Goal: Task Accomplishment & Management: Complete application form

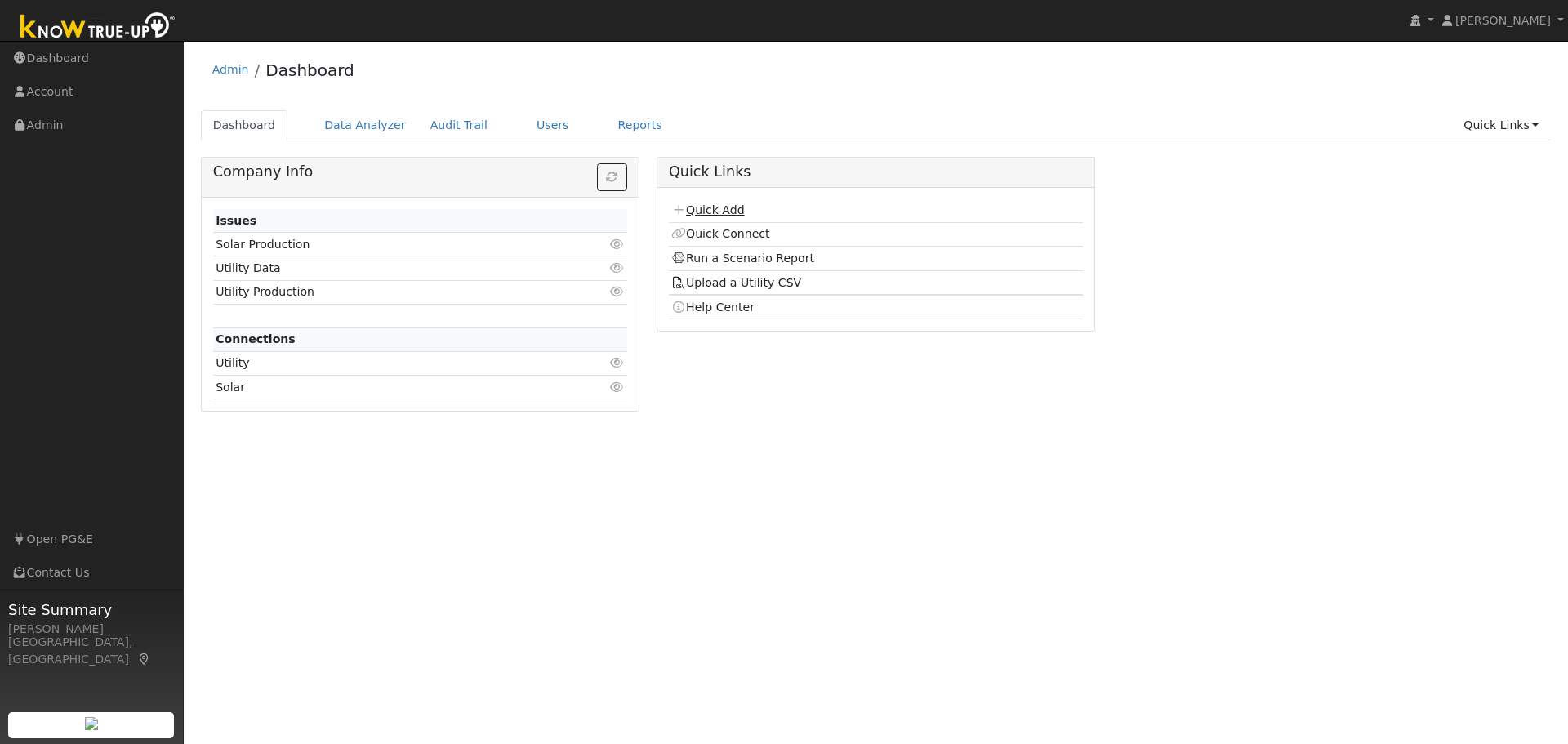
click at [709, 211] on link "Quick Add" at bounding box center [707, 210] width 72 height 13
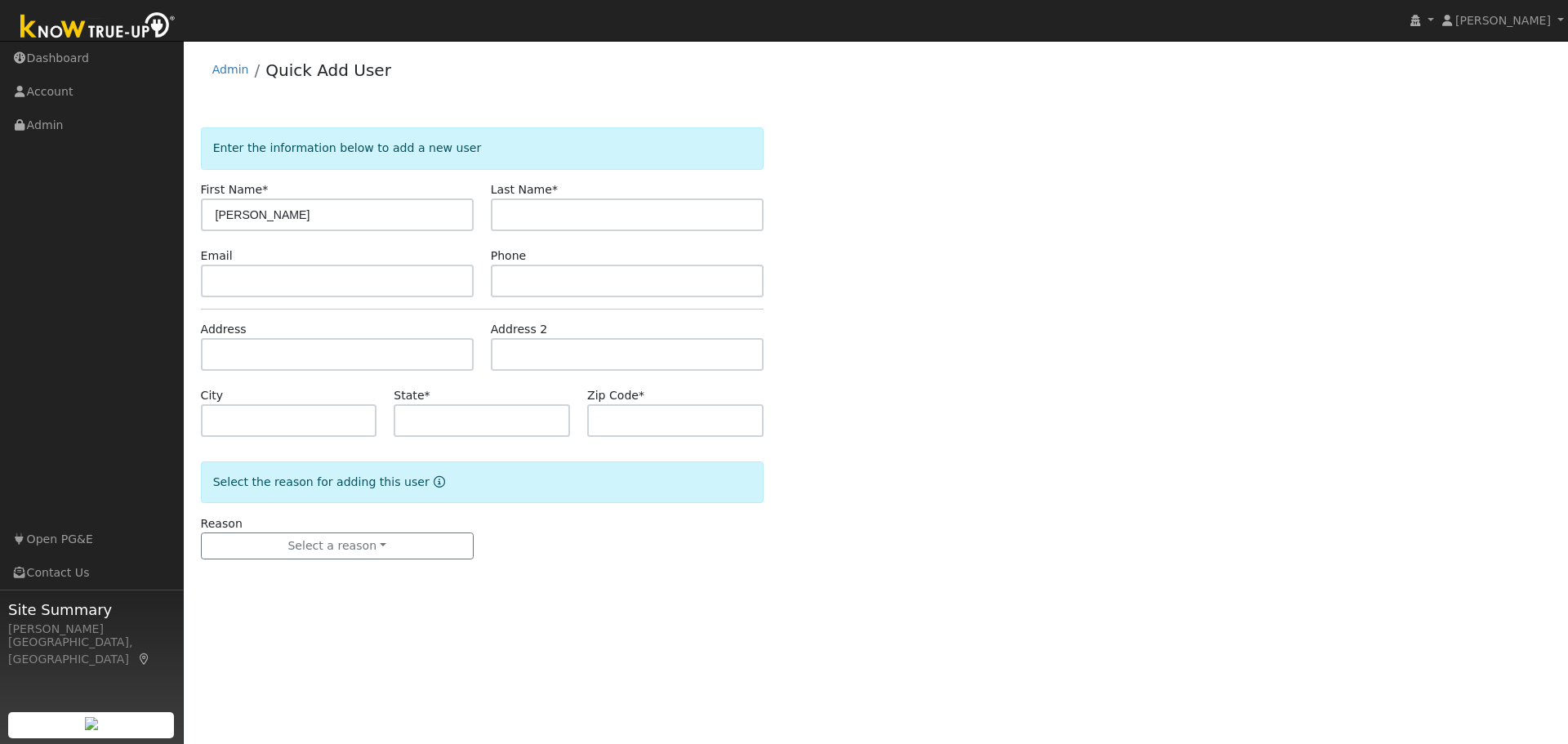
type input "[PERSON_NAME]"
click at [532, 197] on label "Last Name *" at bounding box center [525, 190] width 67 height 17
click at [553, 204] on input "text" at bounding box center [627, 215] width 272 height 33
type input "Pardo"
click at [354, 273] on input "text" at bounding box center [337, 281] width 272 height 33
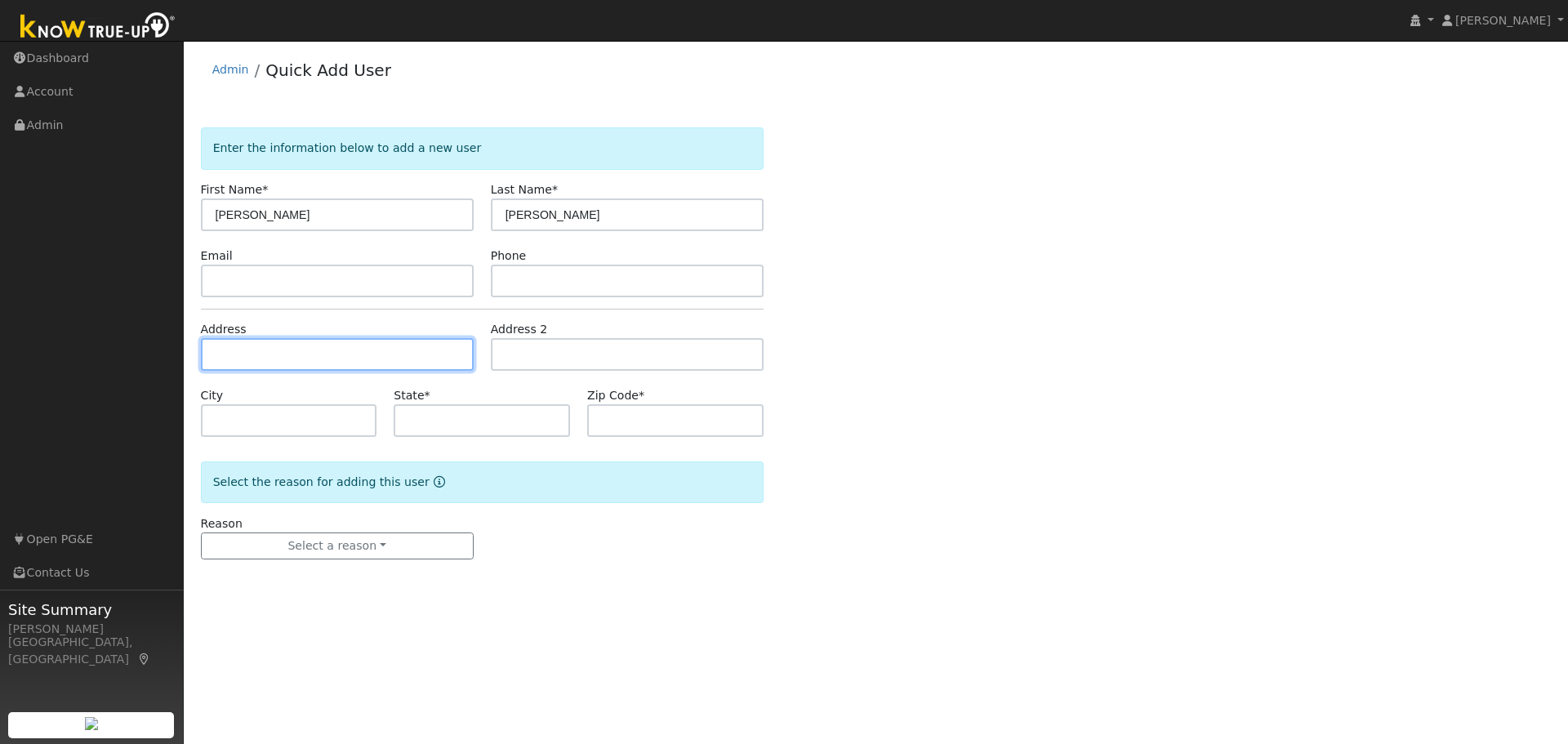
click at [316, 351] on input "text" at bounding box center [337, 354] width 272 height 33
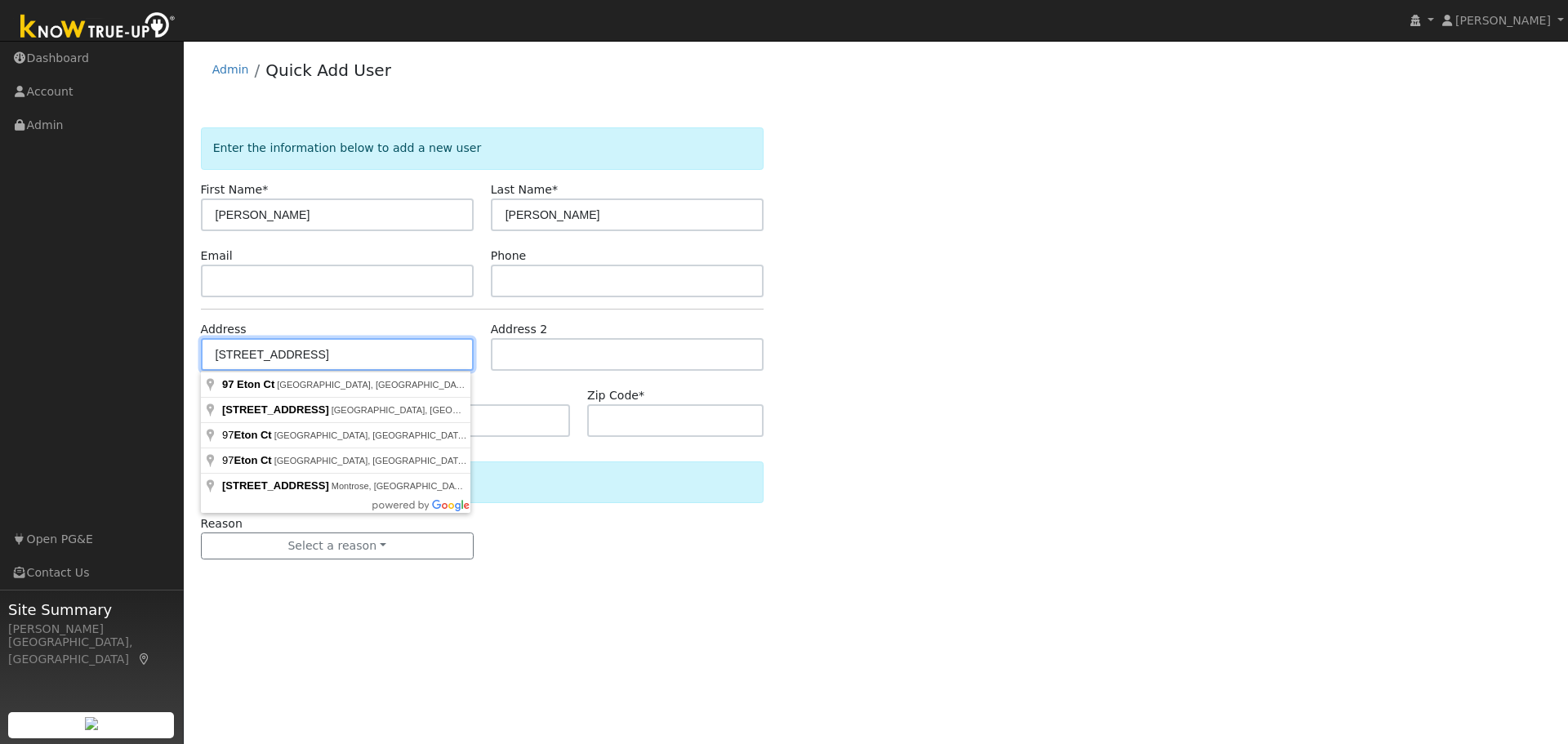
type input "97 Eton Ct."
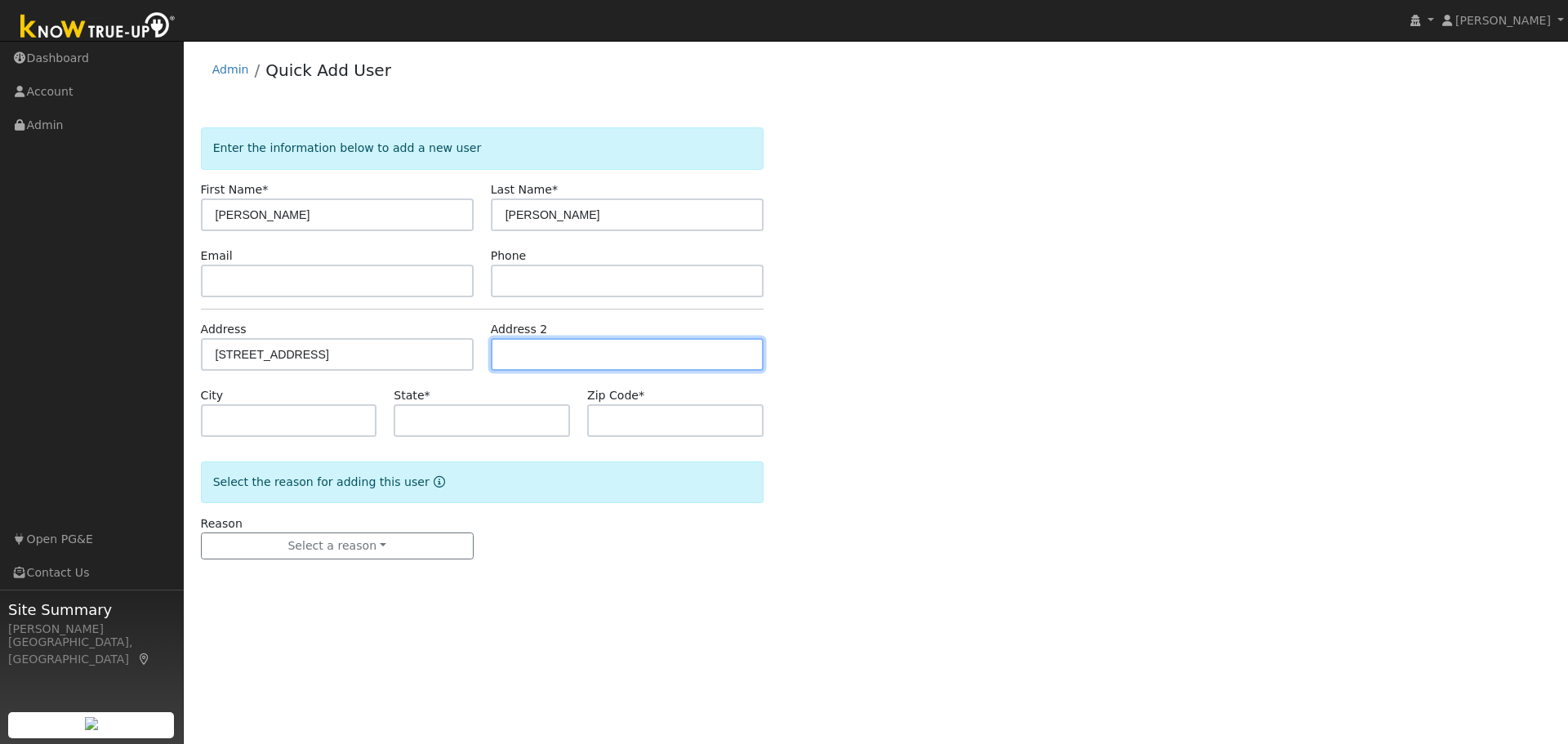
click at [520, 362] on input "text" at bounding box center [627, 354] width 272 height 33
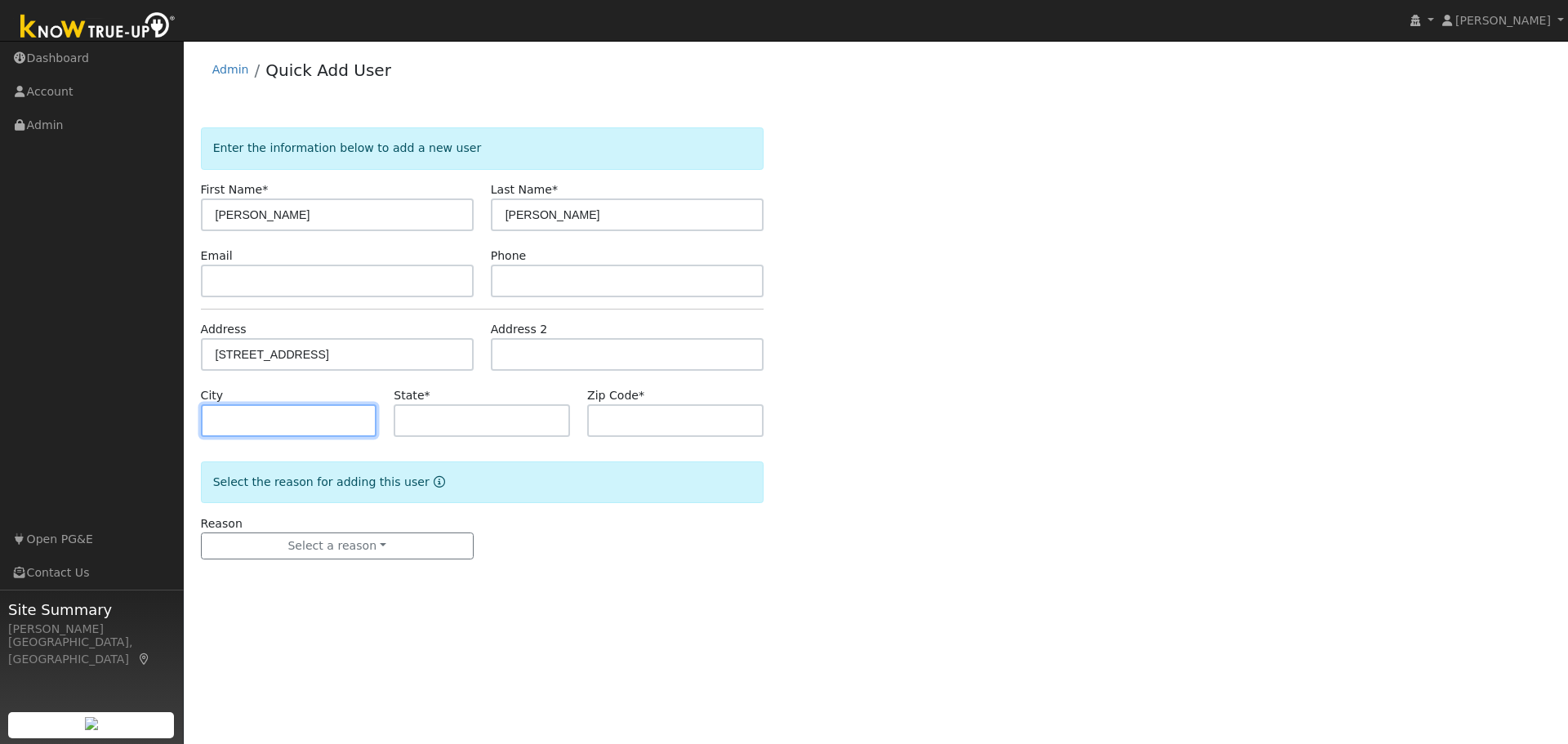
click at [301, 409] on input "text" at bounding box center [289, 421] width 176 height 33
drag, startPoint x: 233, startPoint y: 414, endPoint x: 174, endPoint y: 412, distance: 59.0
click at [175, 415] on div "installed Aaron Fogleman Aaron Fogleman Profile My Company Help Center Terms Of…" at bounding box center [784, 392] width 1568 height 703
type input "Santa Rosa"
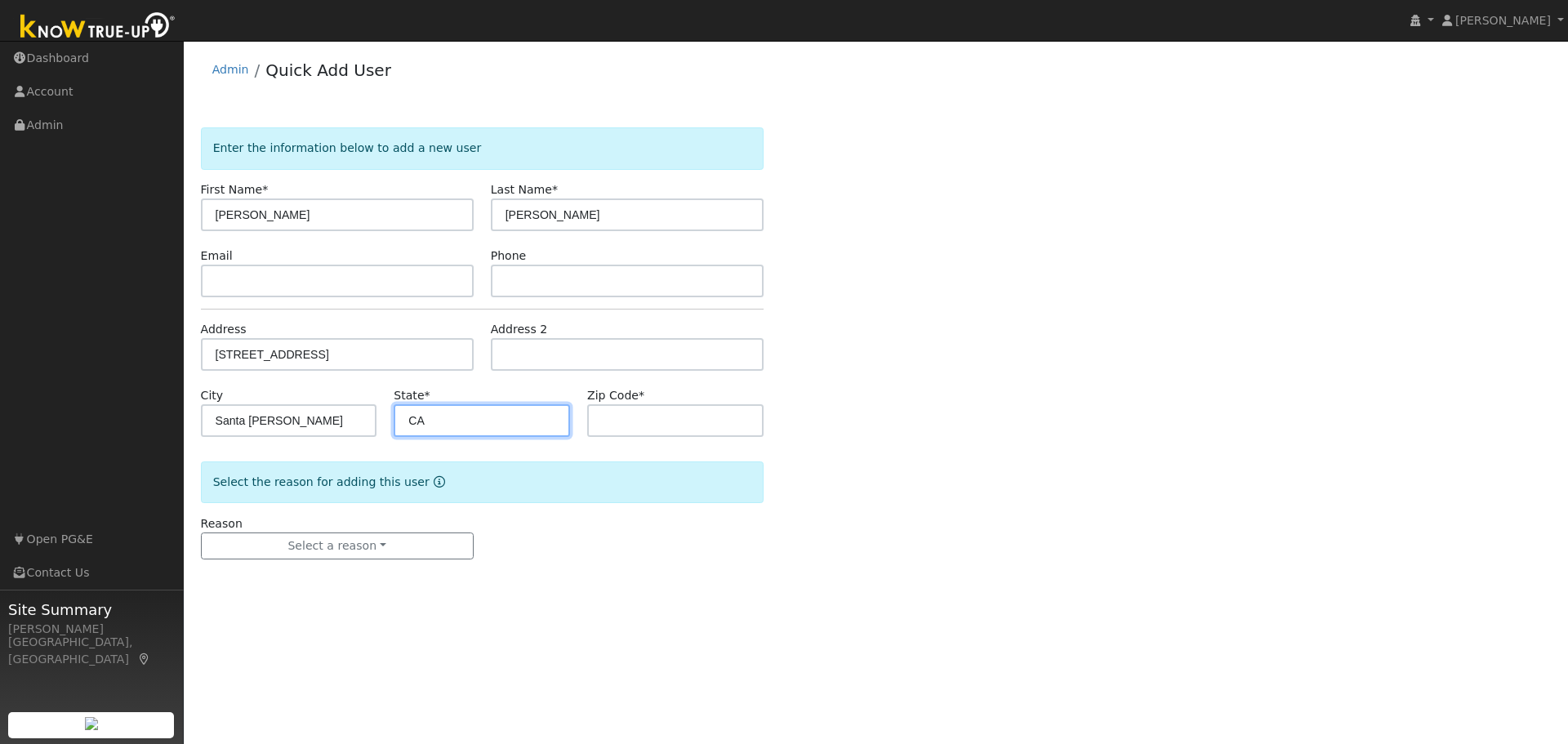
type input "CA"
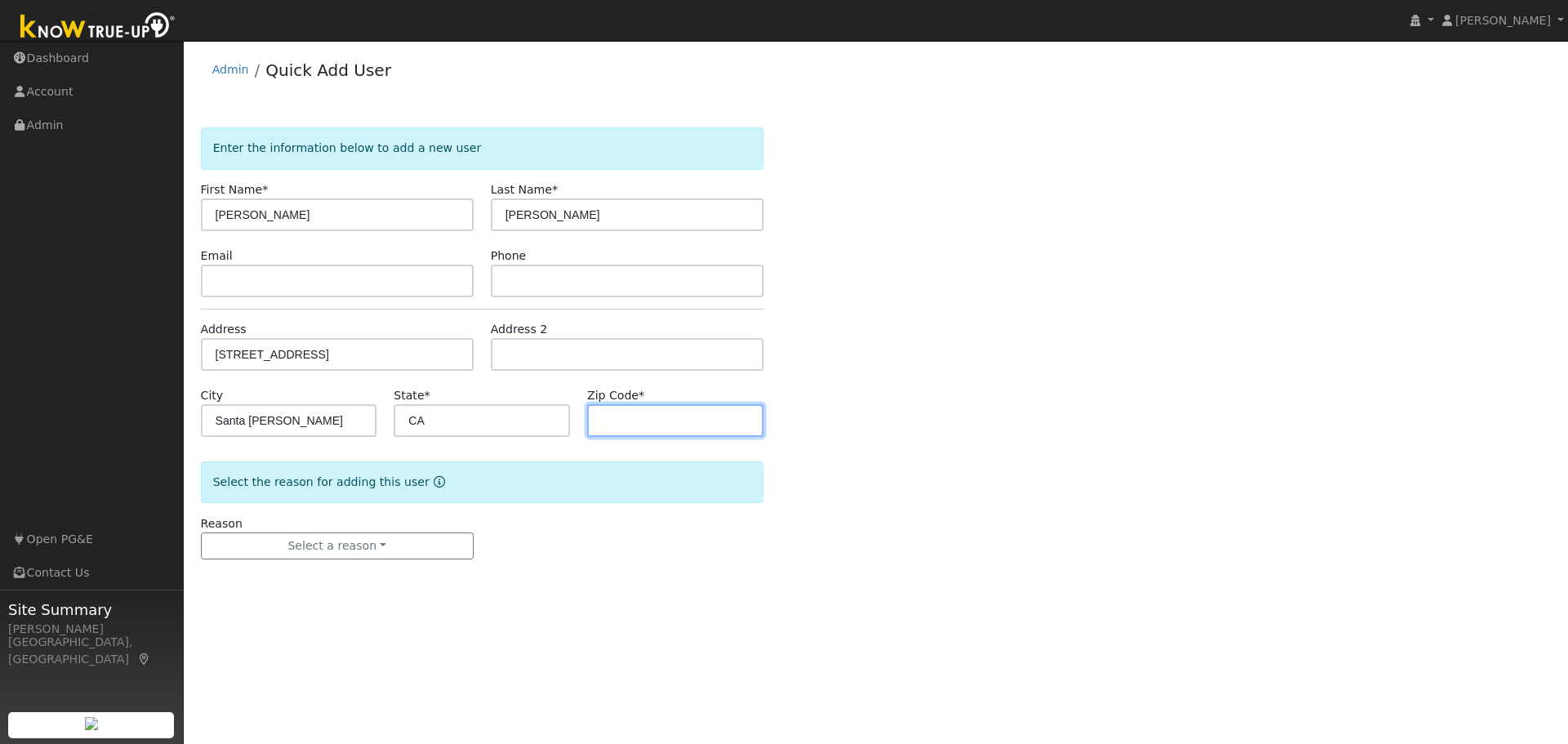
click at [632, 414] on input "text" at bounding box center [675, 421] width 176 height 33
click at [612, 417] on input "9/5401" at bounding box center [675, 421] width 176 height 33
type input "95401"
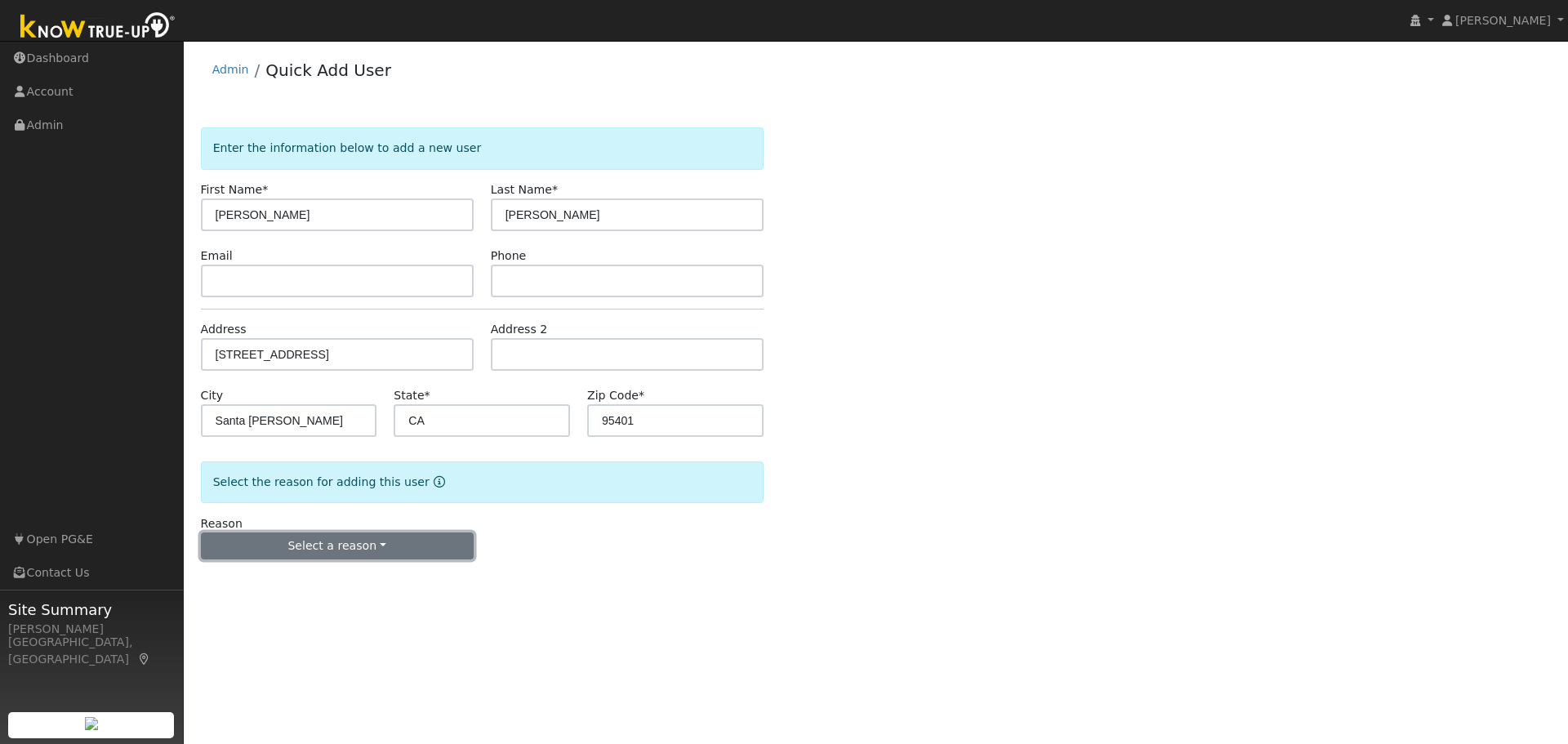
click at [353, 552] on button "Select a reason" at bounding box center [337, 546] width 272 height 28
click at [293, 607] on link "New customer adding solar" at bounding box center [292, 603] width 180 height 23
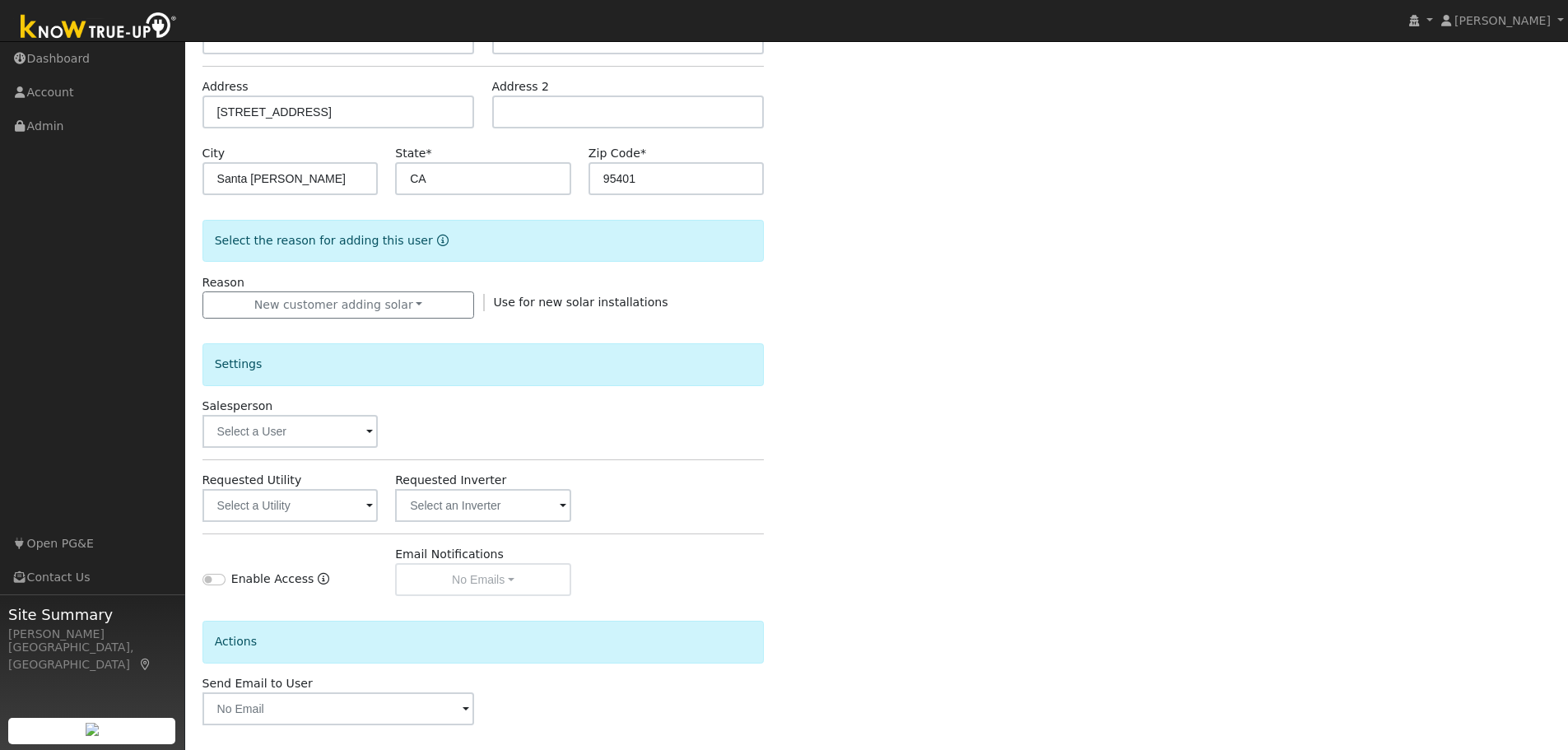
scroll to position [246, 0]
click at [363, 436] on input "text" at bounding box center [291, 431] width 177 height 33
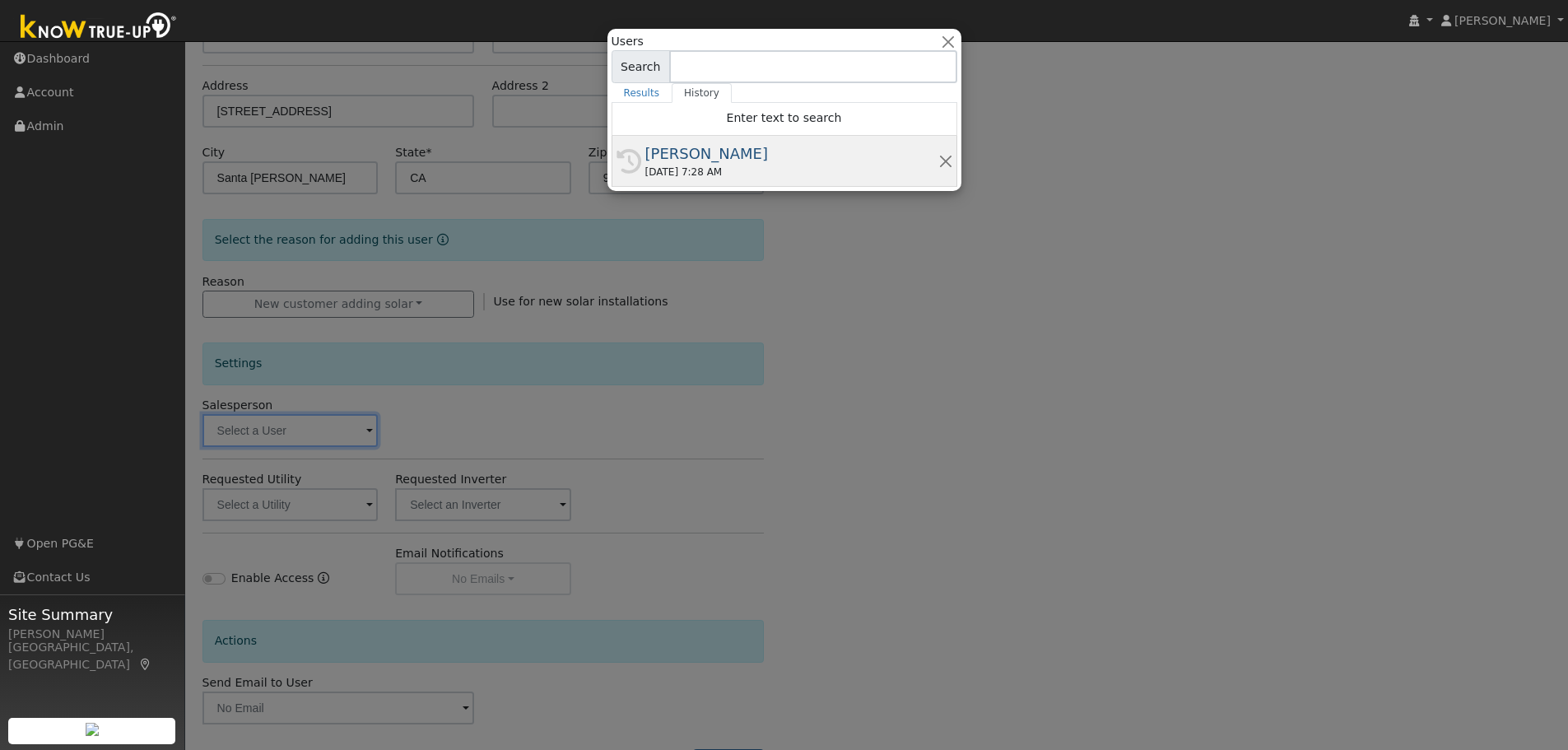
click at [676, 146] on div "[PERSON_NAME]" at bounding box center [792, 153] width 293 height 22
type input "[PERSON_NAME]"
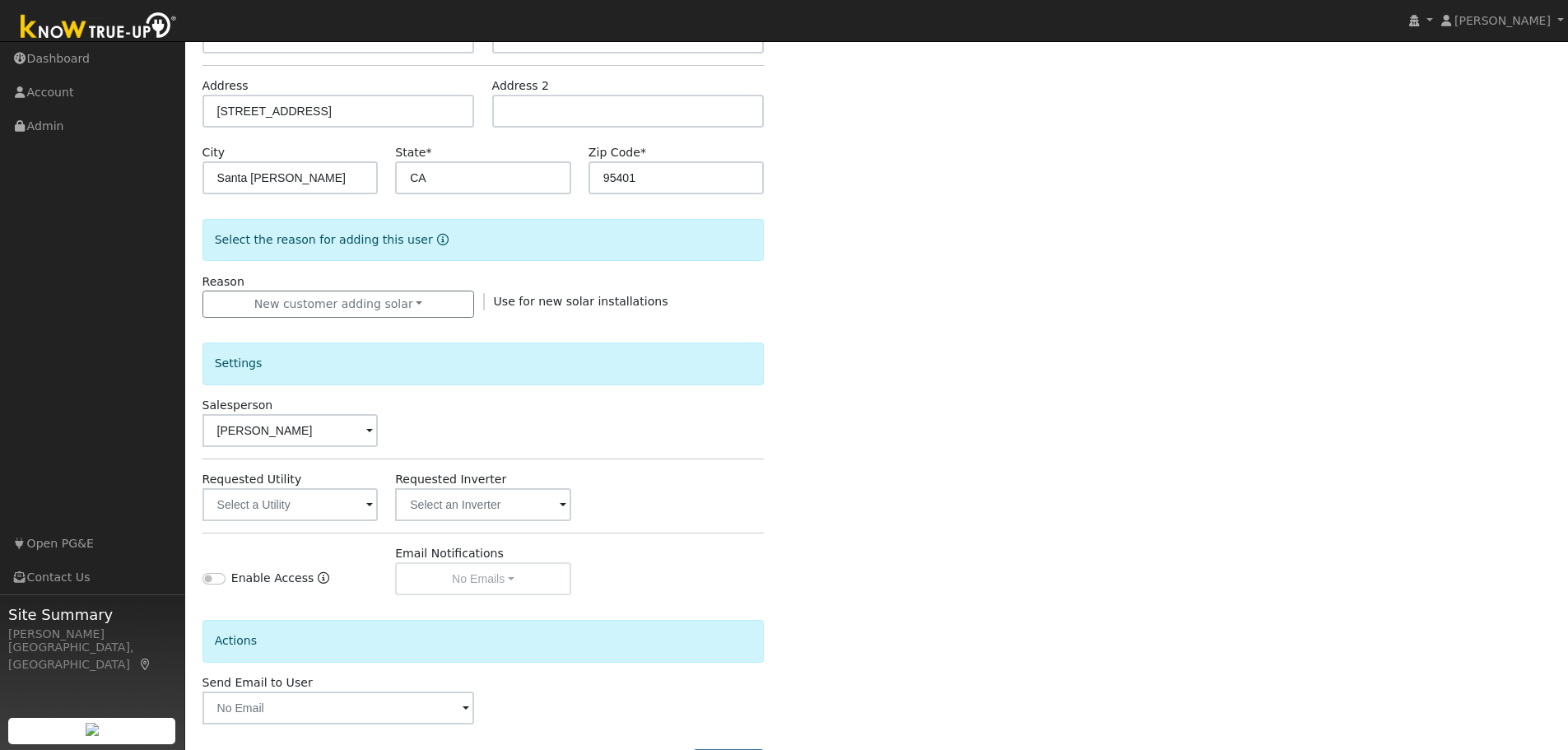
click at [369, 505] on span at bounding box center [369, 505] width 7 height 19
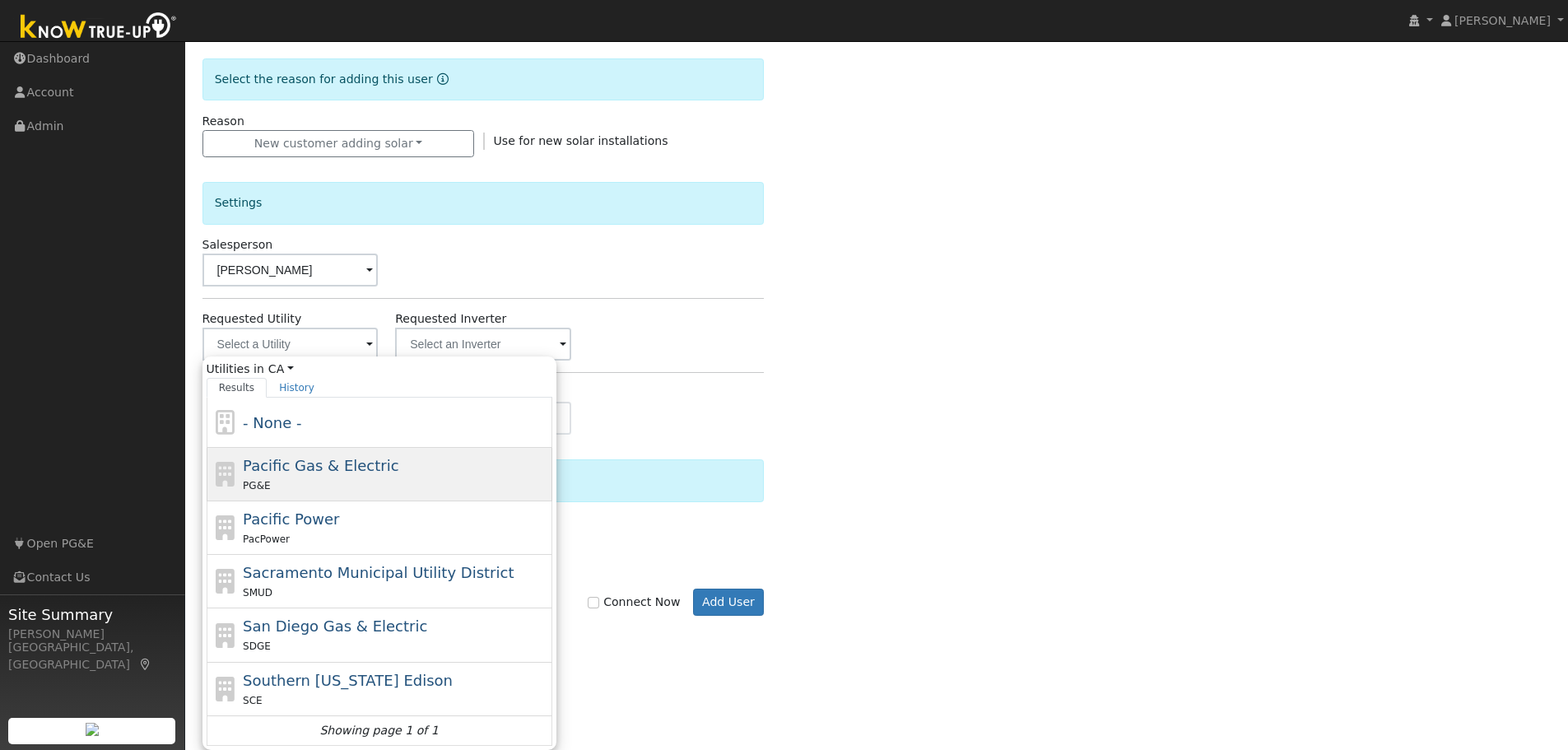
click at [276, 462] on span "Pacific Gas & Electric" at bounding box center [320, 466] width 155 height 17
type input "Pacific Gas & Electric"
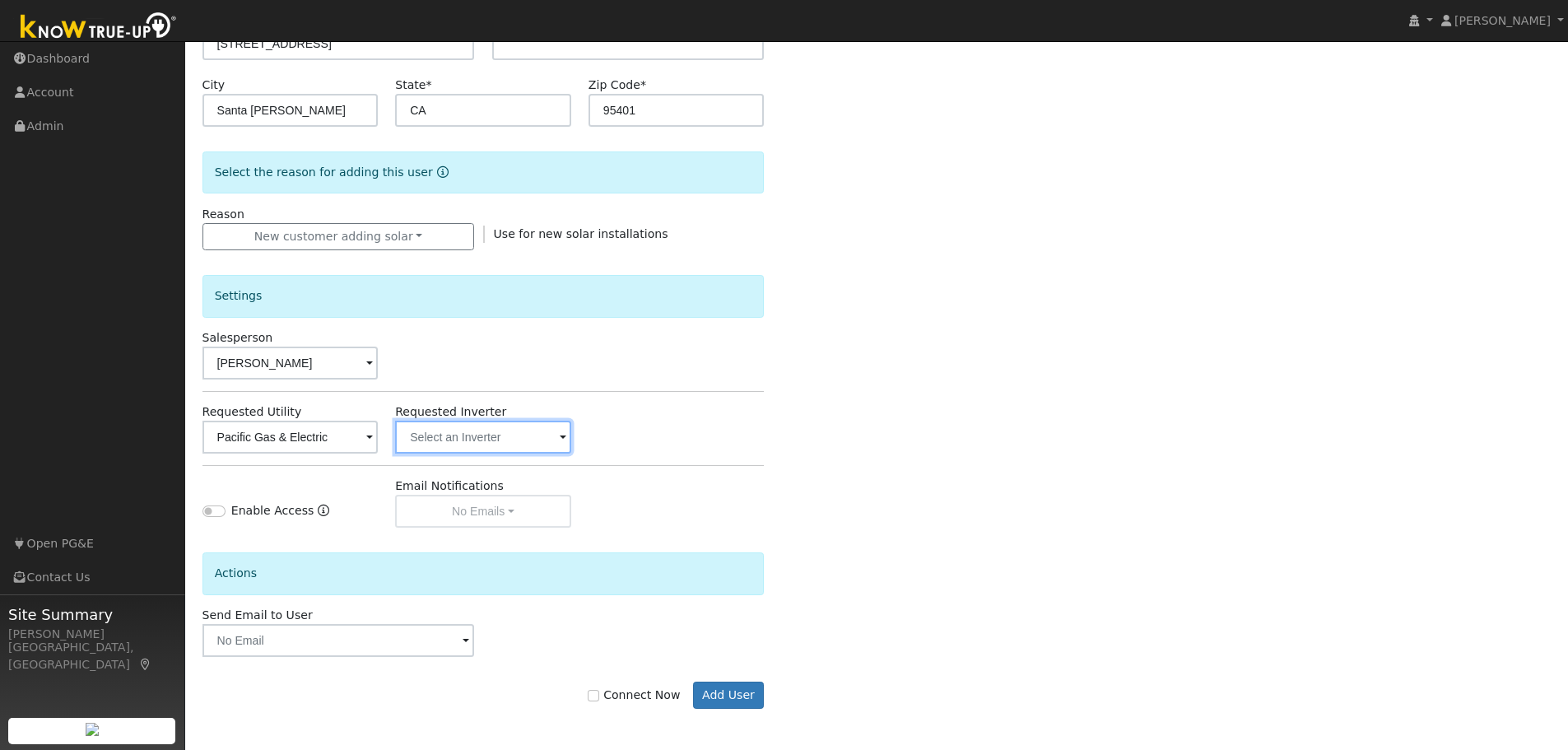
click at [501, 439] on input "text" at bounding box center [483, 437] width 177 height 33
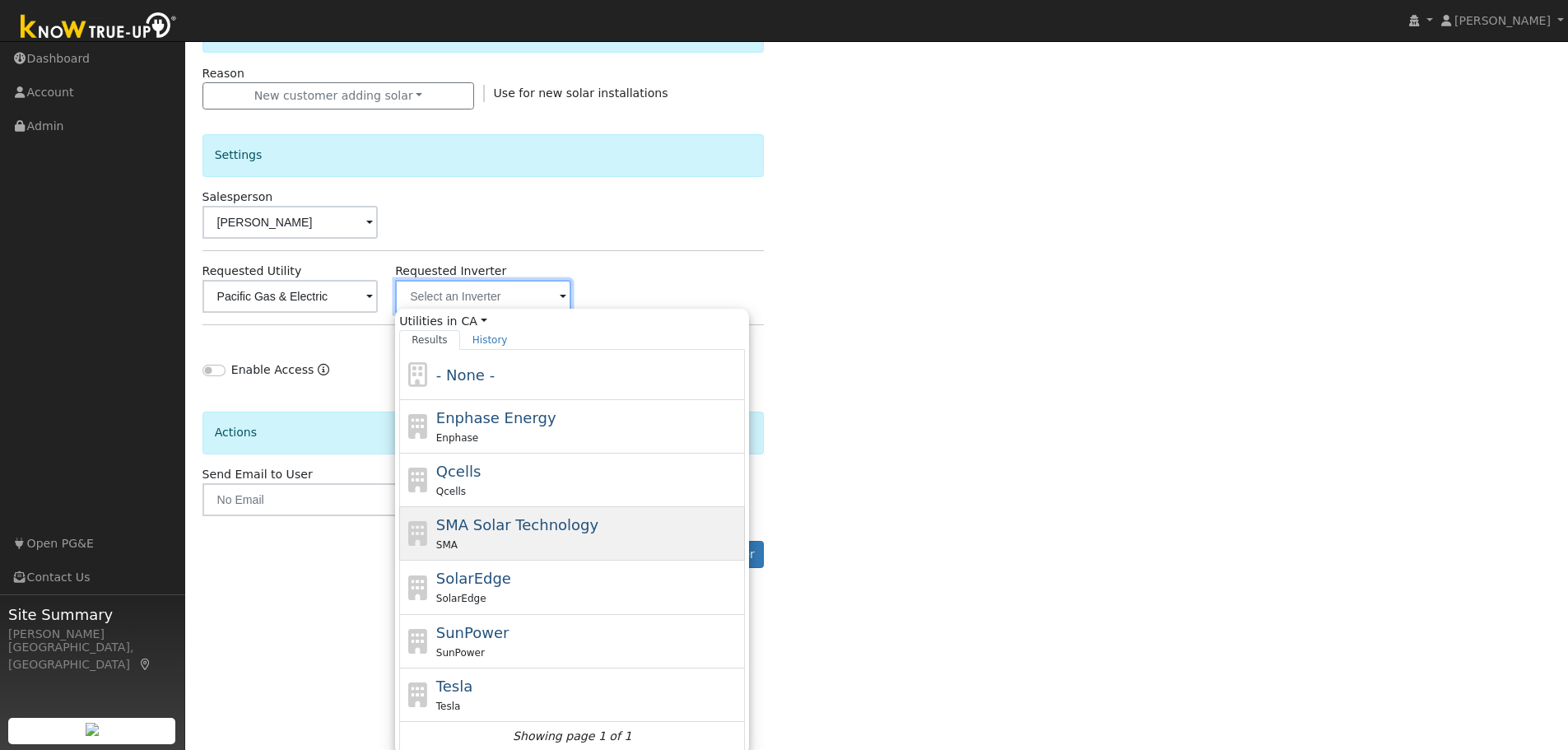
scroll to position [460, 0]
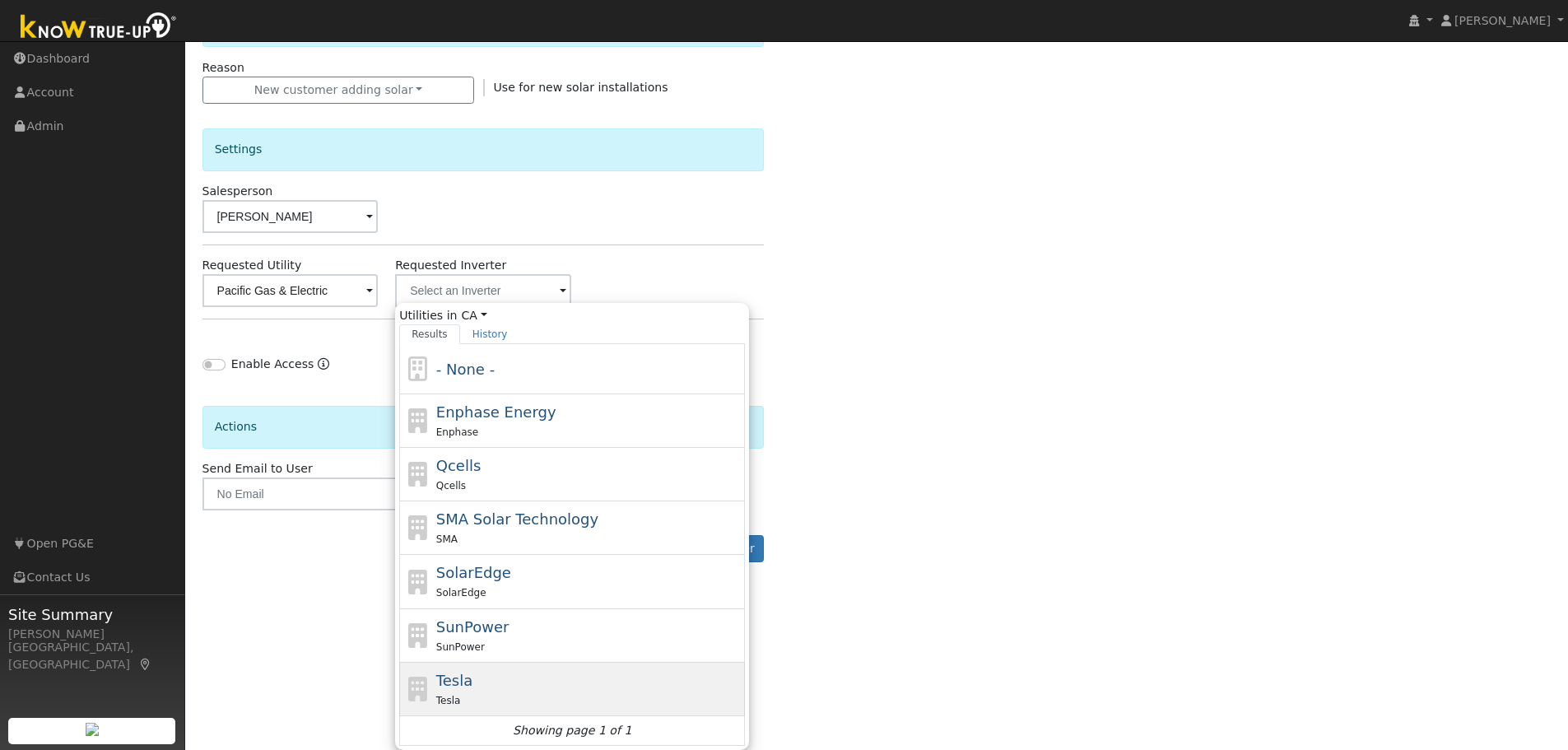
click at [463, 673] on span "Tesla" at bounding box center [454, 680] width 36 height 17
type input "Tesla"
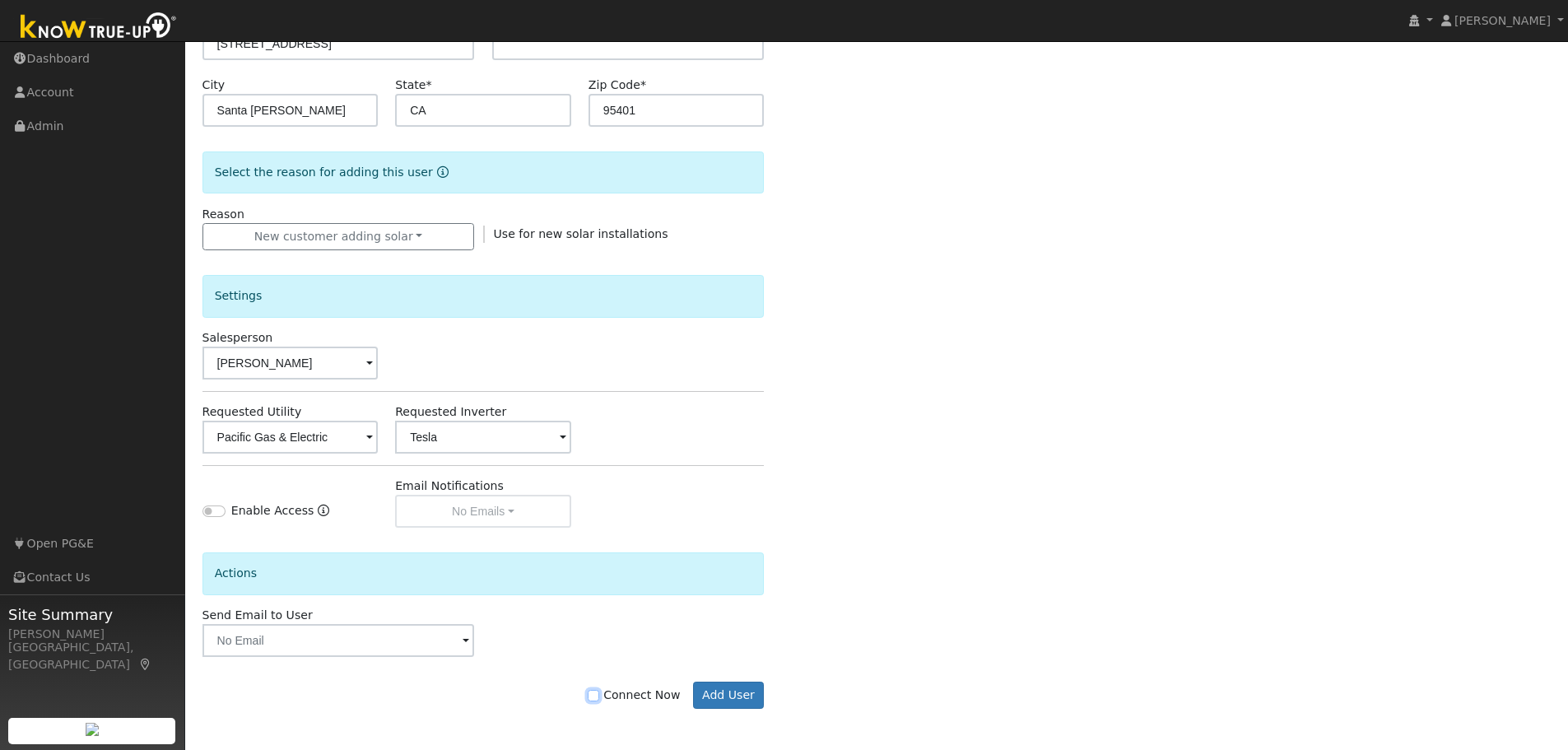
click at [600, 697] on input "Connect Now" at bounding box center [594, 696] width 12 height 12
checkbox input "true"
click at [740, 692] on button "Add User" at bounding box center [729, 695] width 72 height 28
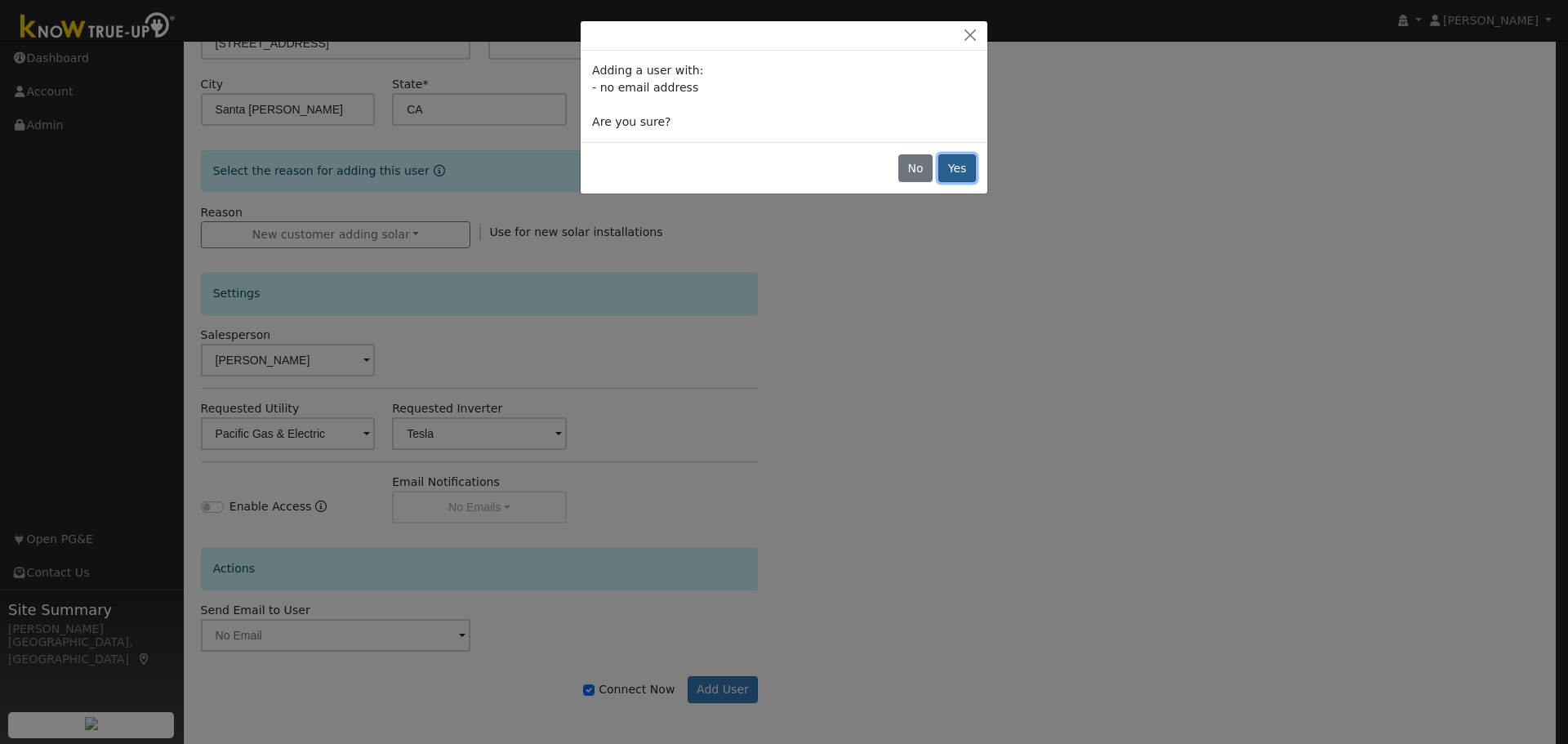
click at [953, 166] on button "Yes" at bounding box center [957, 167] width 38 height 28
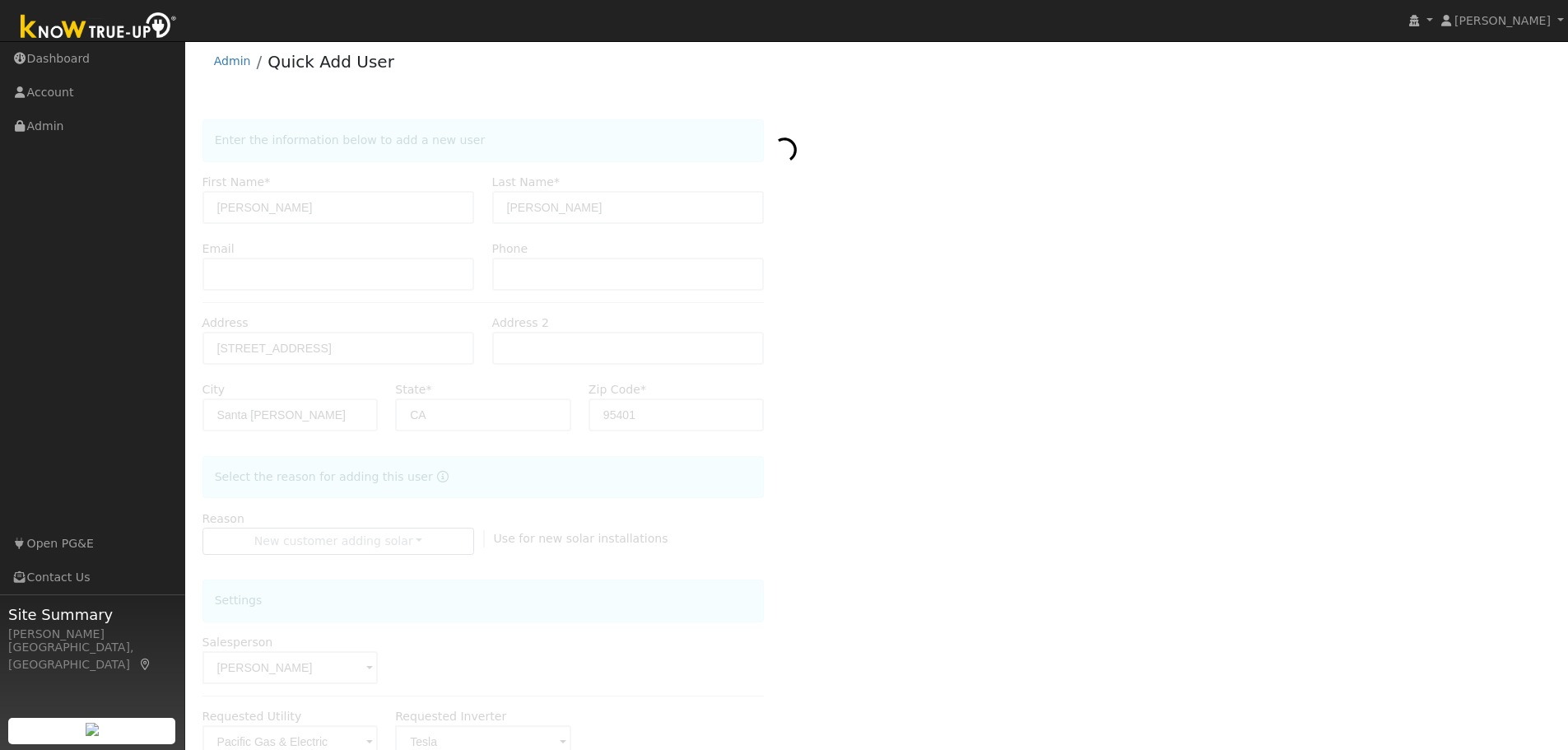
scroll to position [0, 0]
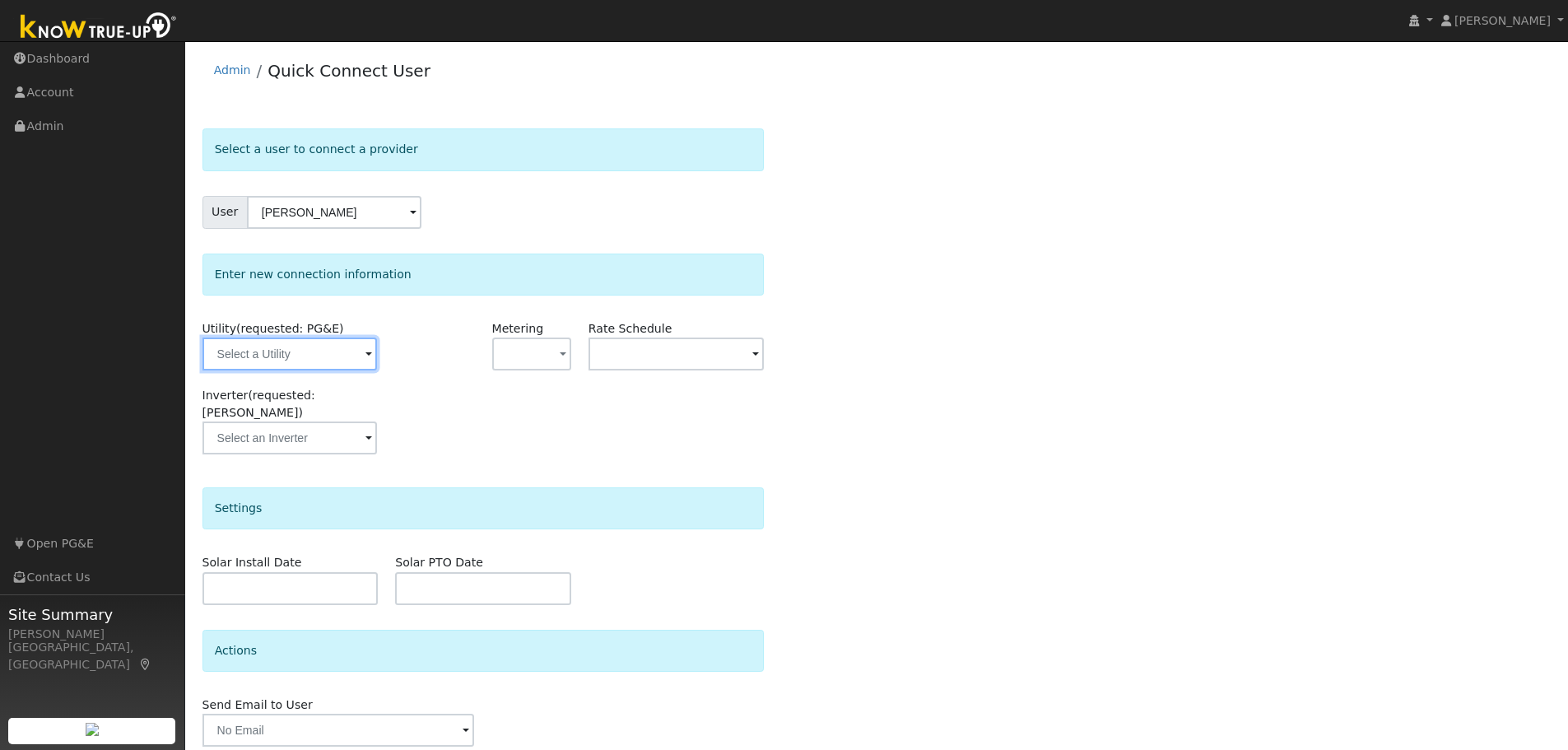
click at [324, 356] on input "text" at bounding box center [290, 354] width 175 height 33
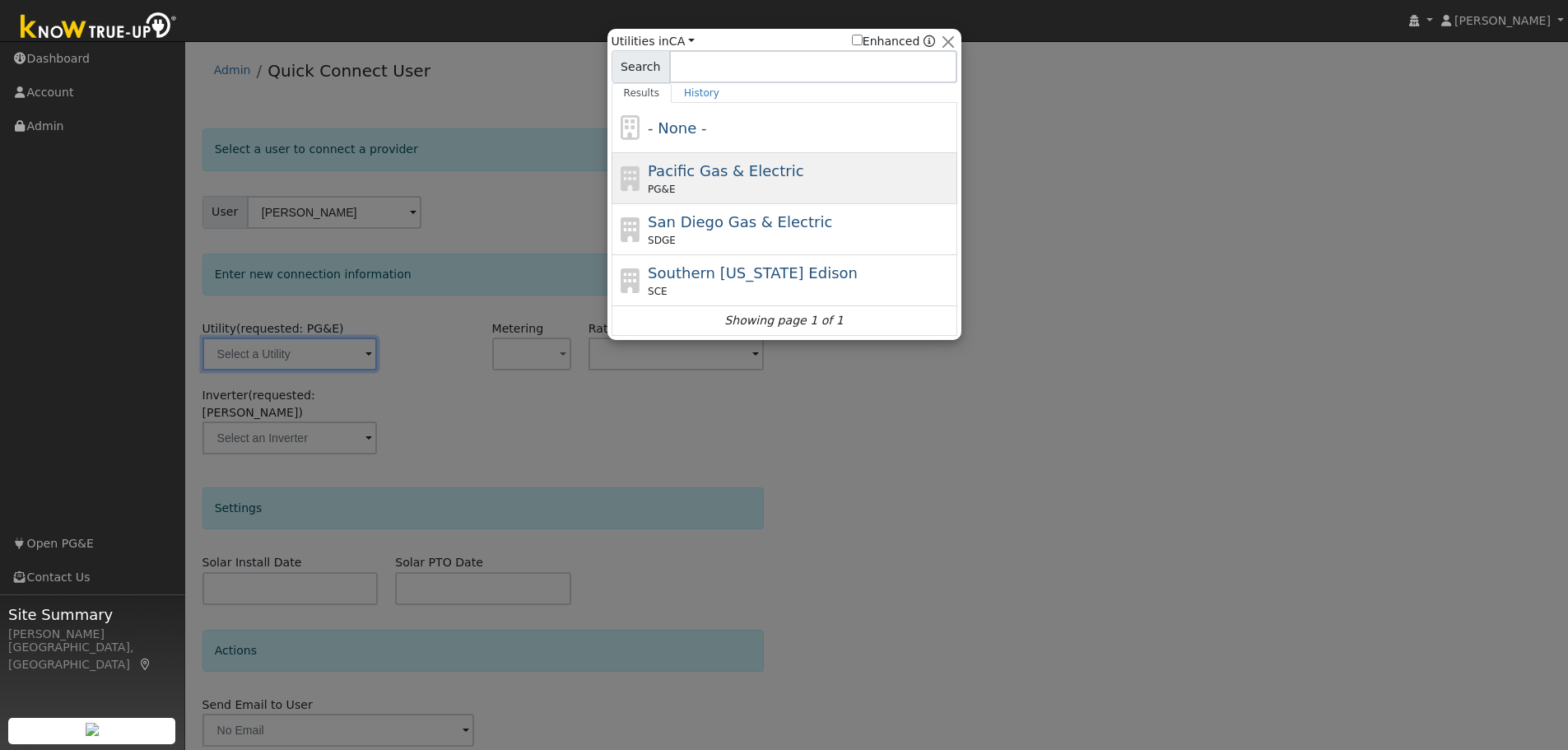
click at [674, 159] on div "Pacific Gas & Electric PG&E" at bounding box center [784, 179] width 345 height 51
type input "PG&E"
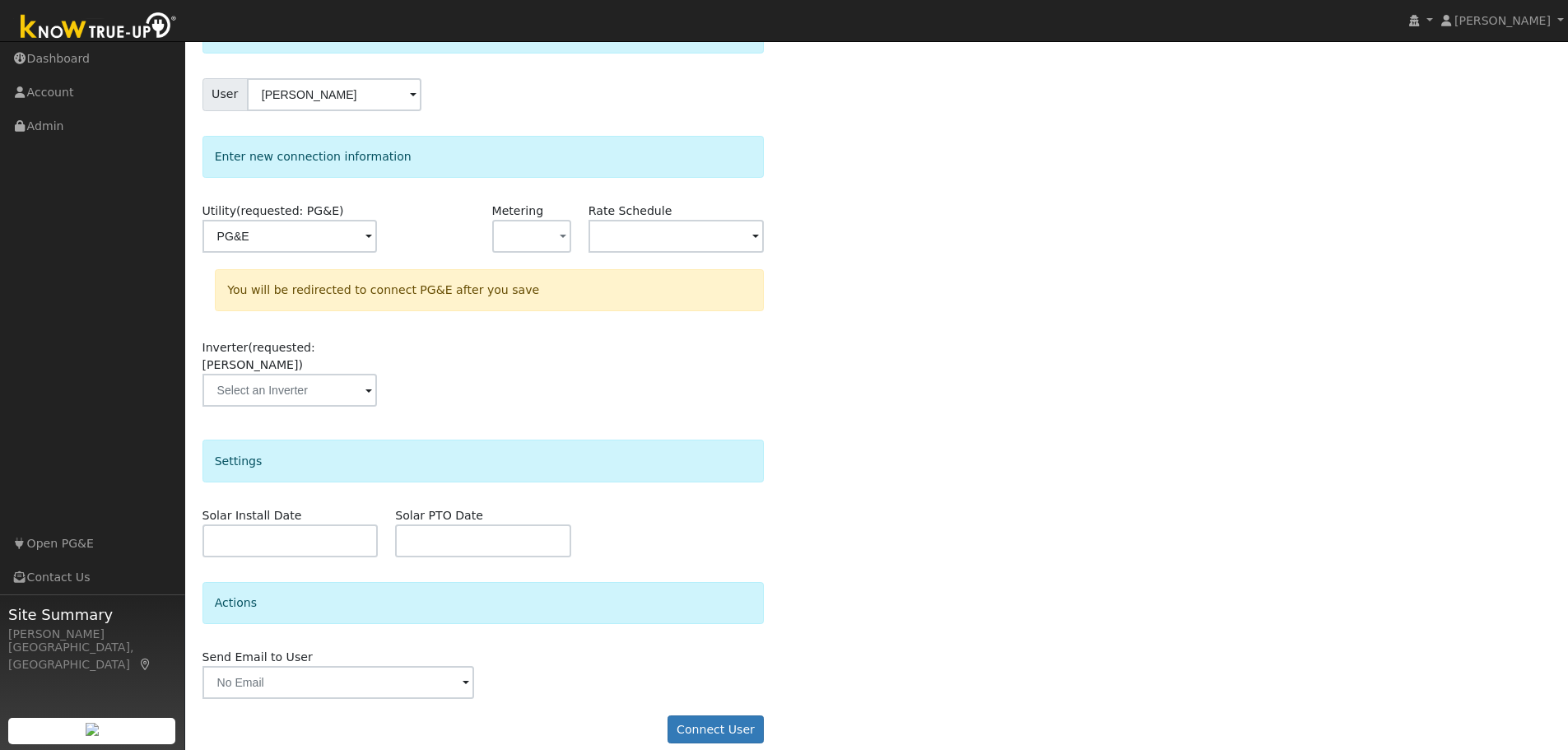
scroll to position [118, 0]
click at [346, 373] on input "text" at bounding box center [290, 389] width 175 height 33
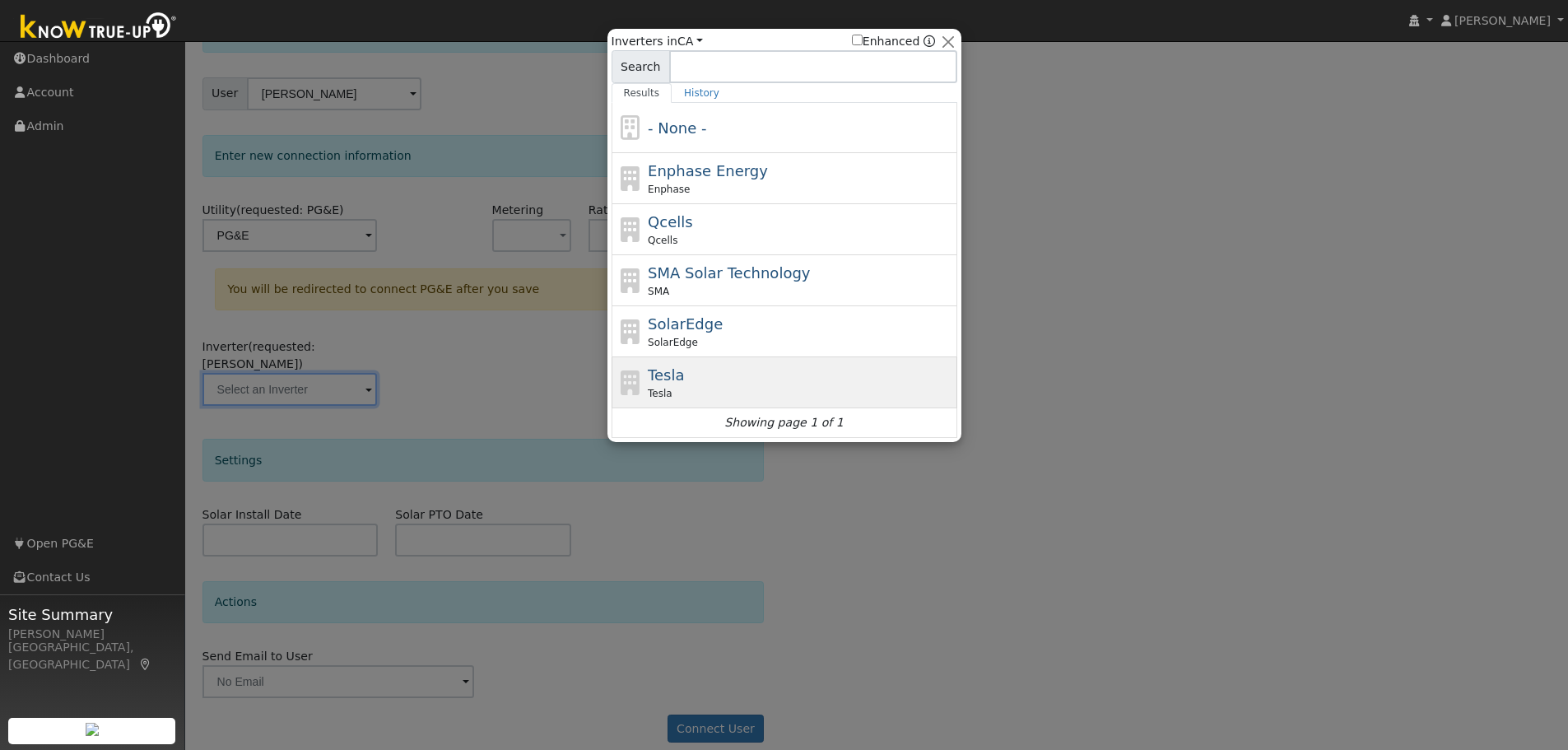
drag, startPoint x: 662, startPoint y: 377, endPoint x: 670, endPoint y: 546, distance: 169.2
click at [661, 379] on span "Tesla" at bounding box center [666, 375] width 36 height 17
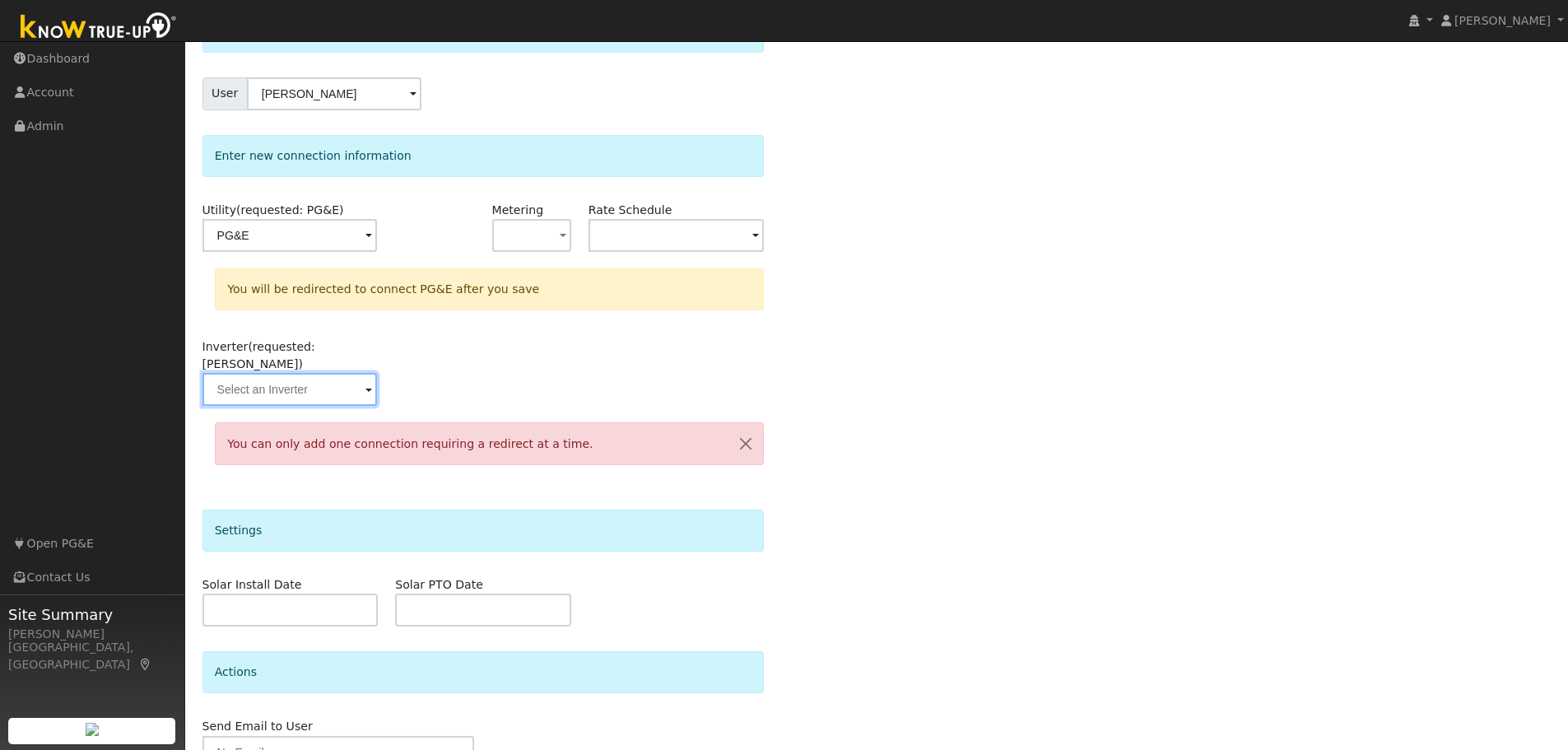
click at [328, 373] on input "text" at bounding box center [290, 389] width 175 height 33
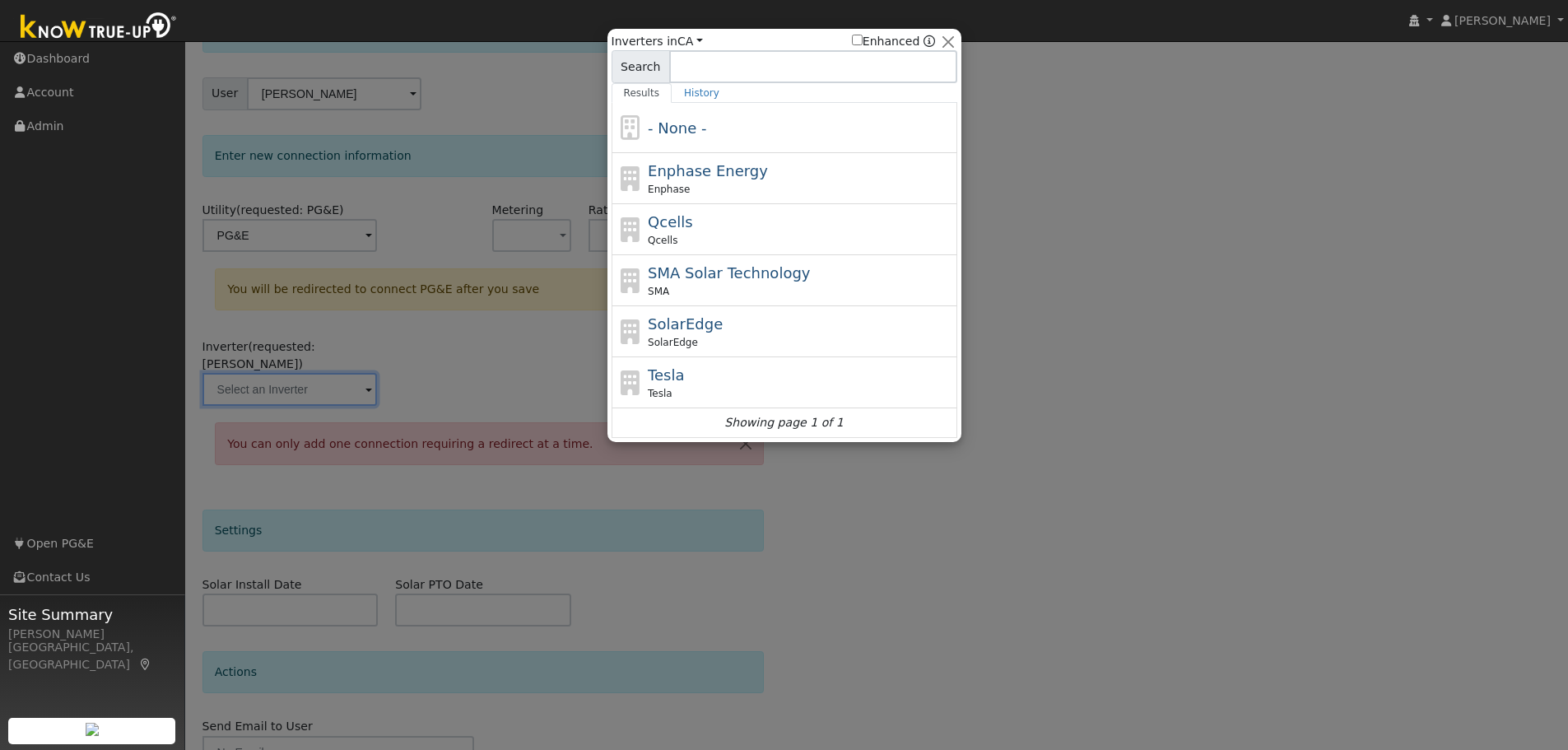
drag, startPoint x: 703, startPoint y: 70, endPoint x: 716, endPoint y: 70, distance: 13.0
click at [704, 70] on input at bounding box center [813, 67] width 288 height 33
click at [653, 123] on span "- None -" at bounding box center [677, 128] width 58 height 17
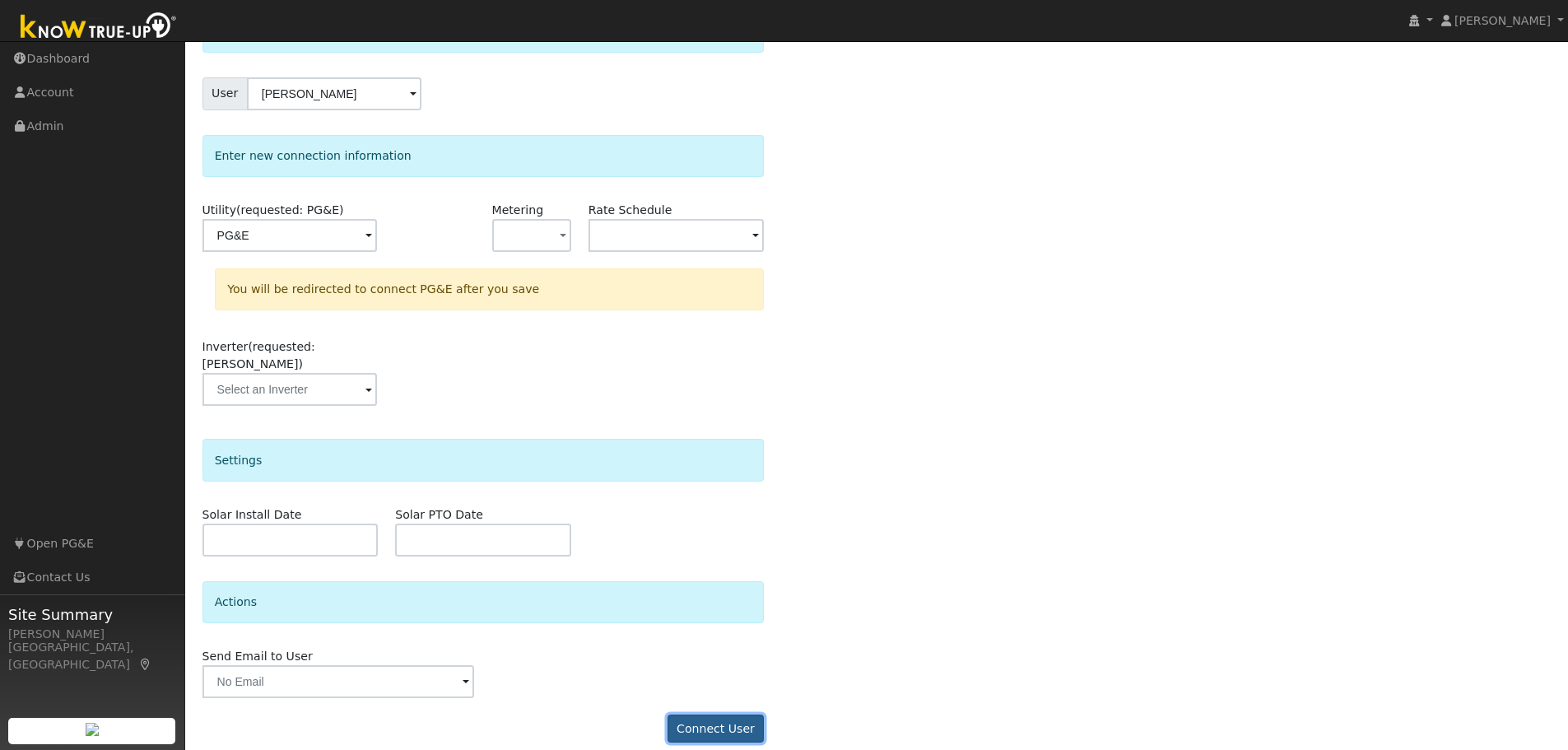
click at [707, 716] on button "Connect User" at bounding box center [716, 728] width 97 height 28
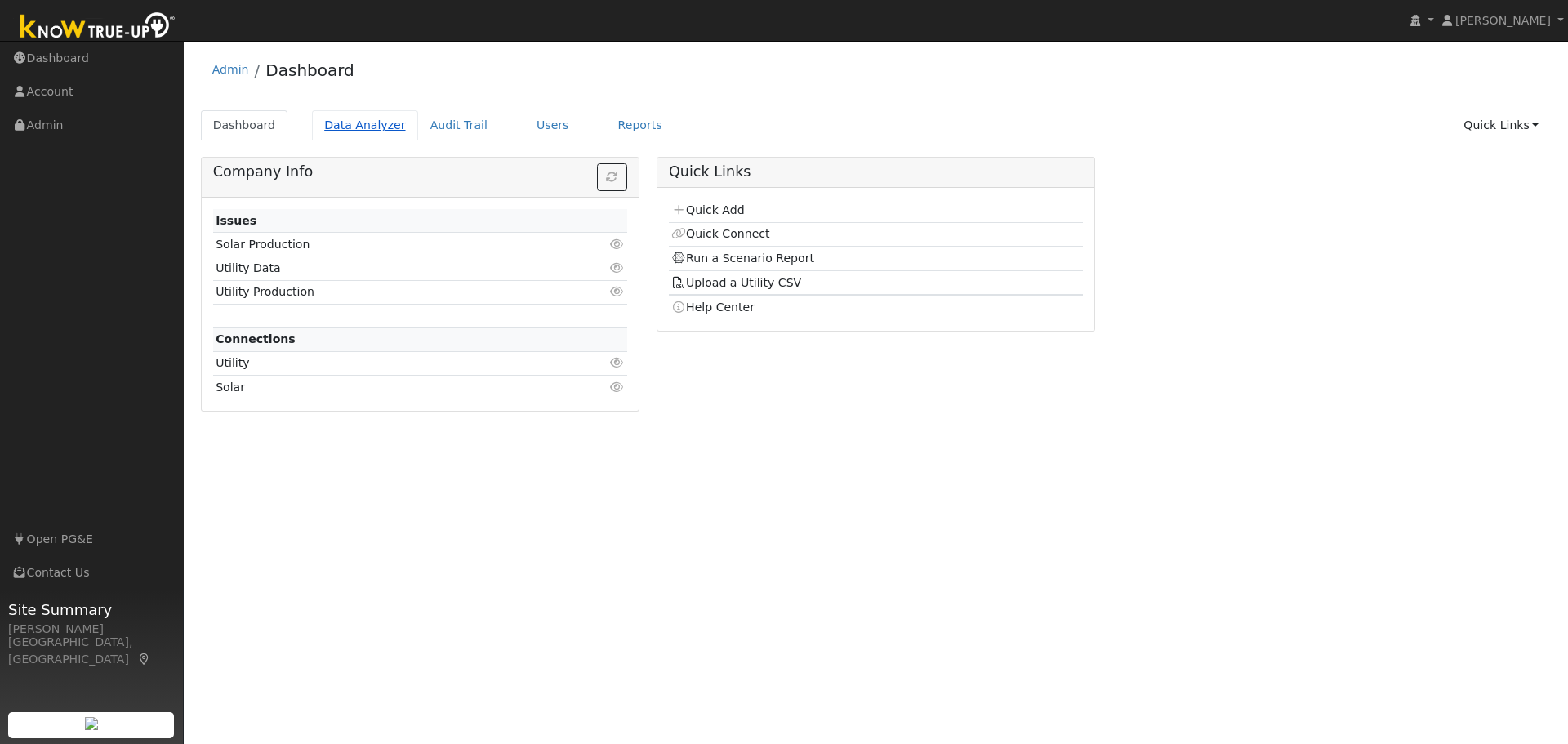
click at [357, 128] on link "Data Analyzer" at bounding box center [365, 125] width 106 height 30
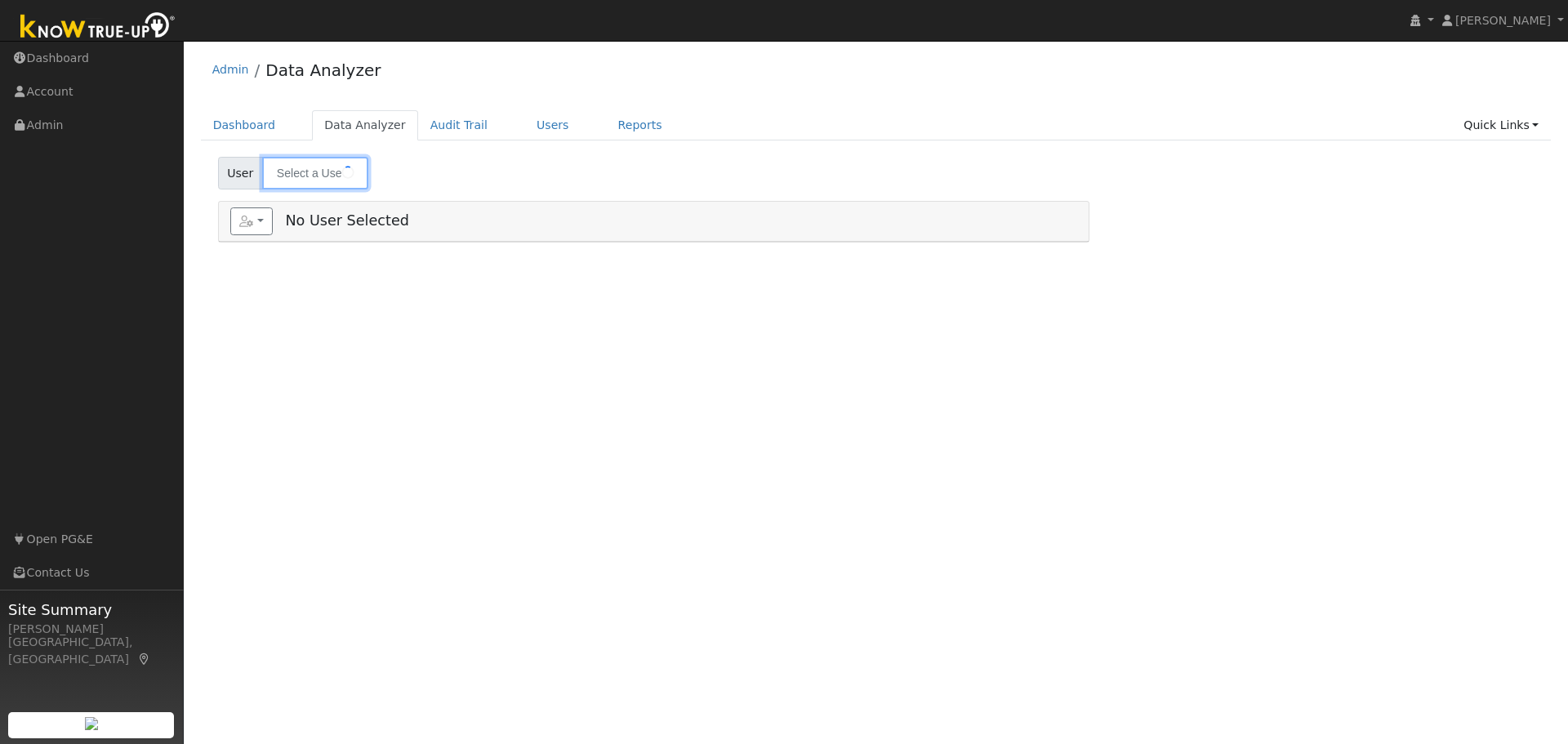
type input "[PERSON_NAME]"
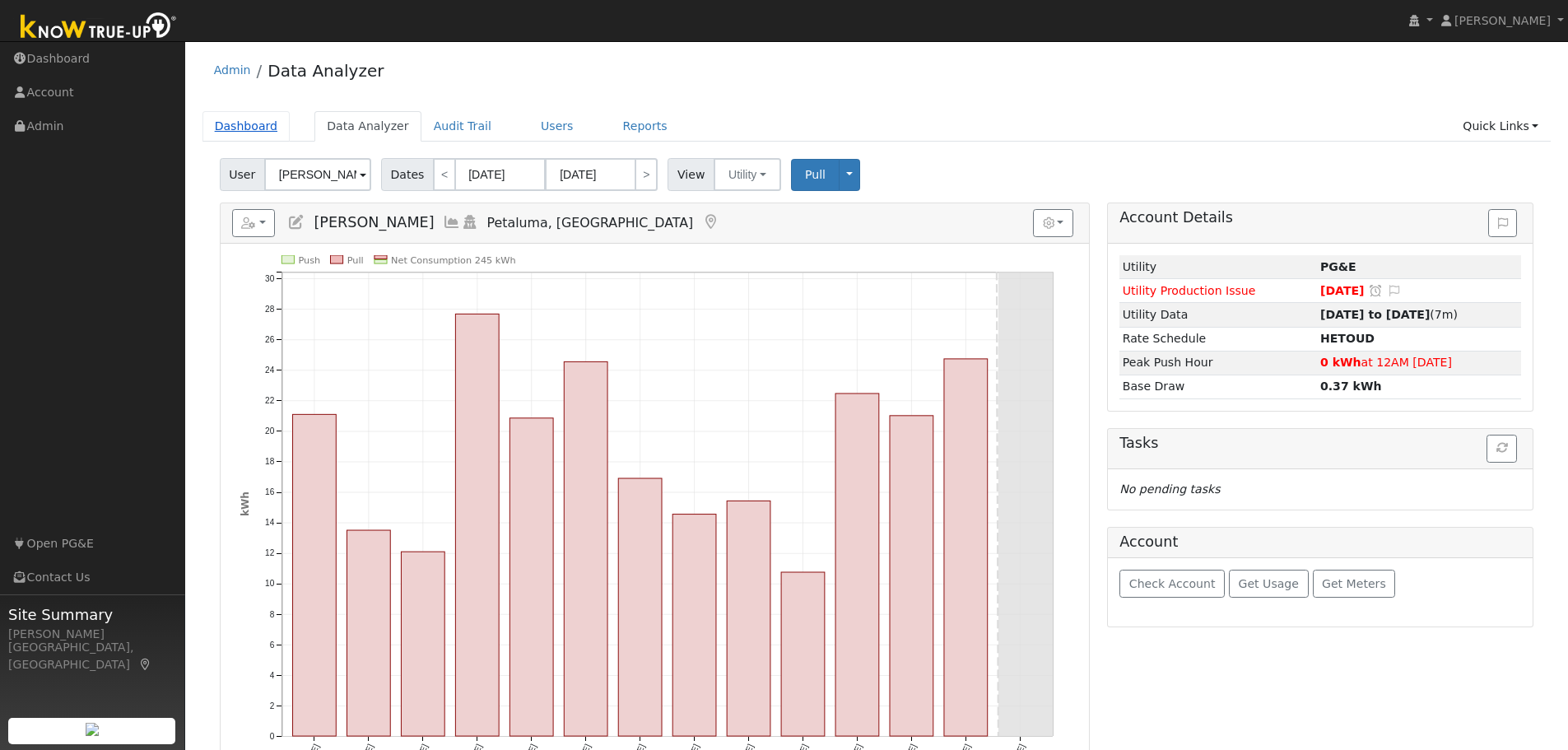
click at [251, 123] on link "Dashboard" at bounding box center [246, 126] width 88 height 30
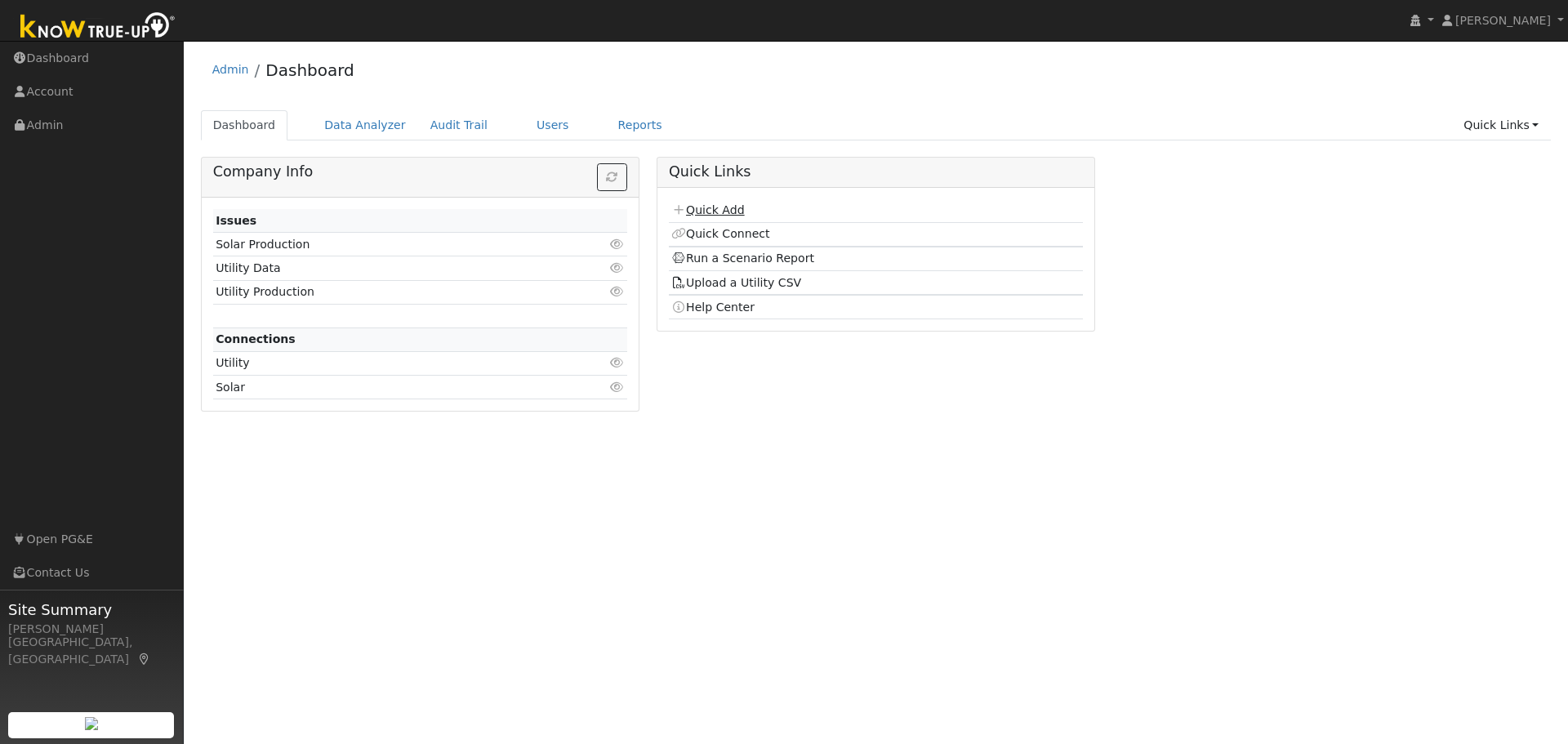
click at [721, 217] on link "Quick Add" at bounding box center [707, 210] width 72 height 13
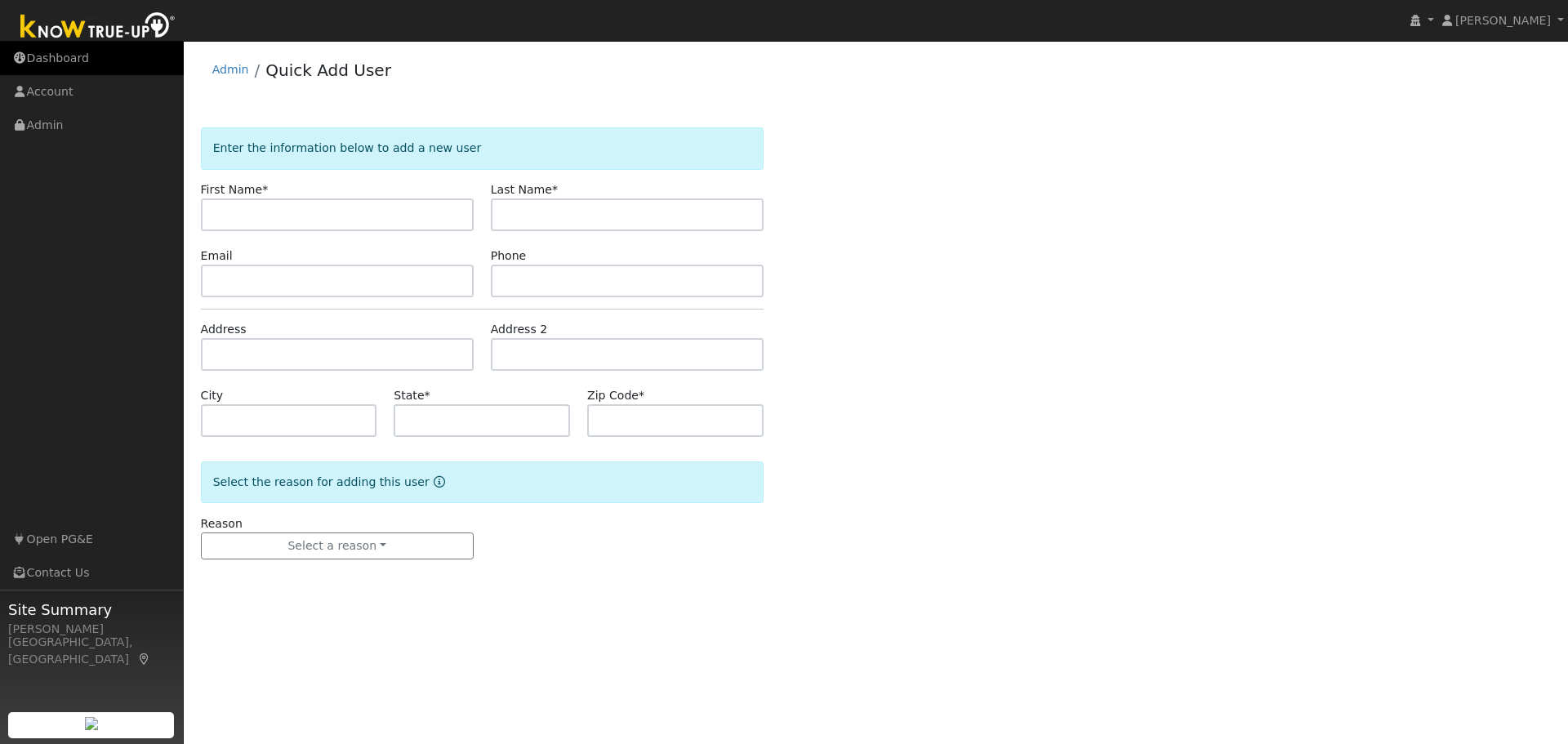
click at [52, 60] on link "Dashboard" at bounding box center [91, 58] width 184 height 34
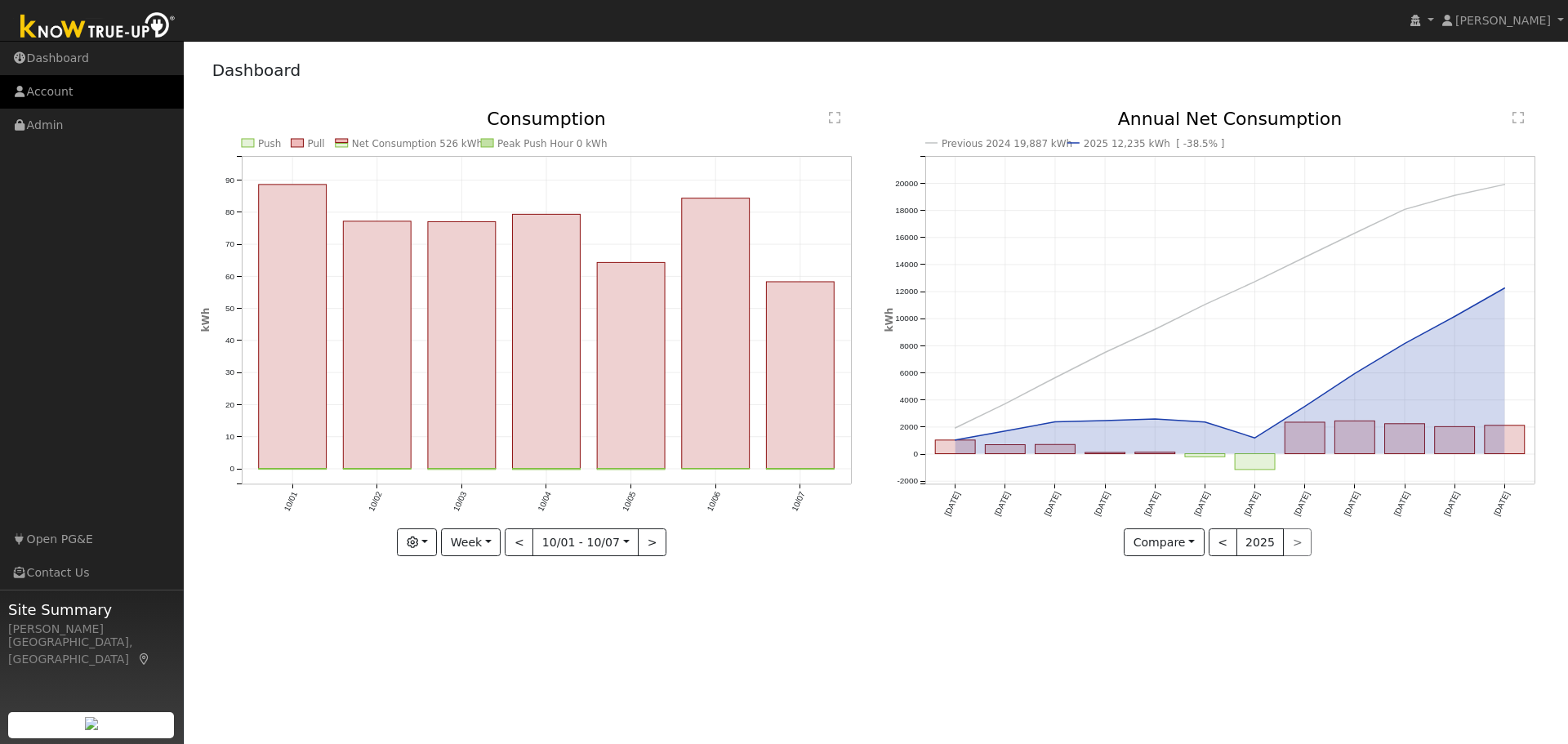
click at [46, 85] on link "Account" at bounding box center [91, 91] width 184 height 34
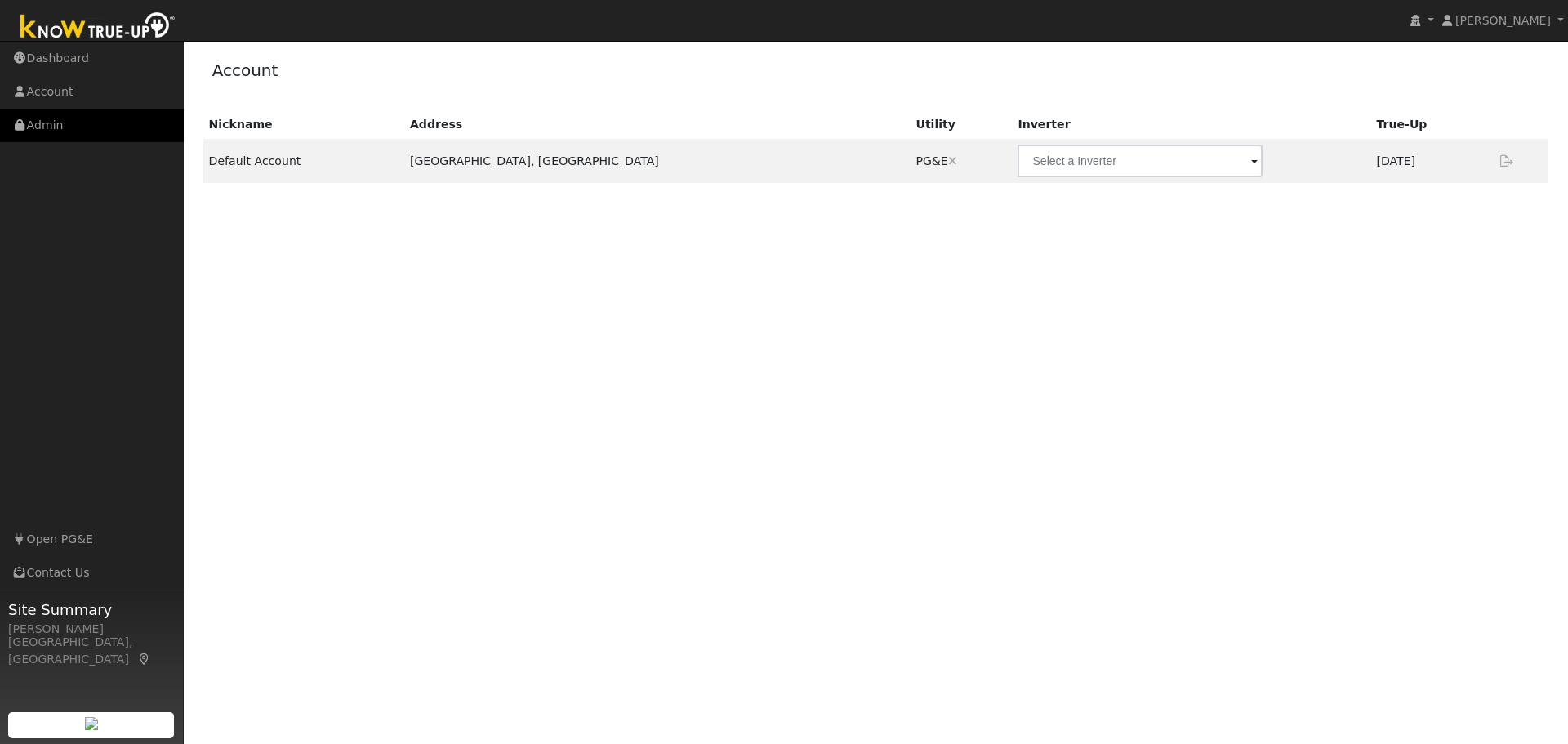
click at [62, 126] on link "Admin" at bounding box center [91, 125] width 184 height 34
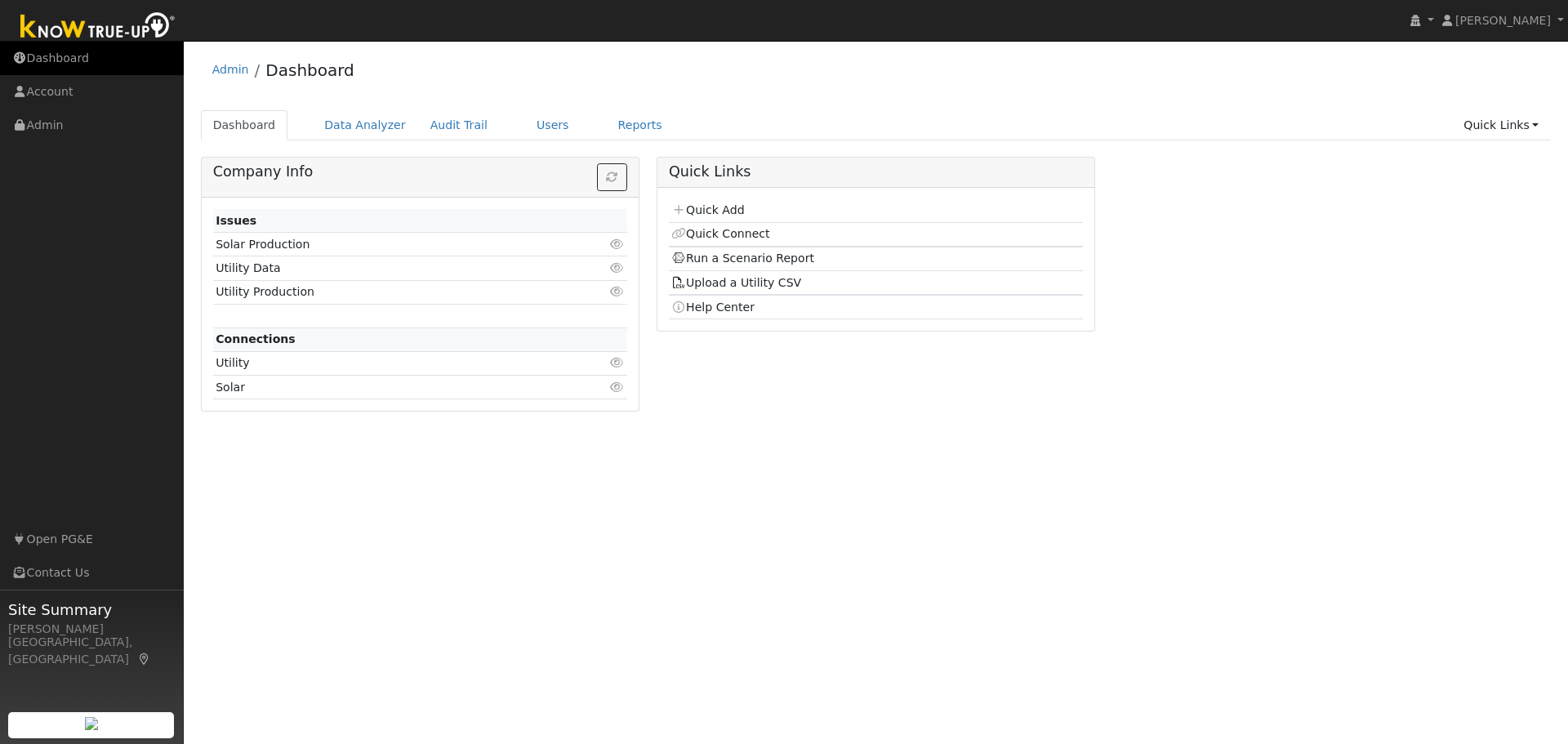
click at [59, 53] on link "Dashboard" at bounding box center [91, 58] width 184 height 34
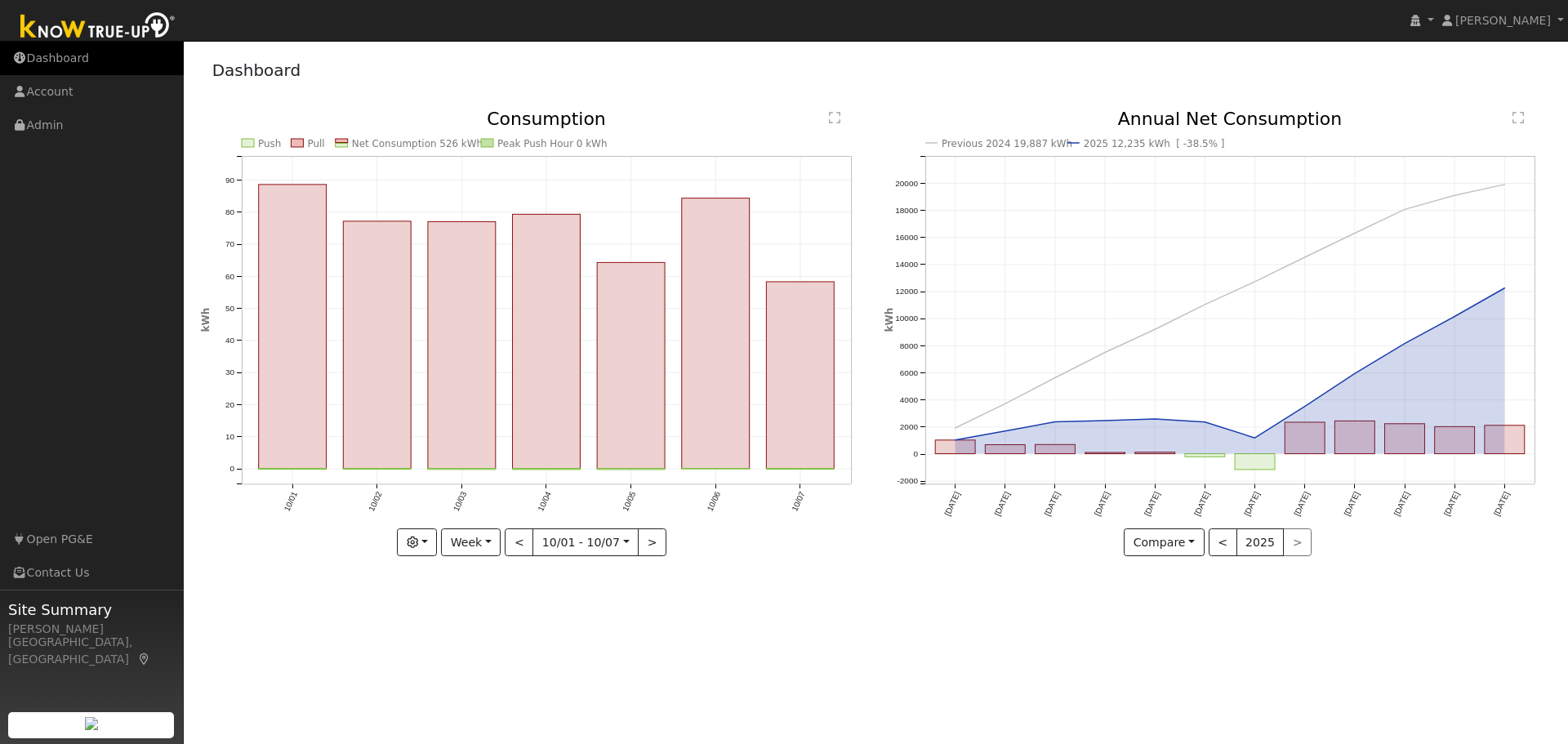
click at [51, 57] on link "Dashboard" at bounding box center [91, 58] width 184 height 34
click at [41, 89] on link "Account" at bounding box center [91, 91] width 184 height 34
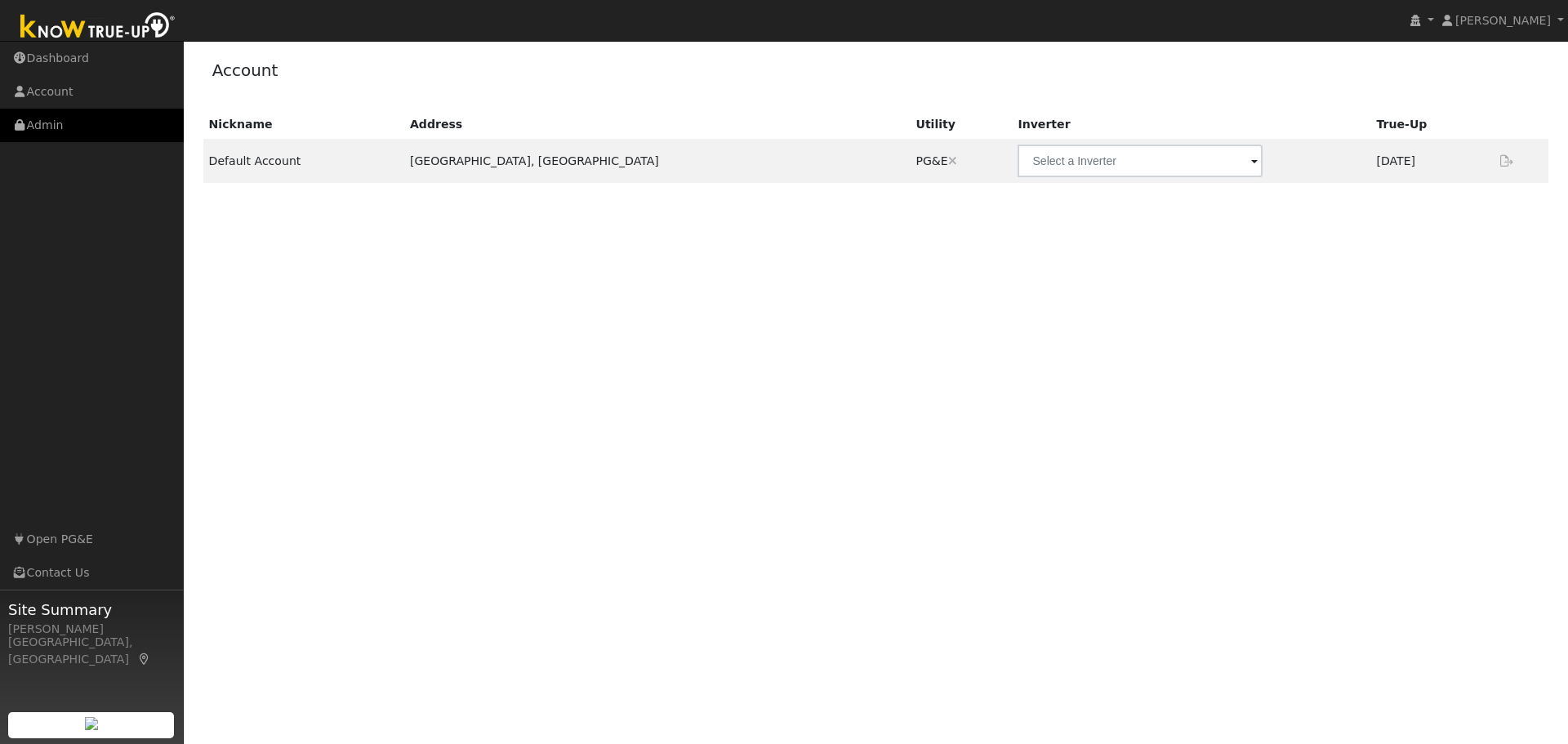
click at [38, 125] on link "Admin" at bounding box center [91, 125] width 184 height 34
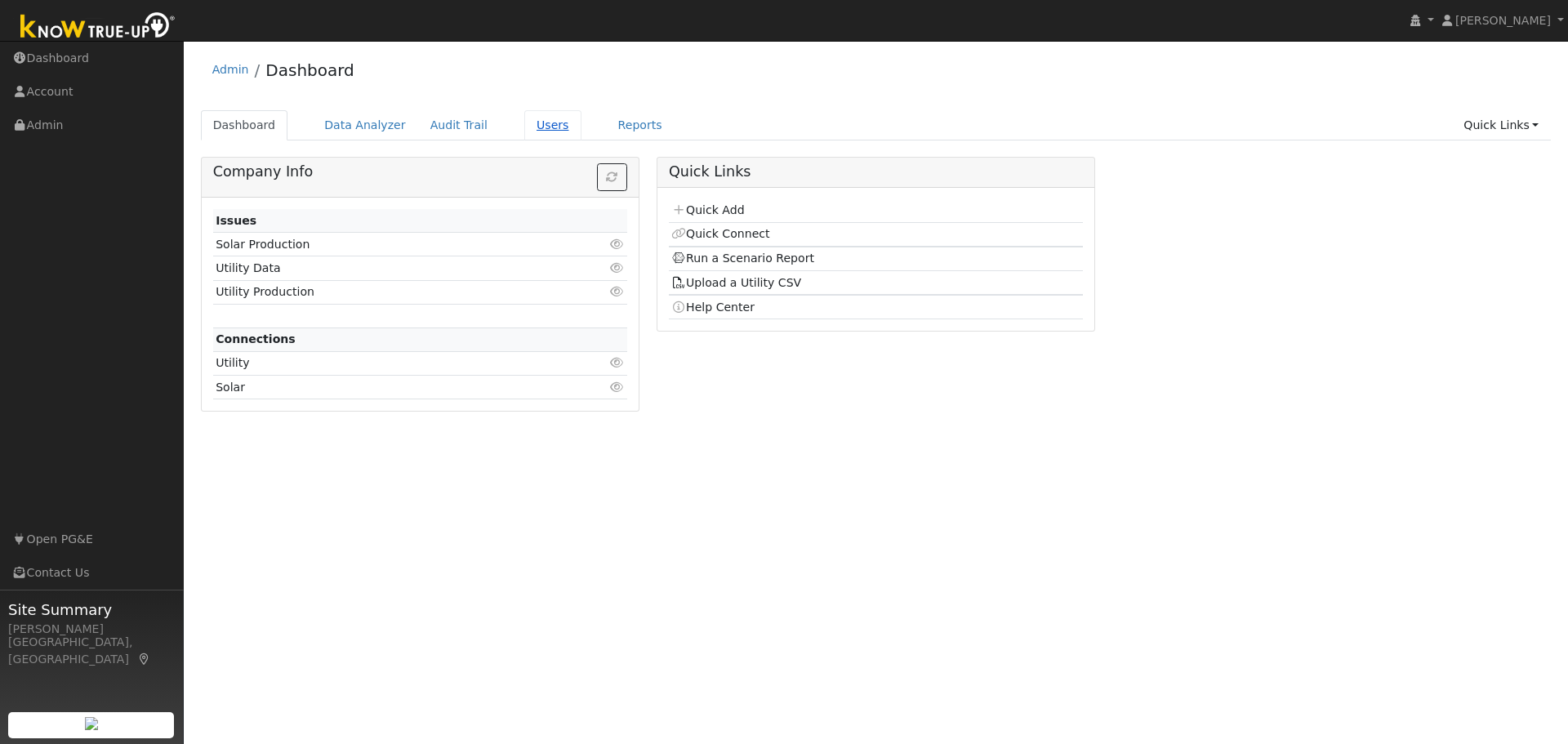
click at [527, 129] on link "Users" at bounding box center [553, 125] width 57 height 30
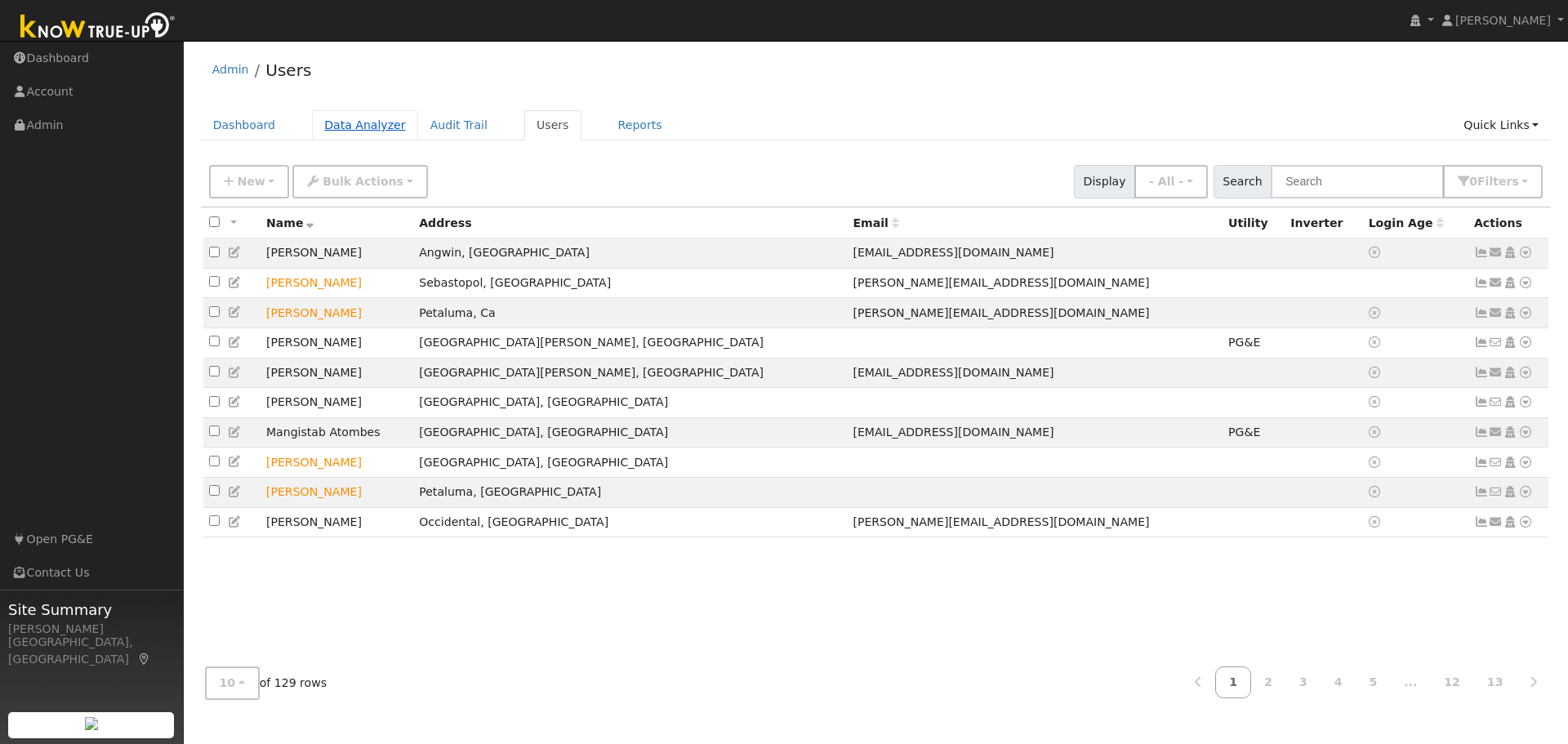
click at [356, 119] on link "Data Analyzer" at bounding box center [365, 125] width 106 height 30
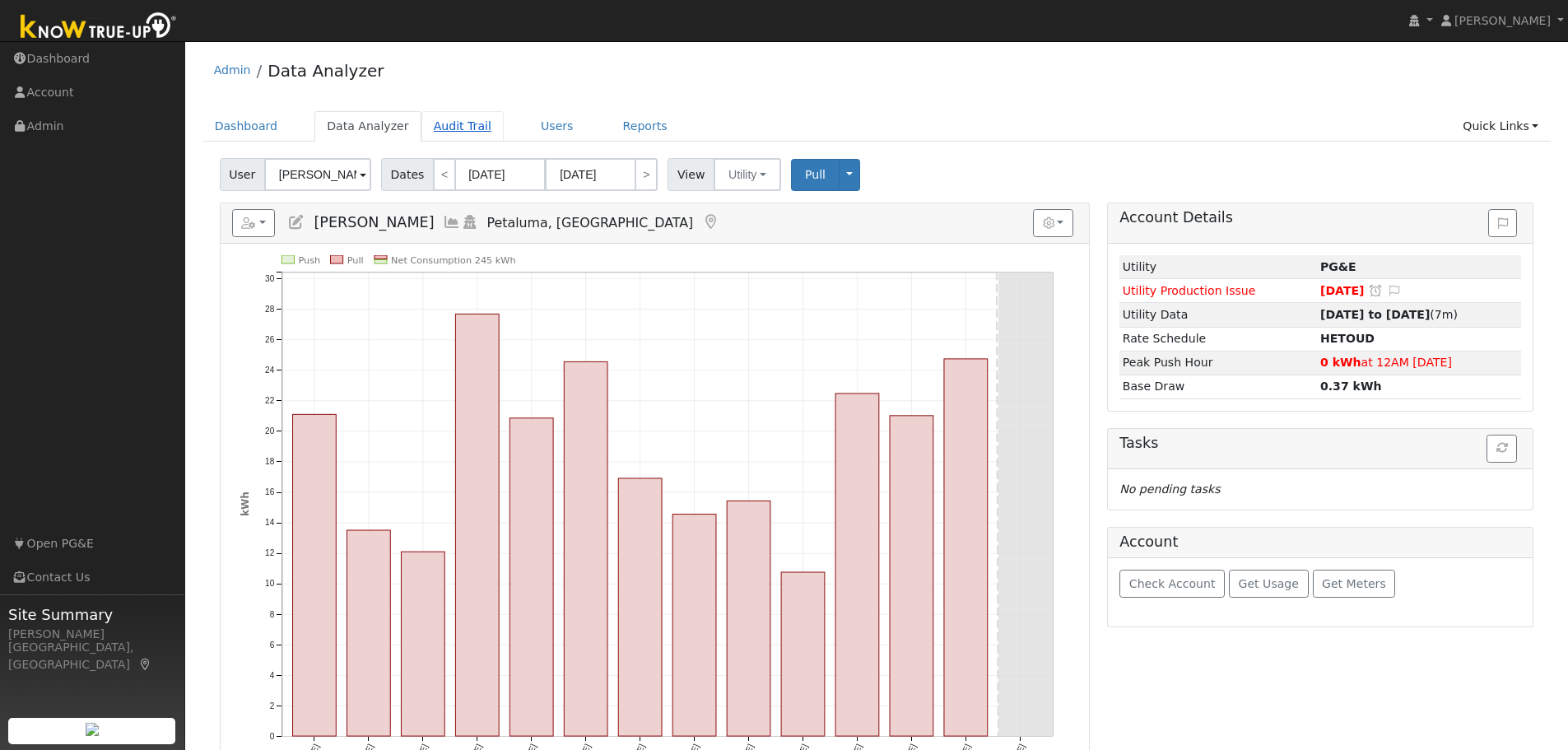
click at [426, 125] on link "Audit Trail" at bounding box center [462, 126] width 82 height 30
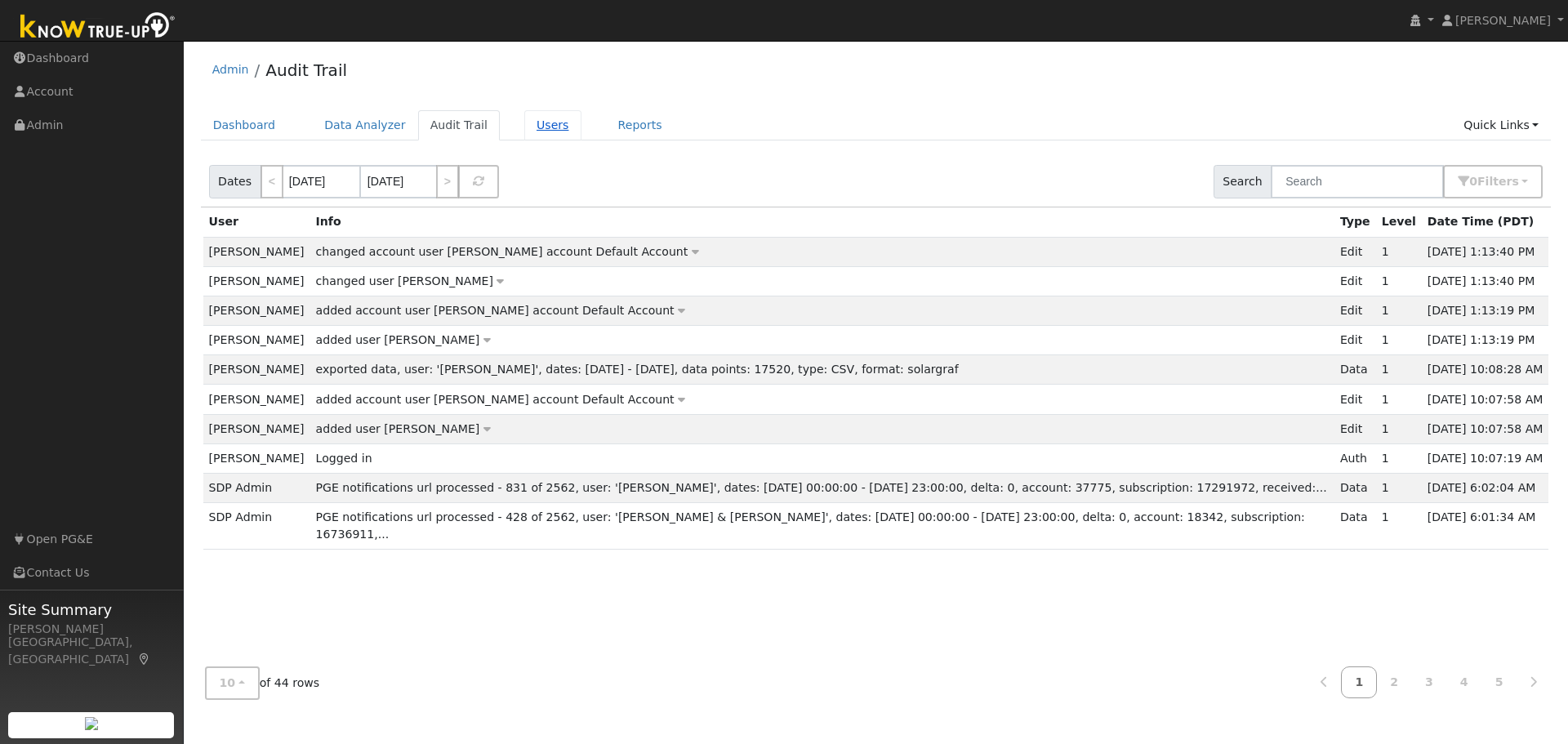
click at [525, 129] on link "Users" at bounding box center [553, 125] width 57 height 30
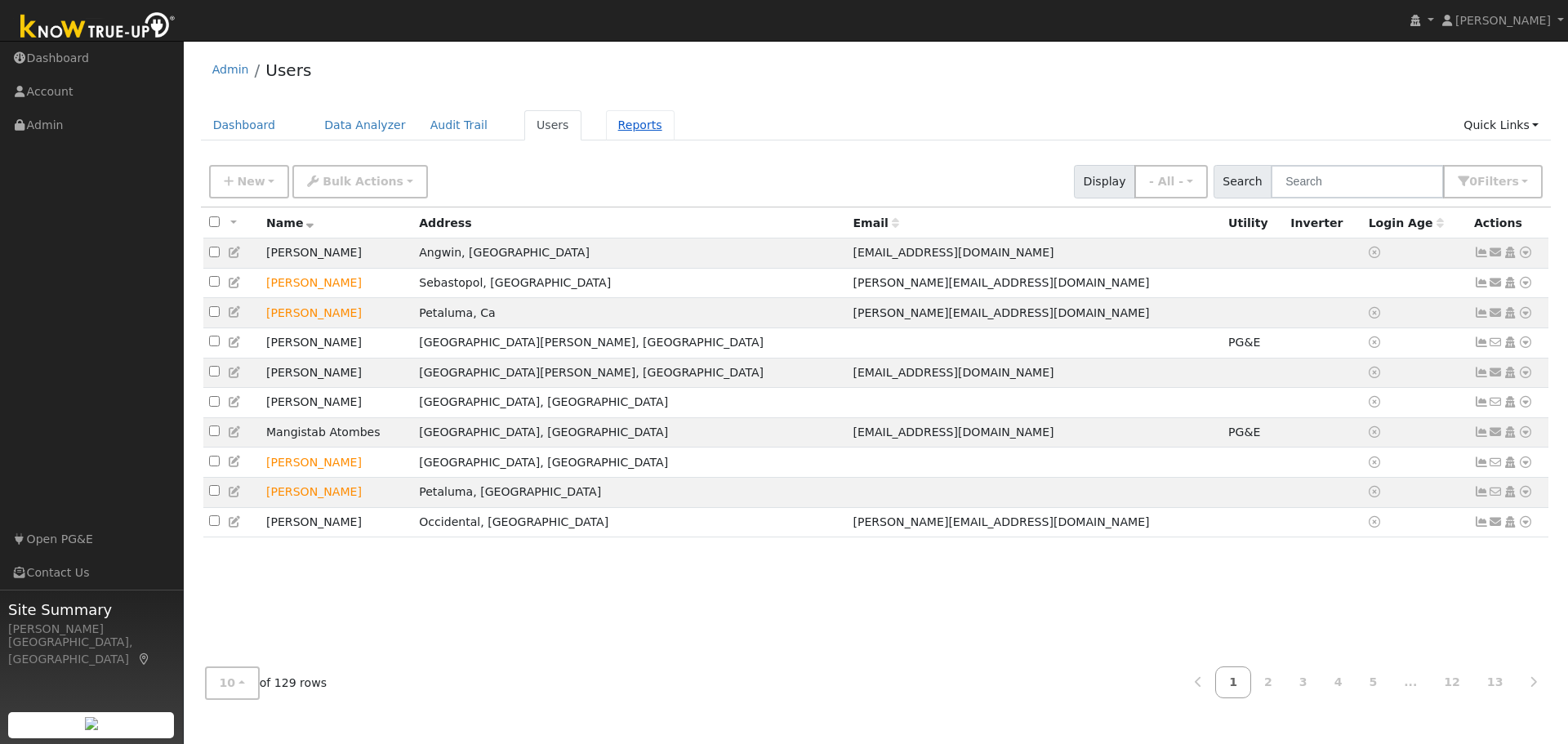
click at [605, 124] on link "Reports" at bounding box center [639, 125] width 68 height 30
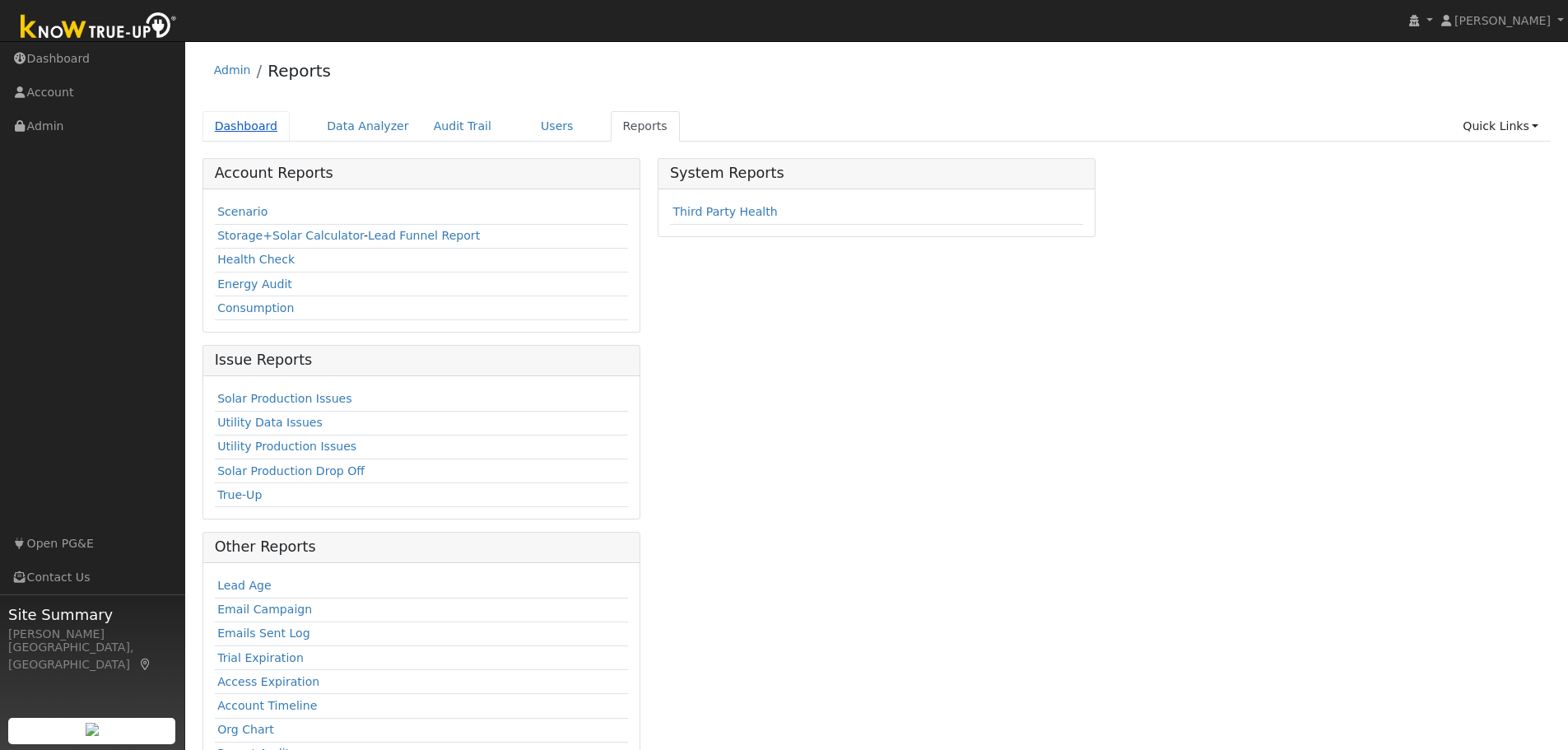
click at [243, 123] on link "Dashboard" at bounding box center [246, 126] width 88 height 30
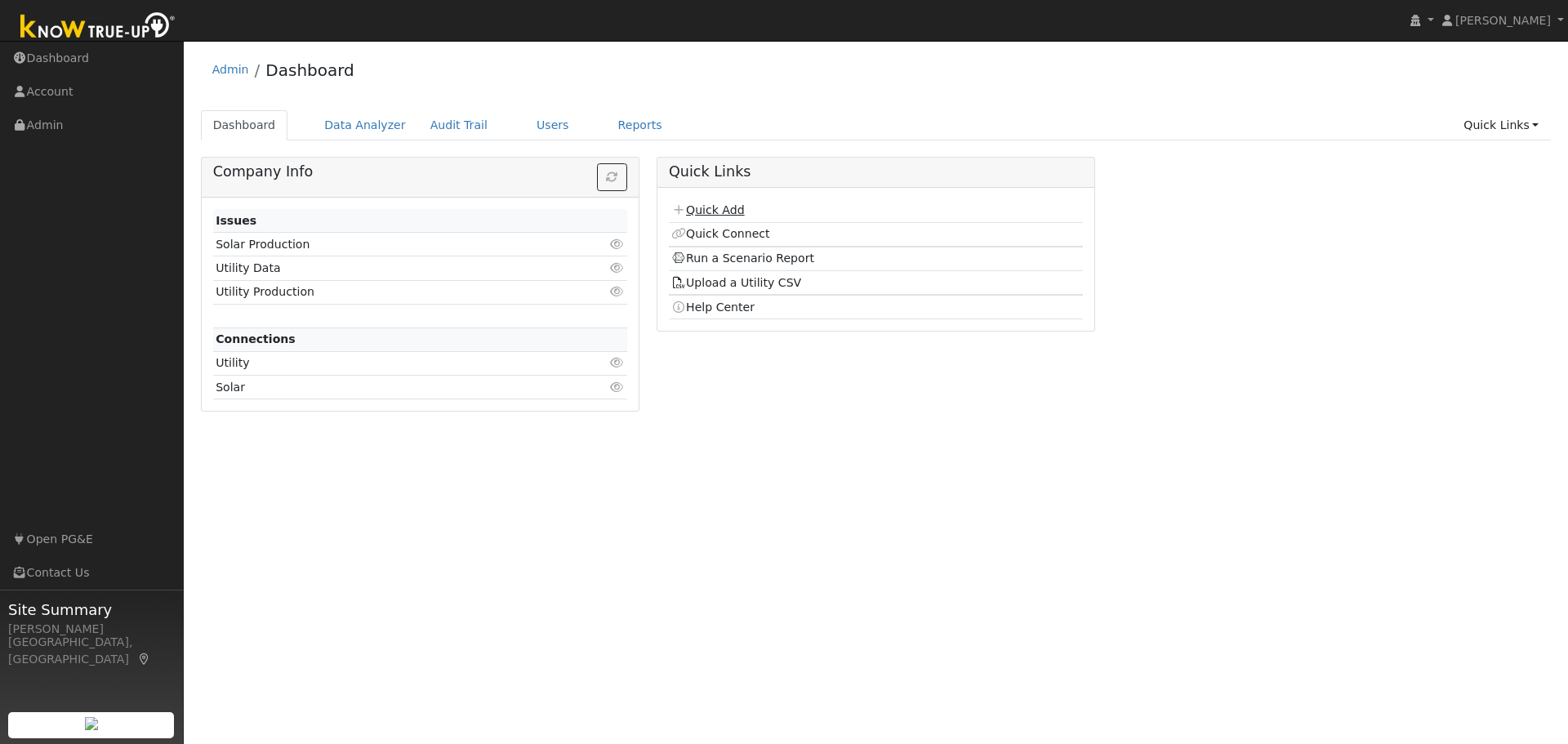
click at [707, 203] on link "Quick Add" at bounding box center [707, 210] width 72 height 13
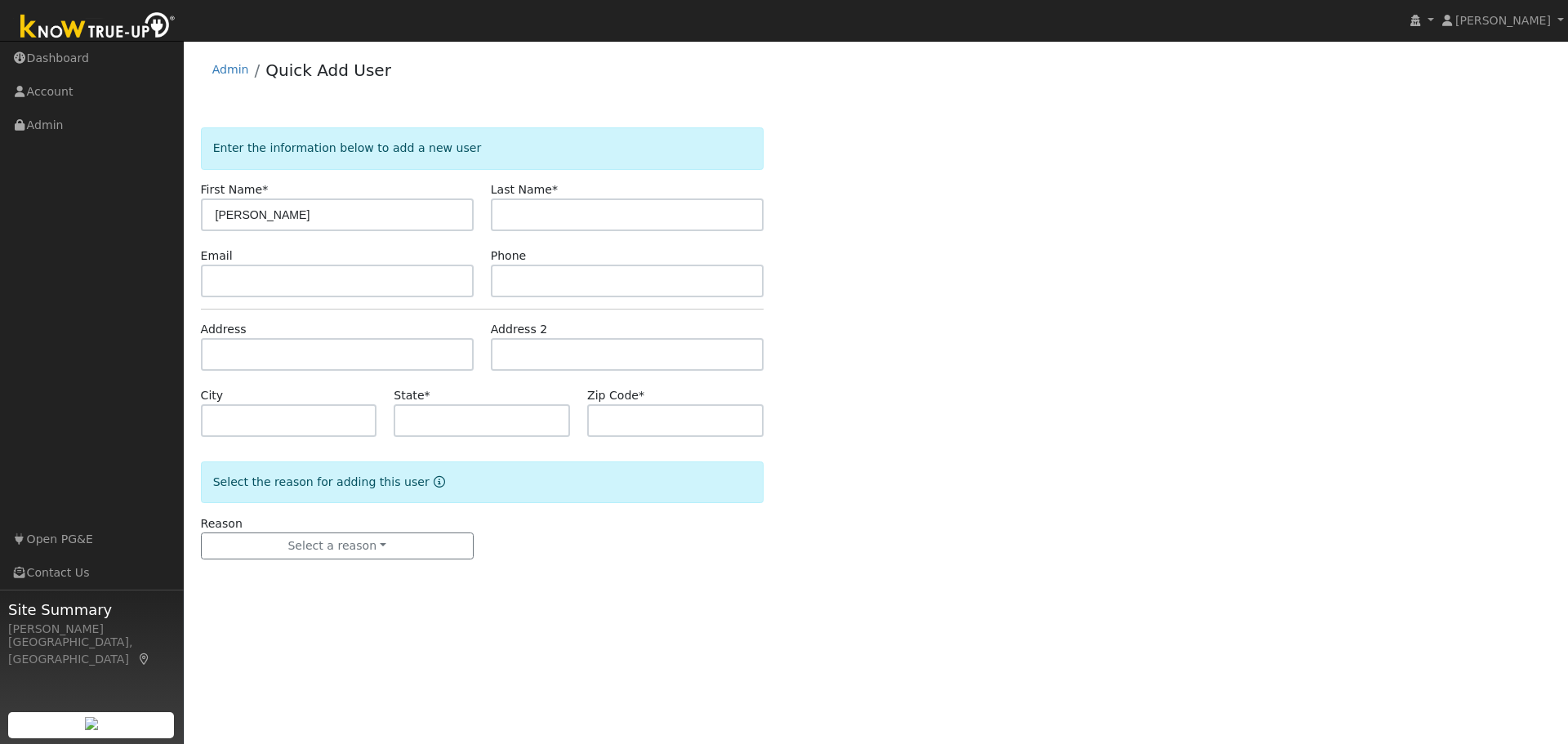
type input "Jesse"
type input "Pardo"
click at [259, 352] on input "text" at bounding box center [337, 354] width 272 height 33
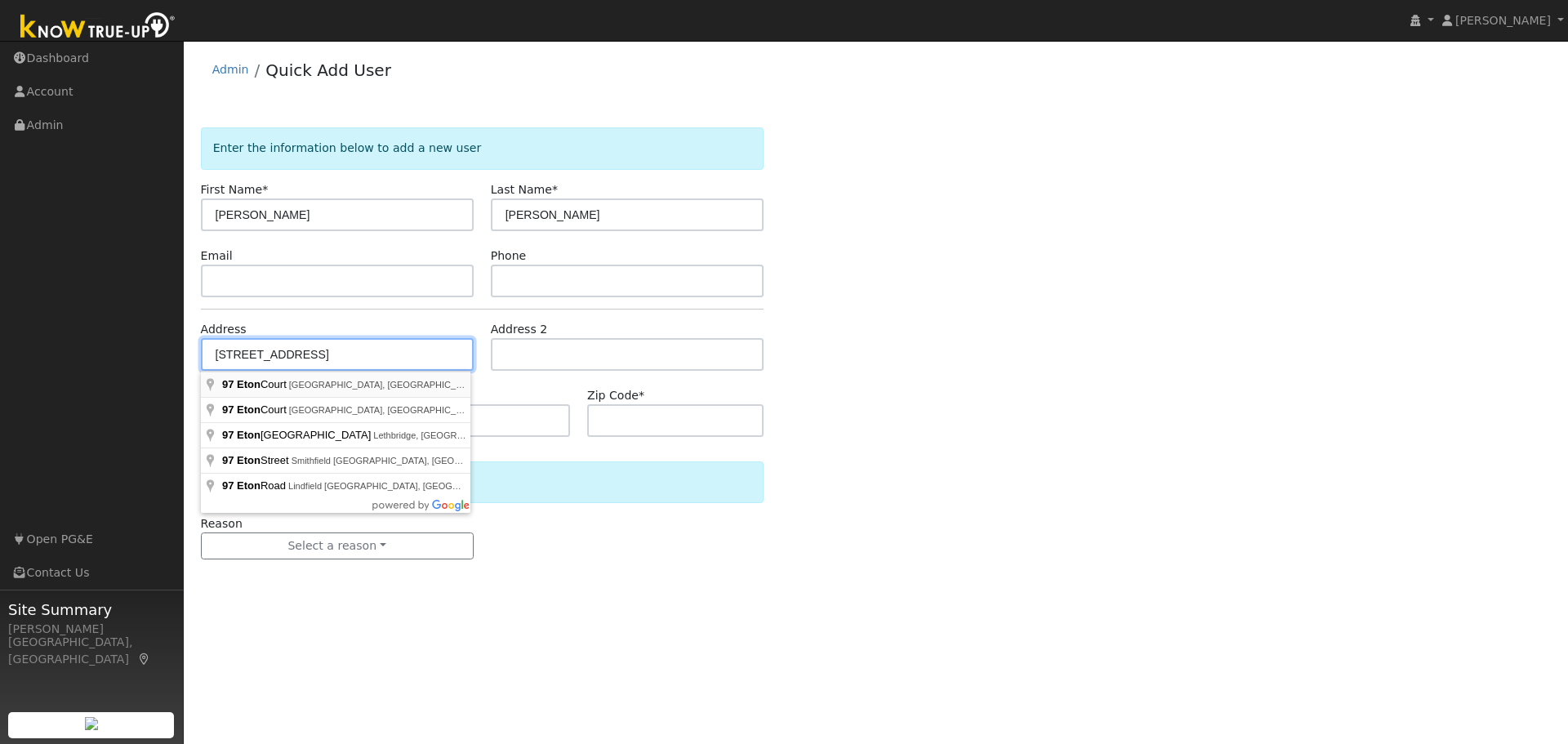
type input "[STREET_ADDRESS]"
type input "Santa [PERSON_NAME]"
type input "CA"
type input "95403"
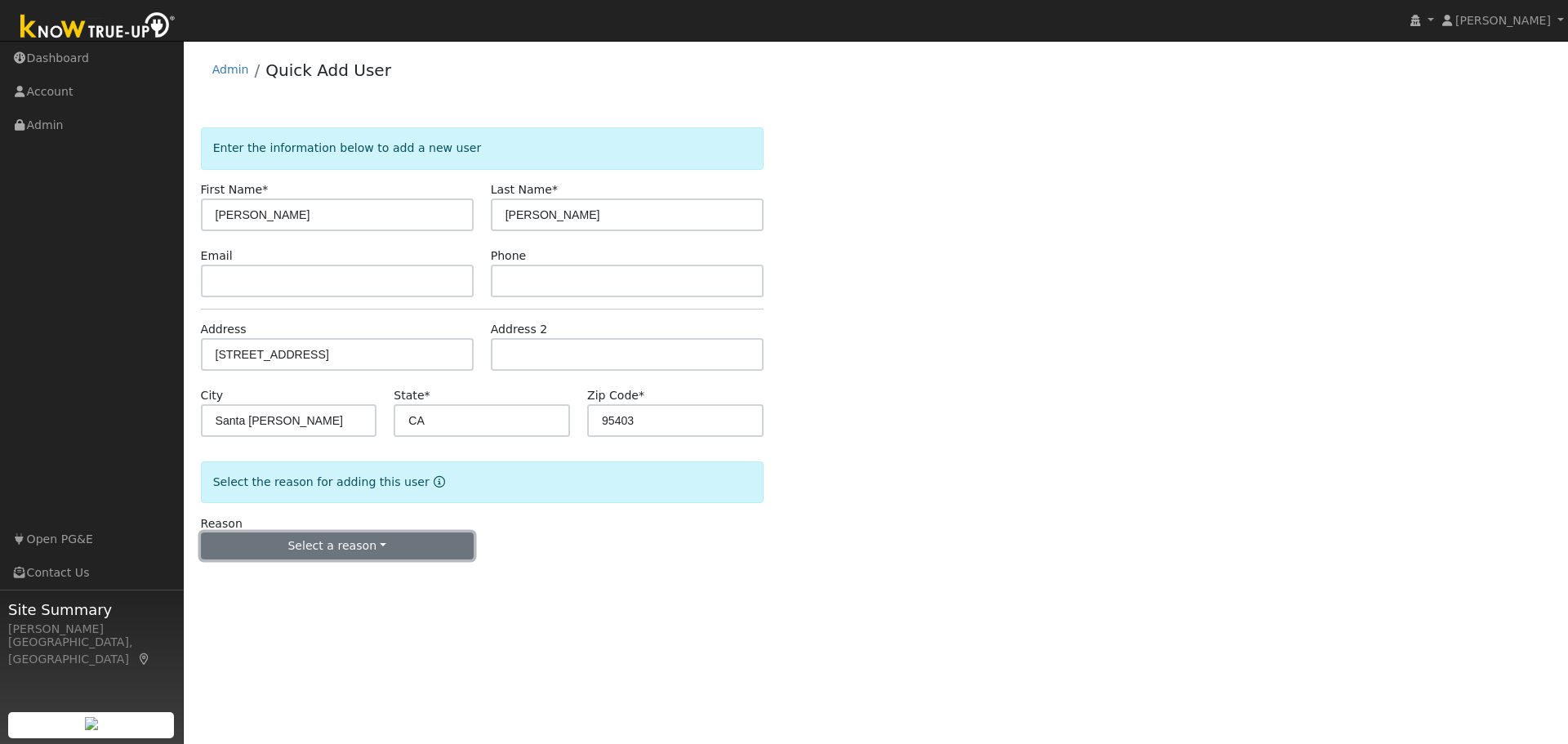
click at [275, 544] on button "Select a reason" at bounding box center [337, 546] width 272 height 28
click at [276, 606] on link "New customer adding solar" at bounding box center [292, 603] width 180 height 23
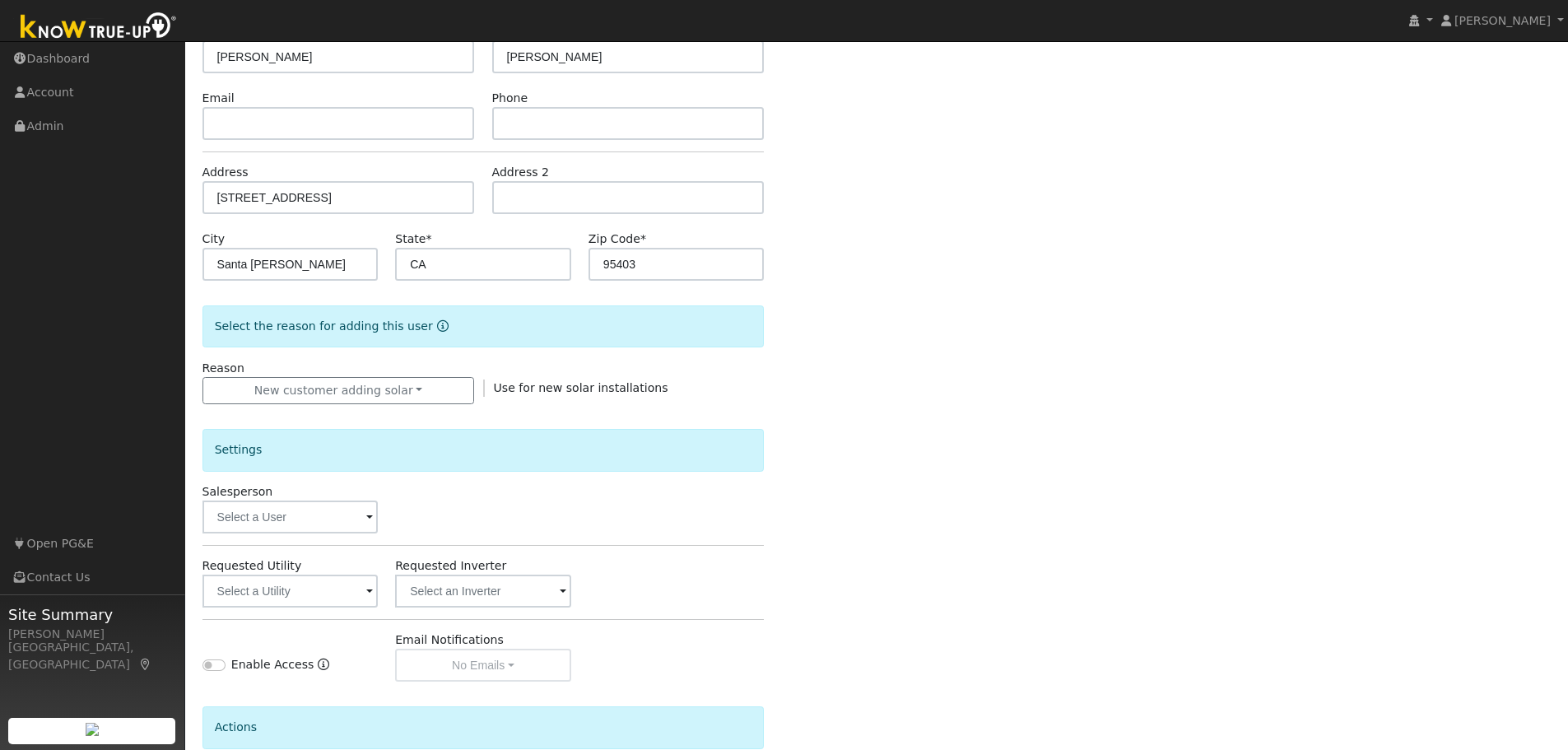
scroll to position [165, 0]
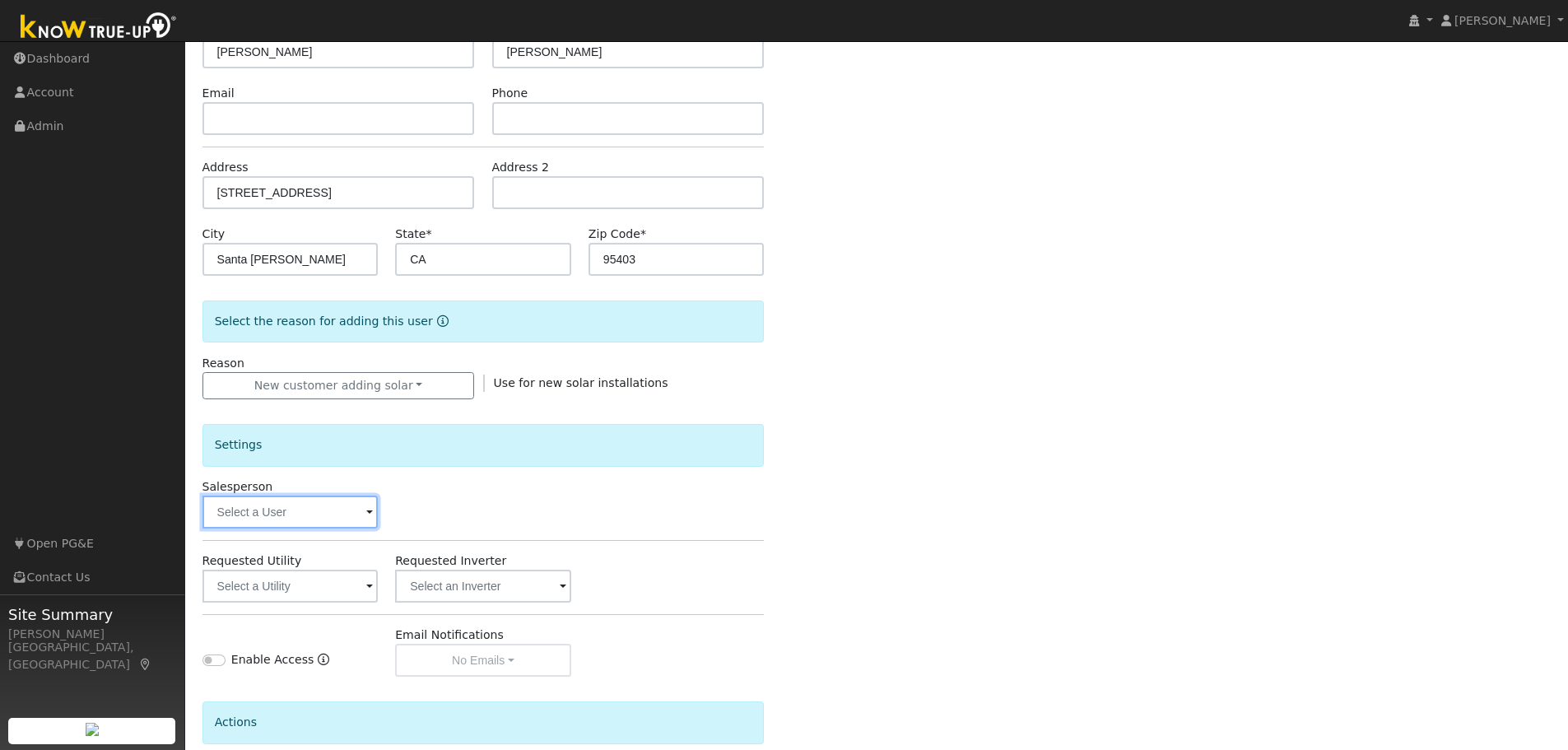
click at [339, 511] on input "text" at bounding box center [291, 512] width 177 height 33
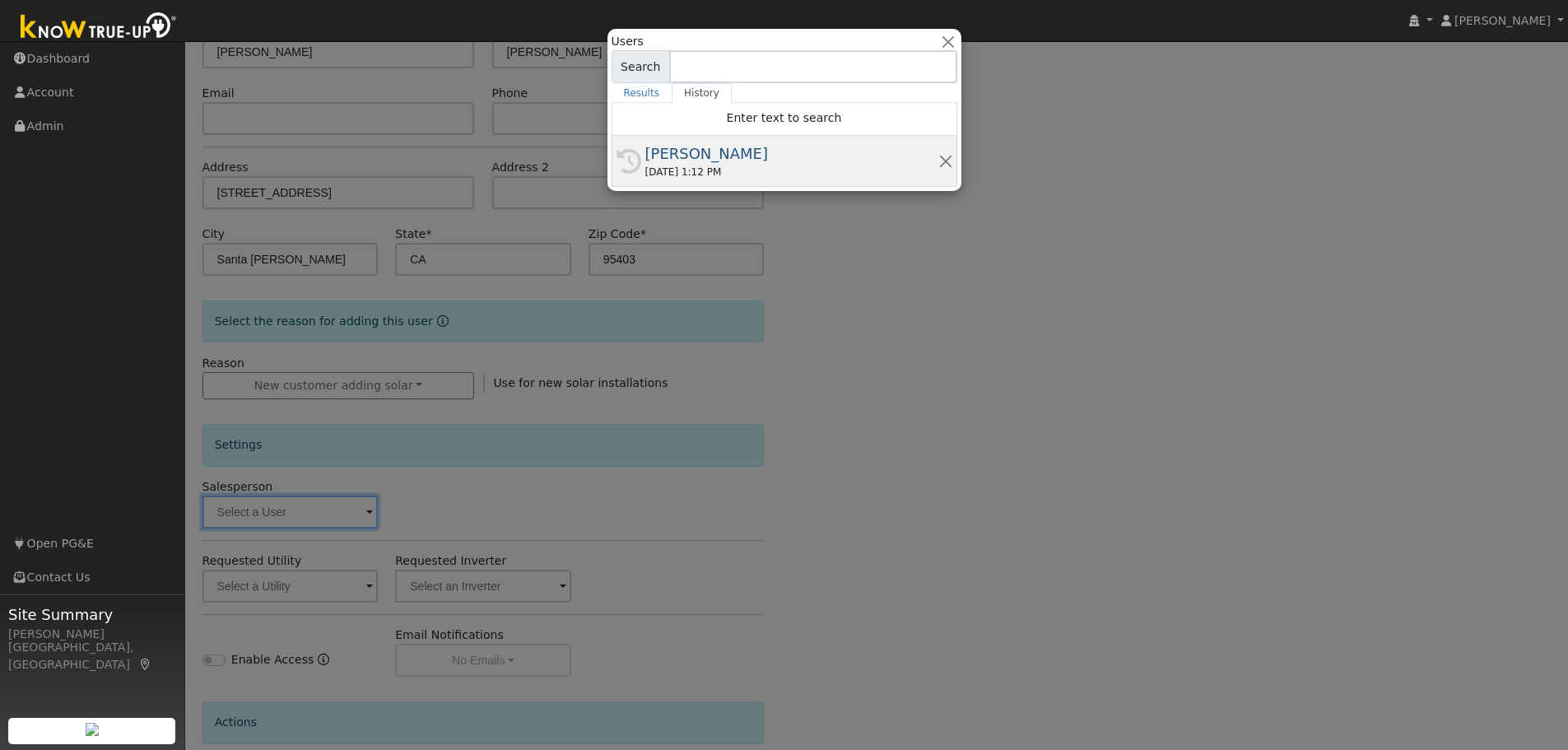
click at [722, 157] on div "[PERSON_NAME]" at bounding box center [792, 153] width 293 height 22
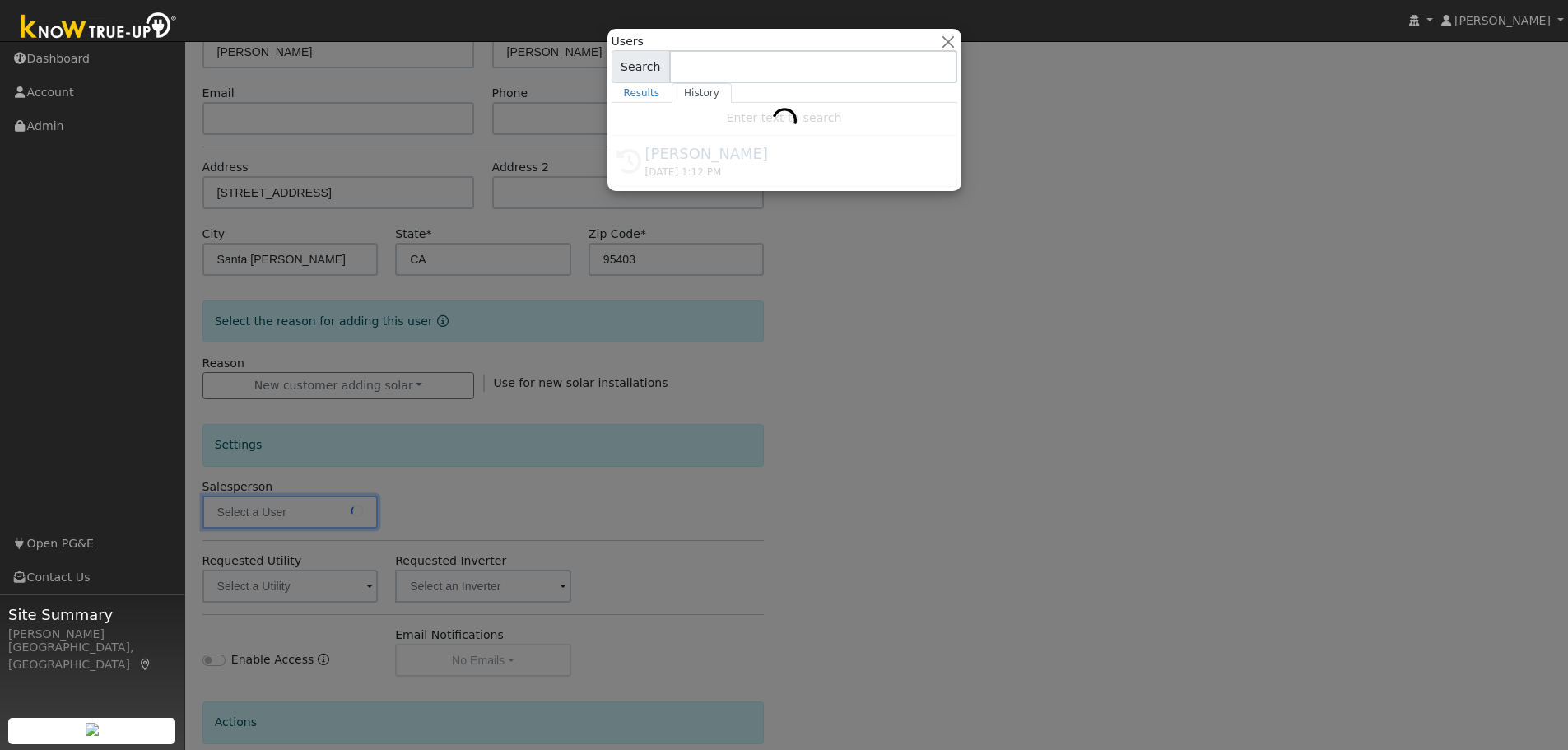
type input "[PERSON_NAME]"
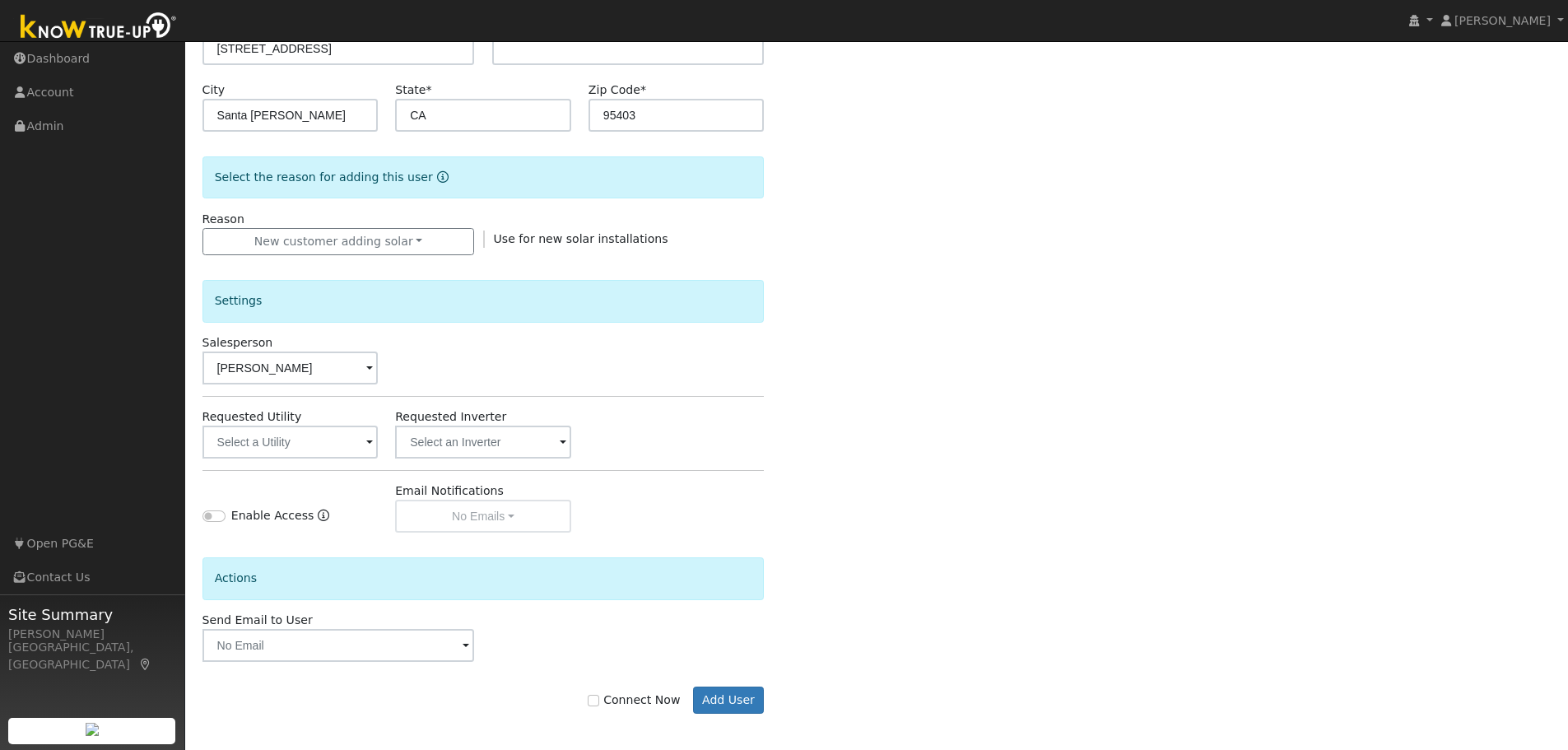
scroll to position [313, 0]
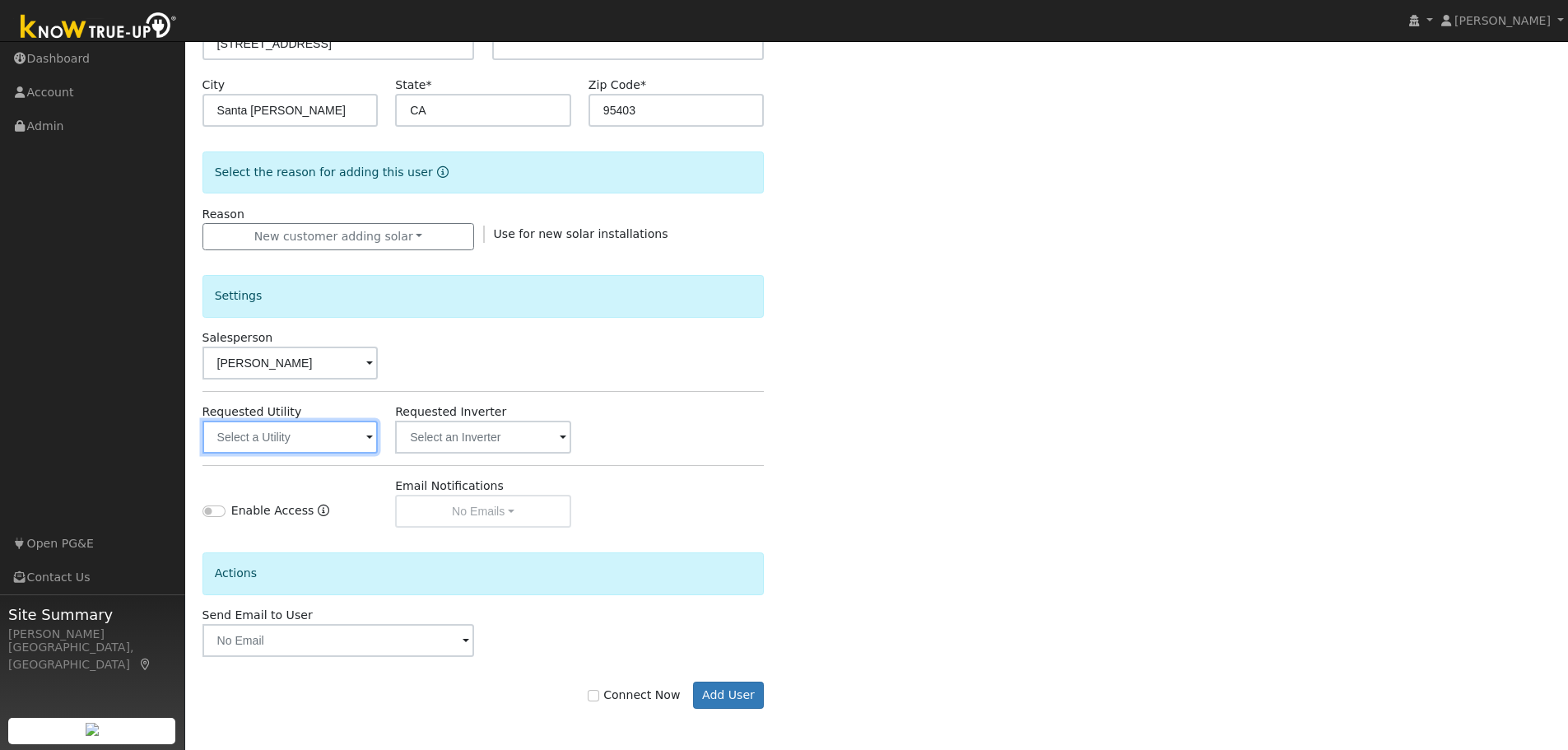
click at [324, 438] on input "text" at bounding box center [291, 437] width 177 height 33
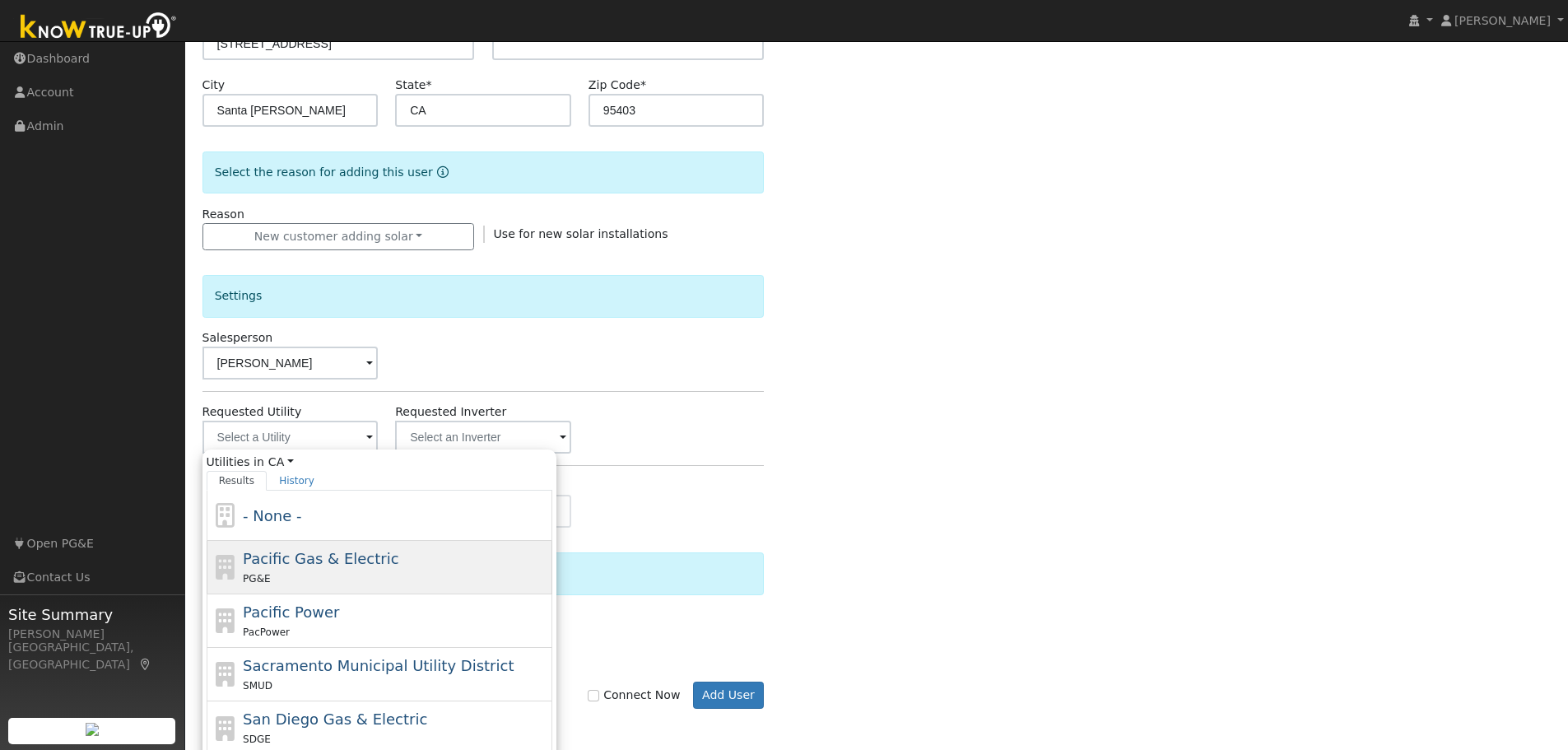
click at [299, 562] on span "Pacific Gas & Electric" at bounding box center [320, 559] width 155 height 17
type input "Pacific Gas & Electric"
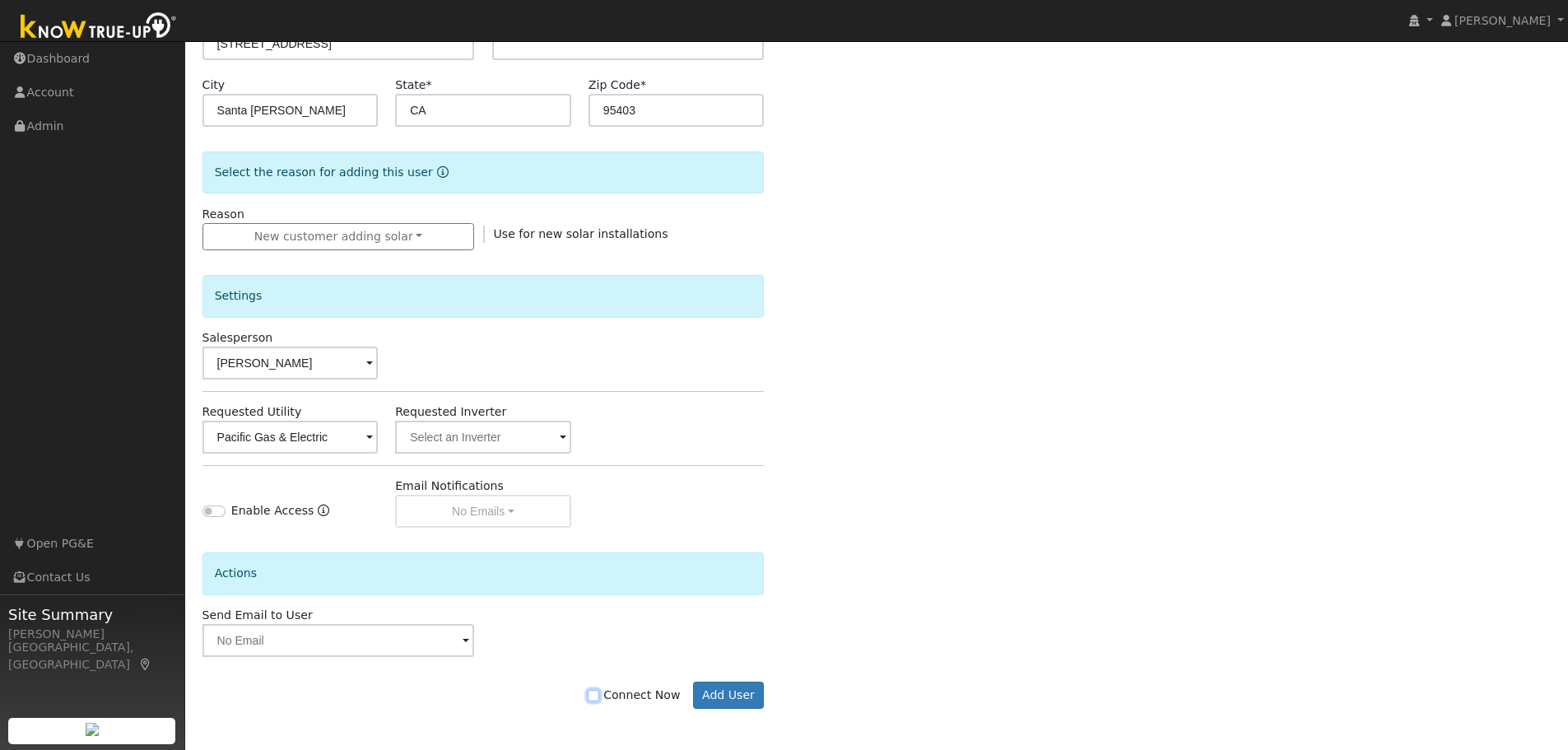
click at [600, 698] on input "Connect Now" at bounding box center [594, 696] width 12 height 12
checkbox input "true"
click at [724, 698] on button "Add User" at bounding box center [729, 695] width 72 height 28
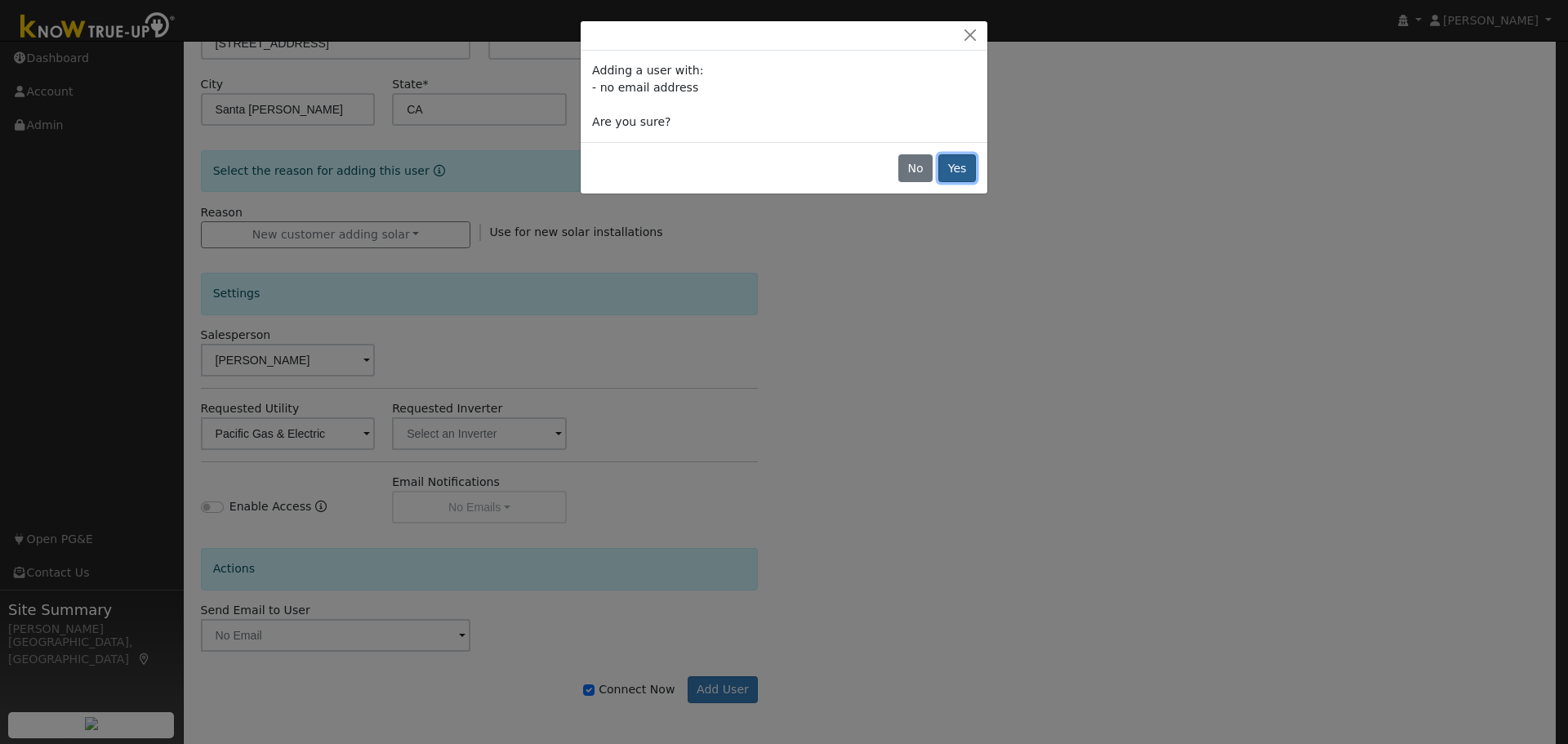
click at [971, 165] on button "Yes" at bounding box center [957, 167] width 38 height 28
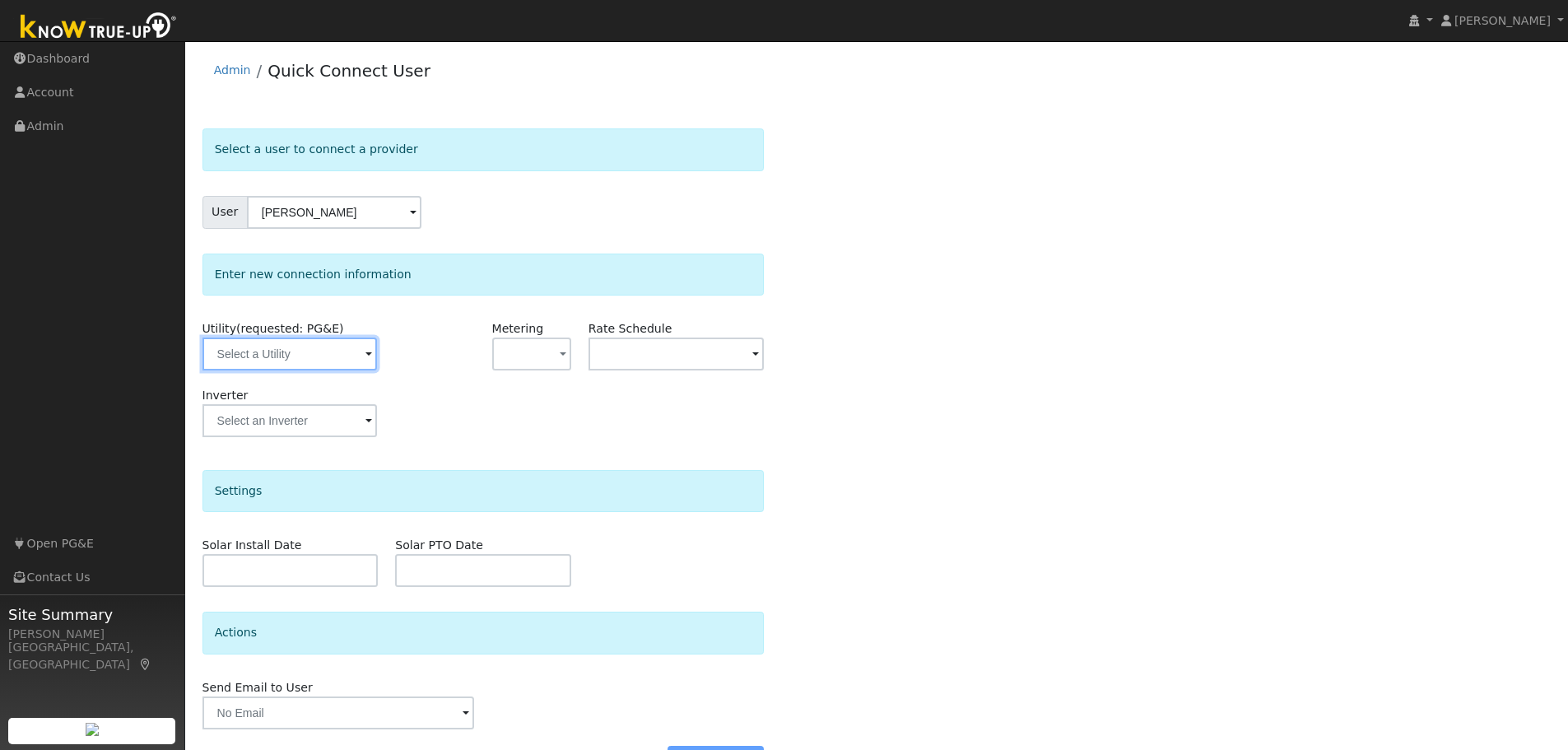
click at [342, 359] on input "text" at bounding box center [290, 354] width 175 height 33
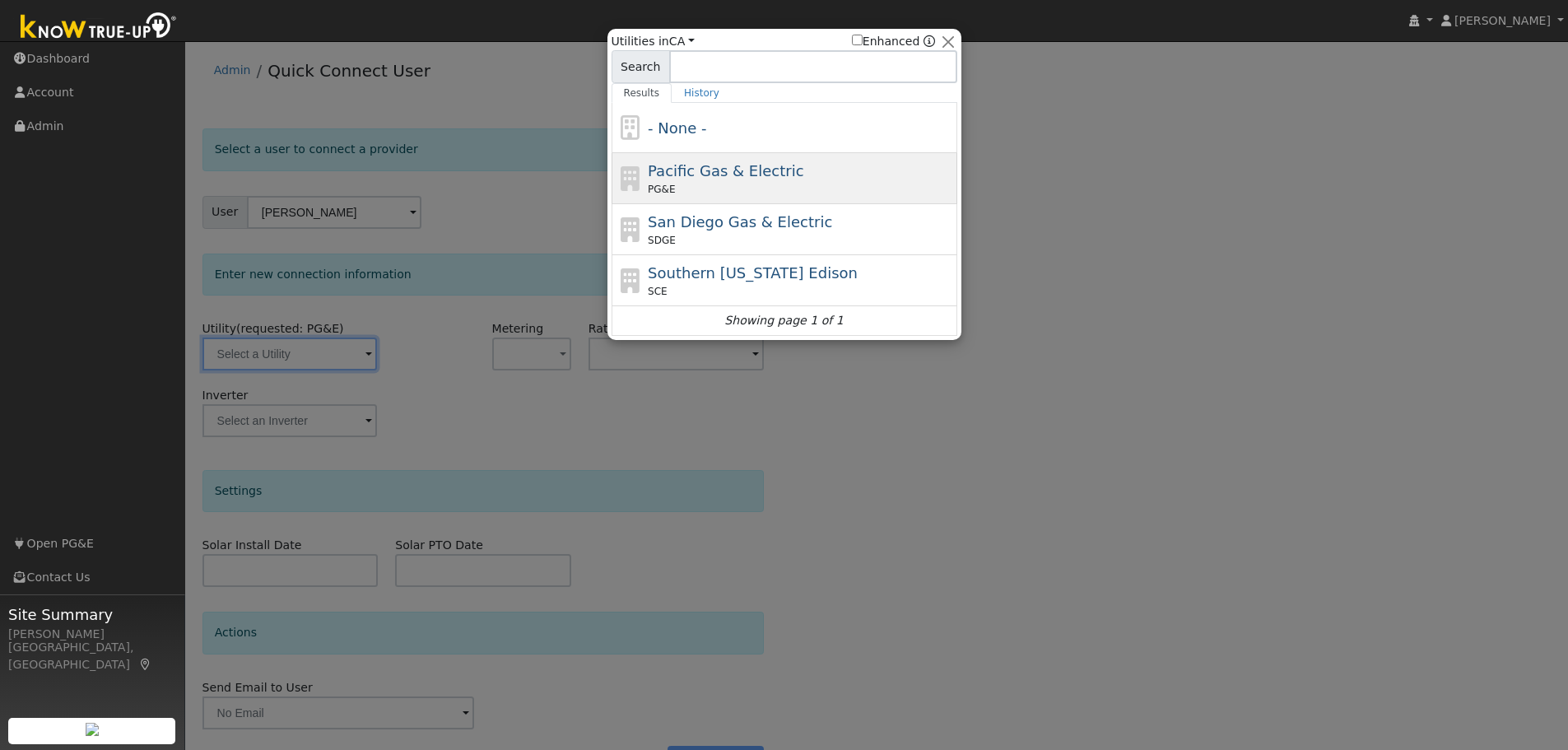
click at [676, 181] on div "Pacific Gas & Electric PG&E" at bounding box center [800, 179] width 306 height 37
type input "PG&E"
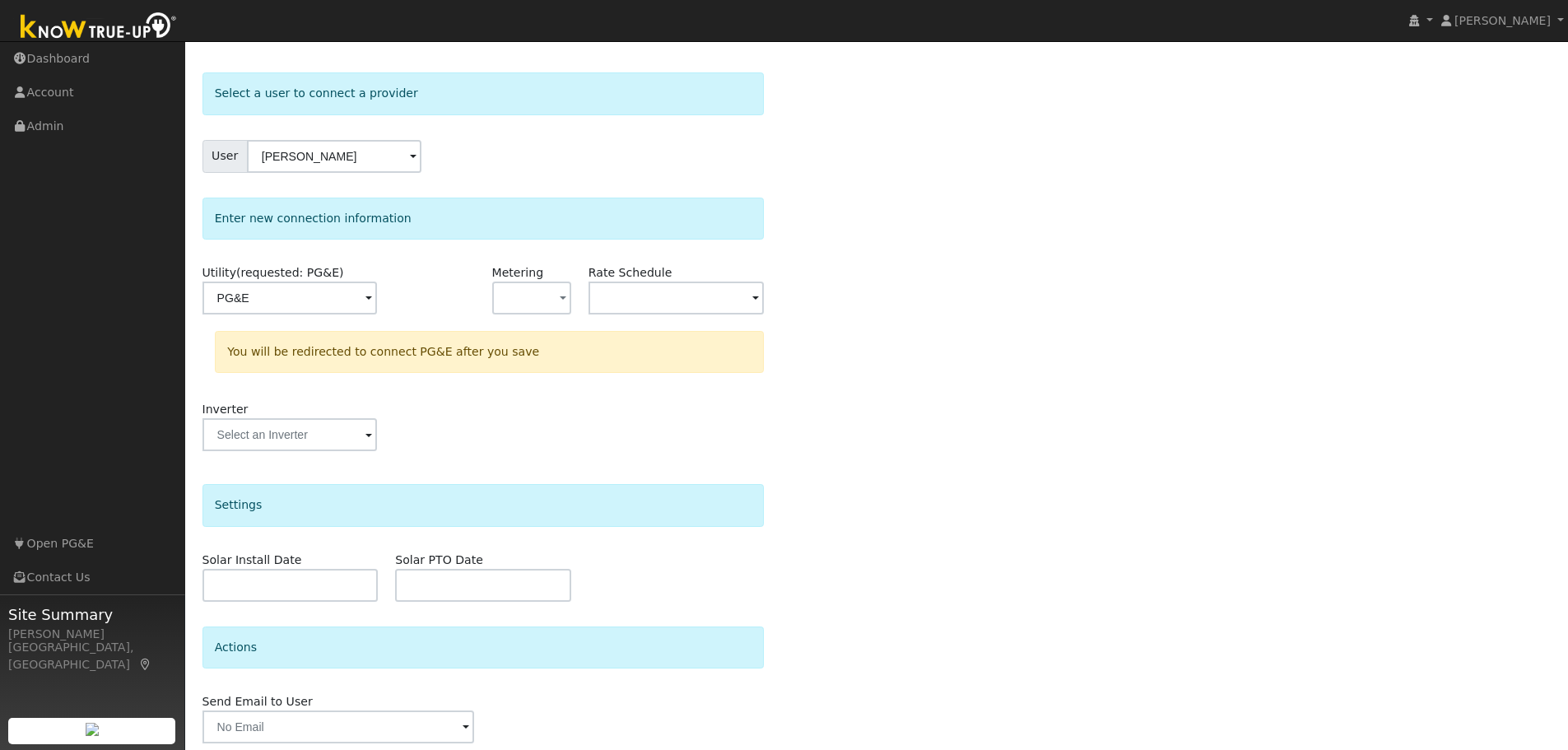
scroll to position [118, 0]
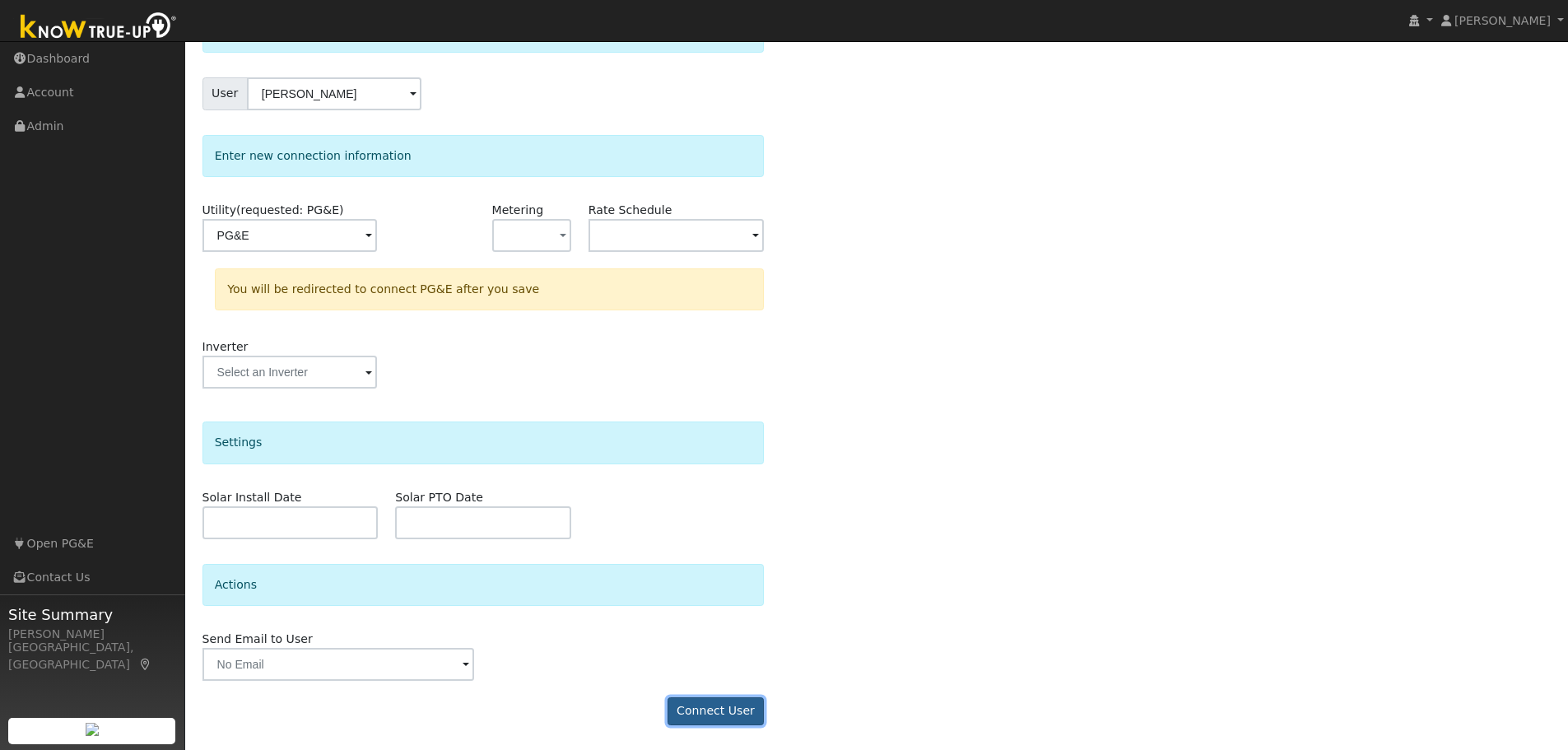
click at [697, 706] on button "Connect User" at bounding box center [716, 710] width 97 height 28
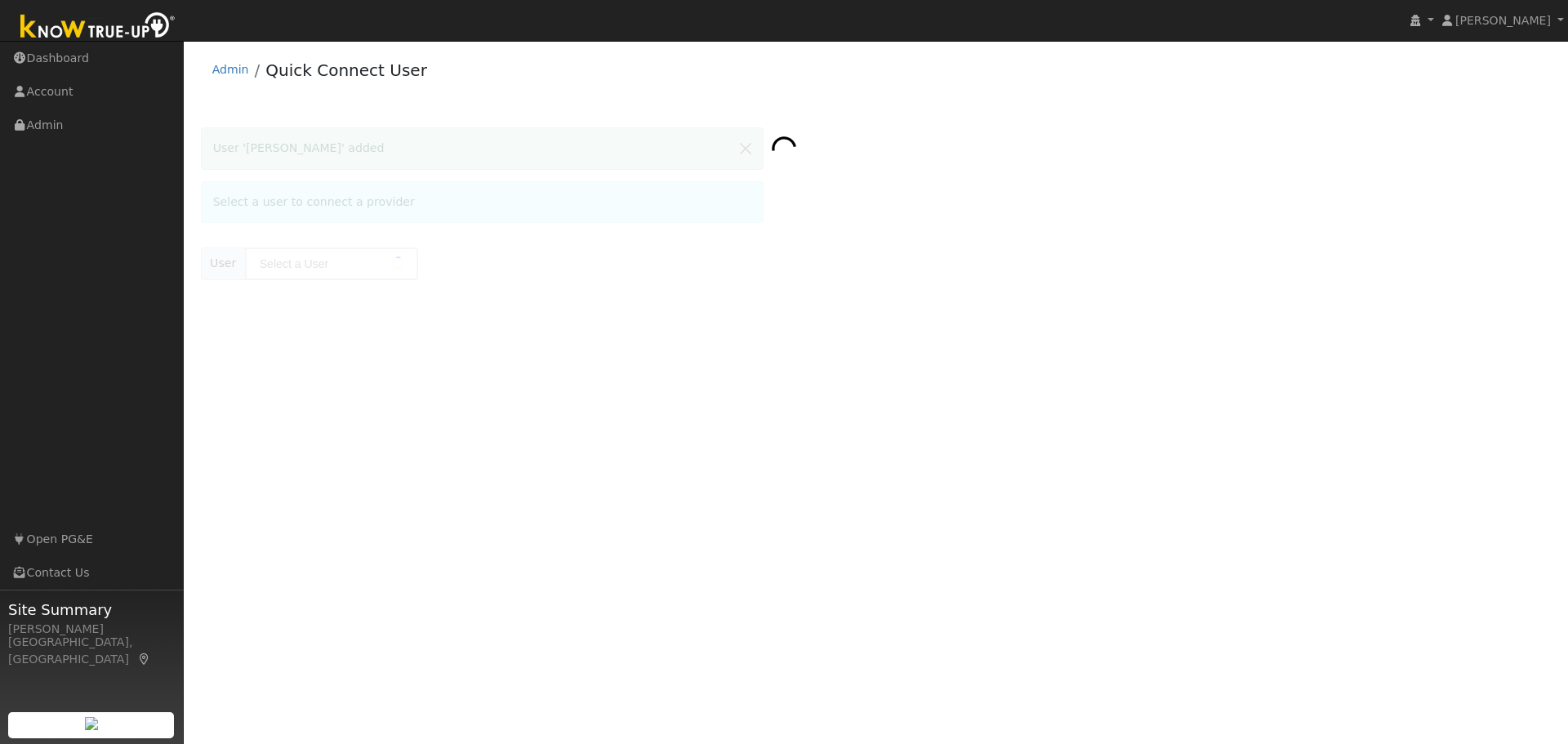
type input "[PERSON_NAME]"
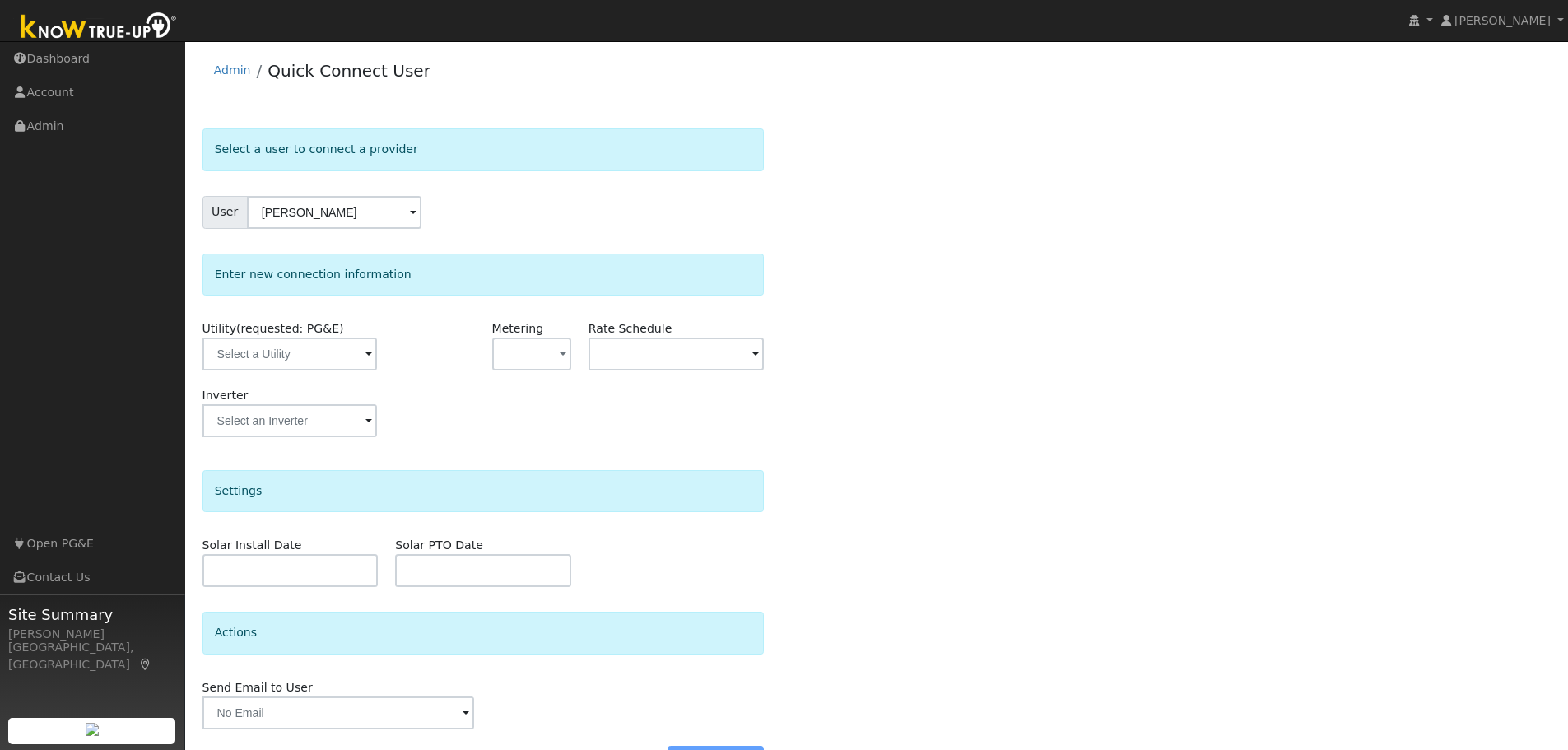
click at [612, 228] on div "User [PERSON_NAME]" at bounding box center [483, 212] width 562 height 33
click at [562, 356] on span "button" at bounding box center [563, 355] width 7 height 17
click at [524, 415] on link "NEM" at bounding box center [550, 413] width 114 height 23
click at [635, 360] on input "text" at bounding box center [676, 354] width 177 height 33
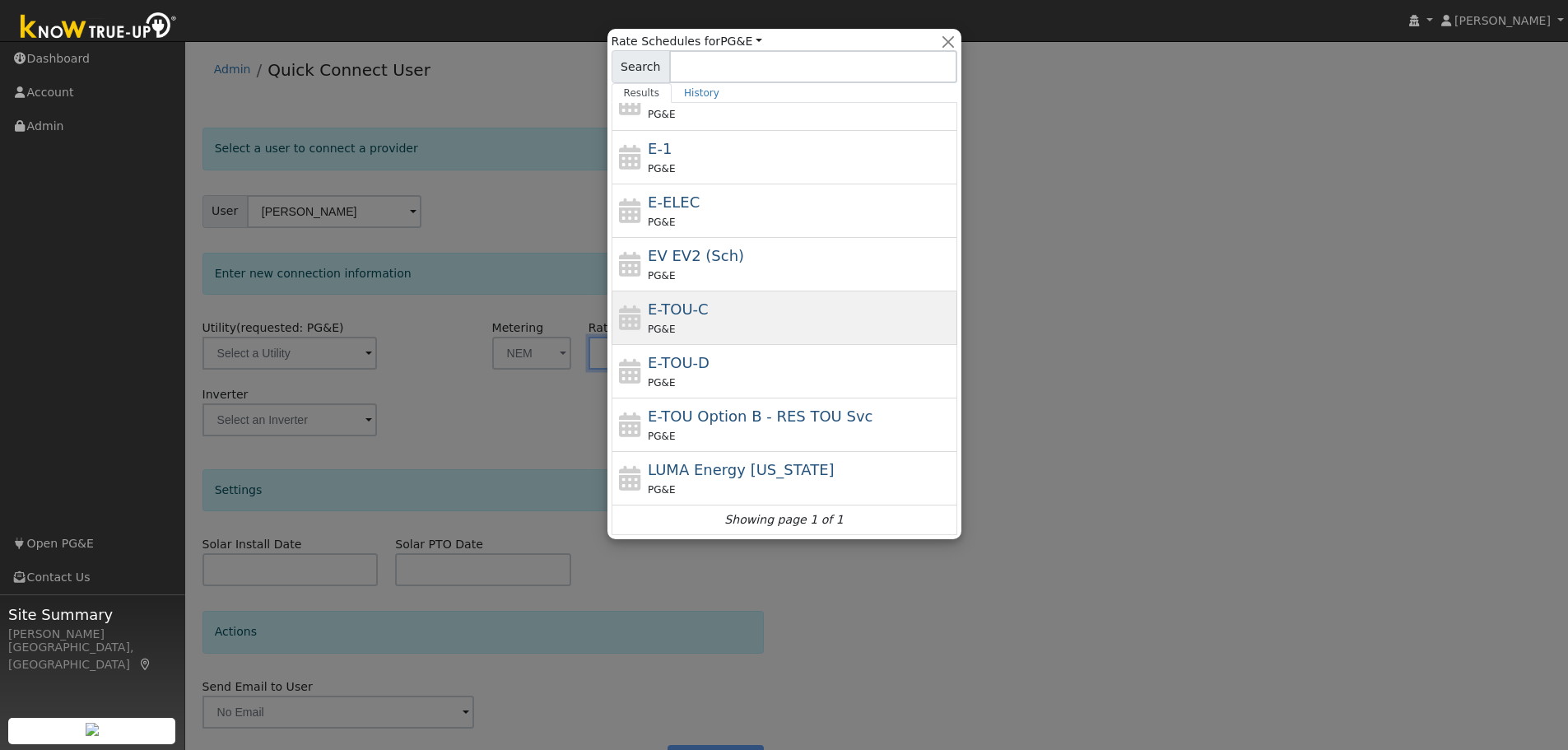
scroll to position [2, 0]
click at [687, 322] on div "PG&E" at bounding box center [800, 329] width 306 height 17
type input "E-TOU-C"
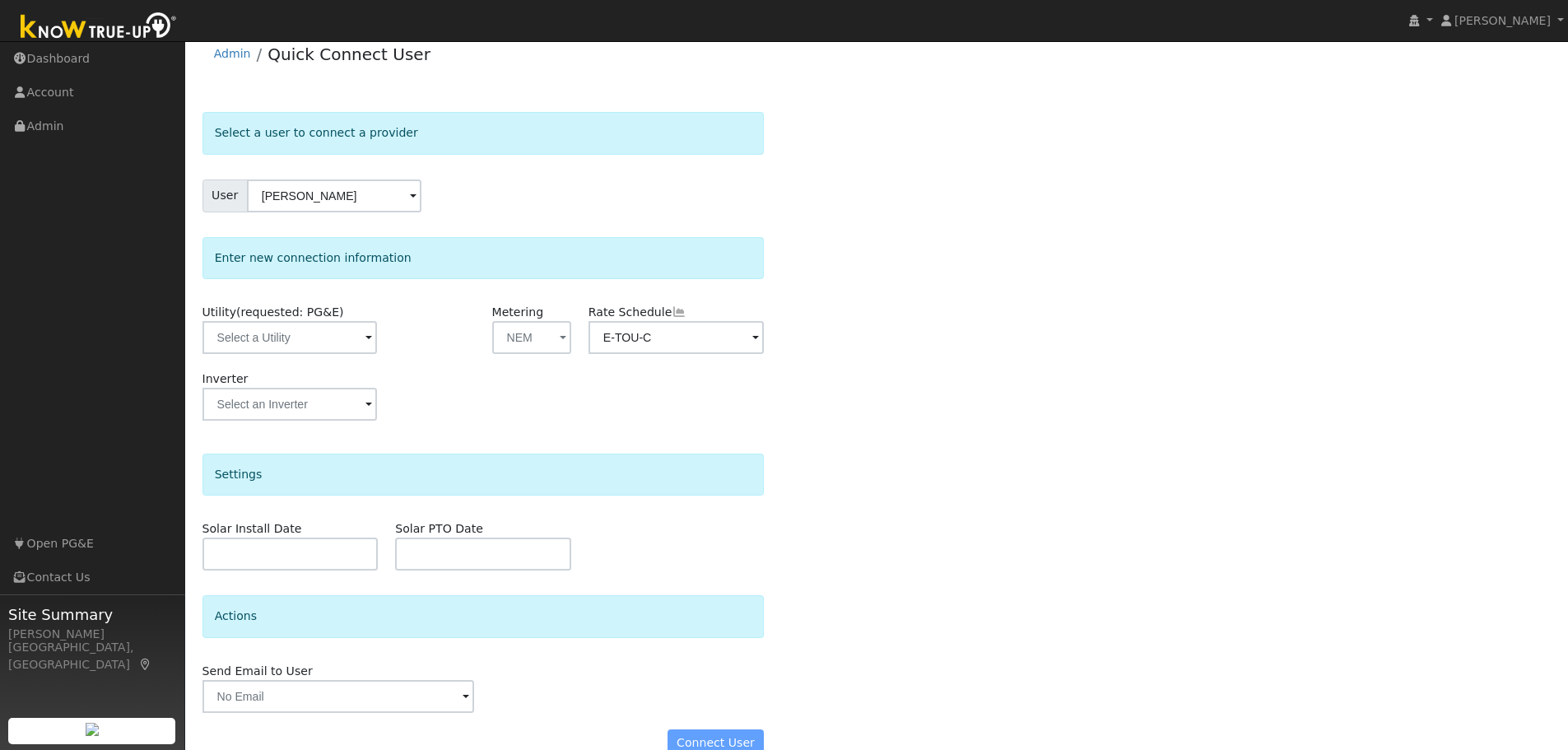
scroll to position [48, 0]
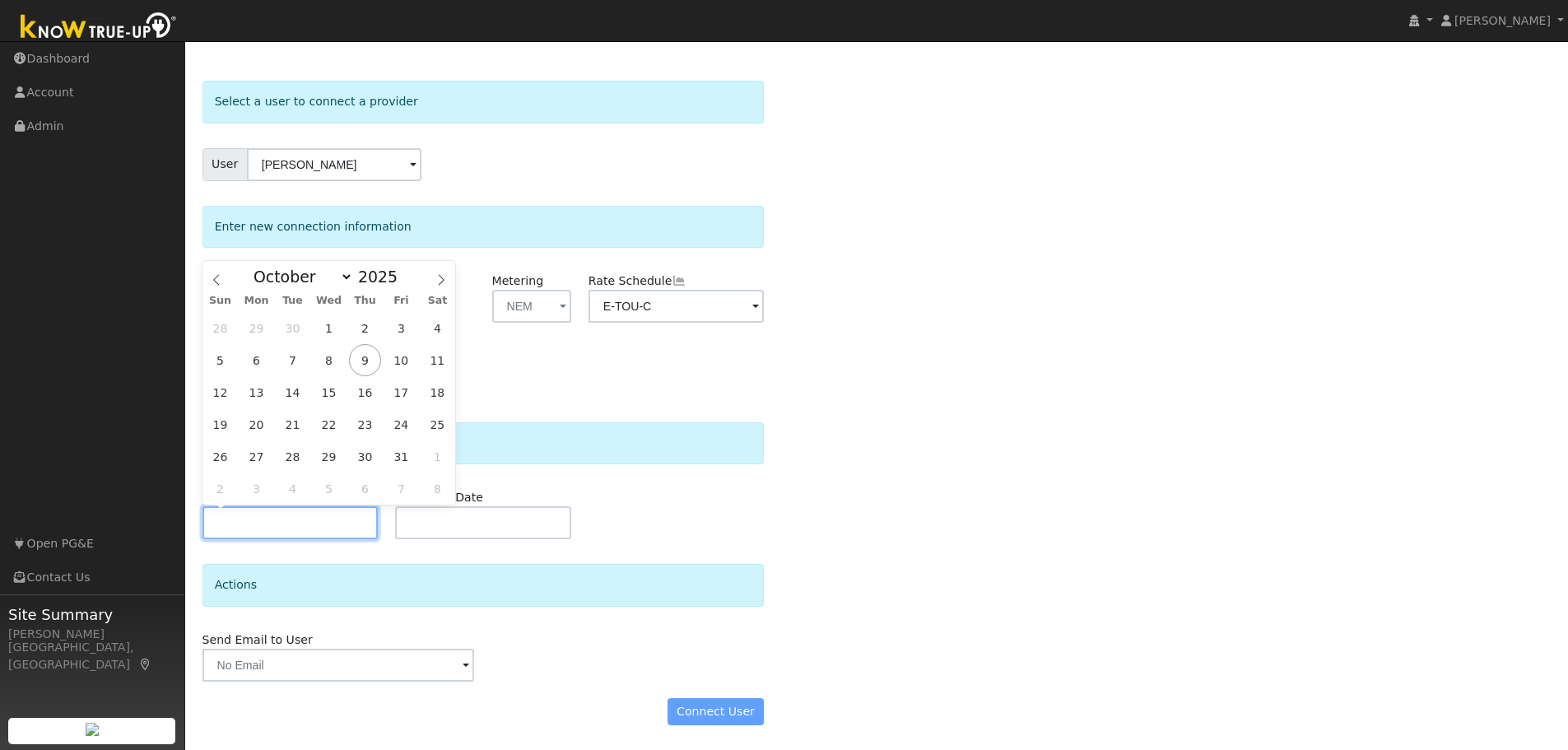
click at [279, 525] on input "text" at bounding box center [291, 523] width 177 height 33
click at [345, 278] on select "January February March April May June July August September October November De…" at bounding box center [299, 277] width 108 height 19
select select "11"
click at [258, 267] on select "January February March April May June July August September October November De…" at bounding box center [299, 277] width 108 height 19
click at [332, 359] on span "10" at bounding box center [328, 360] width 32 height 32
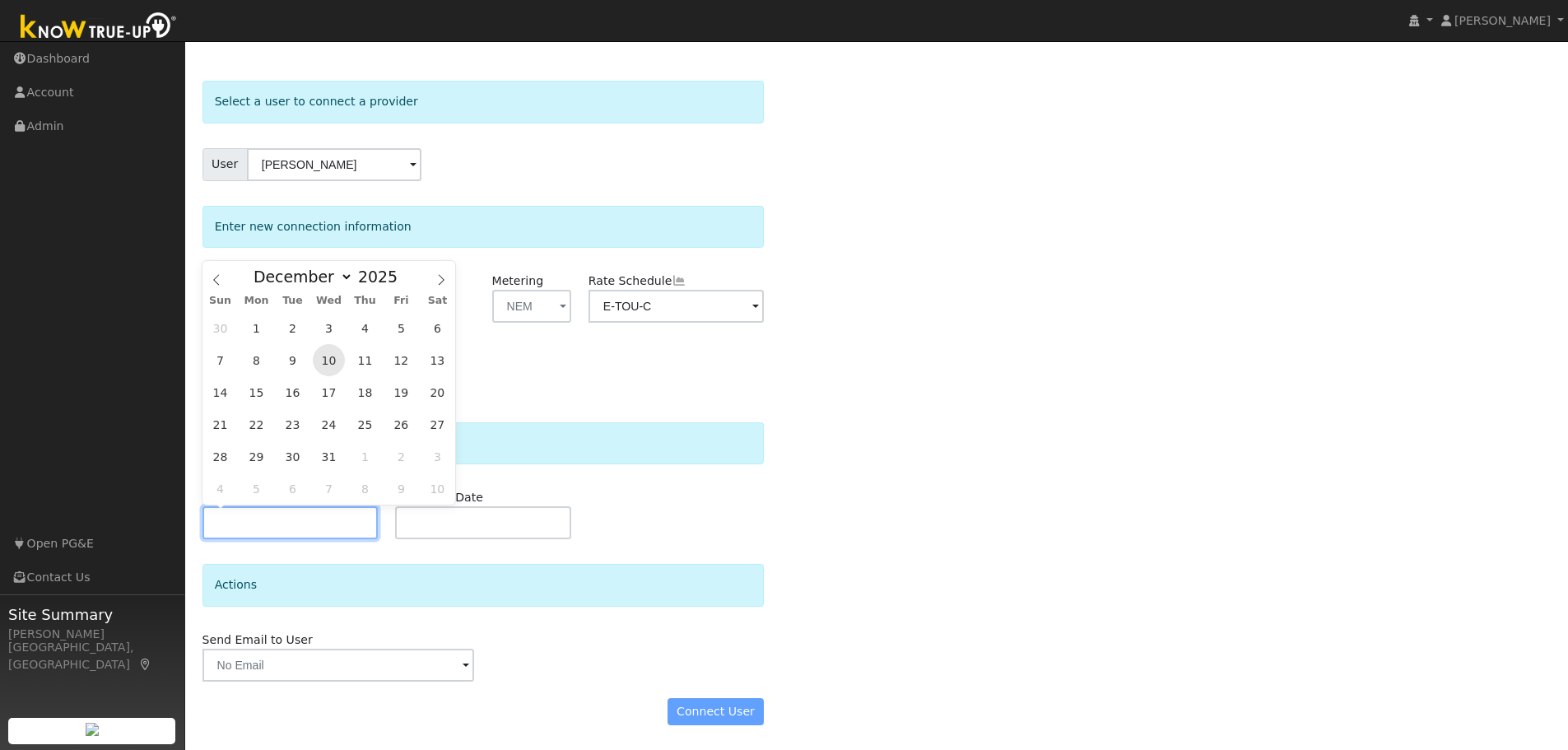
type input "12/10/2025"
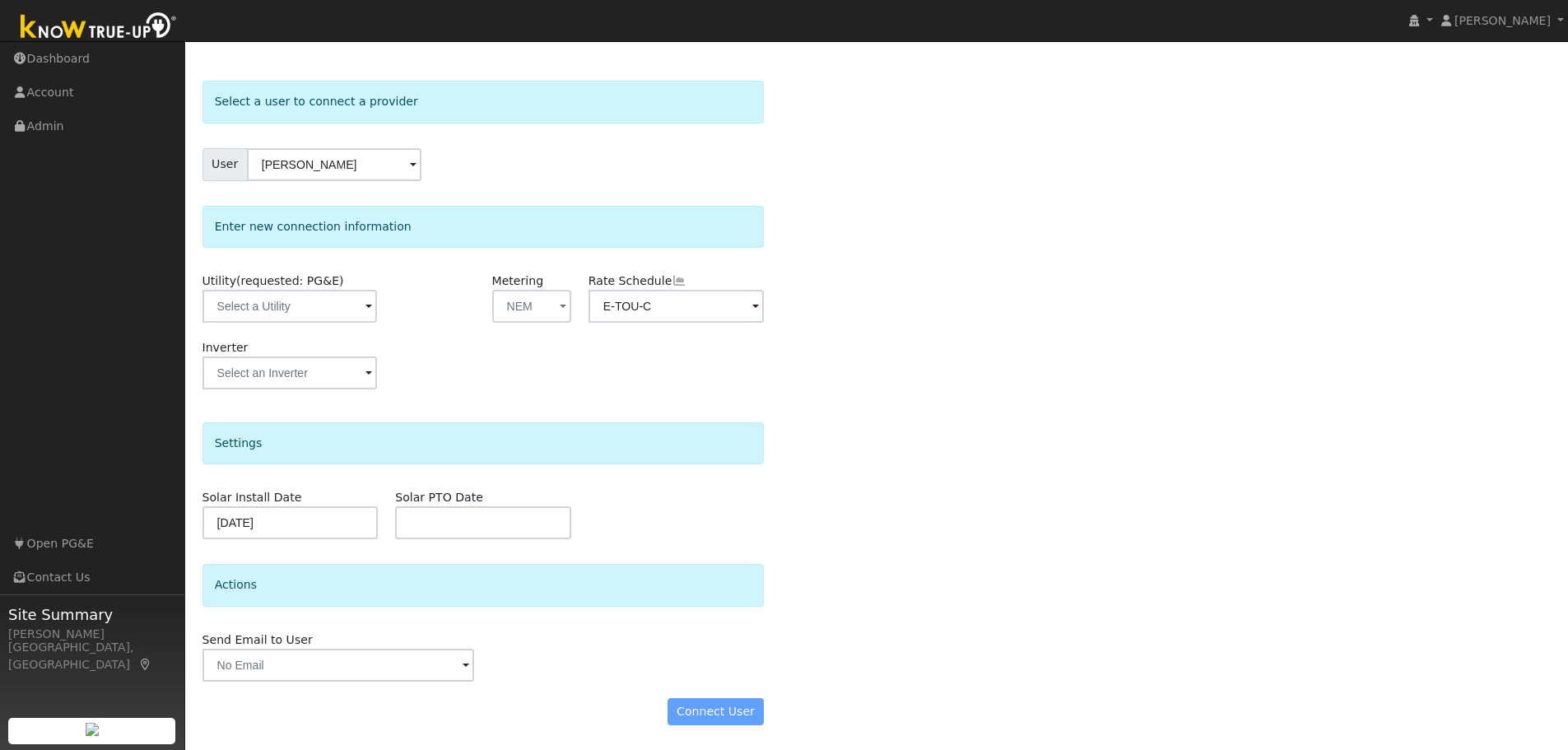
click at [698, 713] on div "Connect User" at bounding box center [482, 711] width 579 height 28
click at [707, 719] on div "Connect User" at bounding box center [482, 711] width 579 height 28
click at [340, 377] on input "text" at bounding box center [290, 373] width 175 height 33
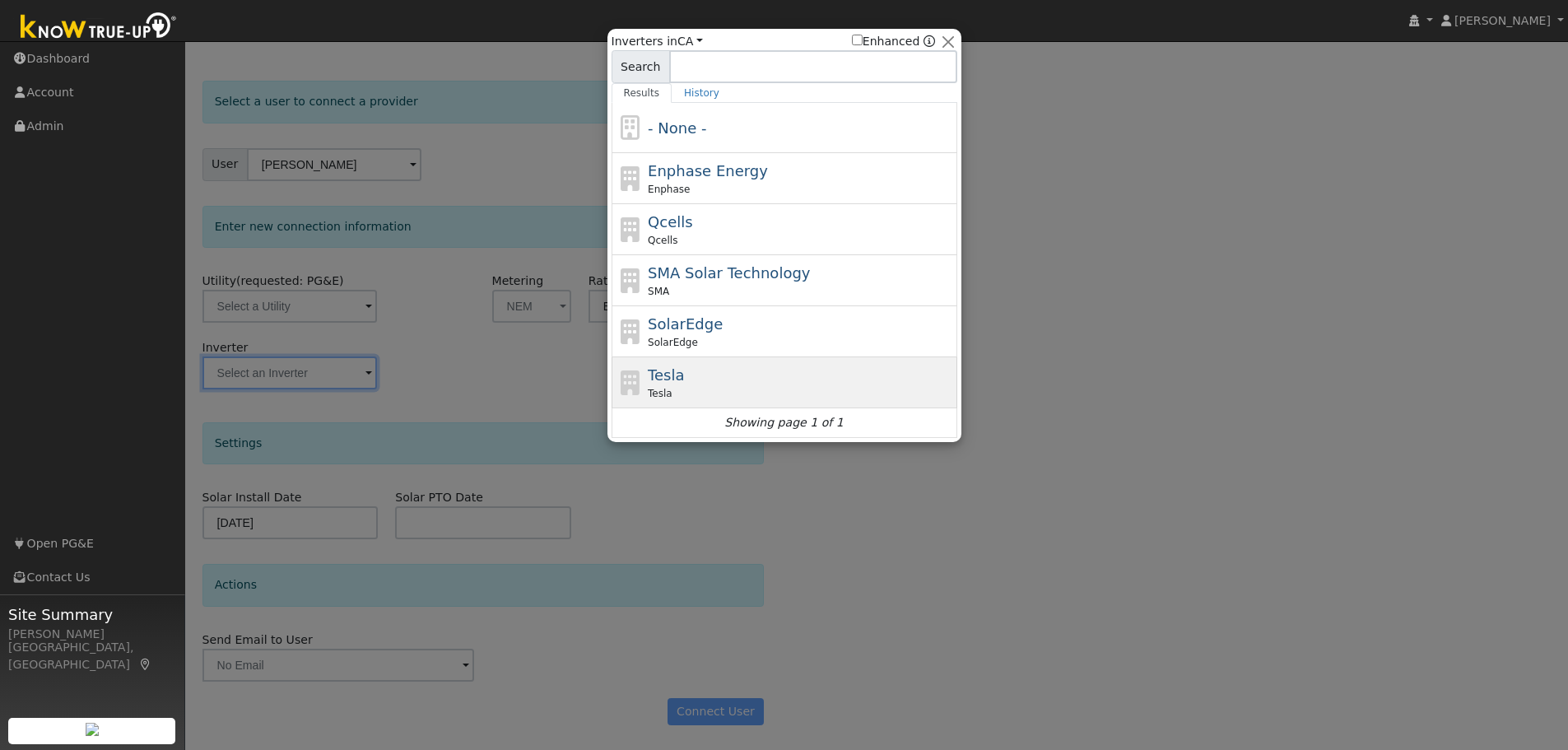
click at [648, 375] on span "Tesla" at bounding box center [666, 375] width 36 height 17
type input "Tesla"
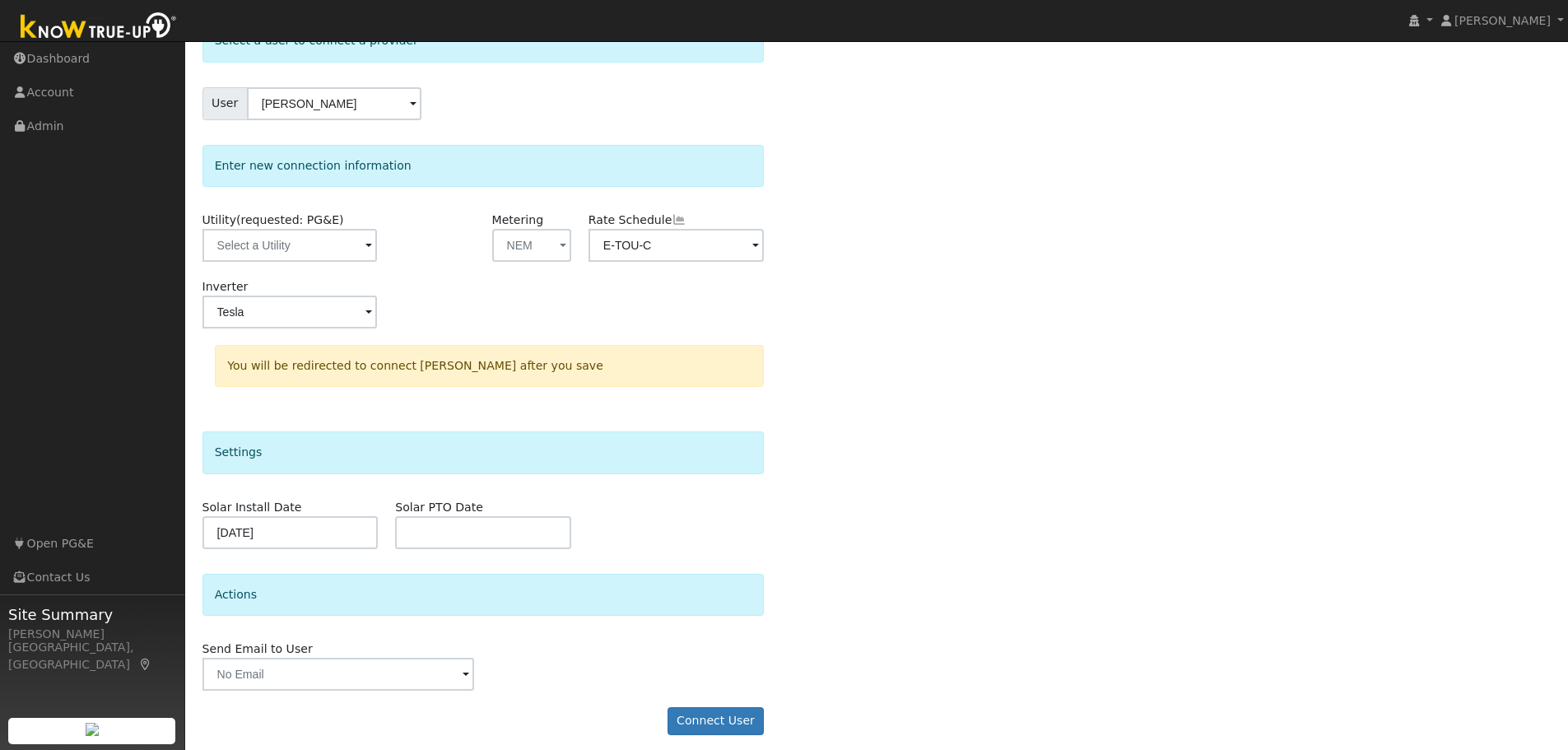
scroll to position [118, 0]
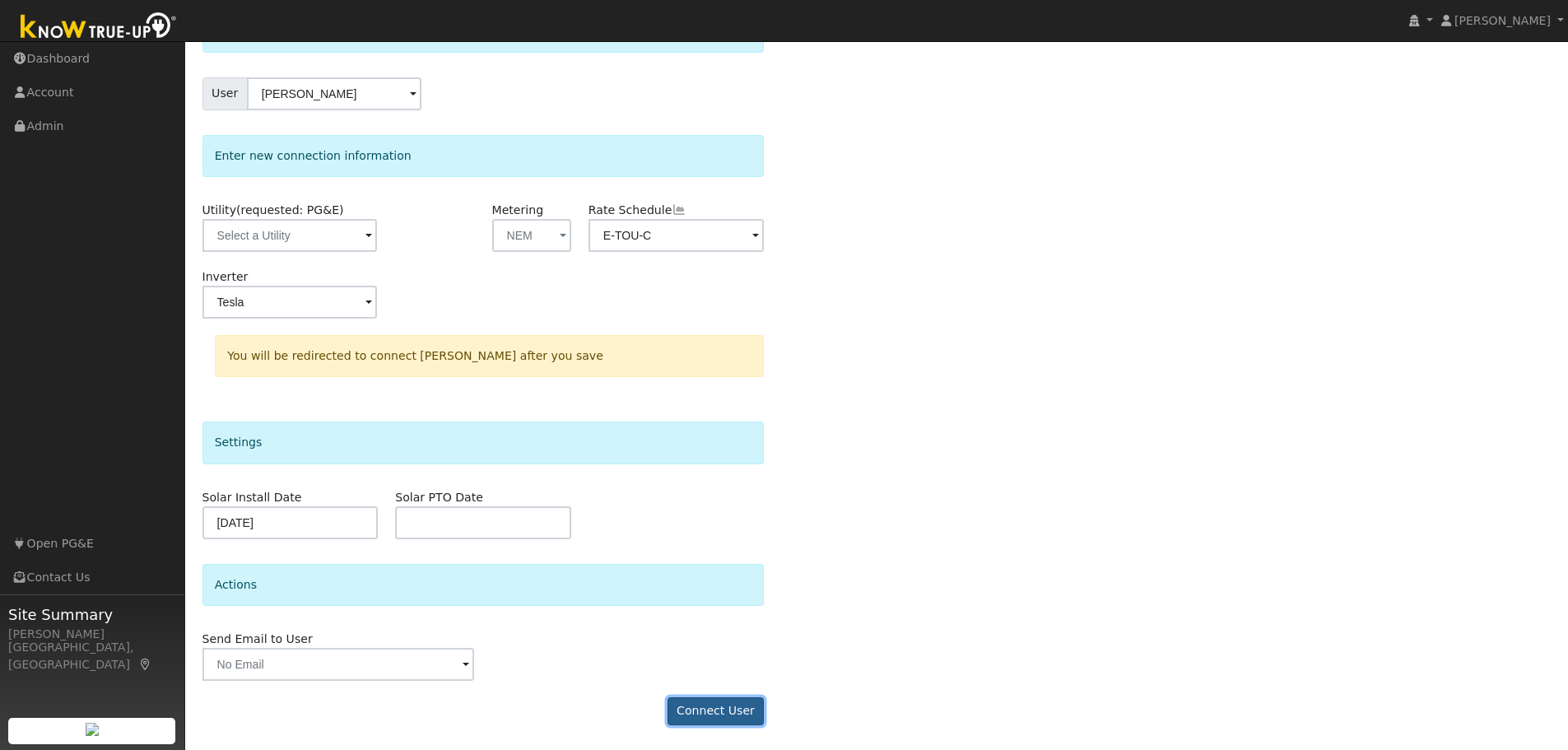
click at [737, 715] on button "Connect User" at bounding box center [716, 710] width 97 height 28
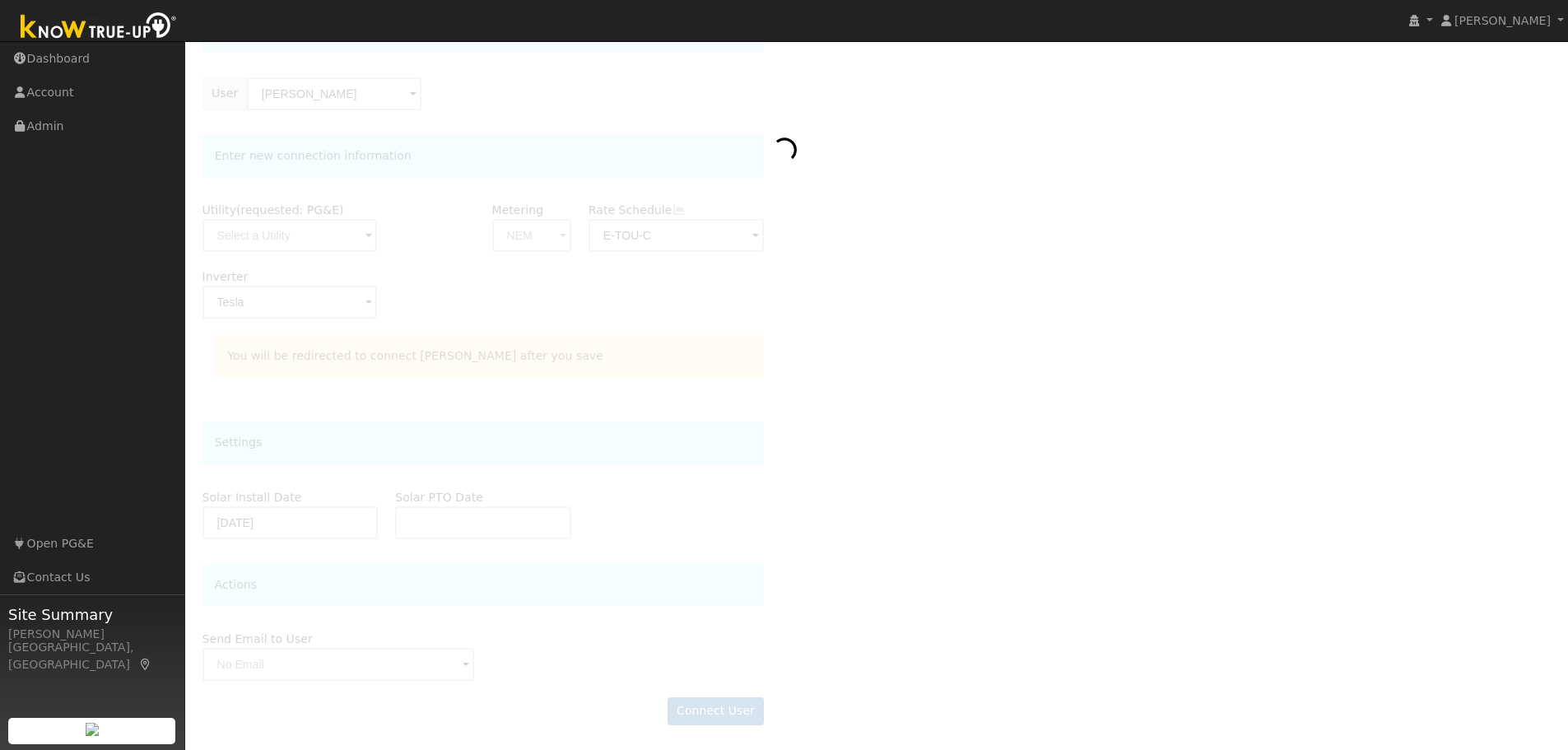
click at [361, 304] on div at bounding box center [877, 375] width 1349 height 731
click at [85, 544] on link "Open PG&E" at bounding box center [92, 543] width 185 height 34
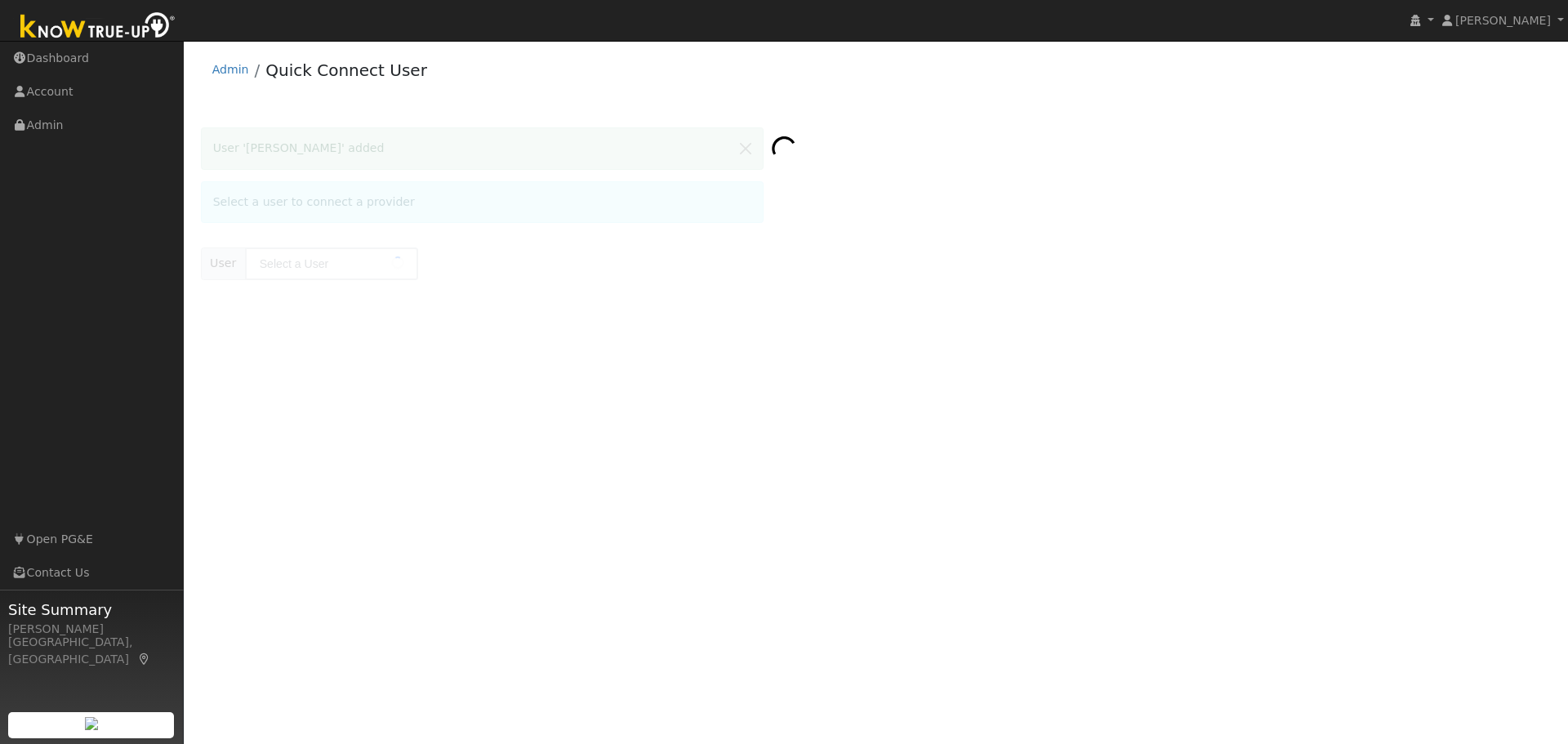
type input "[PERSON_NAME]"
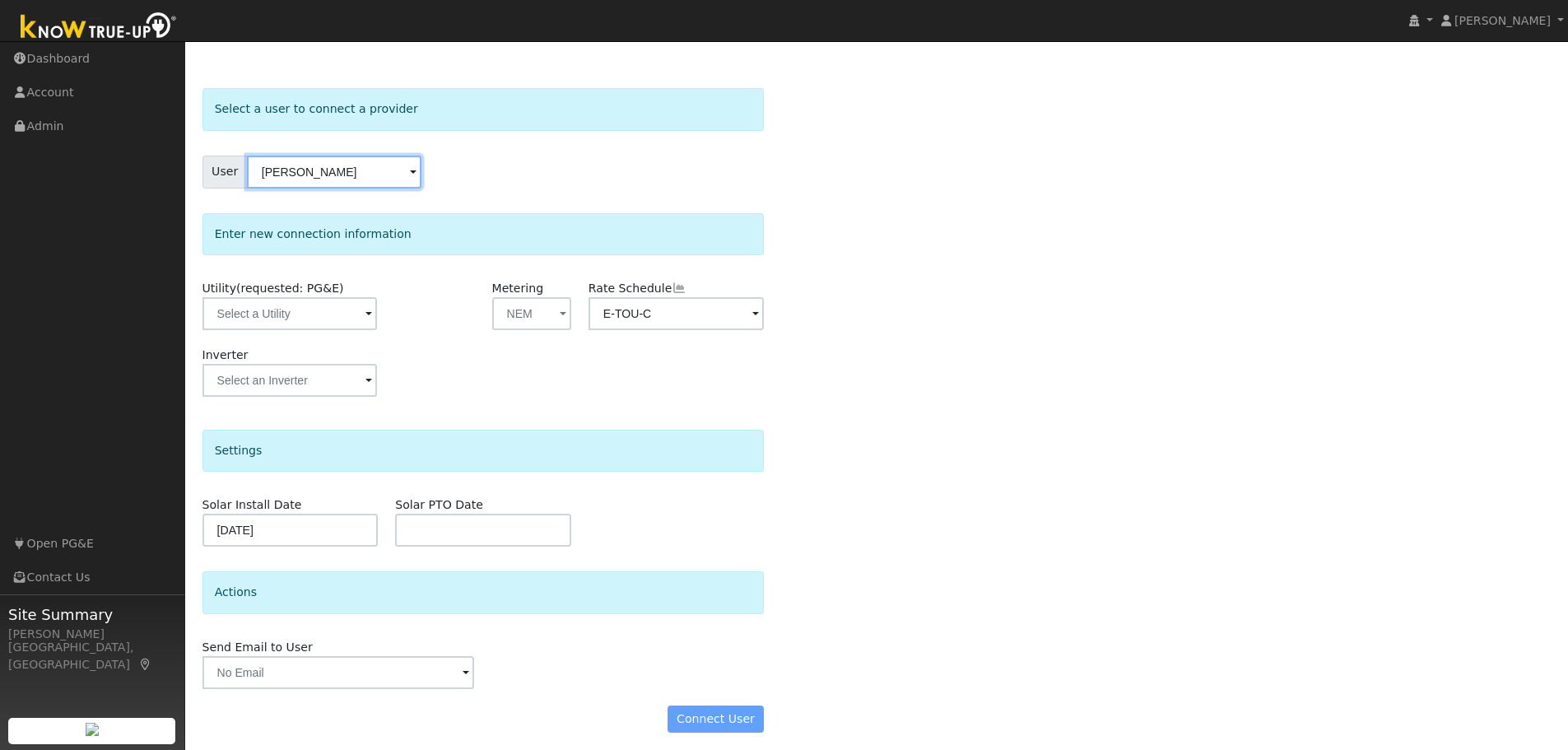
scroll to position [48, 0]
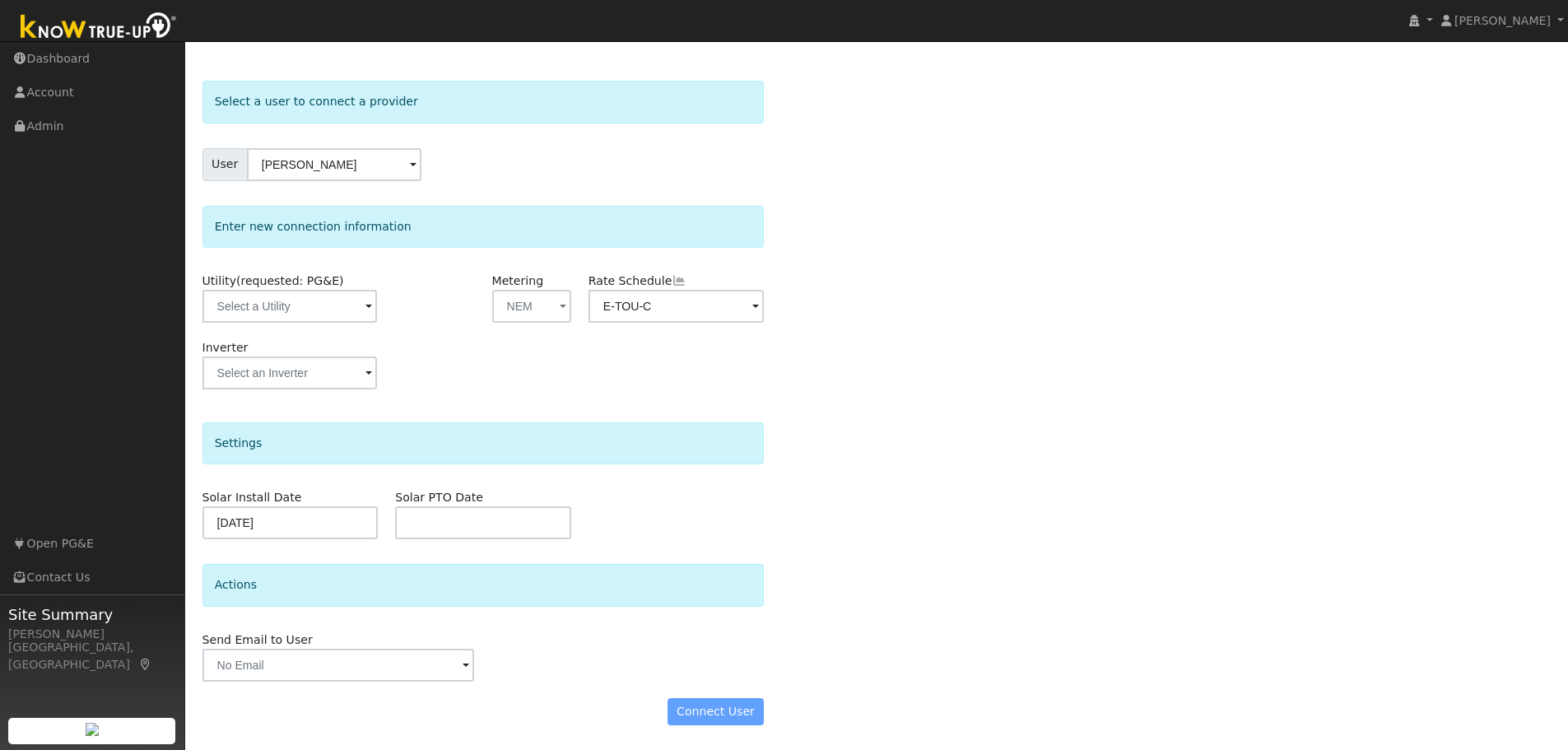
click at [700, 711] on div "Connect User" at bounding box center [482, 711] width 579 height 28
click at [366, 307] on span at bounding box center [369, 308] width 7 height 19
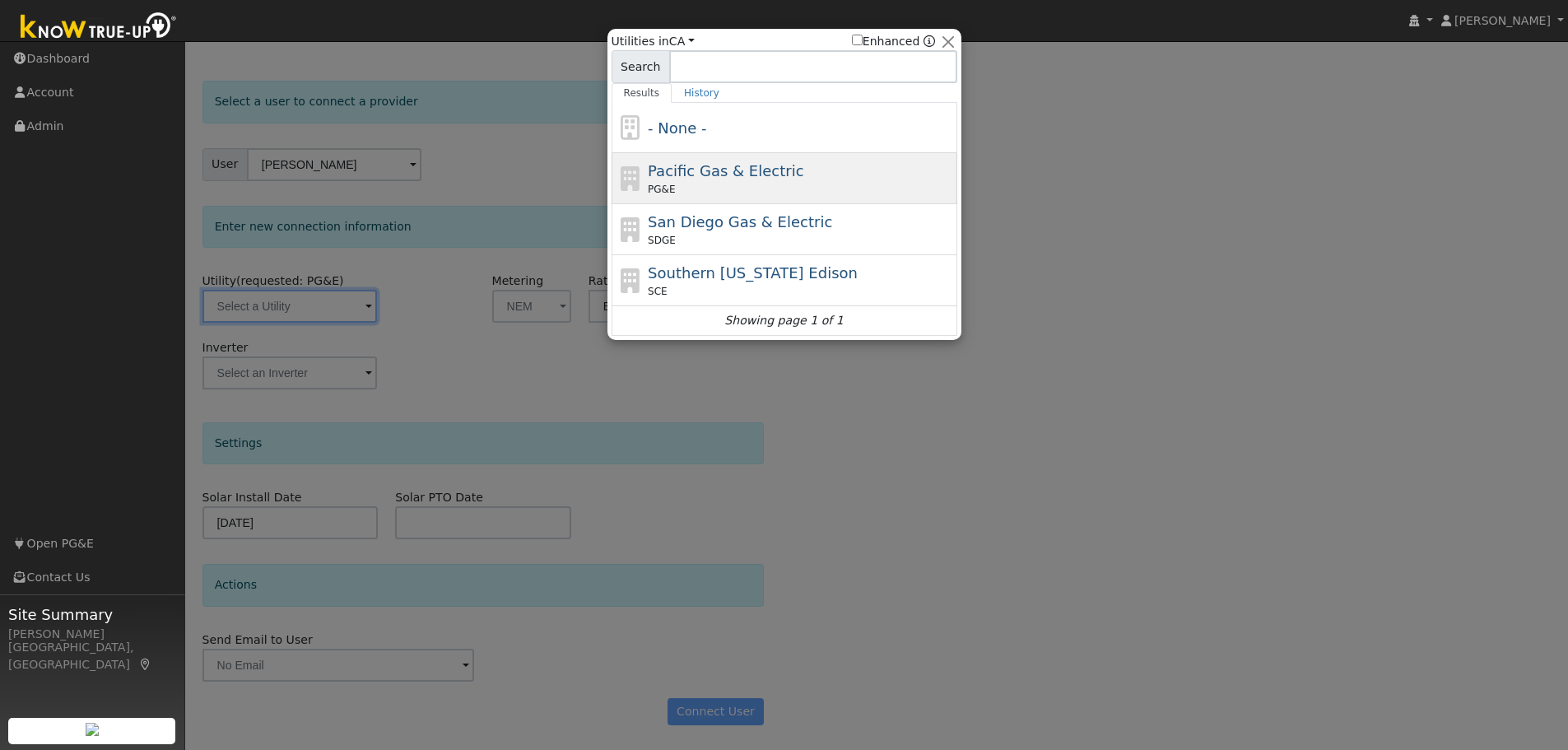
click at [691, 179] on span "Pacific Gas & Electric" at bounding box center [726, 171] width 155 height 17
type input "PG&E"
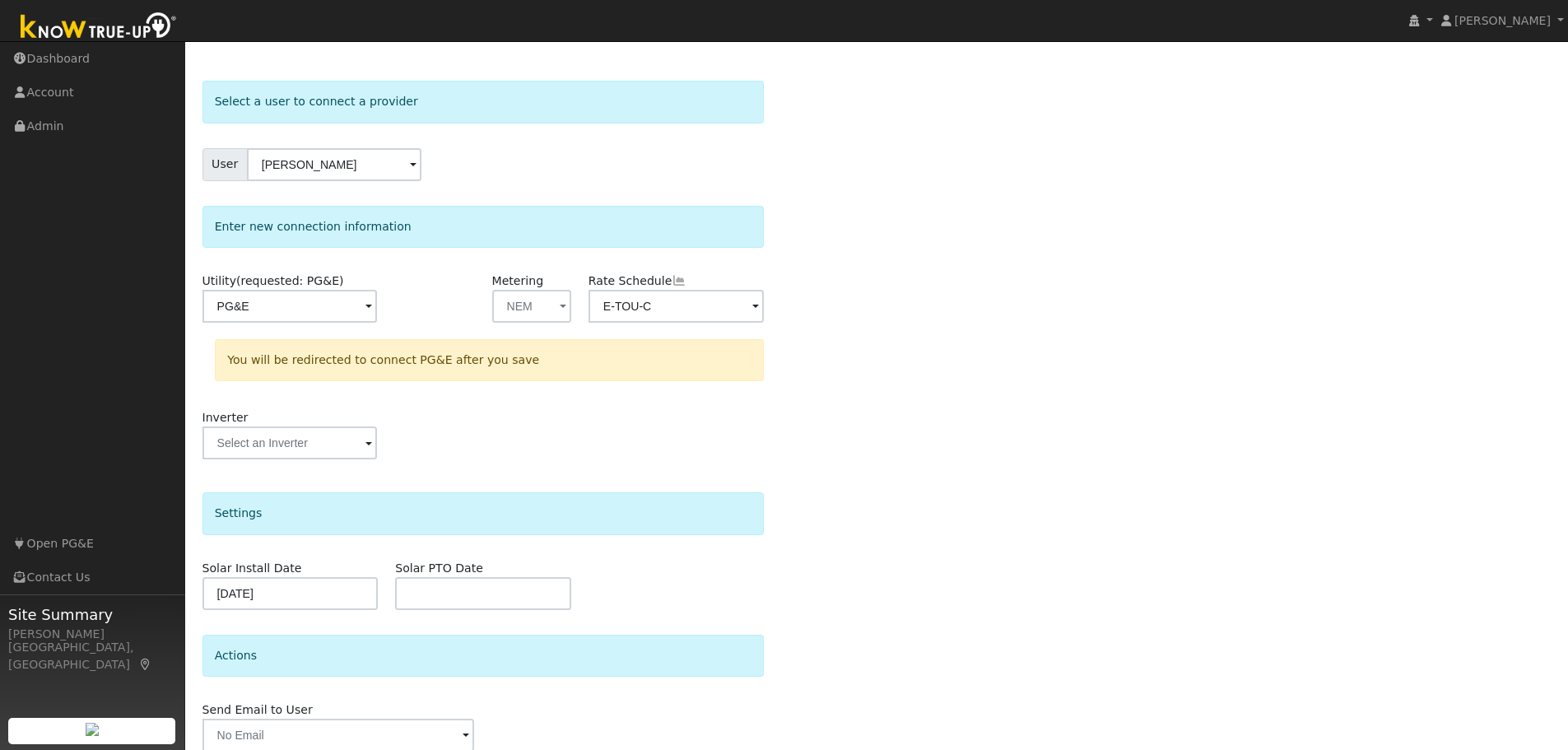
click at [843, 475] on div "Select a user to connect a provider User Jesse Pardo Account Default Account De…" at bounding box center [877, 445] width 1349 height 731
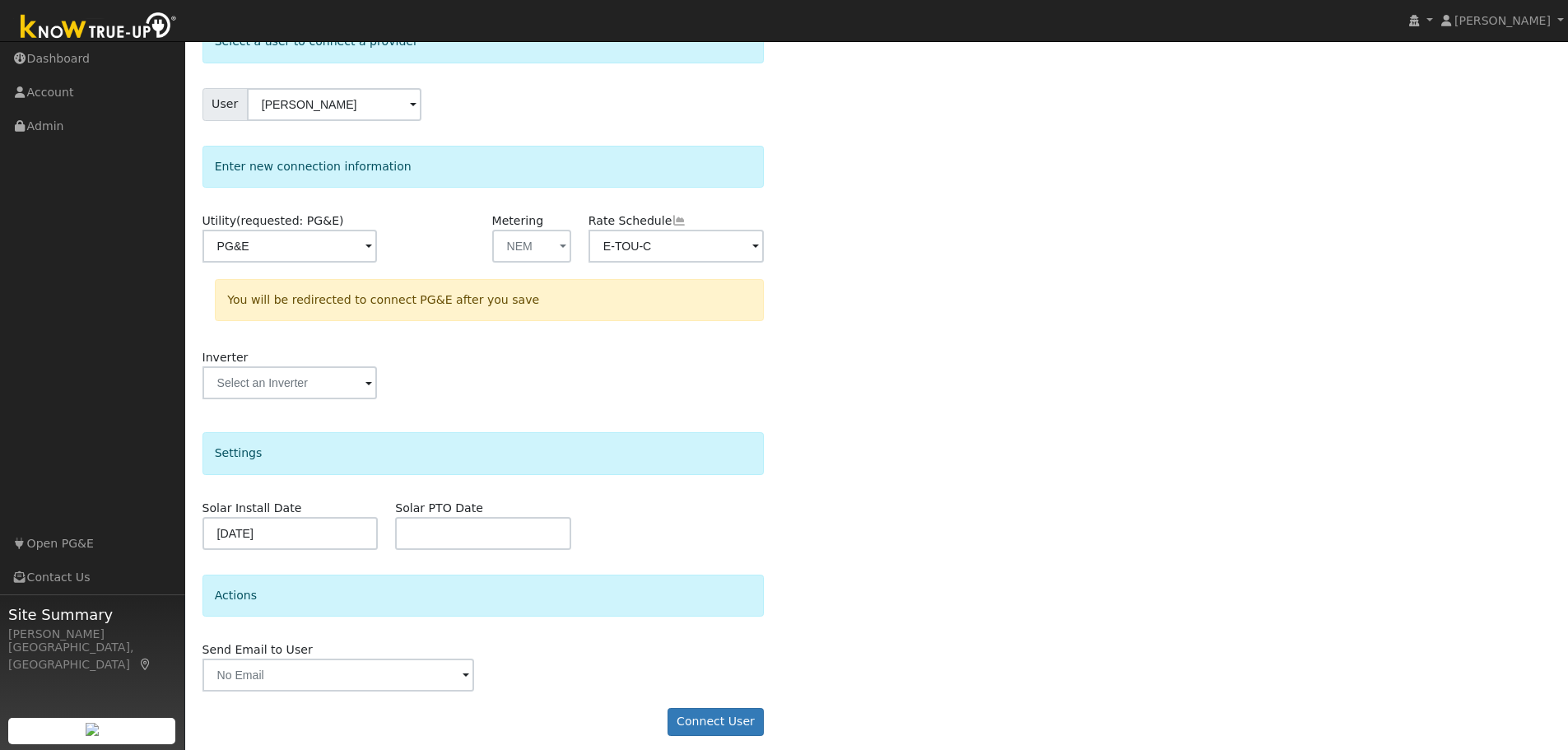
scroll to position [118, 0]
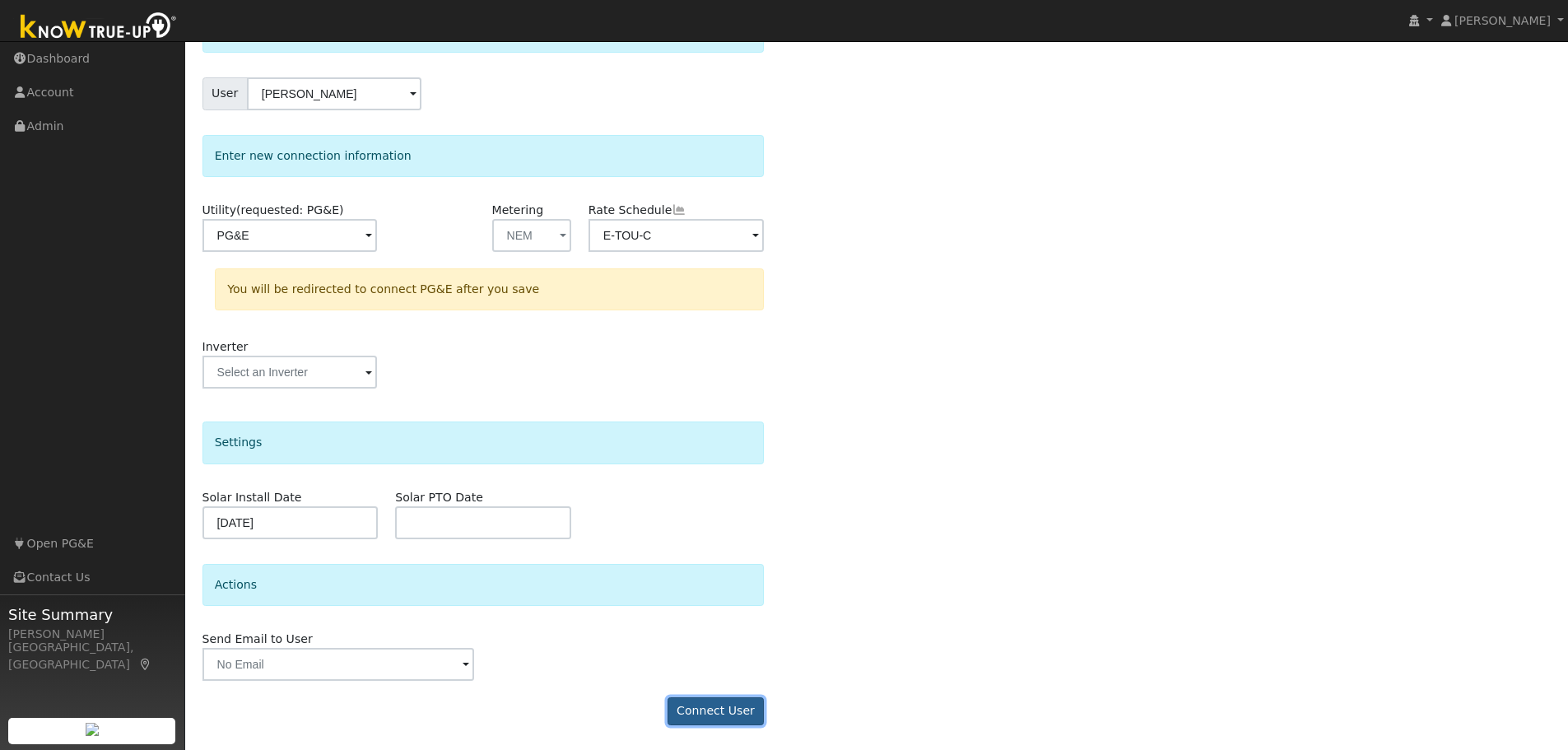
click at [719, 714] on button "Connect User" at bounding box center [716, 710] width 97 height 28
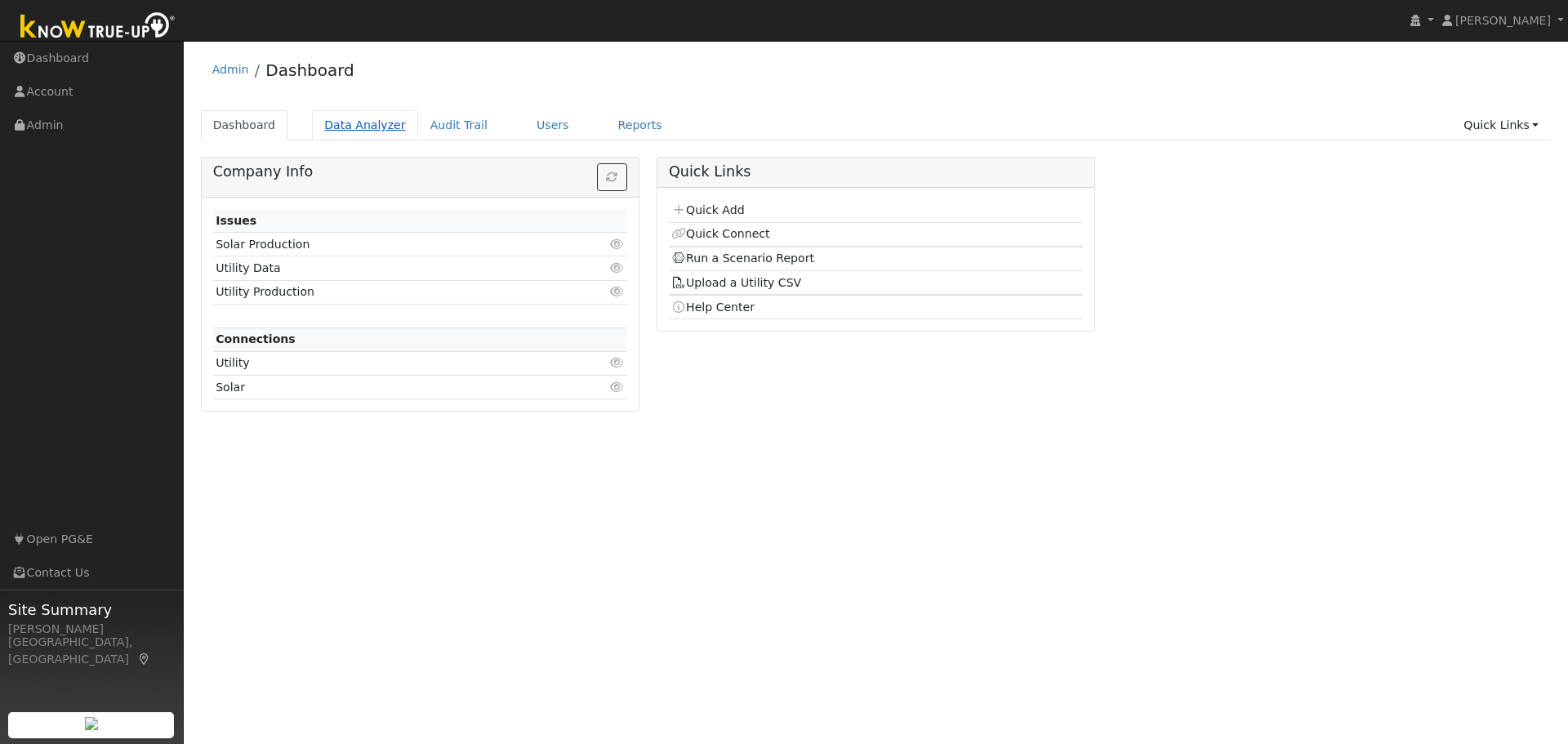
click at [322, 127] on link "Data Analyzer" at bounding box center [365, 125] width 106 height 30
click at [729, 208] on link "Quick Add" at bounding box center [707, 210] width 72 height 13
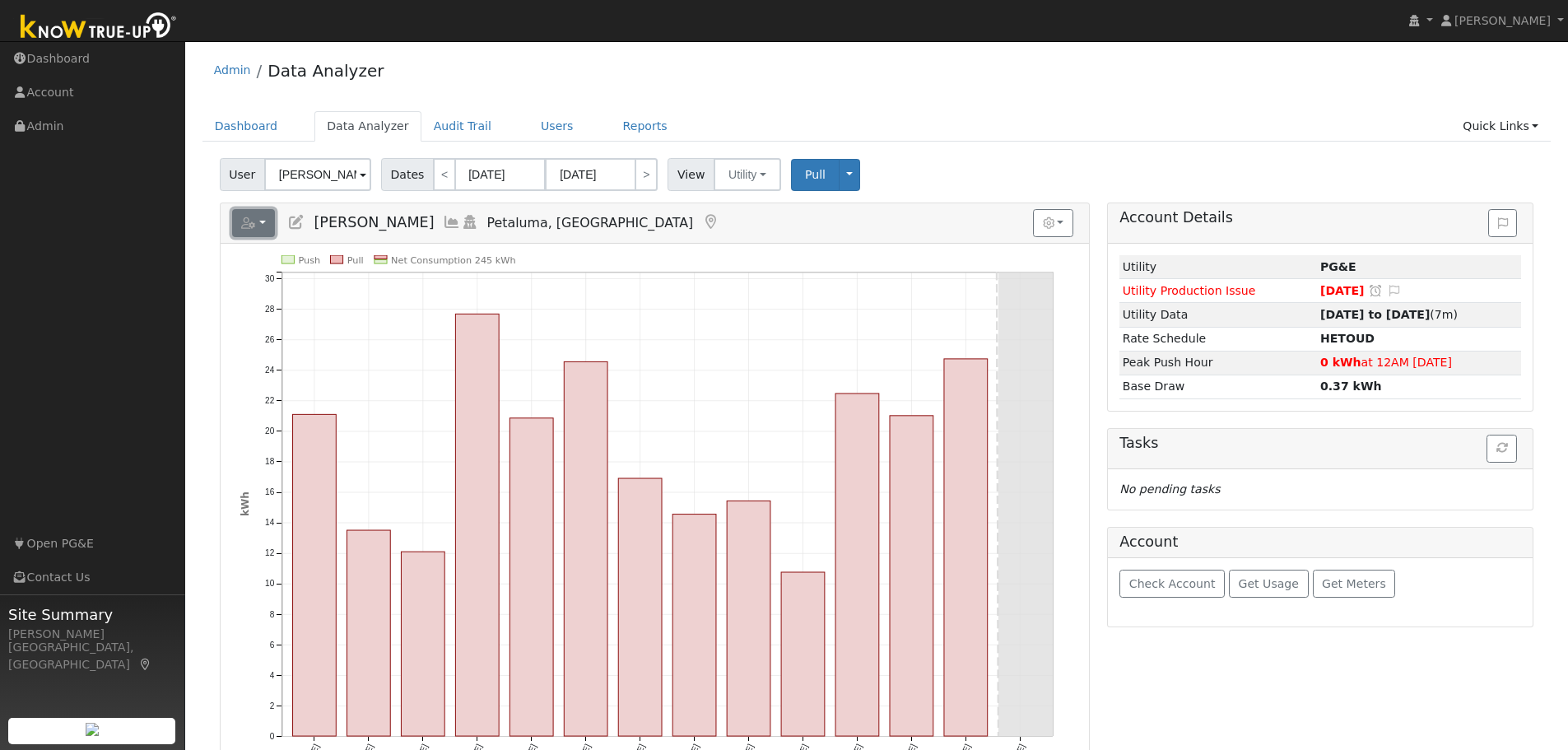
click at [268, 221] on button "button" at bounding box center [253, 222] width 44 height 28
click at [256, 218] on button "button" at bounding box center [253, 222] width 44 height 28
click at [360, 171] on span at bounding box center [363, 176] width 7 height 19
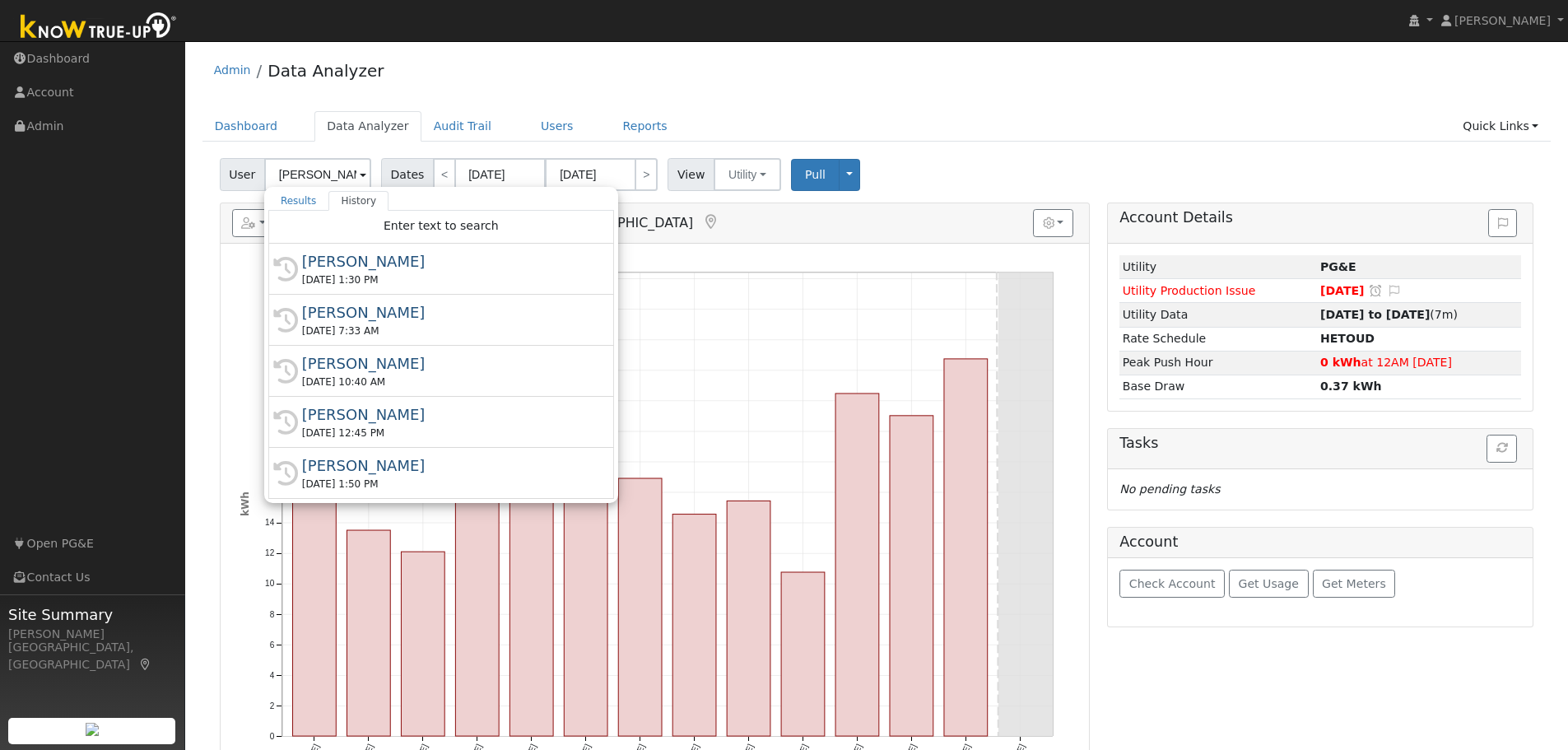
click at [979, 90] on div "Admin Data Analyzer" at bounding box center [877, 75] width 1349 height 50
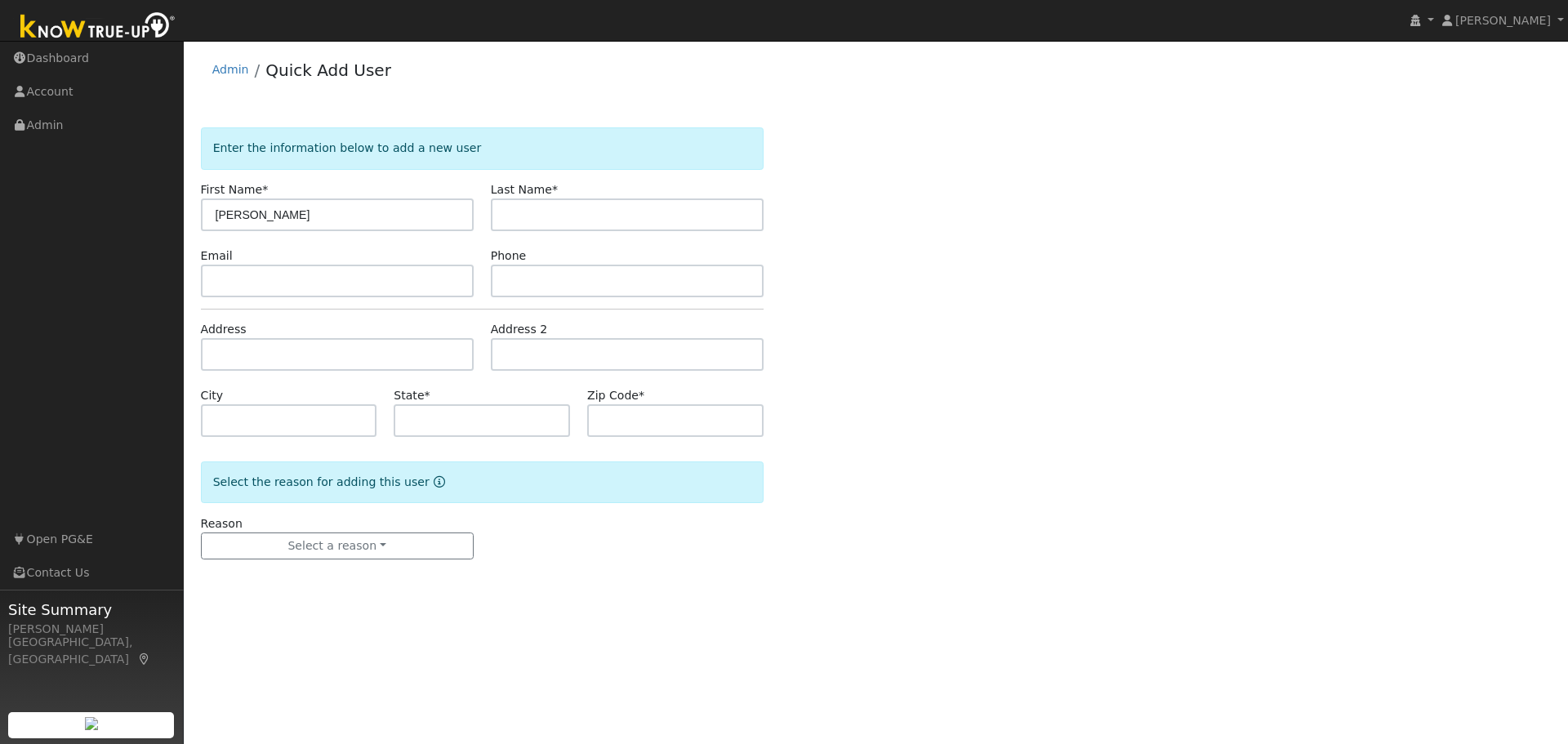
type input "[PERSON_NAME]"
click at [280, 344] on input "text" at bounding box center [337, 354] width 272 height 33
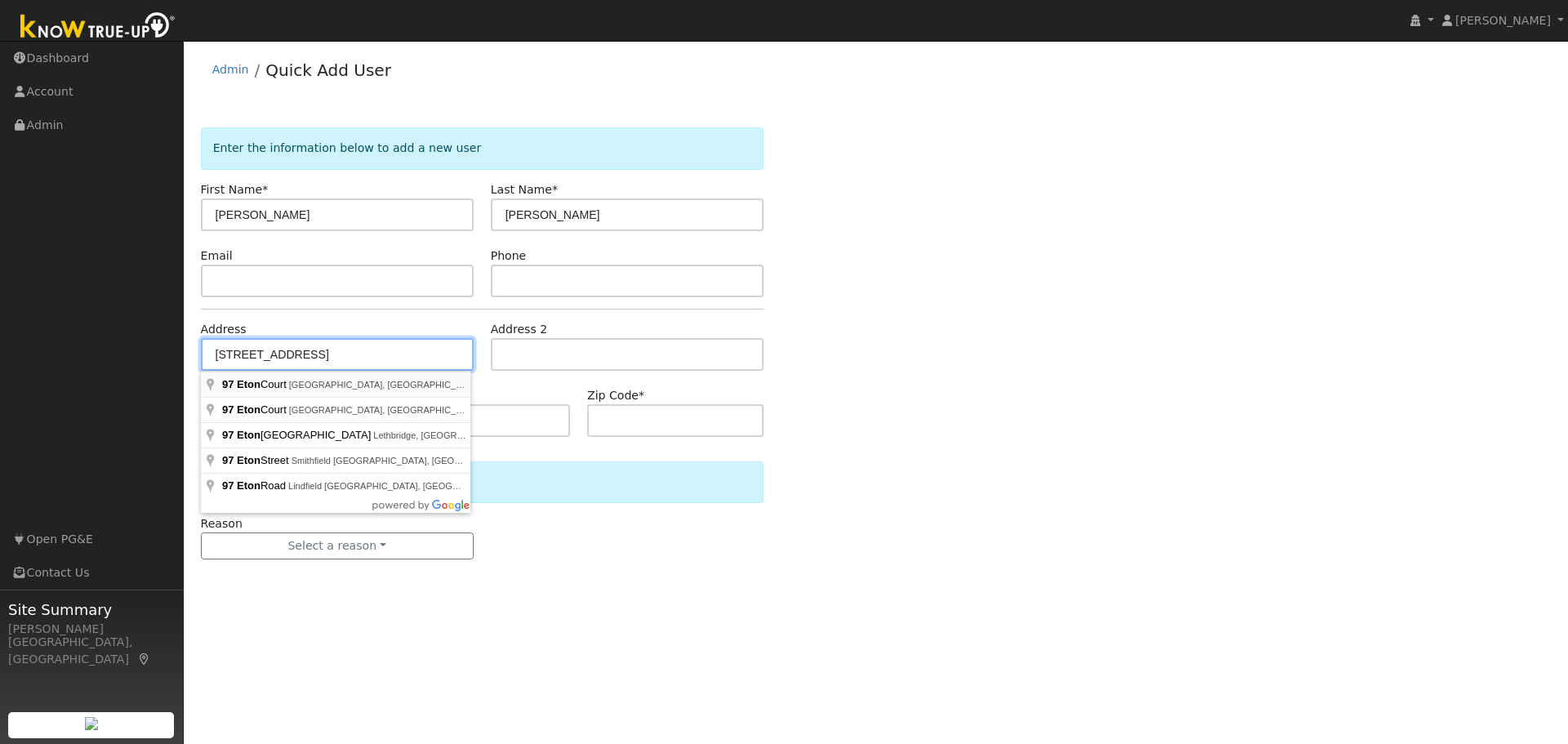
type input "97 Eton Court"
type input "Santa Rosa"
type input "CA"
type input "95403"
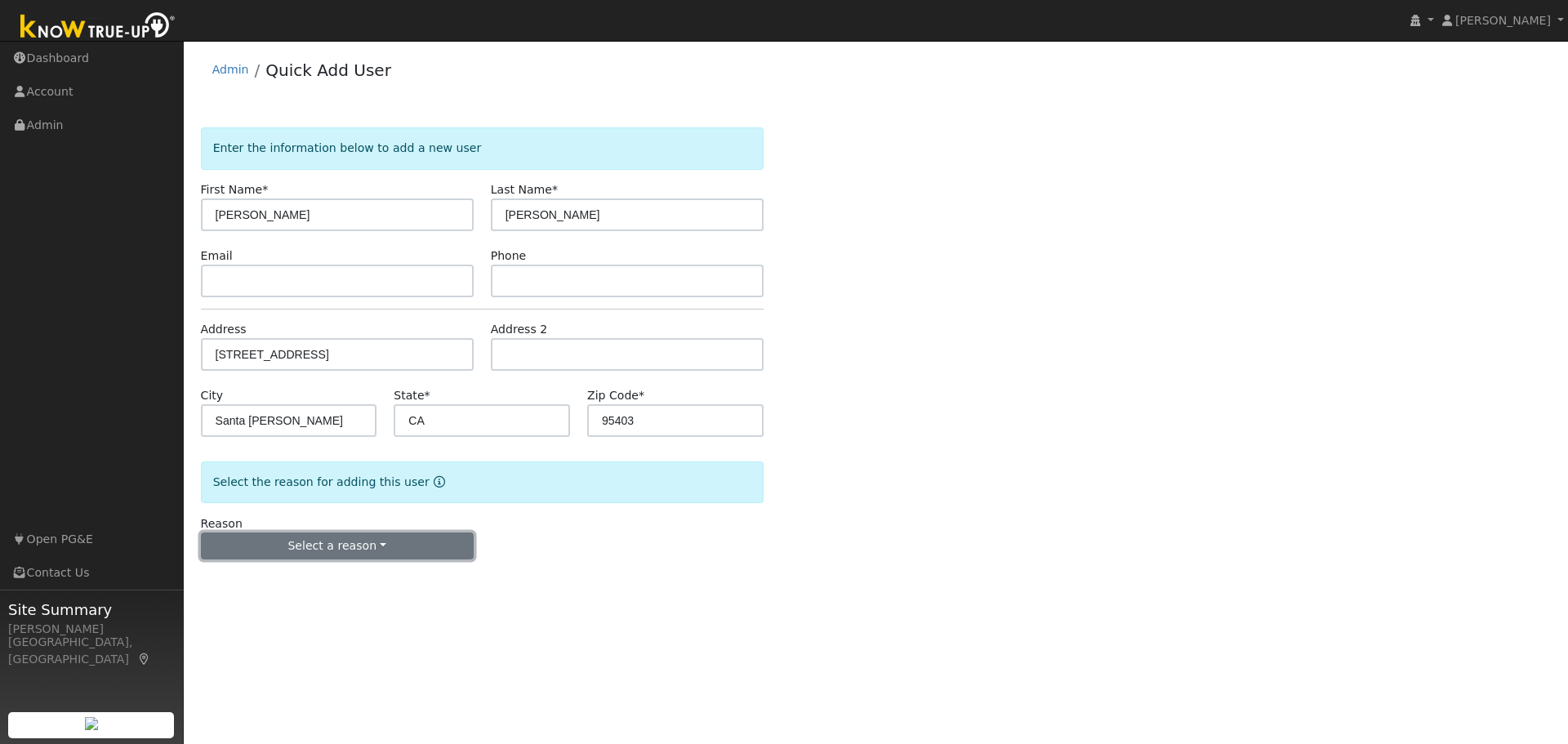
click at [262, 539] on button "Select a reason" at bounding box center [337, 546] width 272 height 28
drag, startPoint x: 258, startPoint y: 578, endPoint x: 335, endPoint y: 577, distance: 77.0
click at [266, 578] on link "New lead" at bounding box center [292, 579] width 180 height 23
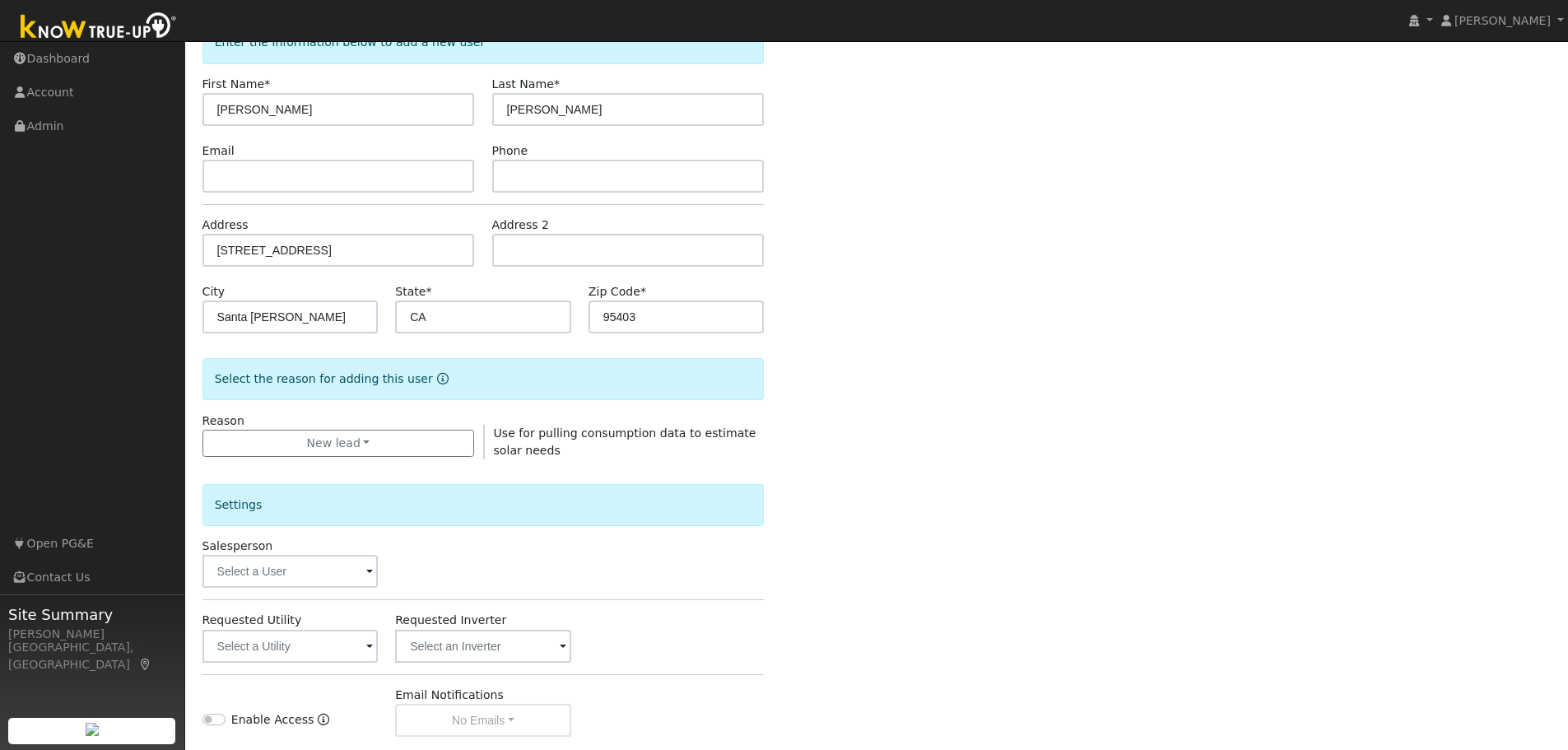
scroll to position [164, 0]
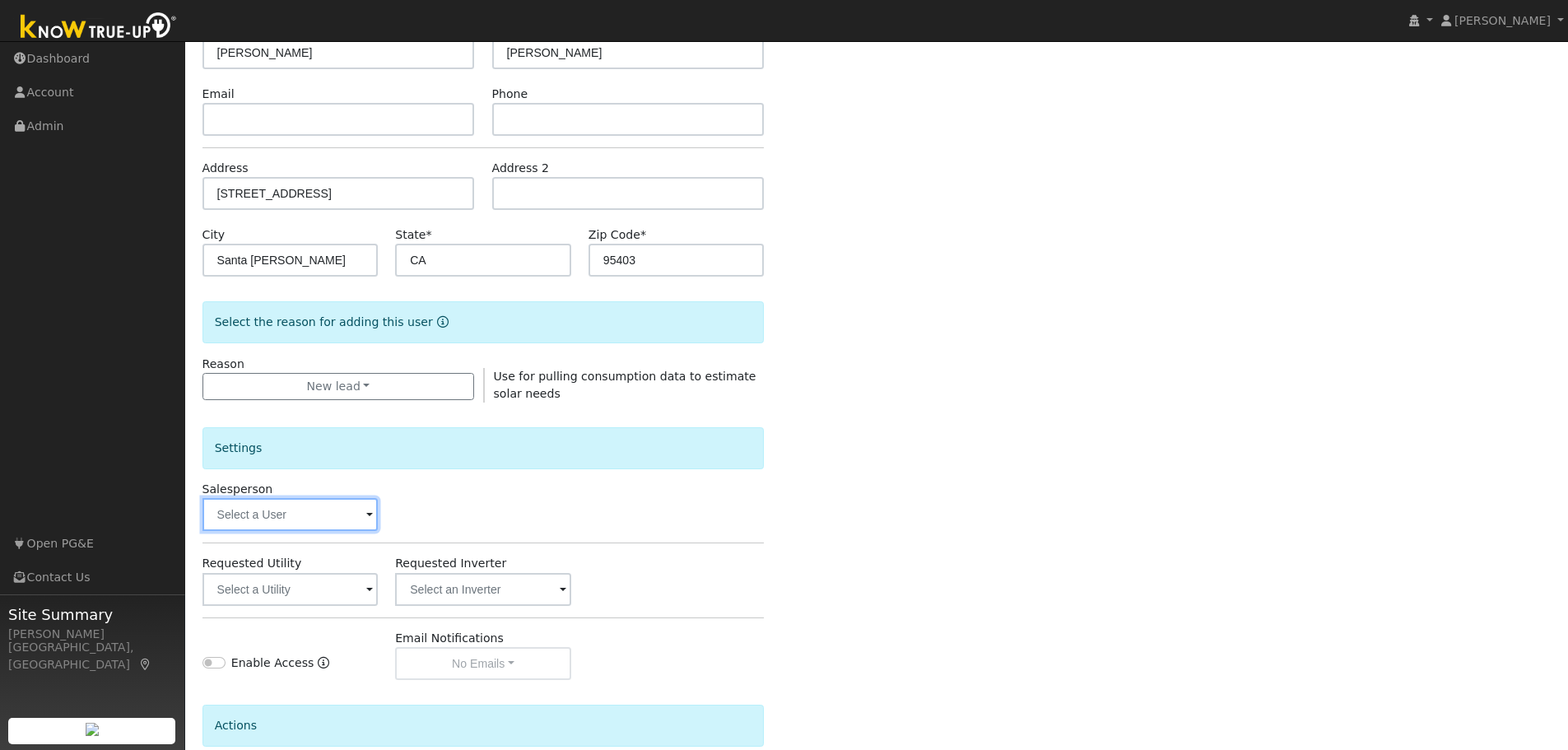
click at [315, 519] on input "text" at bounding box center [291, 514] width 177 height 33
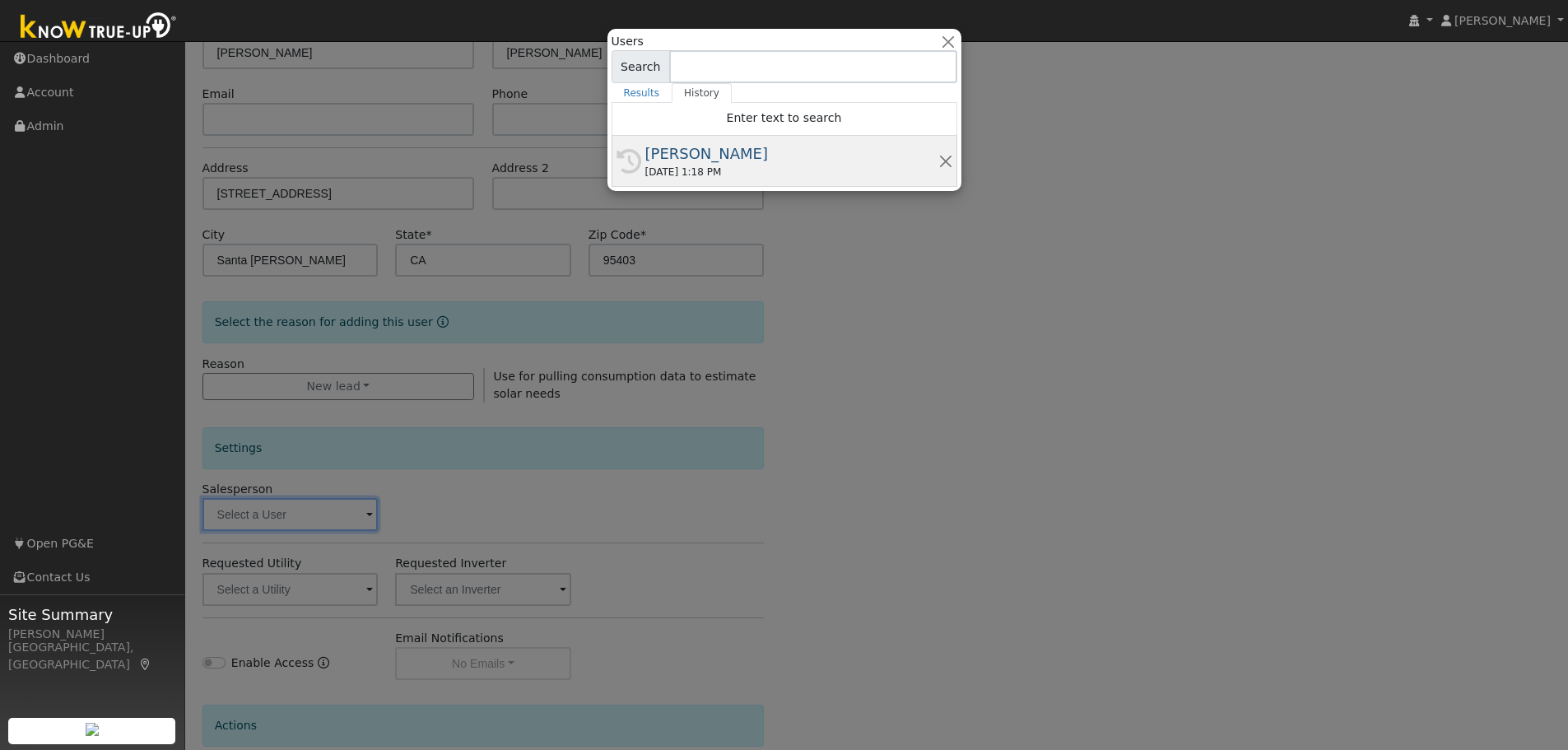
click at [668, 176] on div "10/09/2025 1:18 PM" at bounding box center [792, 172] width 293 height 15
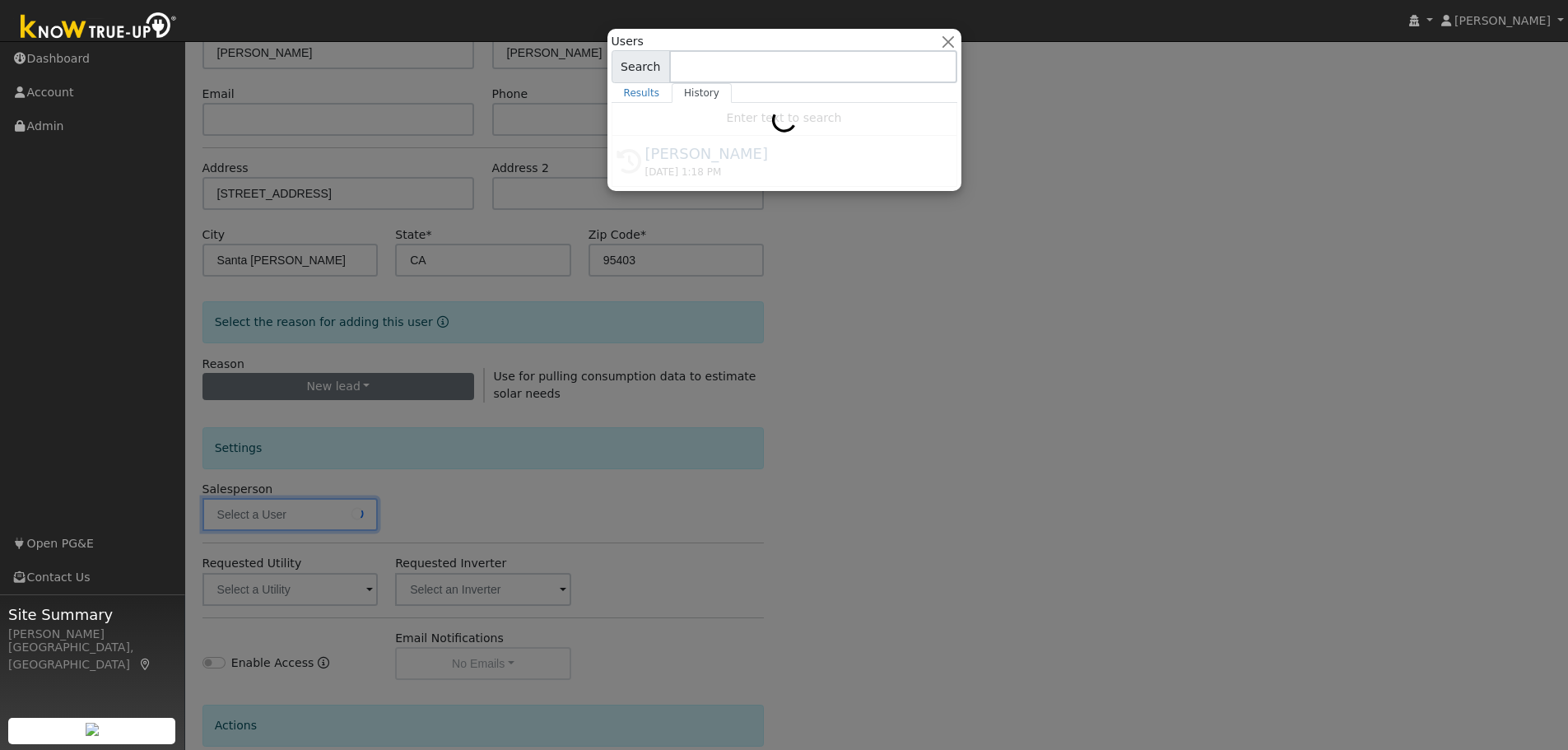
type input "[PERSON_NAME]"
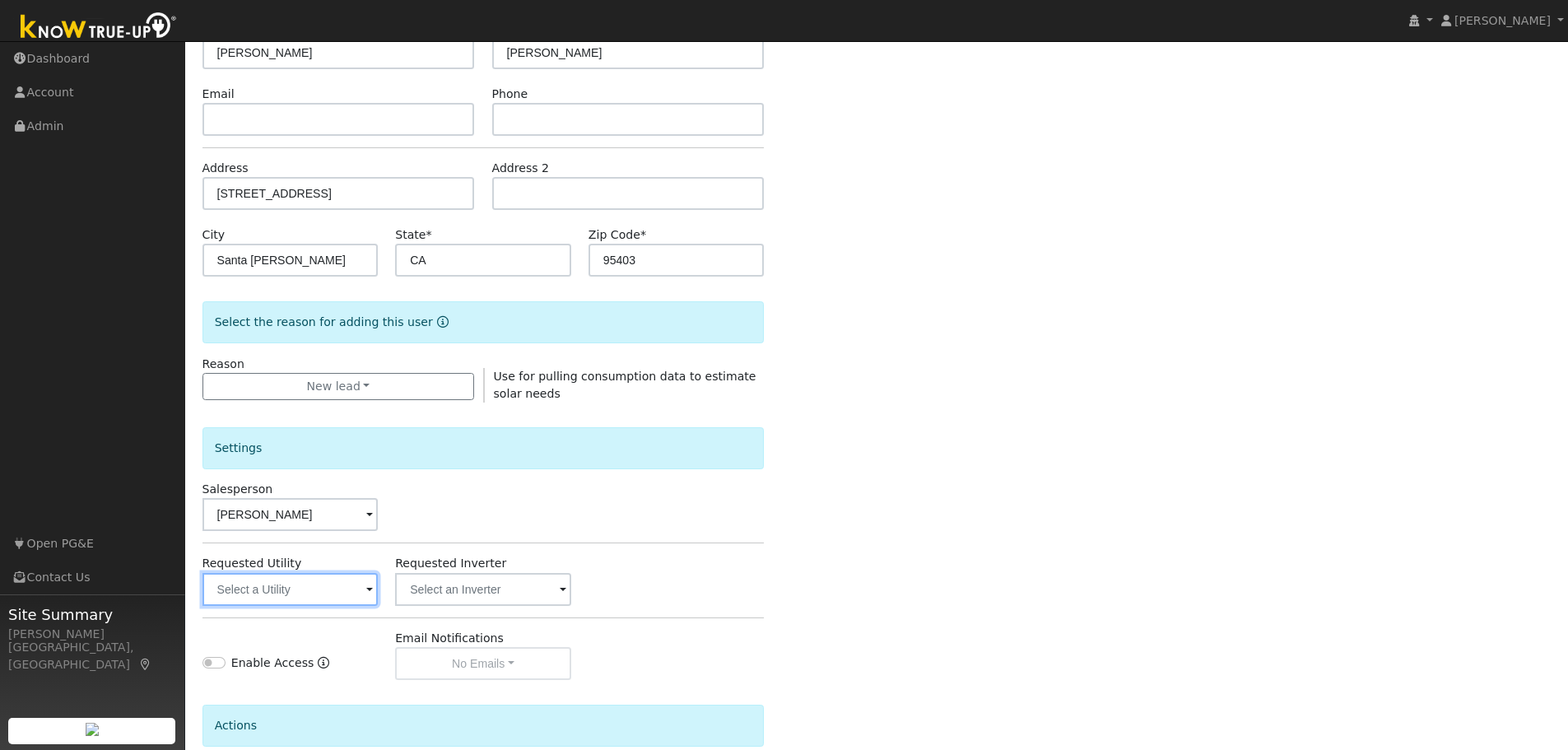
click at [278, 591] on input "text" at bounding box center [291, 589] width 177 height 33
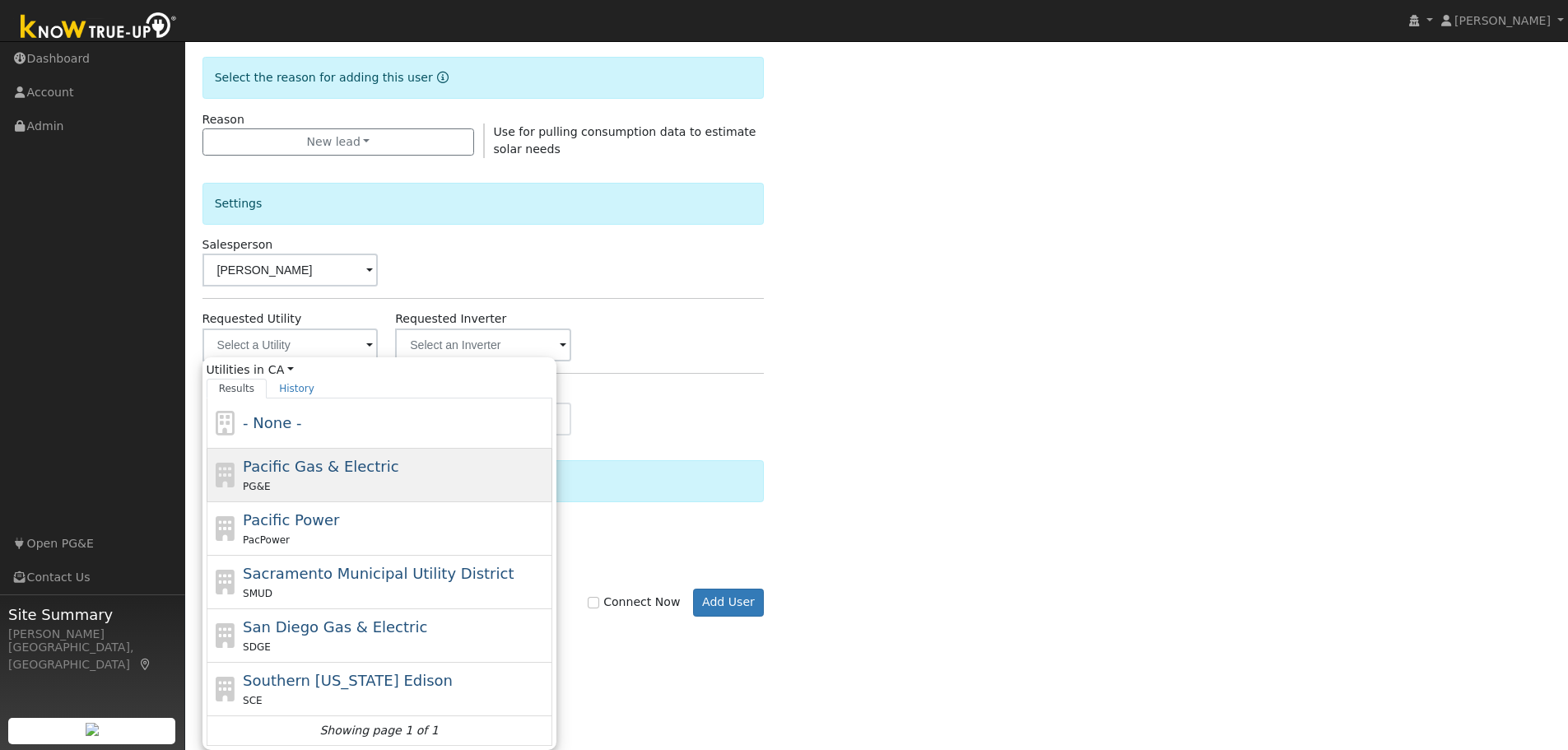
click at [311, 455] on div "Pacific Gas & Electric PG&E" at bounding box center [395, 474] width 306 height 40
type input "Pacific Gas & Electric"
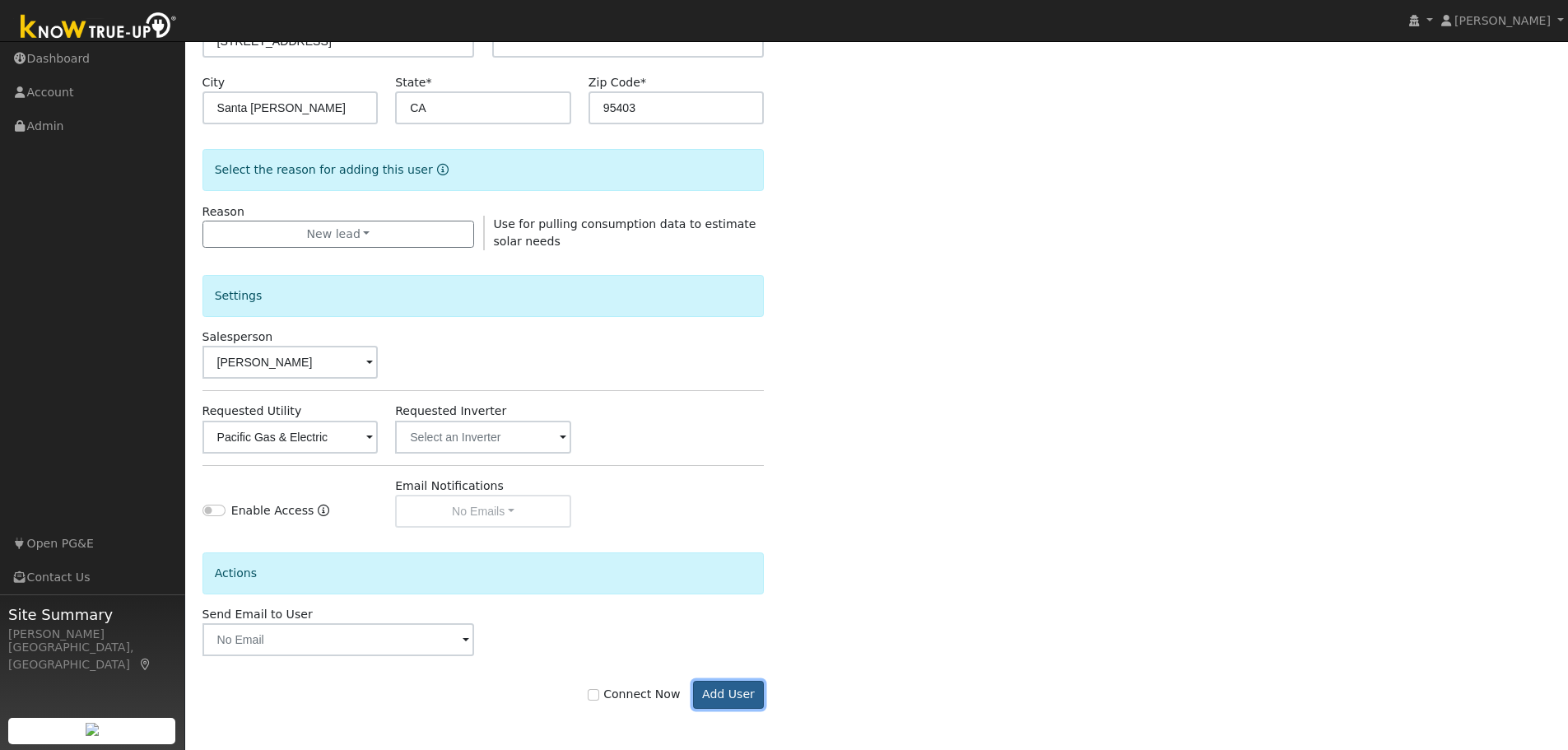
click at [737, 696] on button "Add User" at bounding box center [729, 694] width 72 height 28
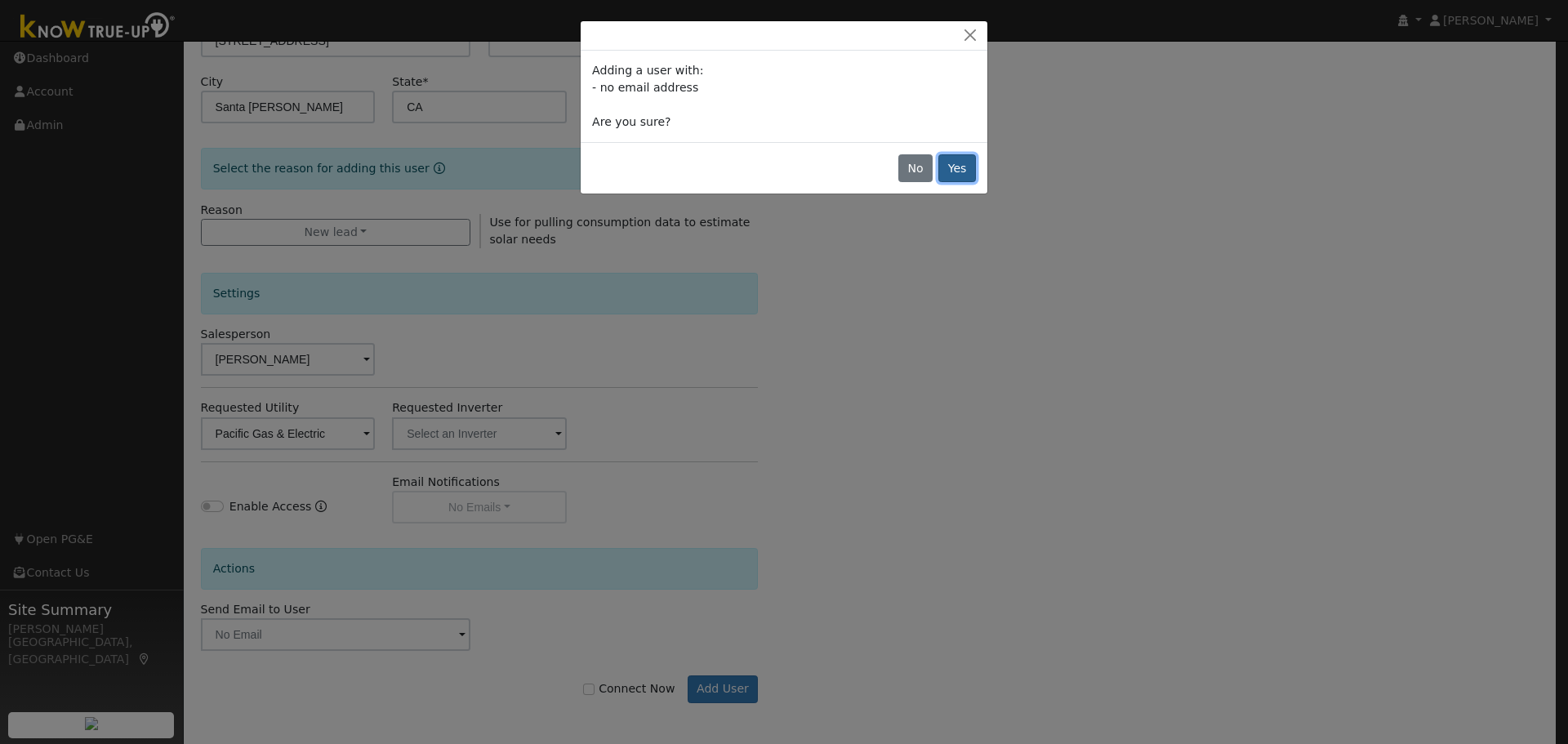
click at [950, 169] on button "Yes" at bounding box center [957, 167] width 38 height 28
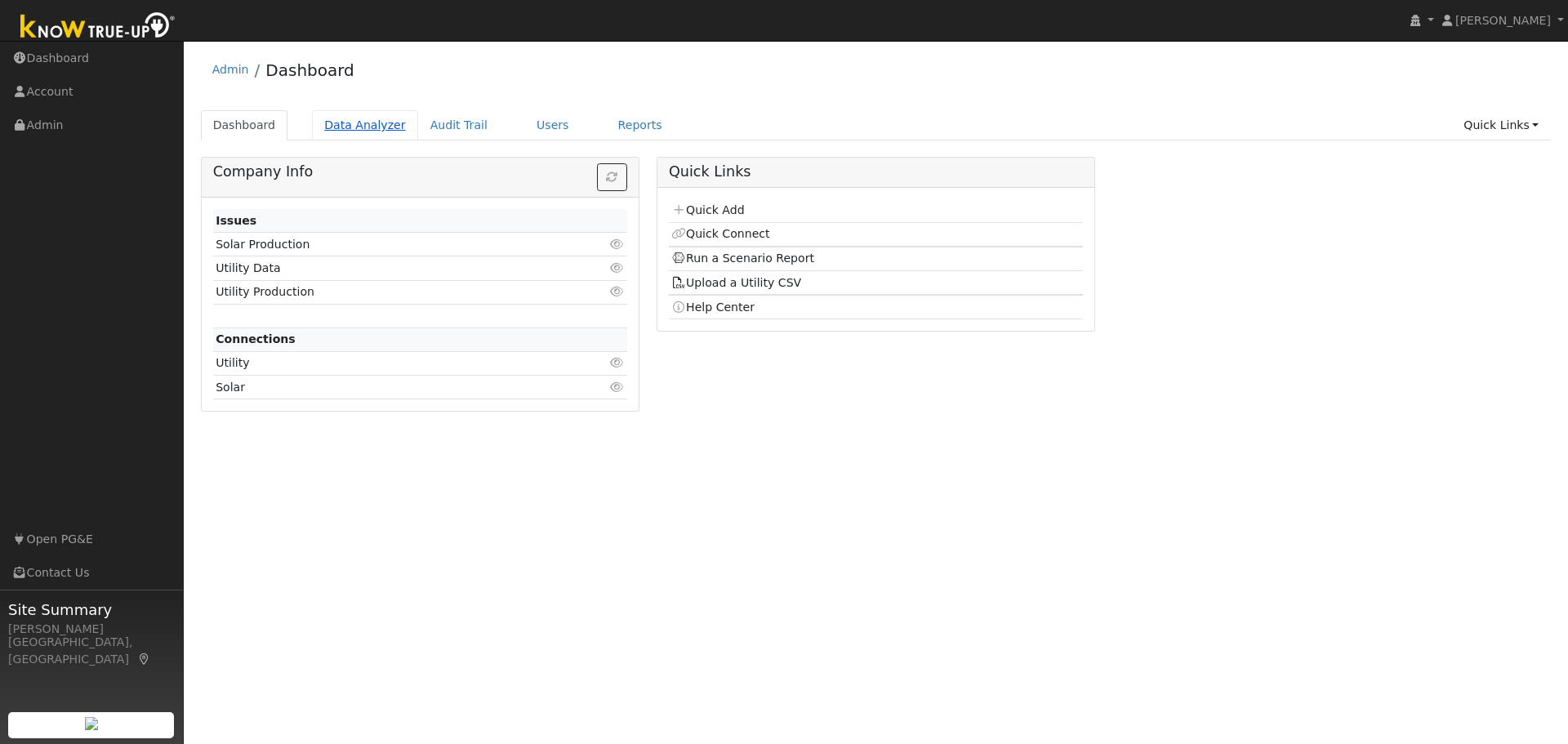
click at [339, 125] on link "Data Analyzer" at bounding box center [365, 125] width 106 height 30
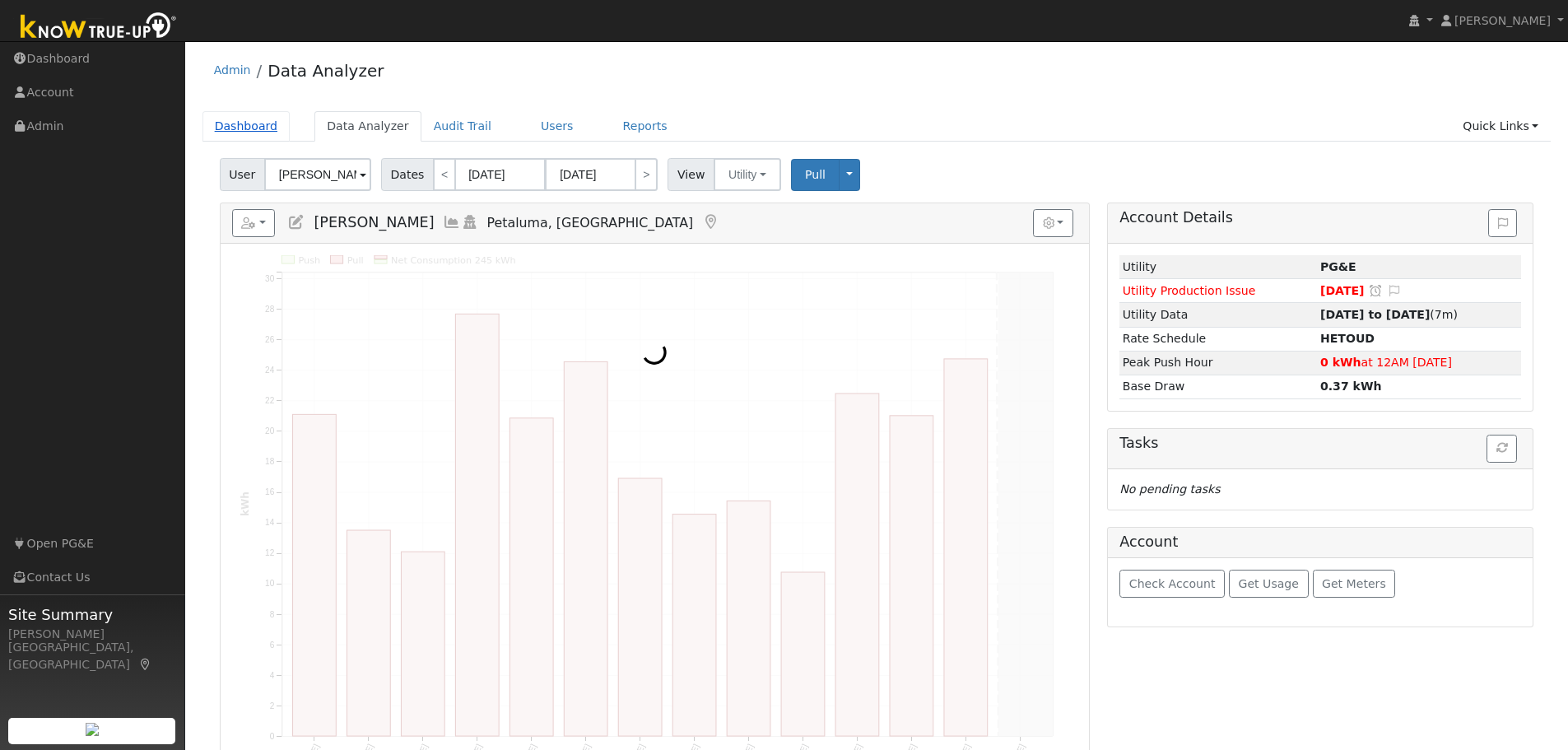
click at [255, 129] on link "Dashboard" at bounding box center [246, 126] width 88 height 30
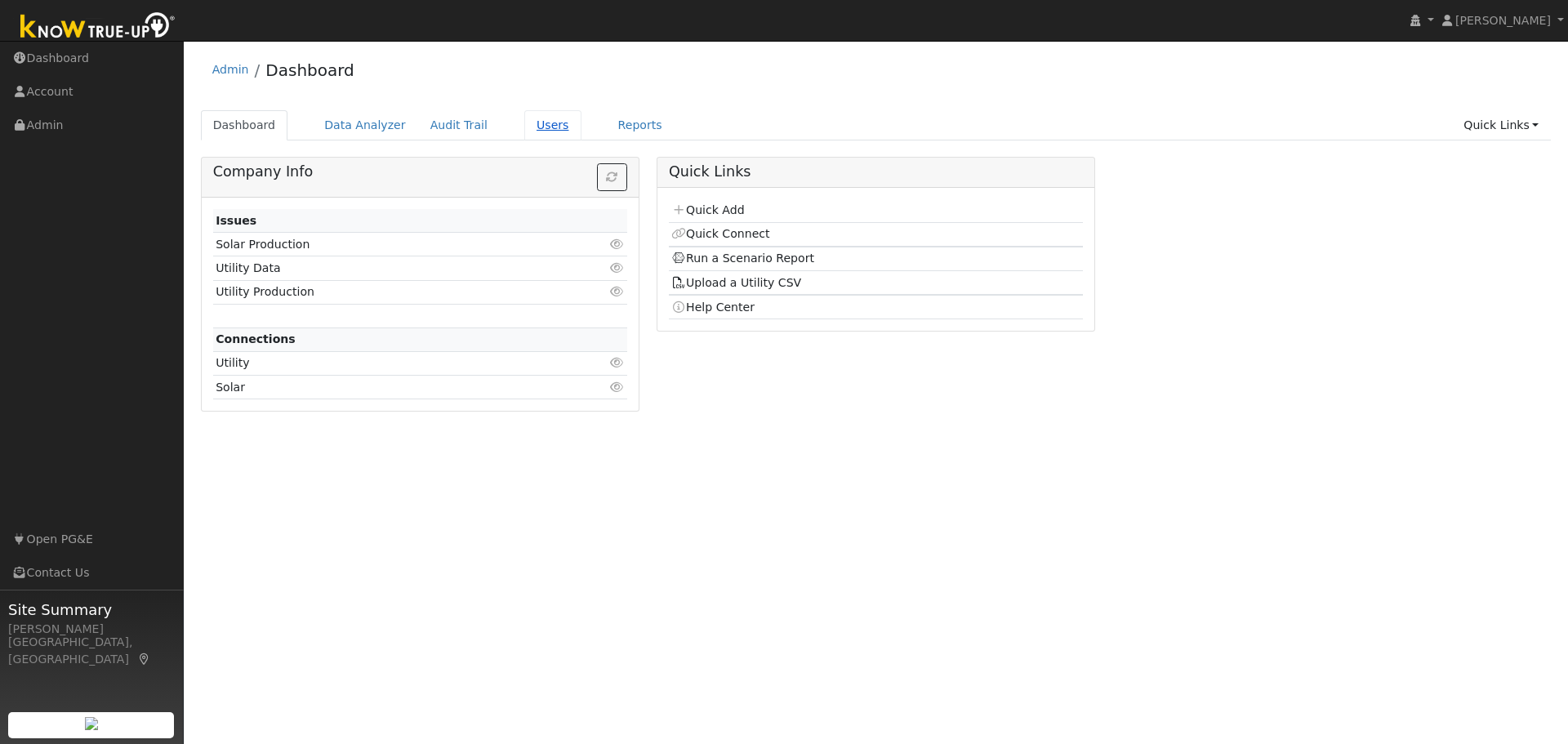
click at [529, 129] on link "Users" at bounding box center [553, 125] width 57 height 30
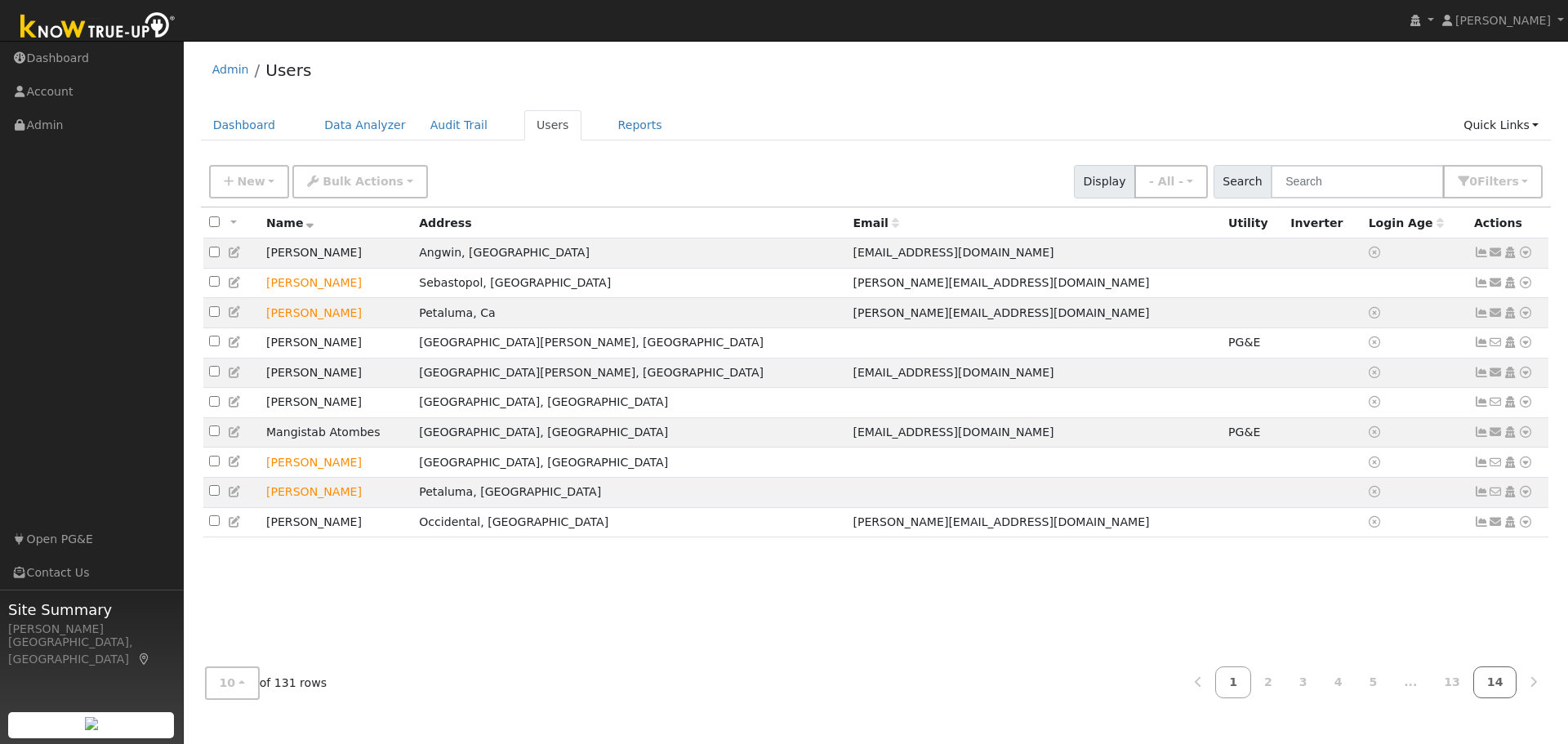
click at [1493, 685] on link "14" at bounding box center [1495, 681] width 44 height 32
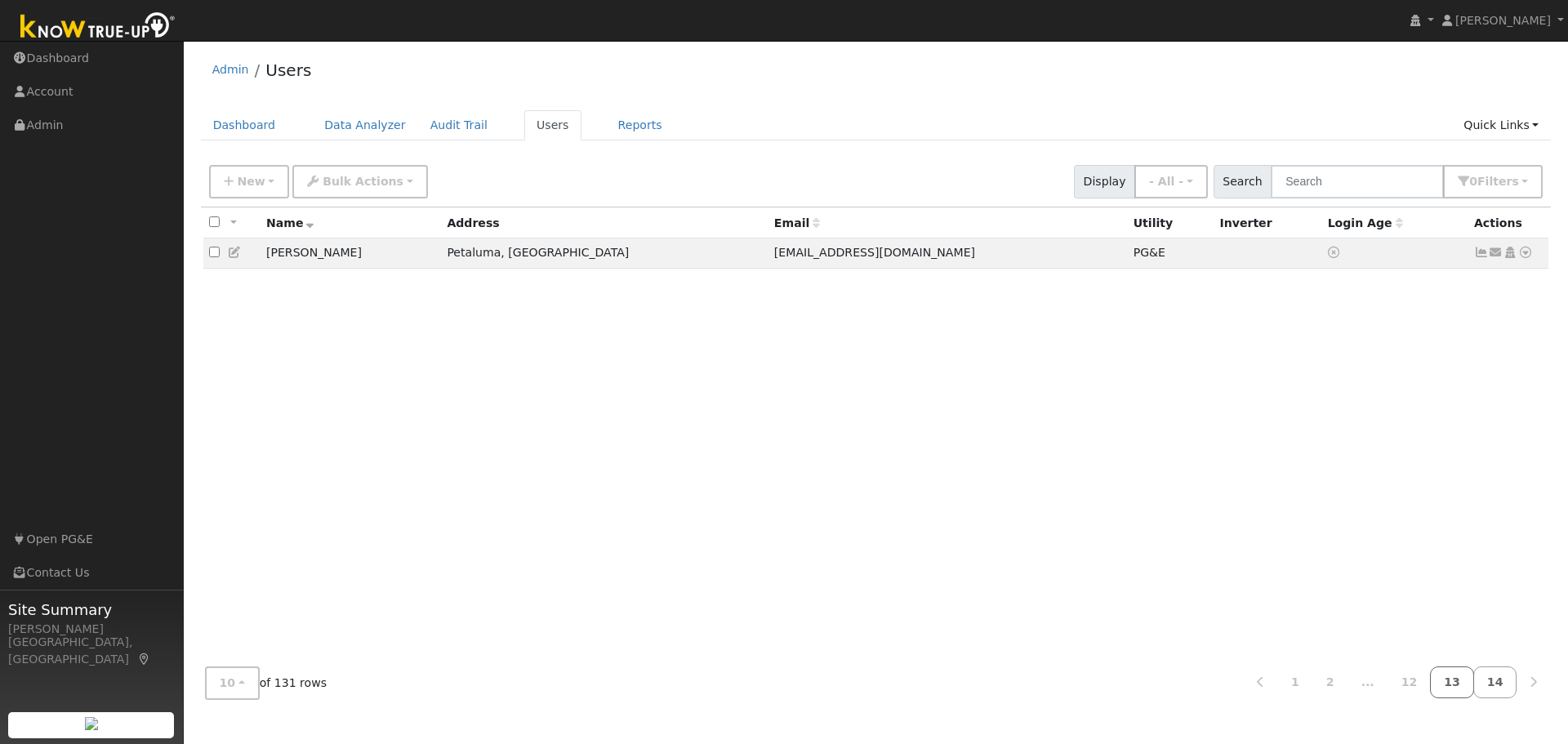
click at [1459, 686] on link "13" at bounding box center [1452, 681] width 44 height 32
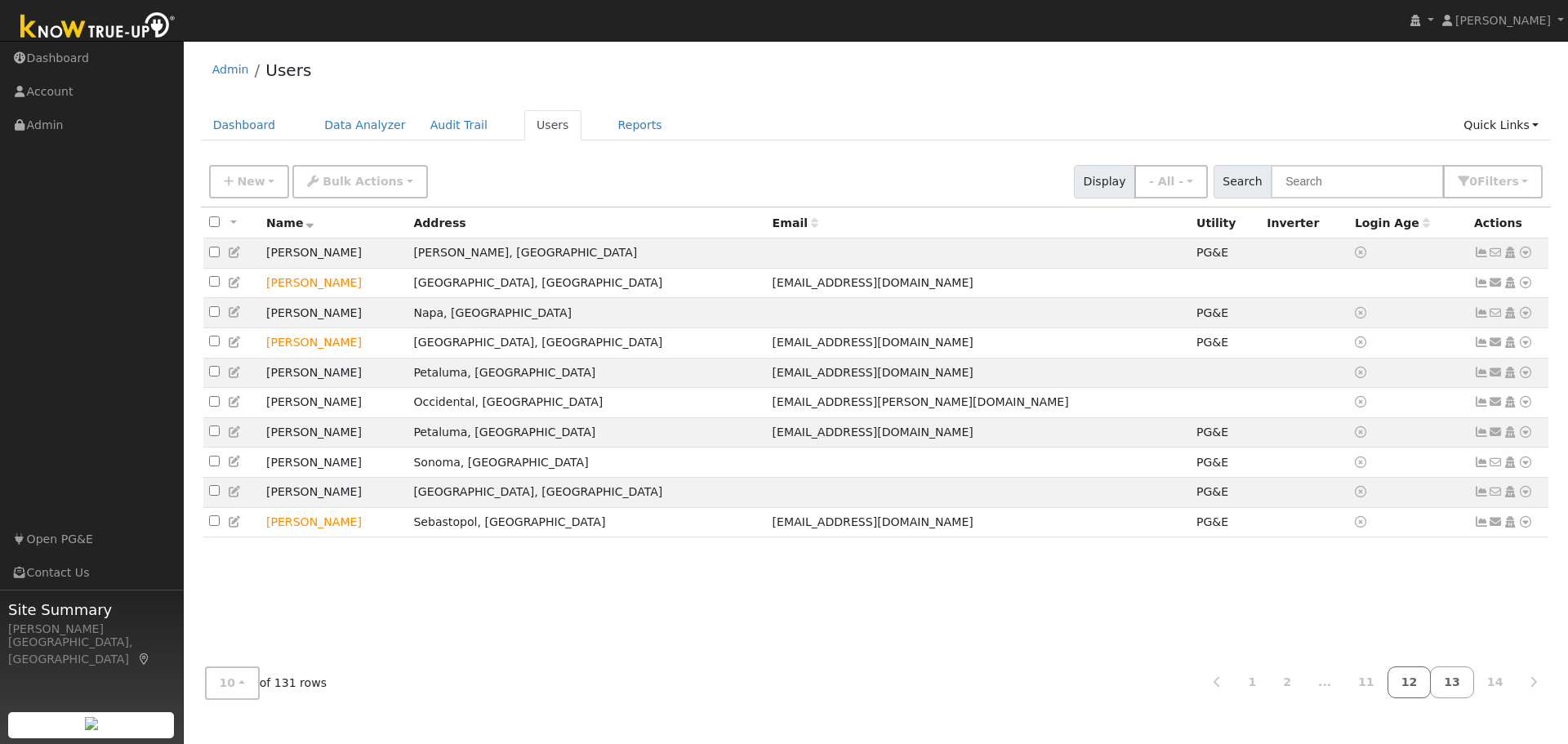
click at [1421, 682] on link "12" at bounding box center [1409, 681] width 44 height 32
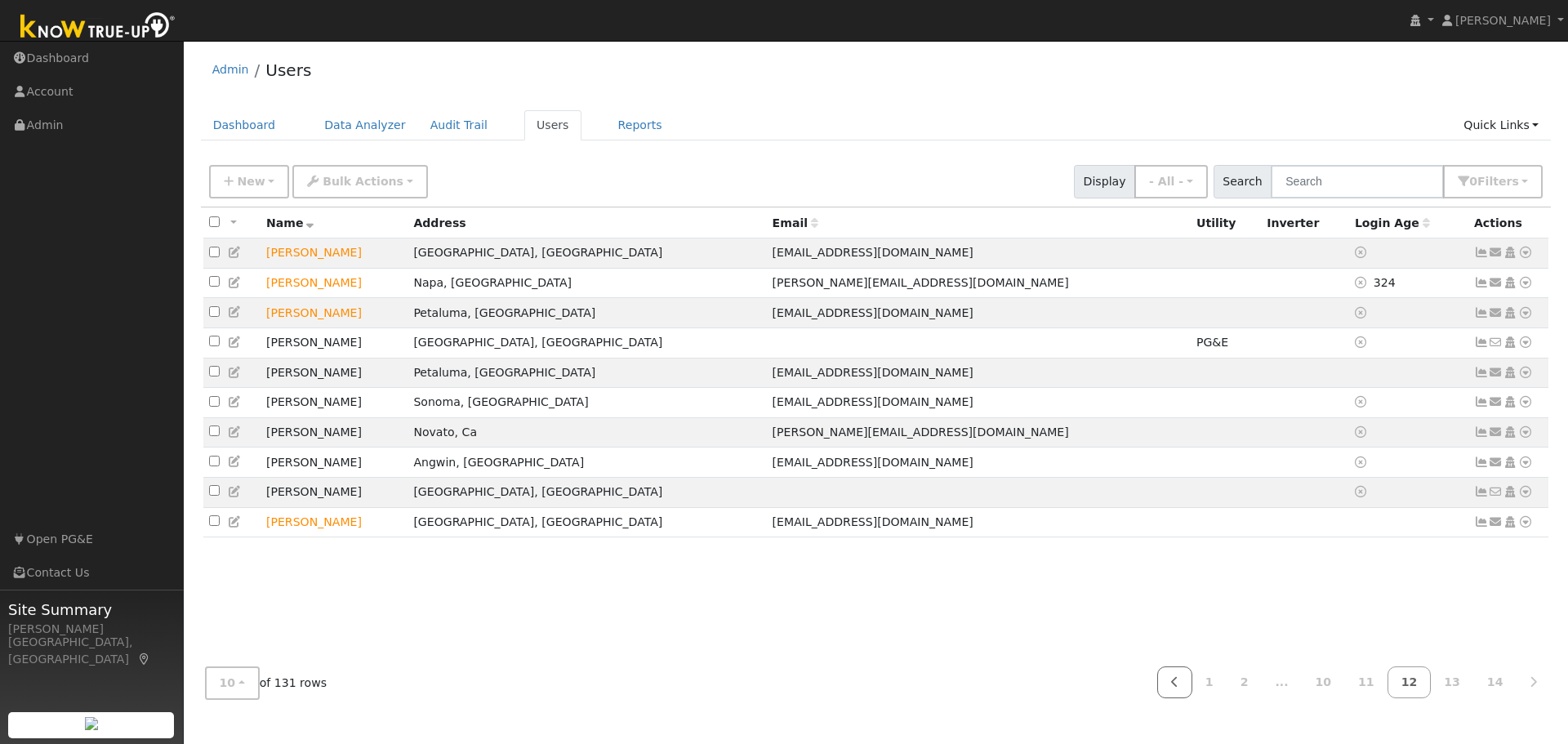
click at [1178, 687] on icon at bounding box center [1174, 681] width 8 height 12
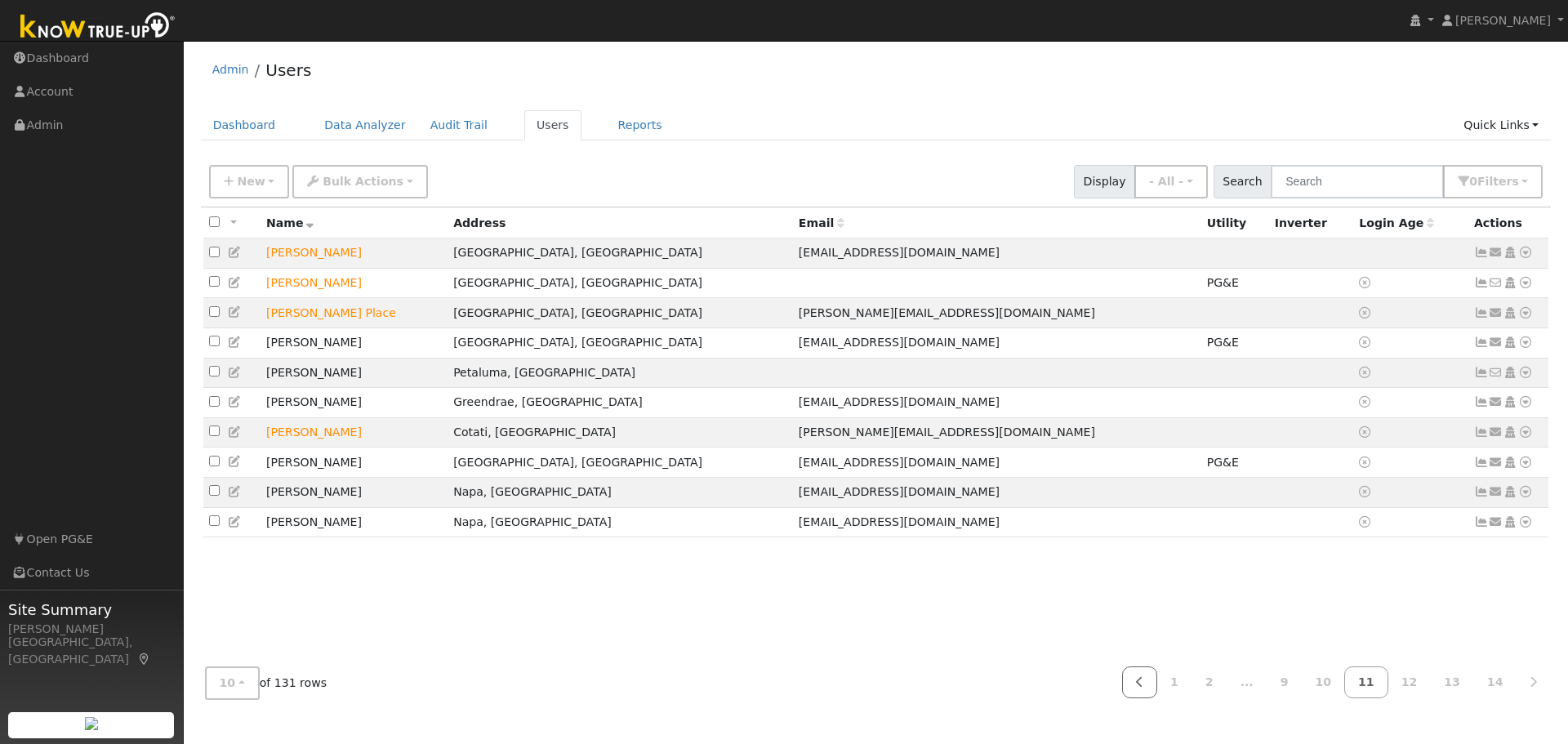
click at [1192, 687] on link "1" at bounding box center [1173, 681] width 36 height 32
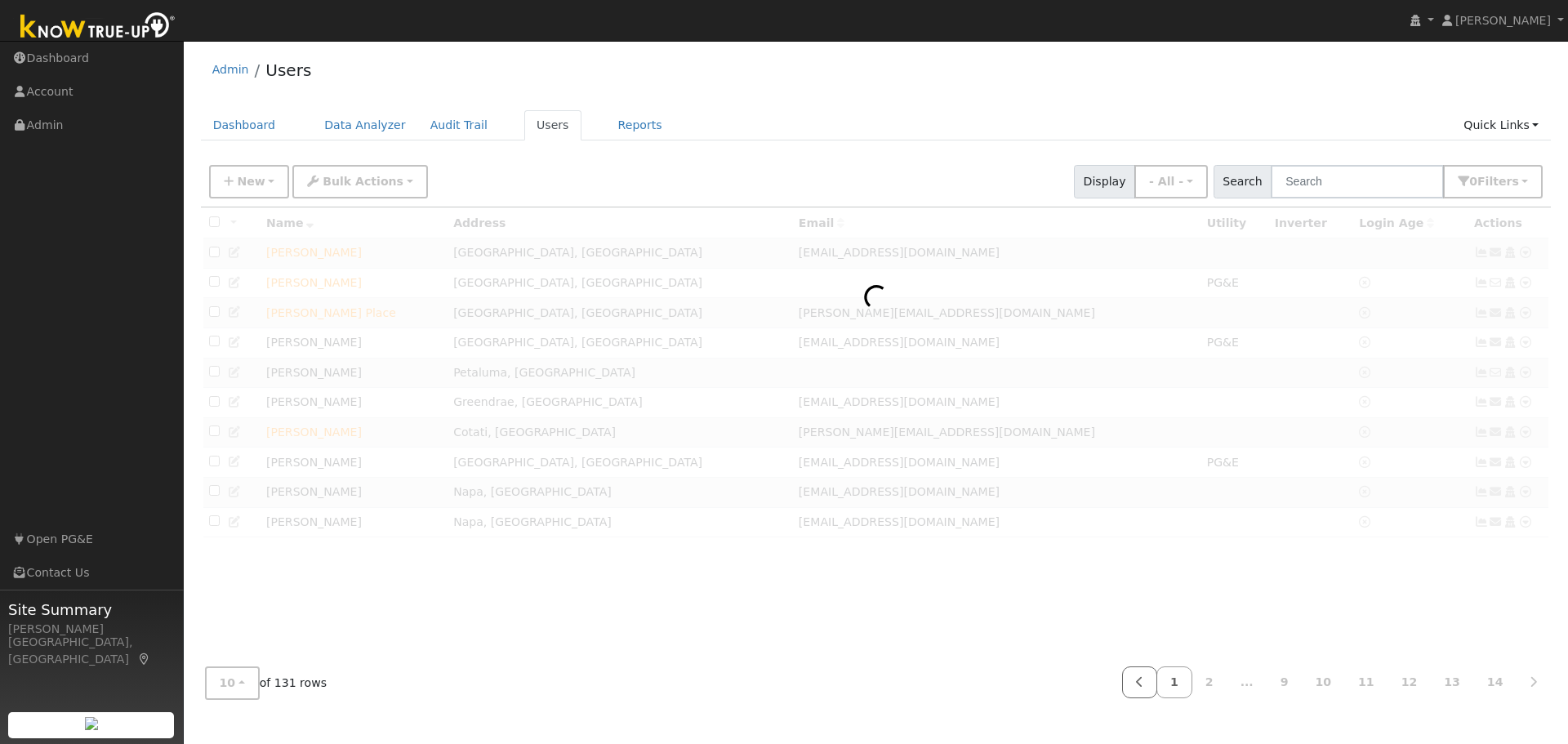
click at [1192, 687] on link "1" at bounding box center [1173, 681] width 36 height 32
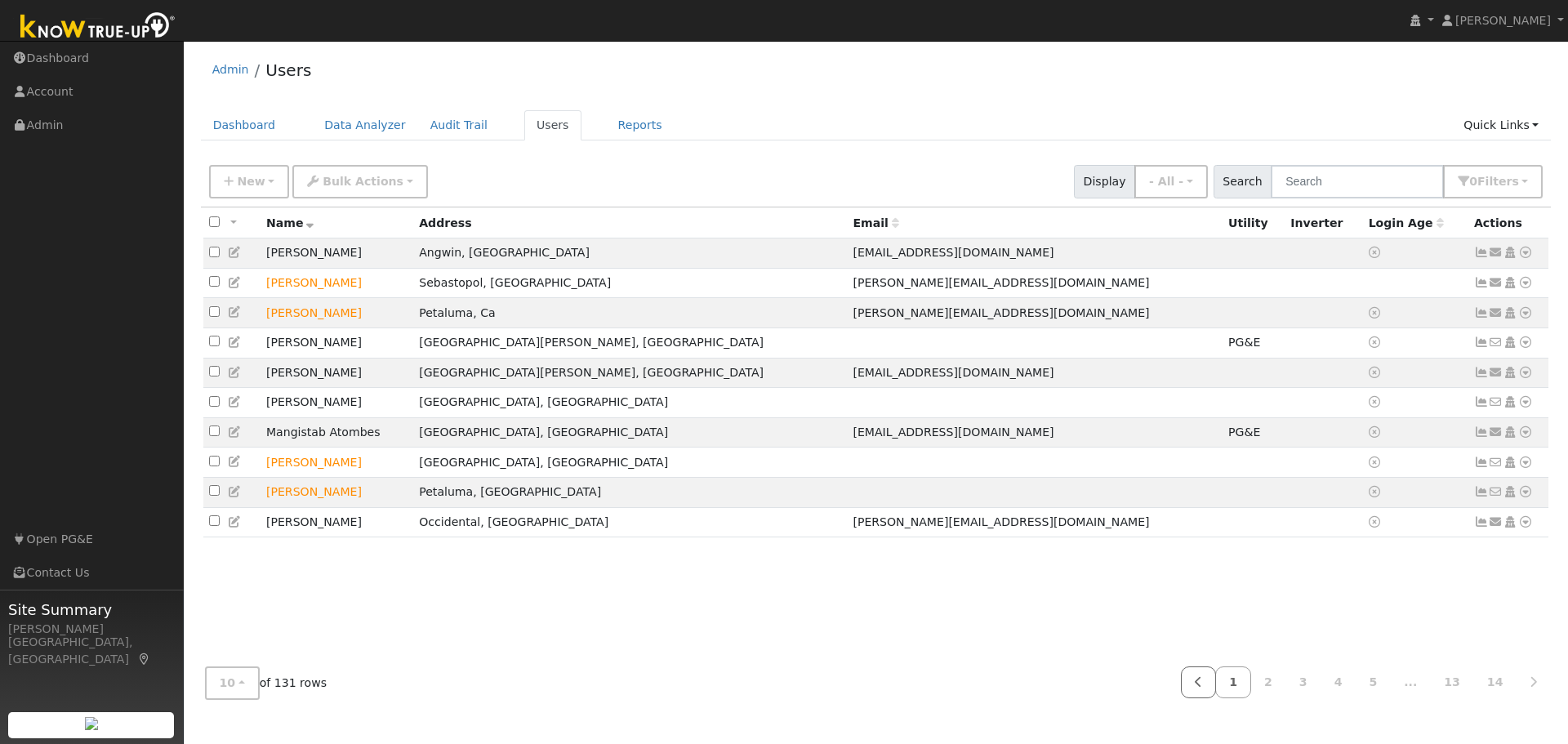
click at [1214, 687] on link at bounding box center [1198, 681] width 35 height 32
click at [1251, 677] on link "1" at bounding box center [1232, 681] width 36 height 32
click at [1280, 684] on link "2" at bounding box center [1268, 681] width 36 height 32
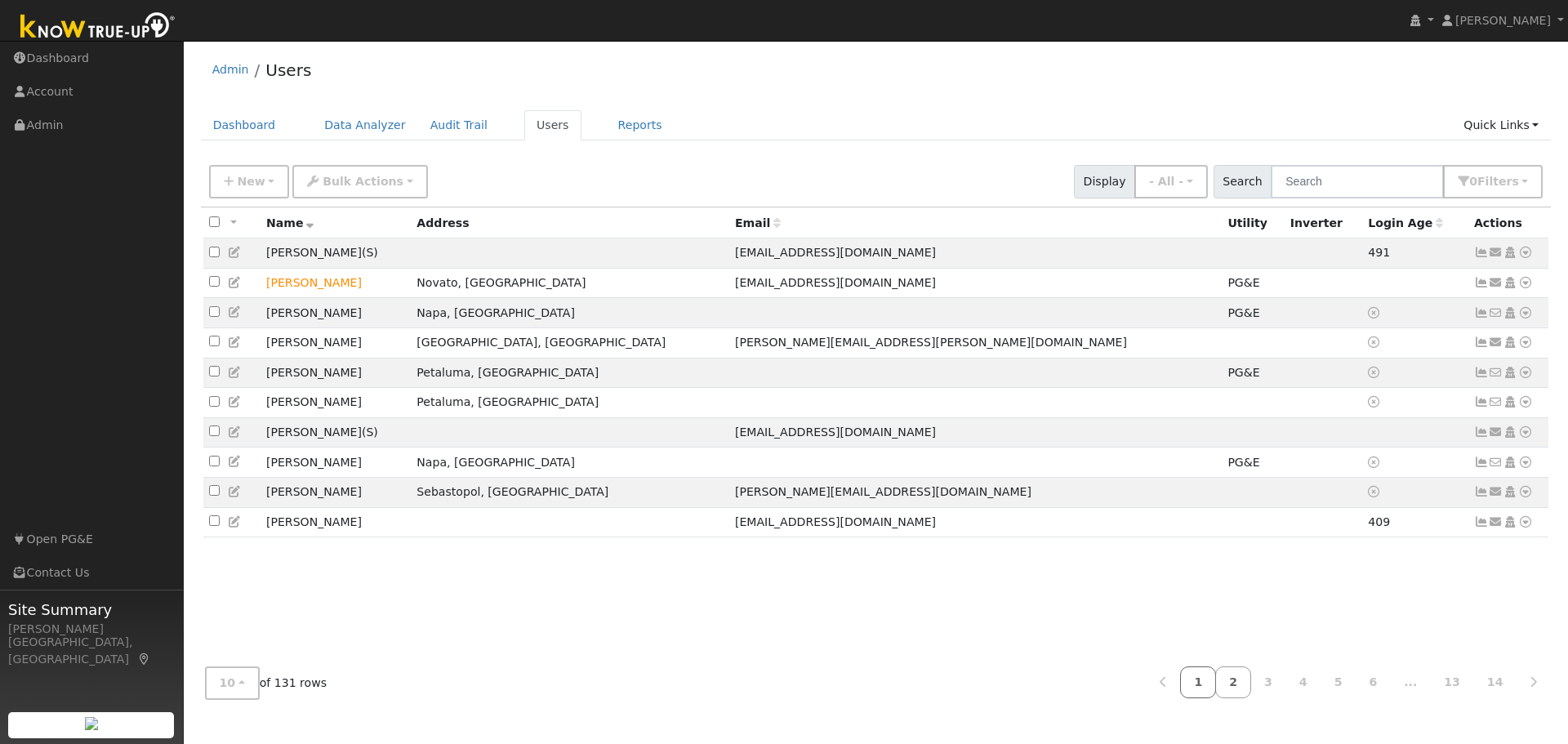
click at [1216, 686] on link "1" at bounding box center [1197, 681] width 36 height 32
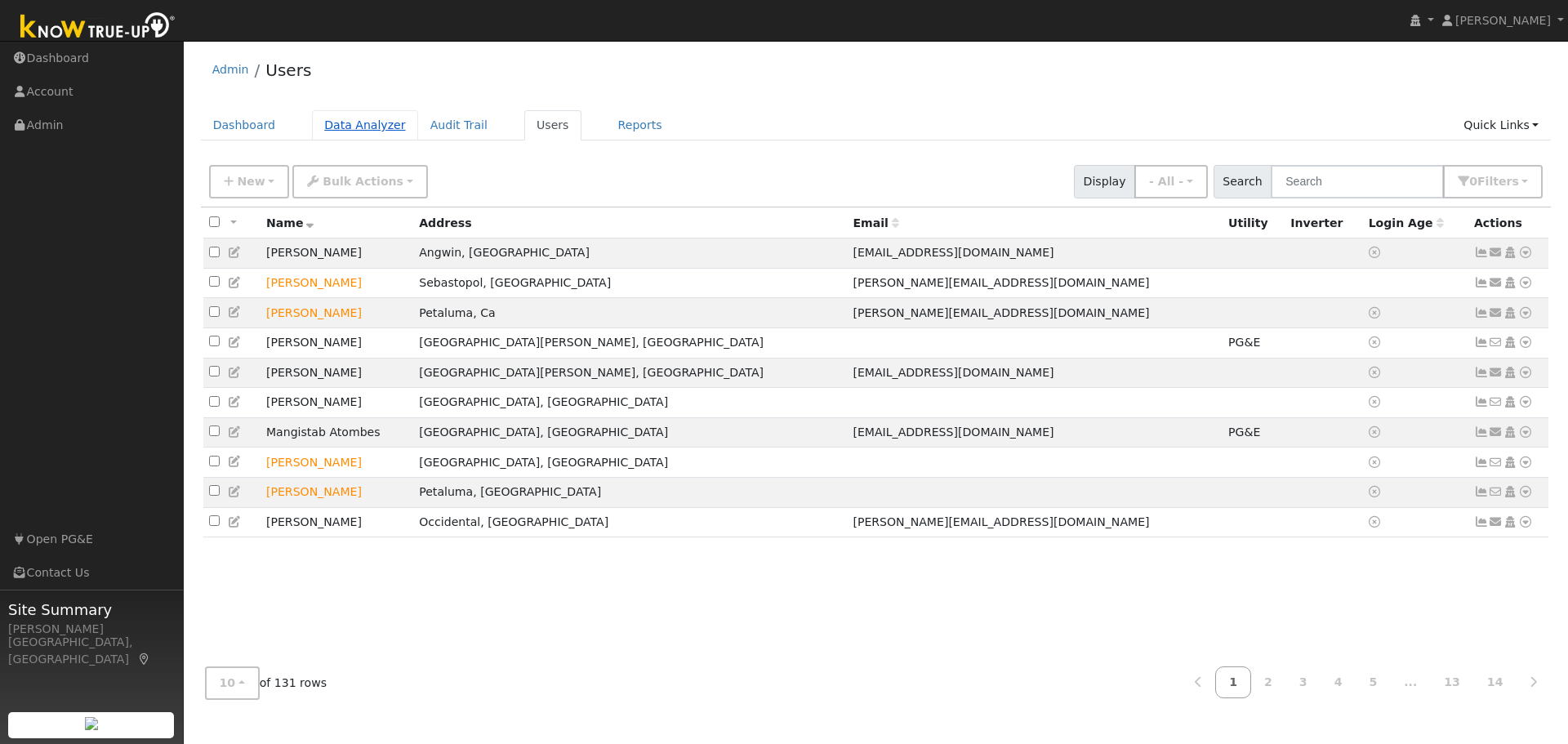
click at [350, 128] on link "Data Analyzer" at bounding box center [365, 125] width 106 height 30
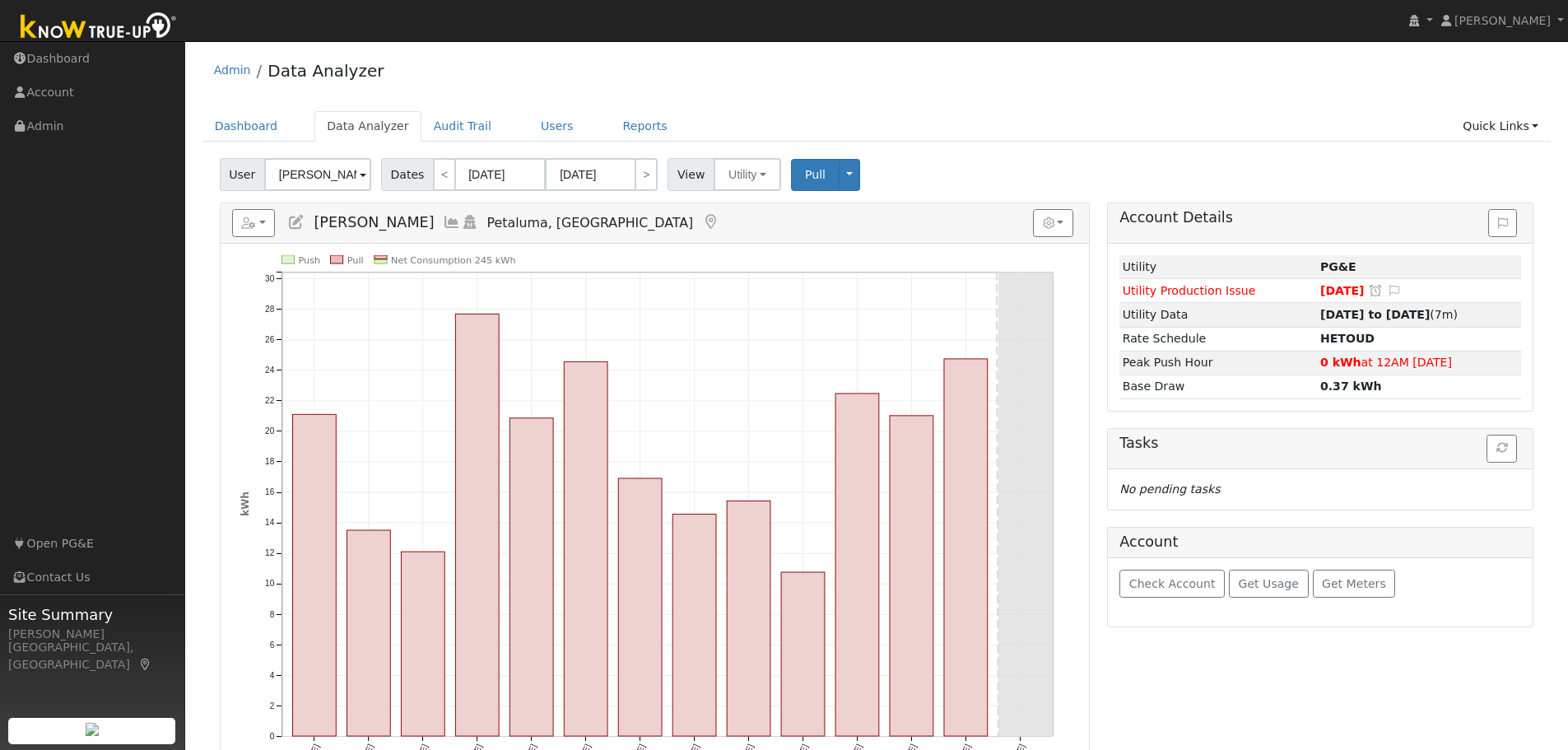
click at [360, 174] on span at bounding box center [363, 176] width 7 height 19
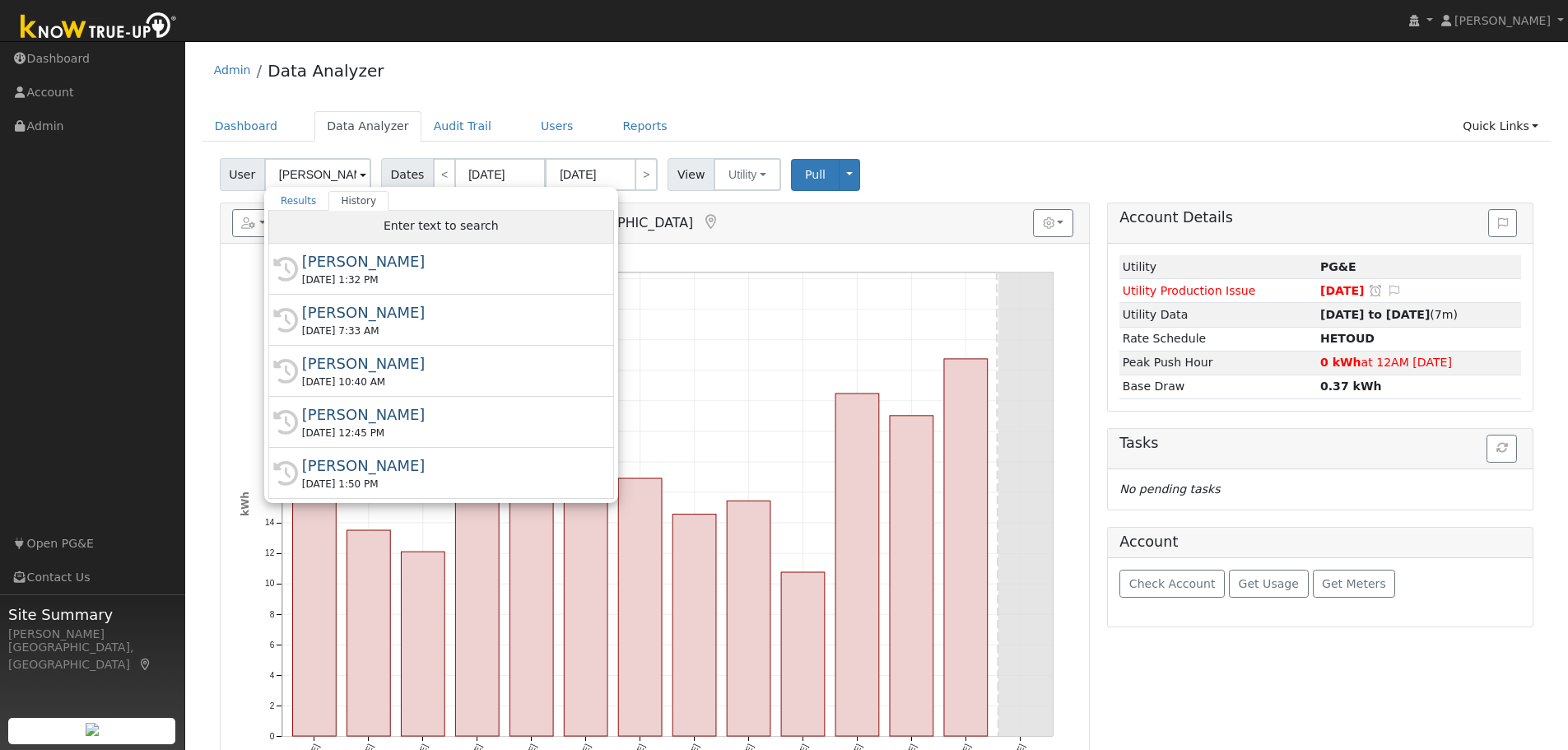
click at [409, 223] on span "Enter text to search" at bounding box center [441, 226] width 115 height 14
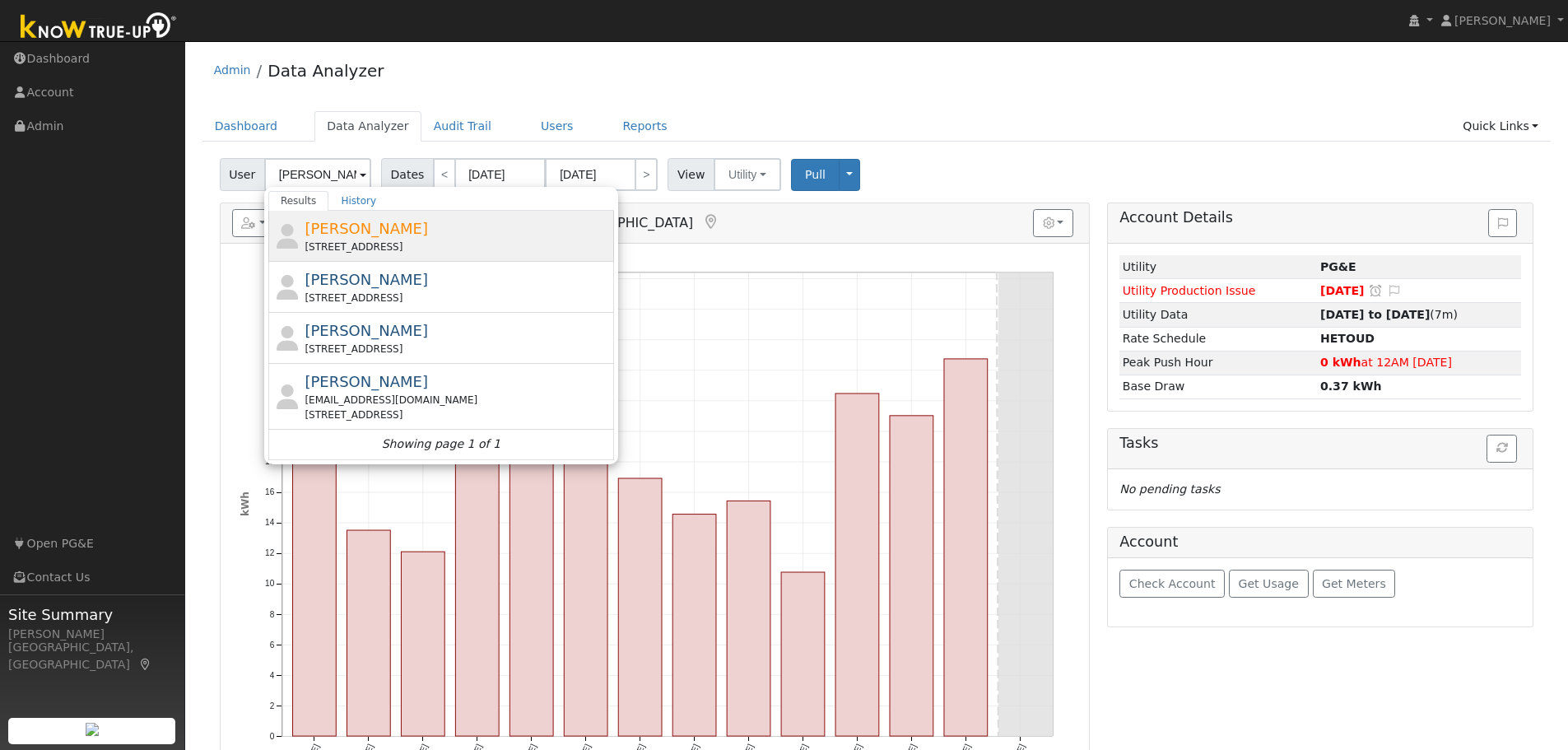
click at [330, 224] on span "[PERSON_NAME]" at bounding box center [366, 228] width 123 height 17
type input "[PERSON_NAME]"
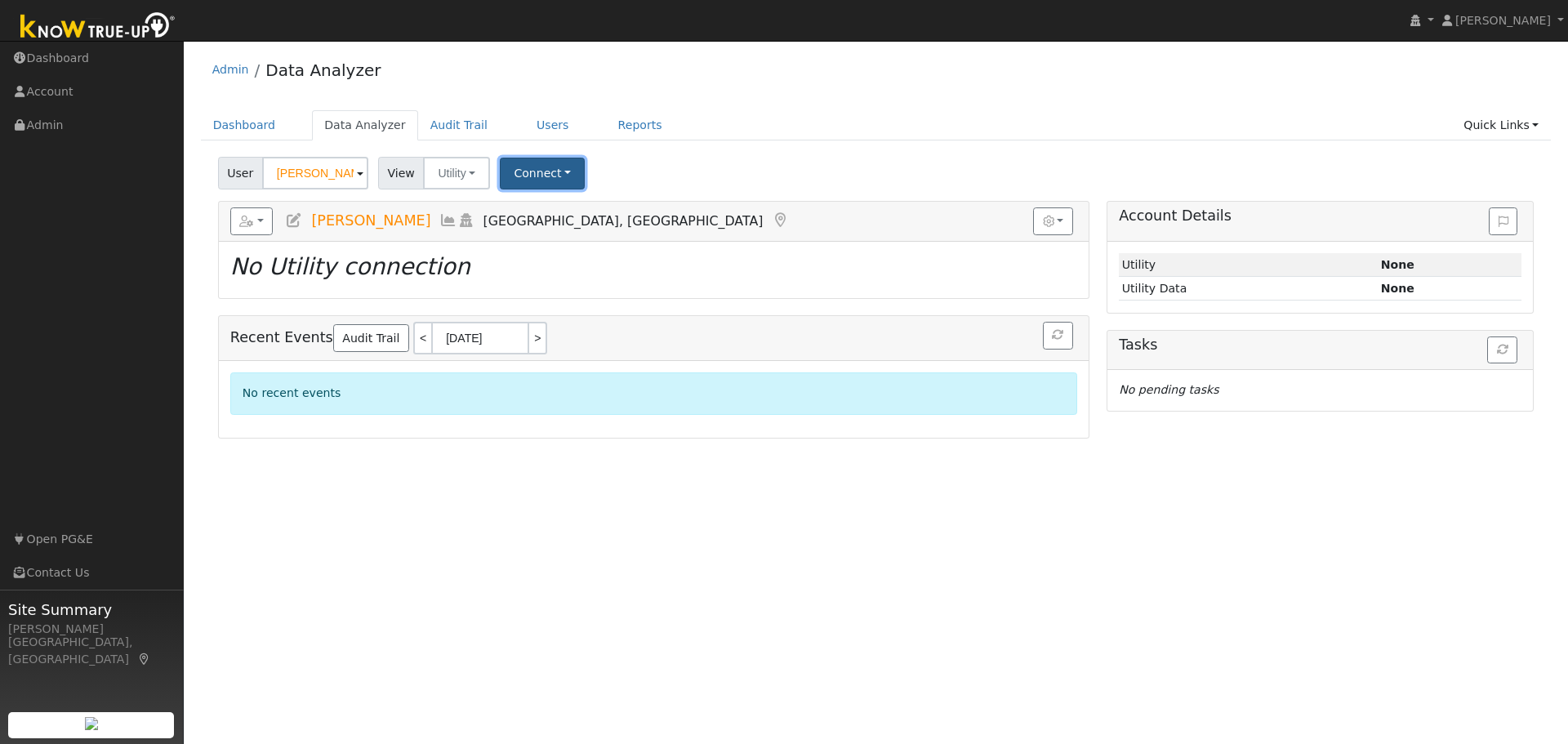
click at [520, 172] on button "Connect" at bounding box center [542, 173] width 85 height 32
click at [513, 207] on link "Select a Provider" at bounding box center [565, 209] width 127 height 23
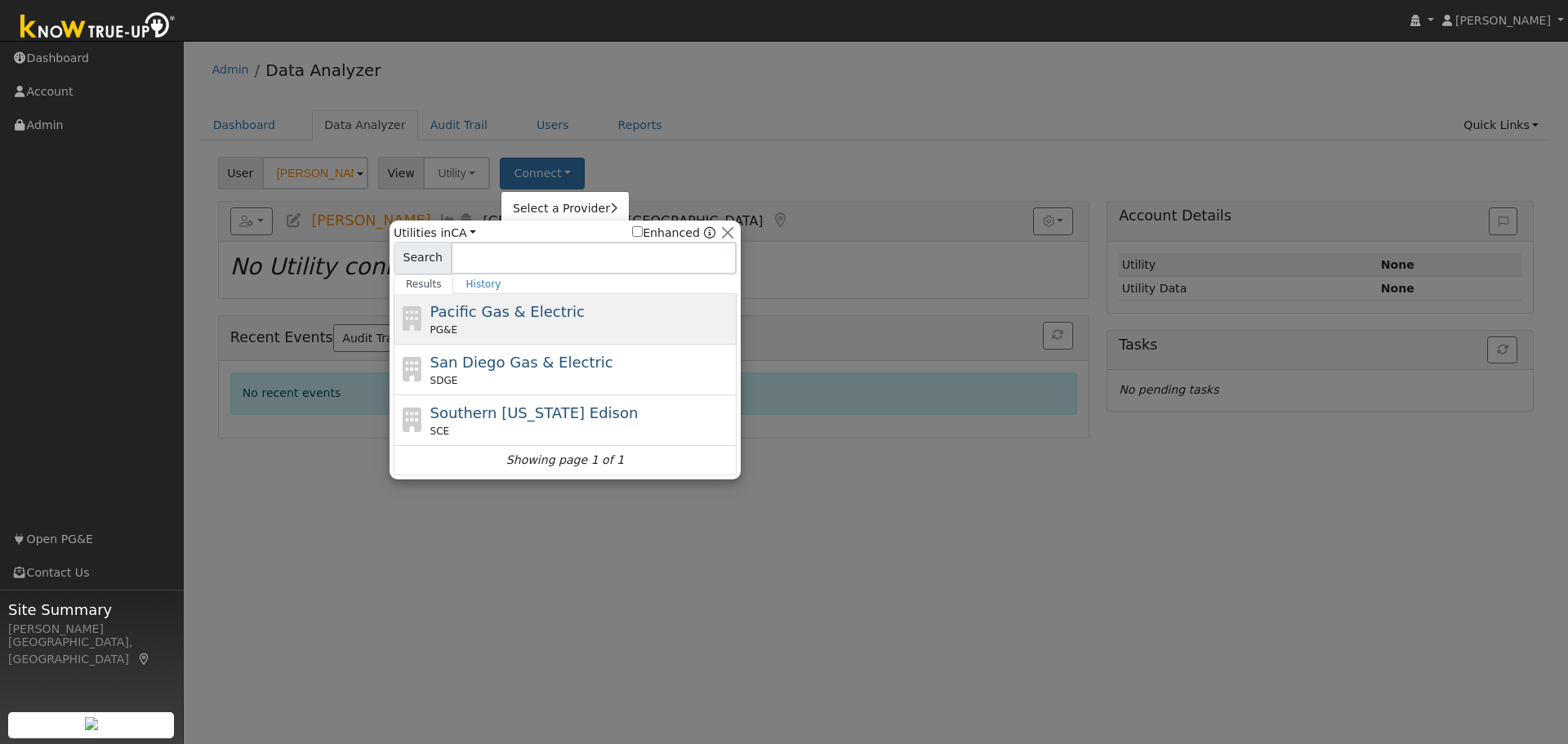
click at [498, 326] on div "PG&E" at bounding box center [581, 329] width 303 height 14
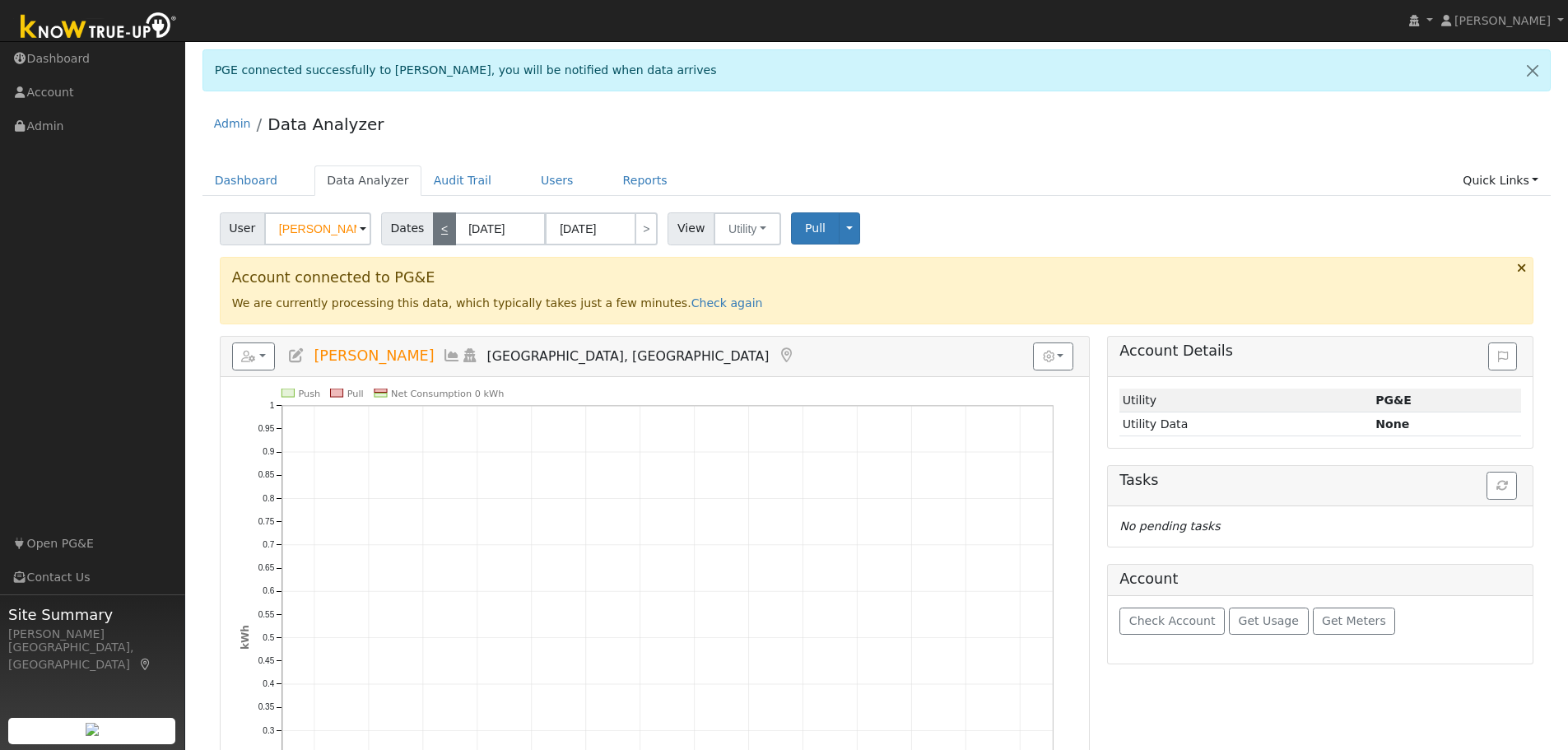
click at [437, 231] on link "<" at bounding box center [444, 229] width 23 height 33
type input "09/11/2025"
type input "09/24/2025"
click at [439, 231] on link "<" at bounding box center [444, 229] width 23 height 33
type input "08/28/2025"
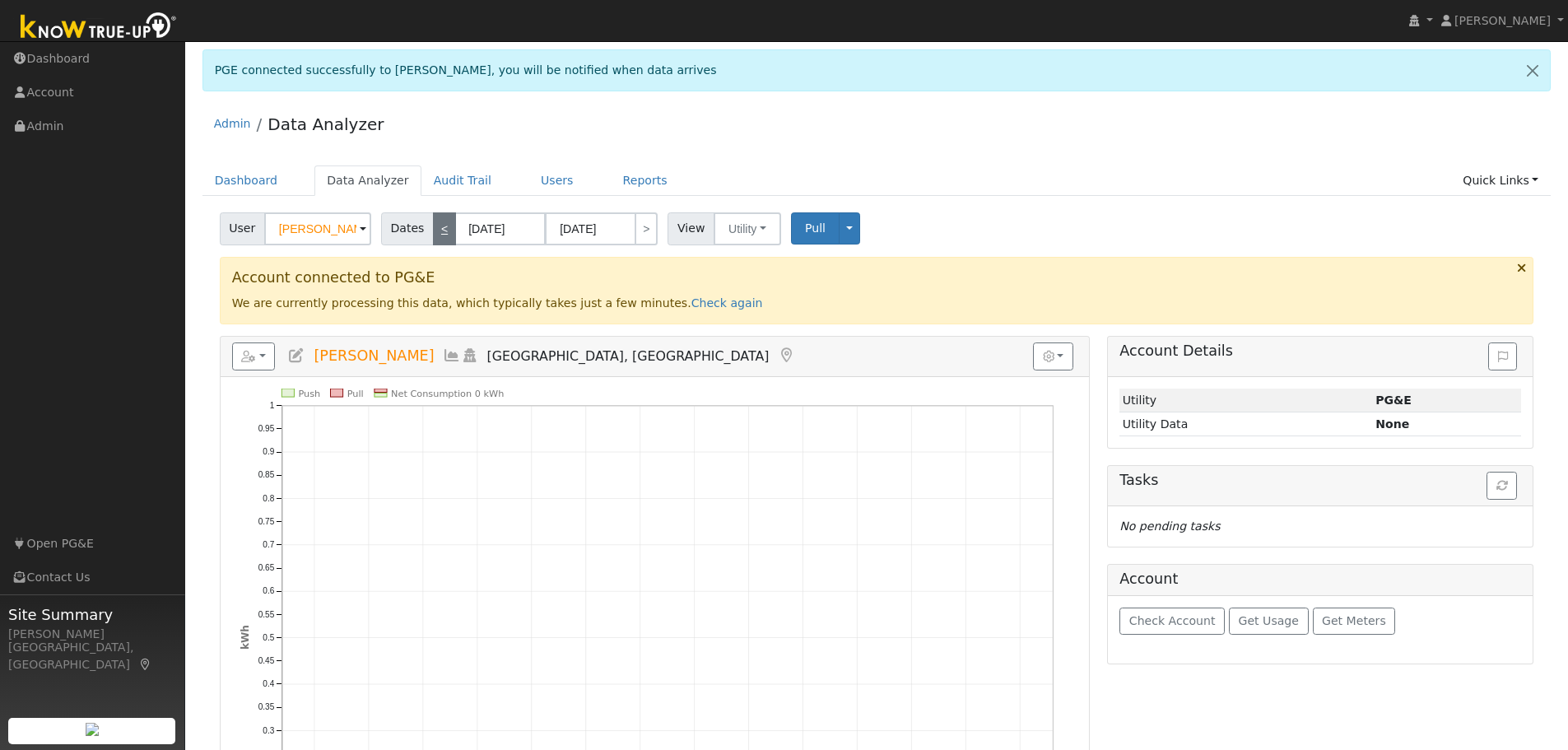
type input "09/10/2025"
click at [439, 231] on link "<" at bounding box center [444, 229] width 23 height 33
type input "08/14/2025"
type input "08/27/2025"
click at [439, 231] on link "<" at bounding box center [444, 229] width 23 height 33
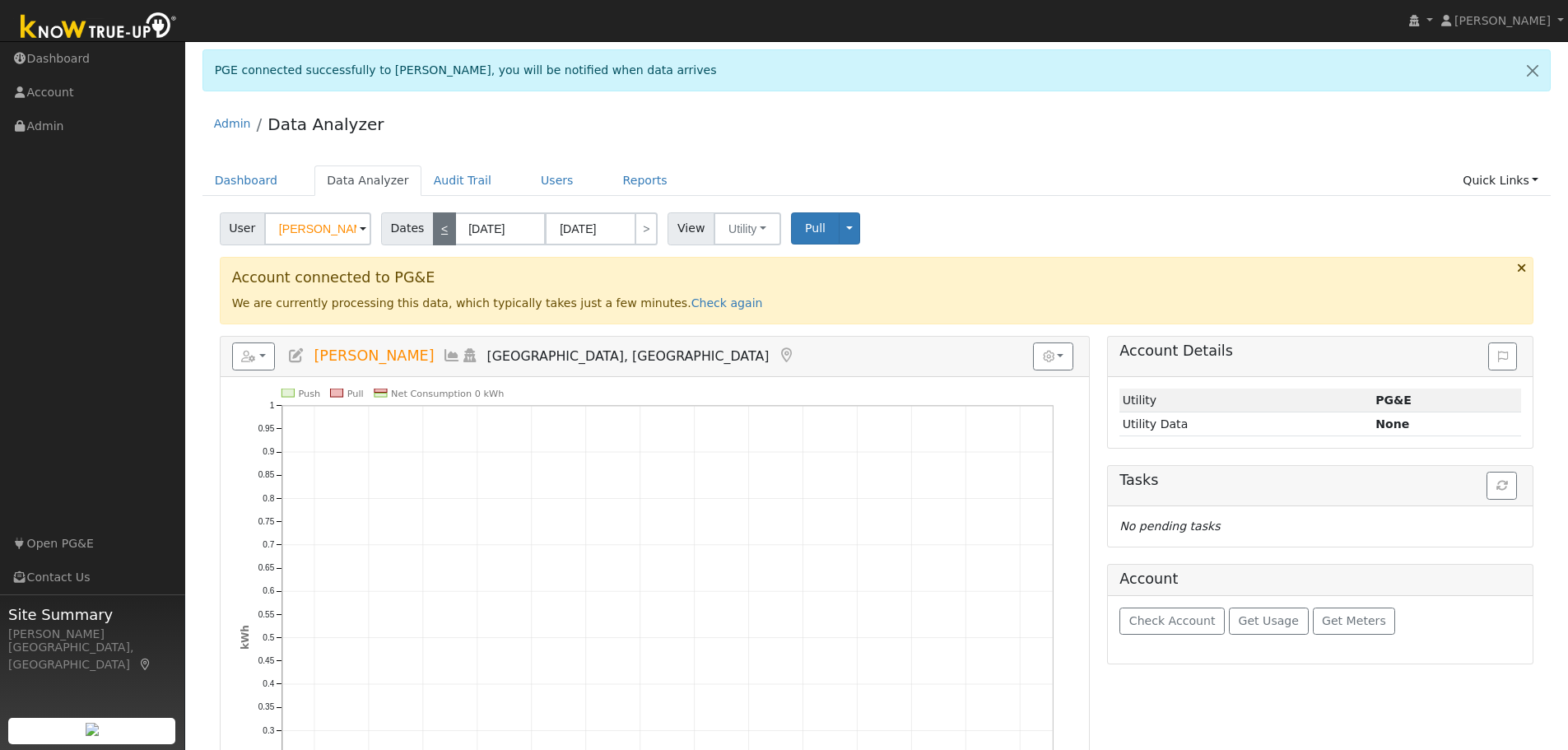
type input "07/31/2025"
type input "08/13/2025"
select select "6"
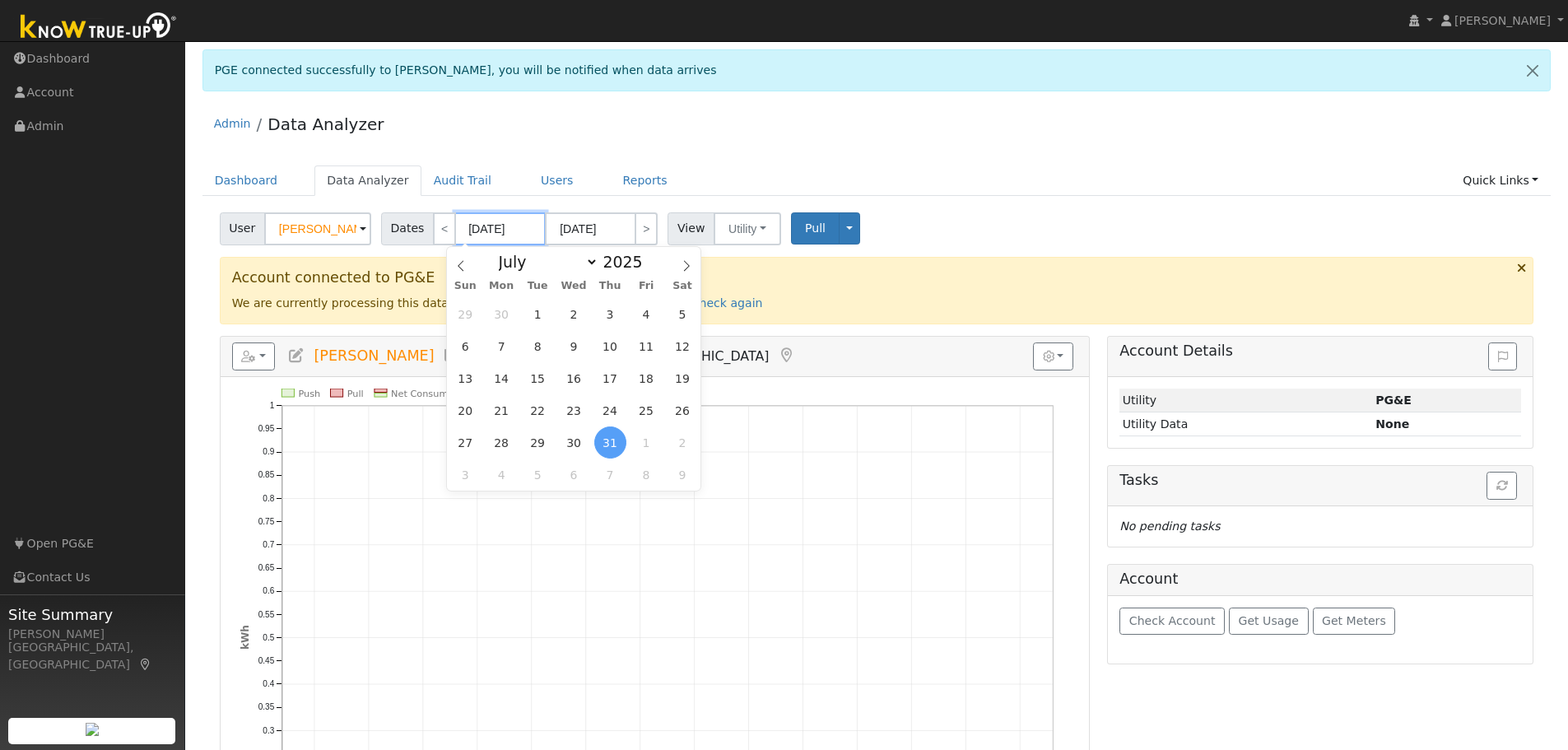
click at [523, 229] on input "07/31/2025" at bounding box center [500, 229] width 90 height 33
click at [646, 266] on span at bounding box center [652, 266] width 12 height 9
type input "2024"
click at [686, 265] on icon at bounding box center [686, 266] width 12 height 12
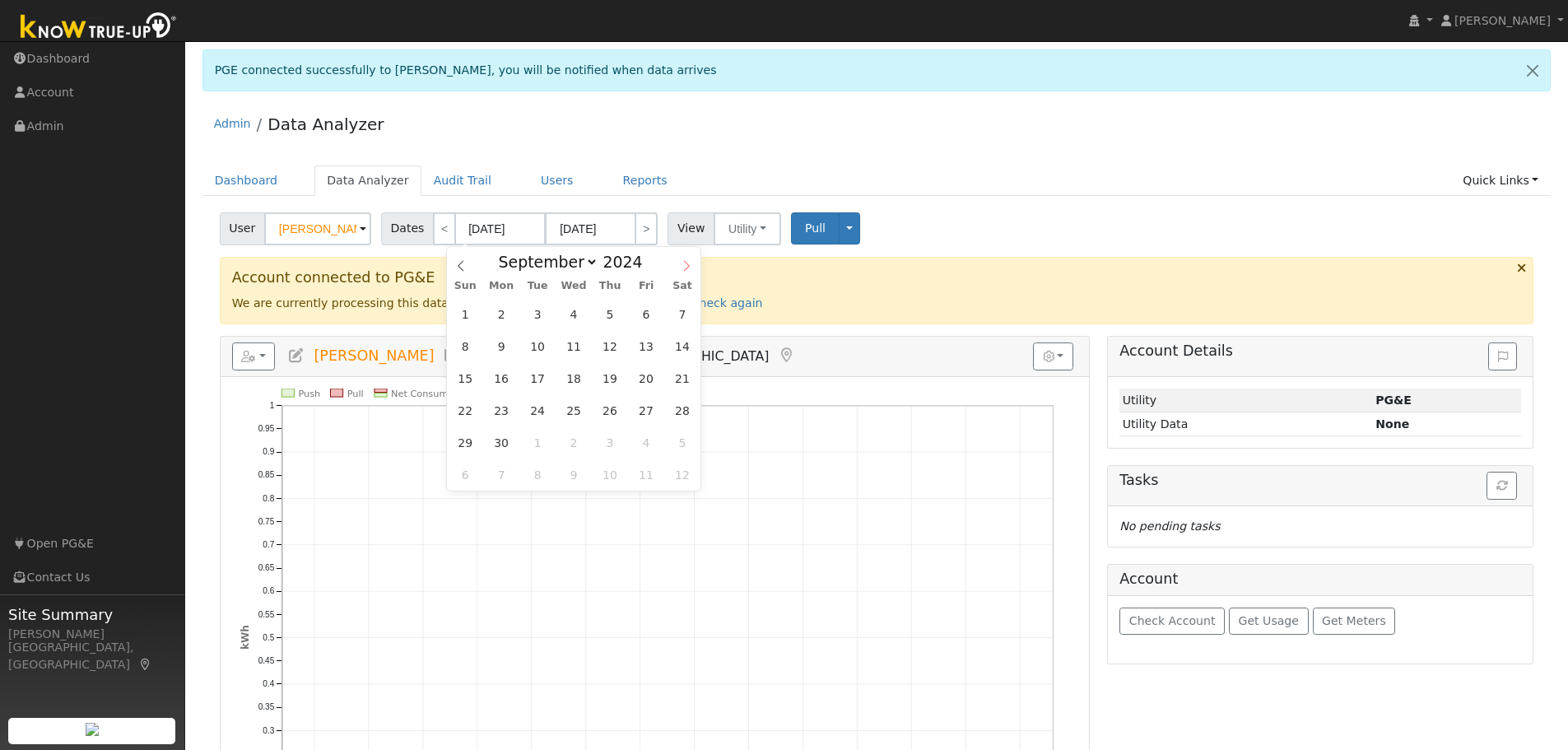
click at [686, 265] on icon at bounding box center [686, 266] width 12 height 12
select select "9"
click at [537, 313] on span "1" at bounding box center [538, 313] width 32 height 32
type input "10/01/2024"
type input "10/31/2024"
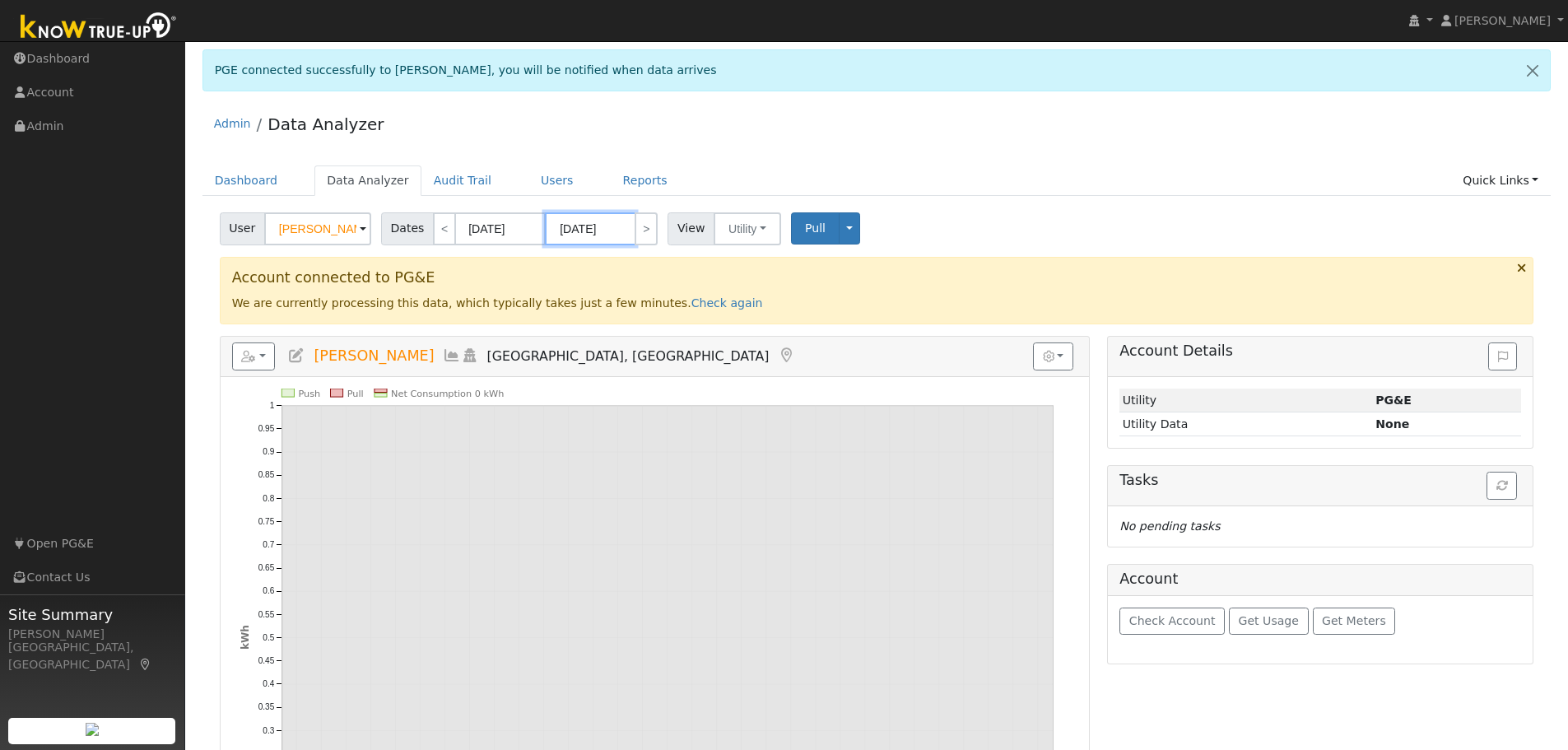
click at [625, 231] on input "10/31/2024" at bounding box center [590, 229] width 90 height 33
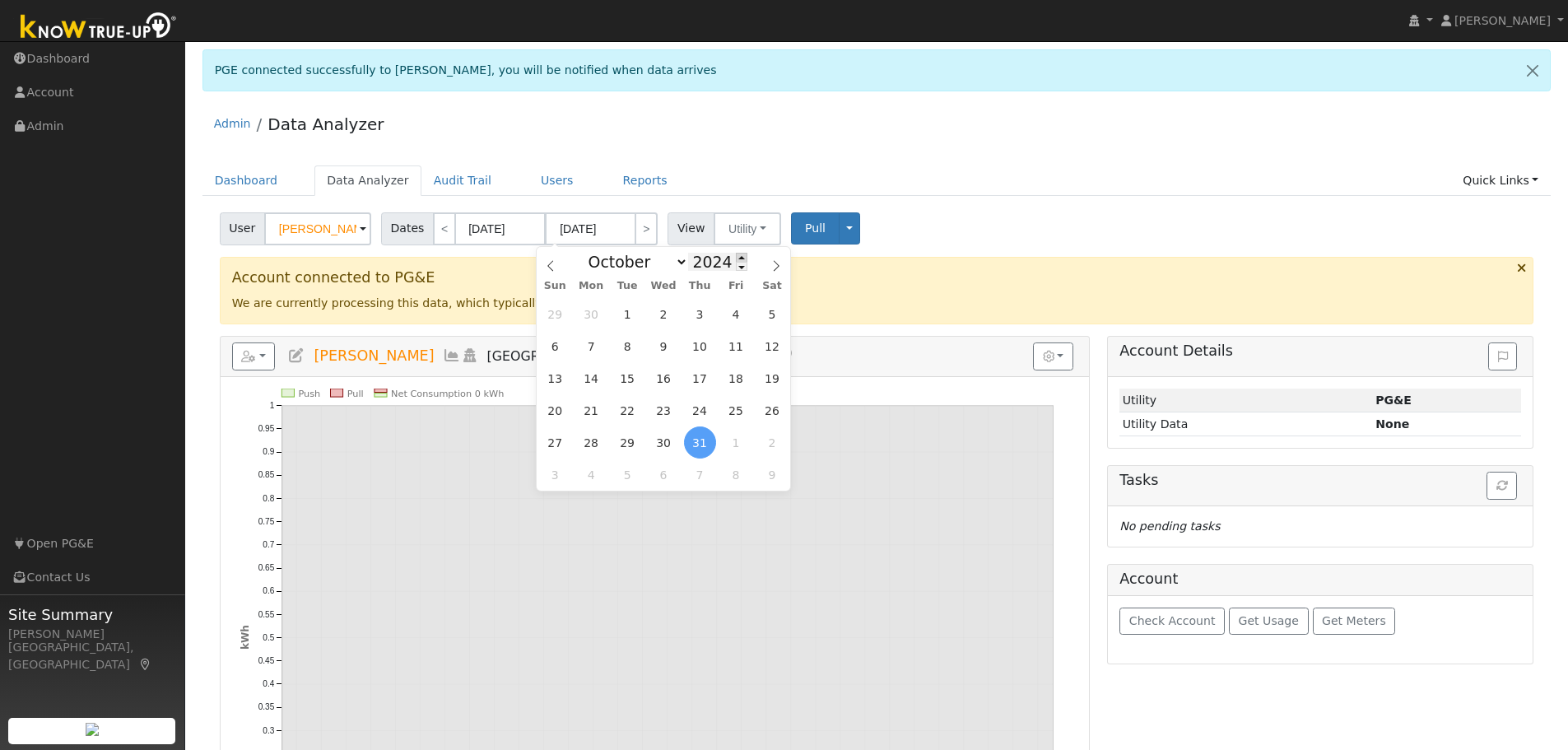
click at [735, 257] on span at bounding box center [741, 256] width 12 height 9
type input "2025"
click at [665, 311] on span "1" at bounding box center [664, 313] width 32 height 32
type input "10/01/2025"
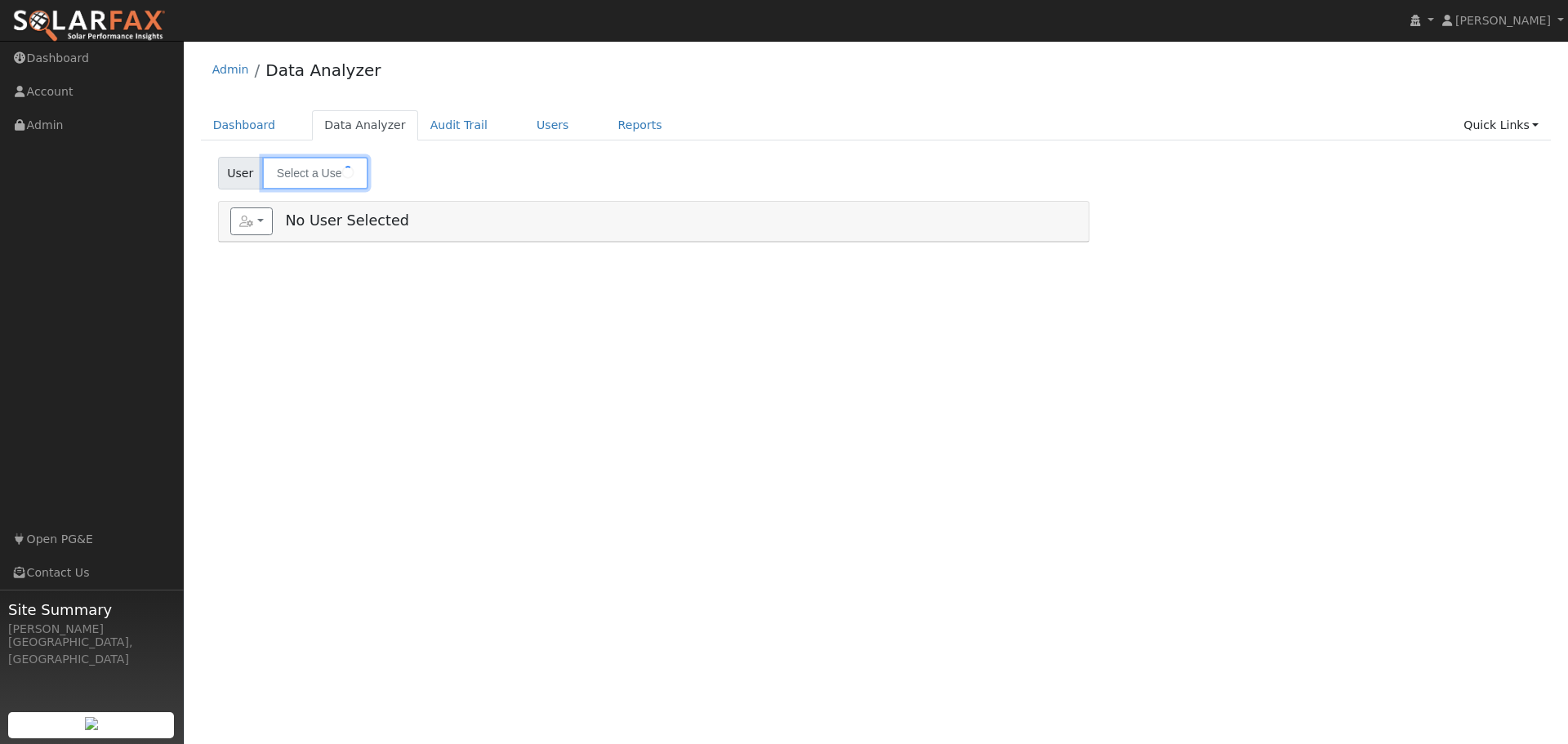
type input "[PERSON_NAME]"
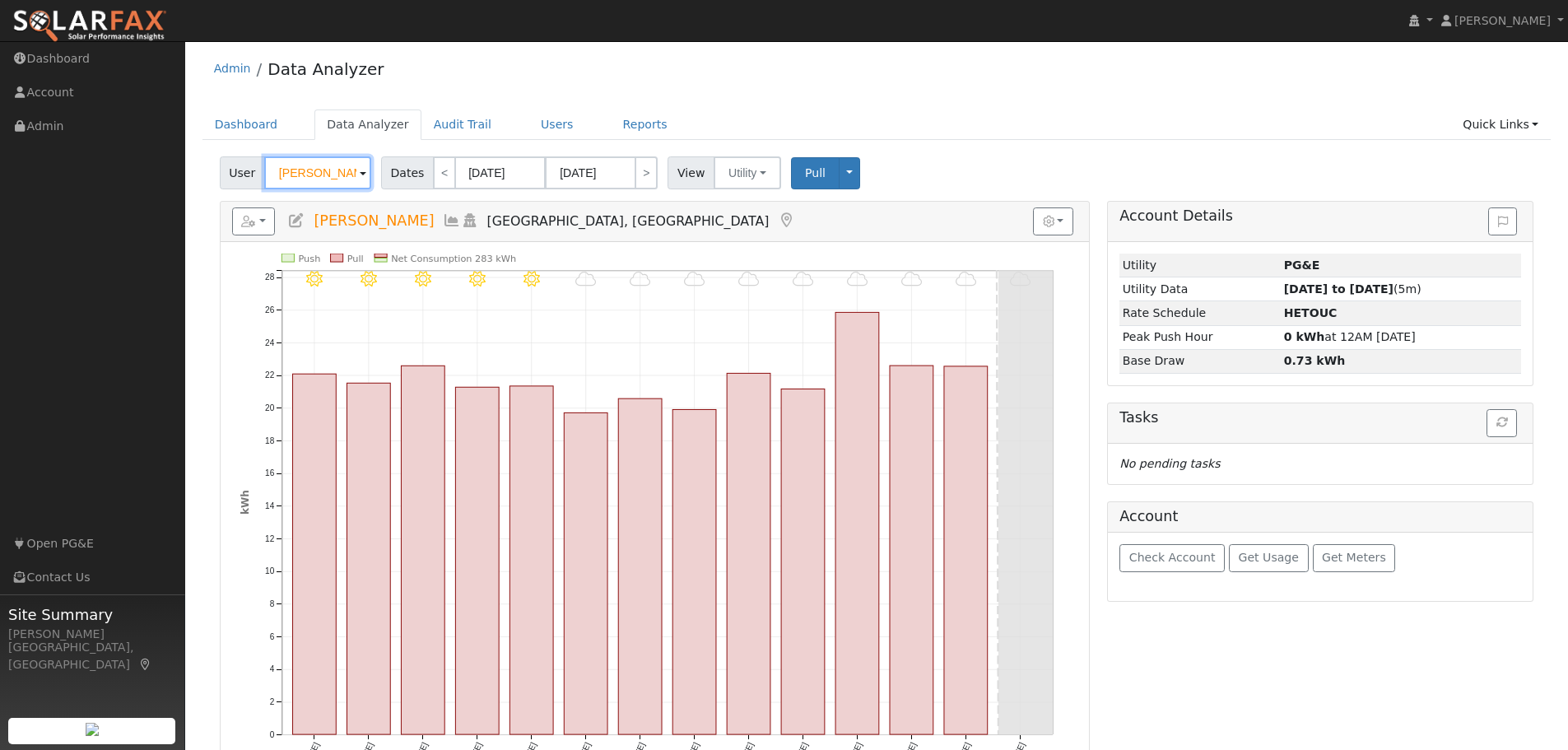
scroll to position [1, 0]
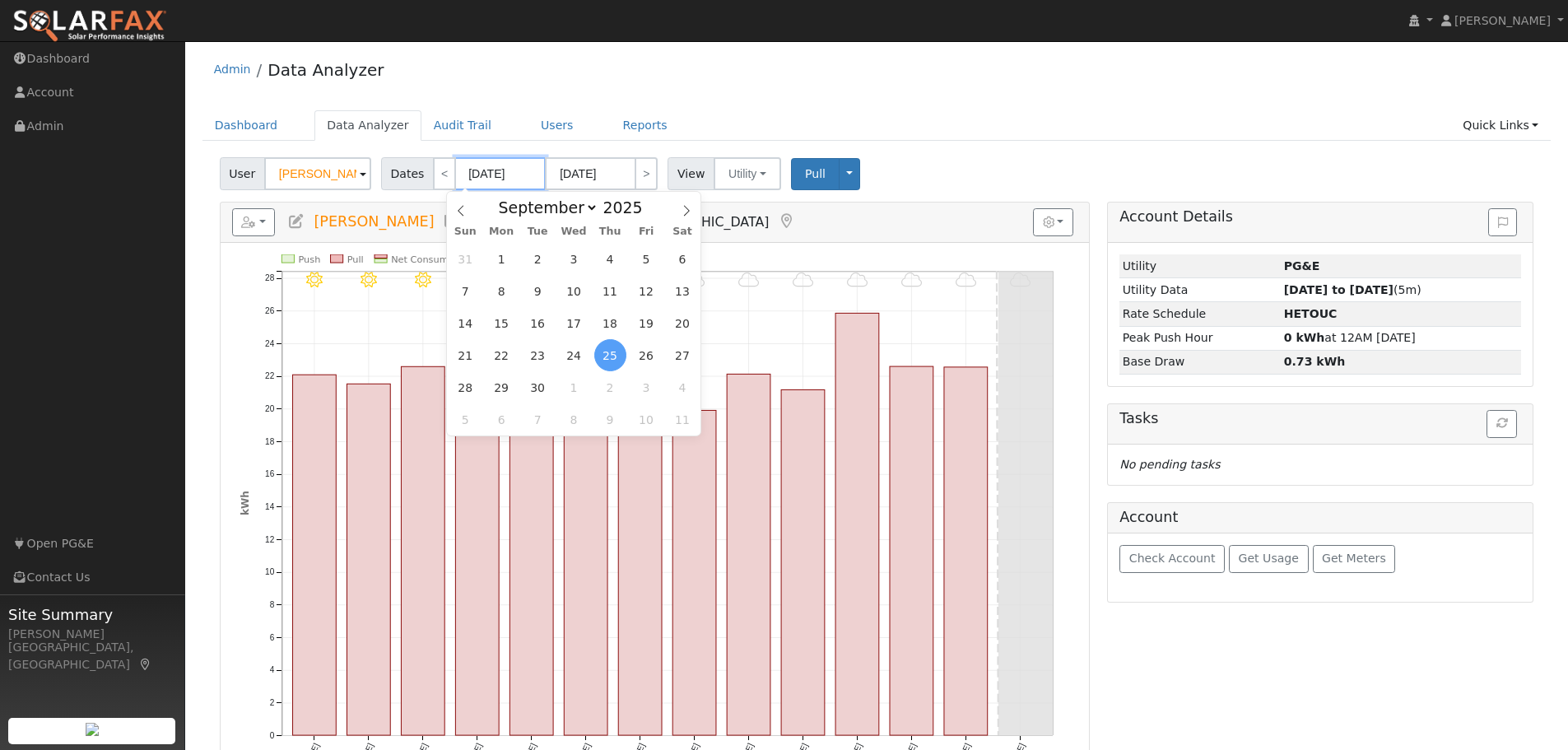
click at [526, 175] on input "[DATE]" at bounding box center [500, 174] width 90 height 33
click at [646, 204] on span at bounding box center [652, 202] width 12 height 9
click at [646, 210] on span at bounding box center [652, 212] width 12 height 9
type input "2024"
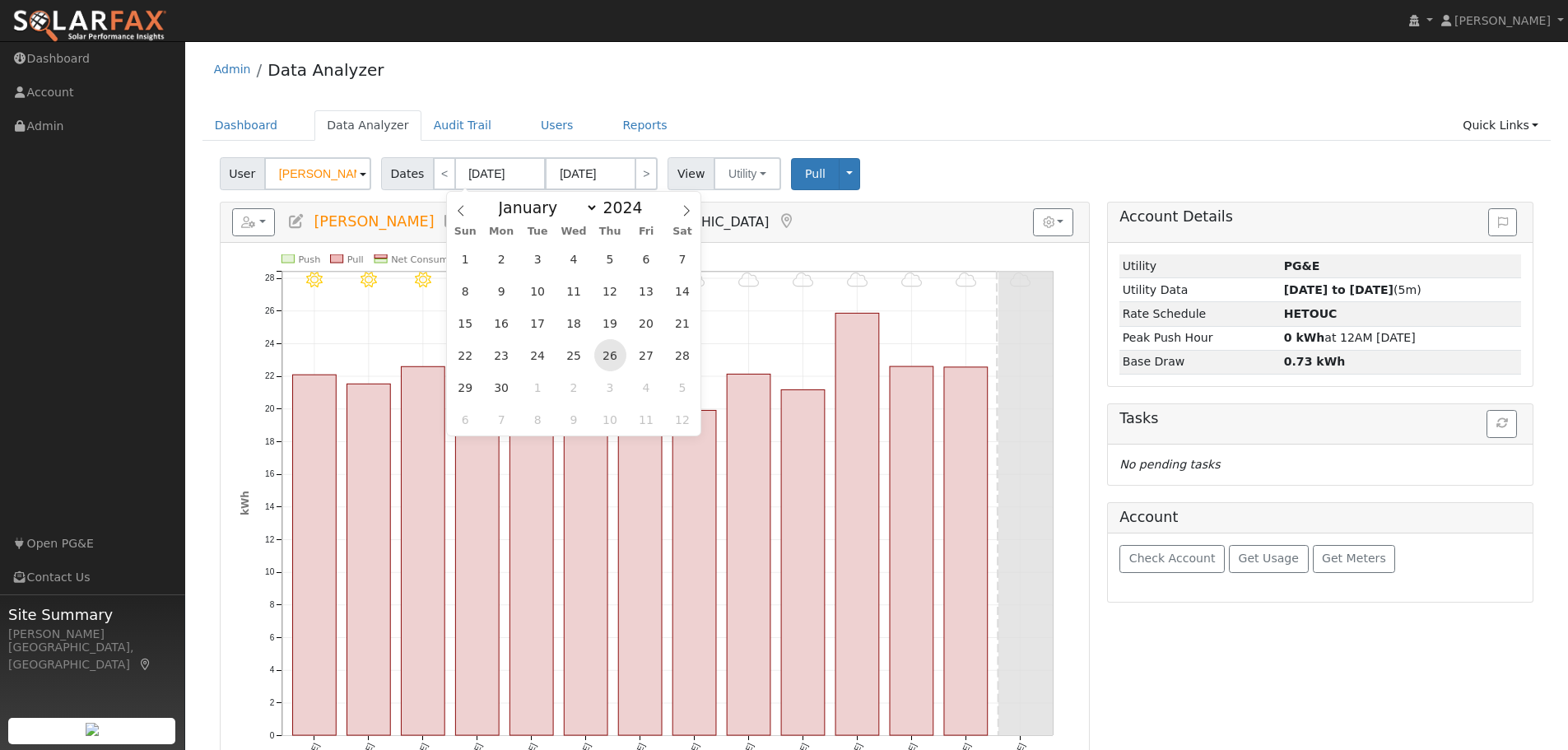
click at [602, 351] on span "26" at bounding box center [609, 354] width 32 height 32
type input "[DATE]"
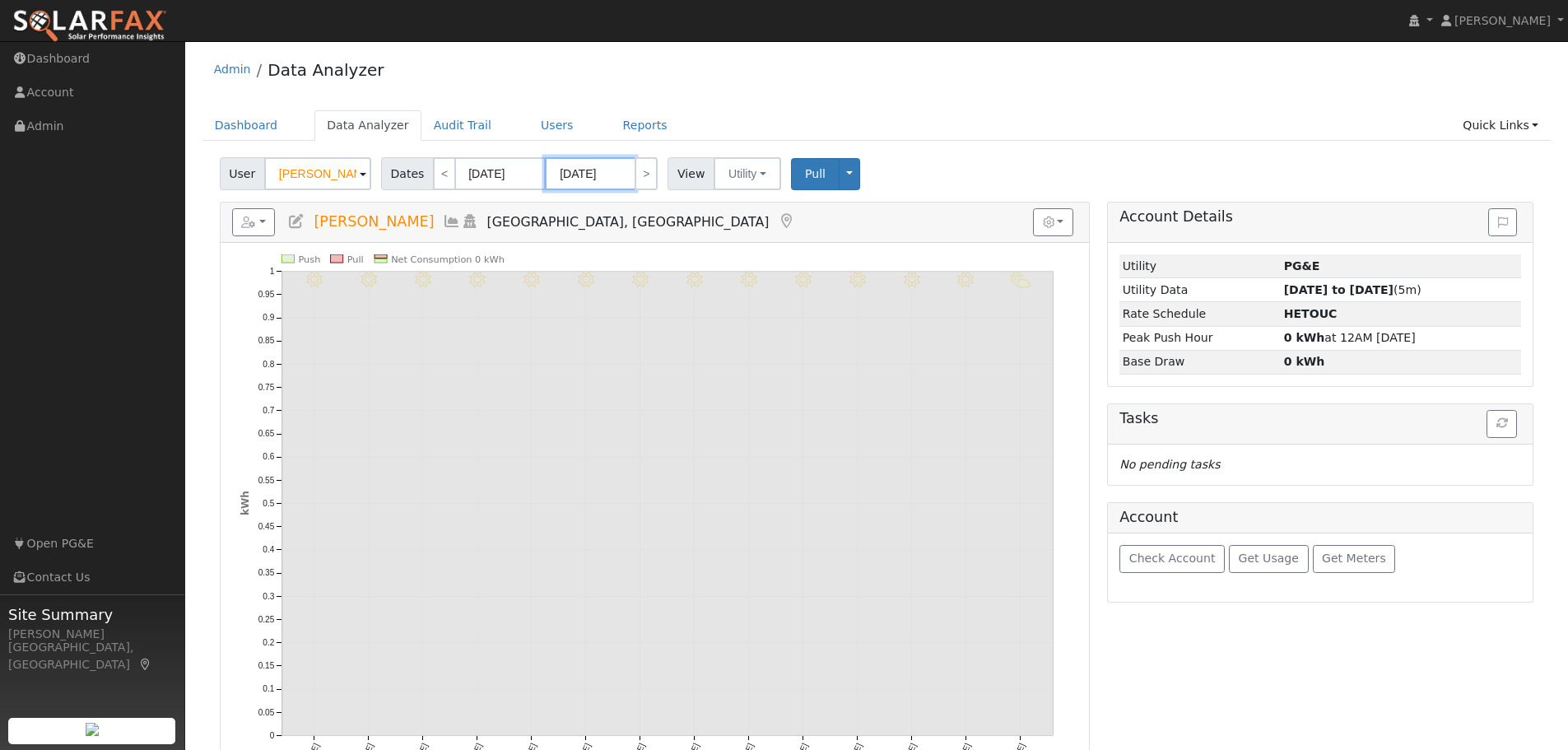
click at [582, 171] on input "[DATE]" at bounding box center [590, 174] width 90 height 33
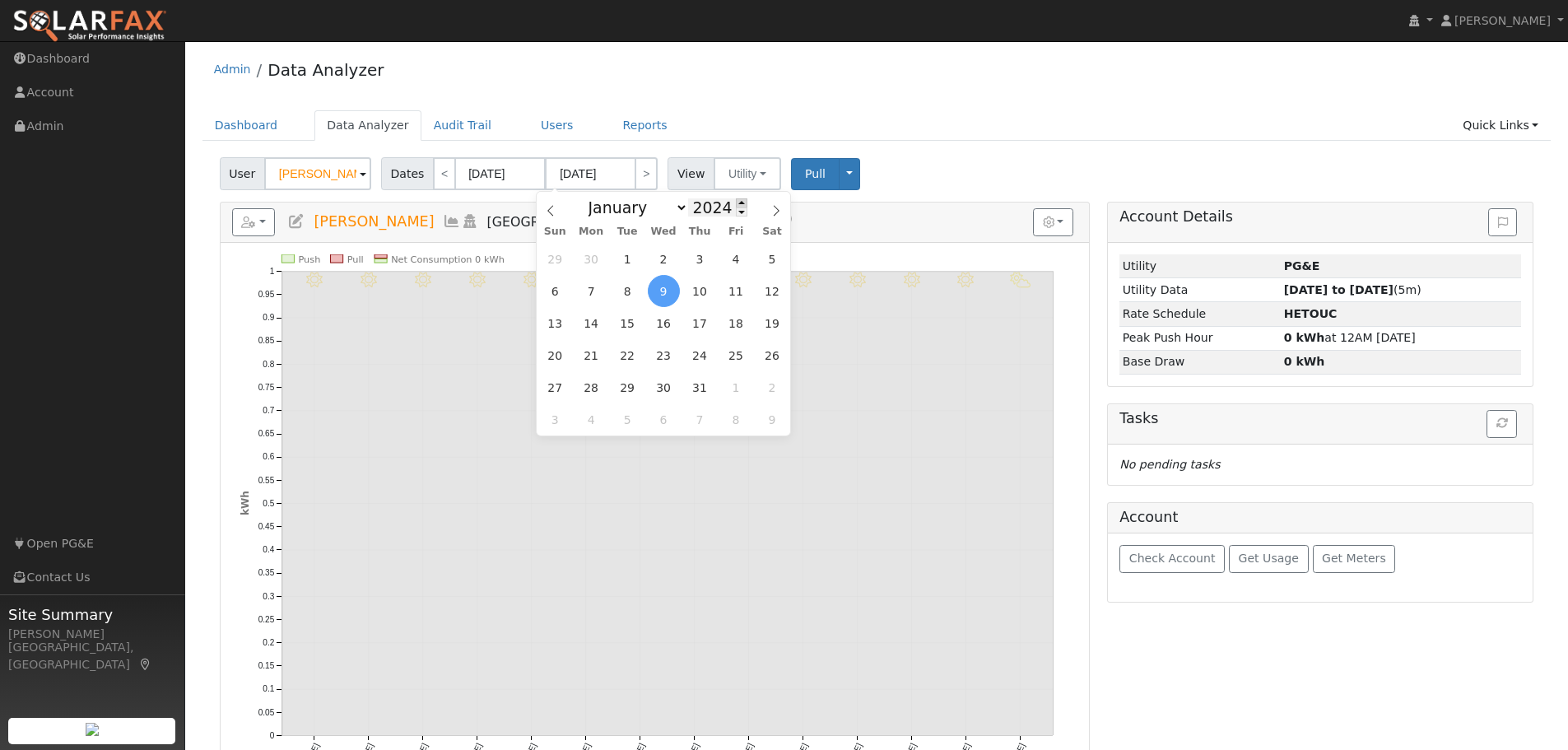
click at [735, 204] on span at bounding box center [741, 202] width 12 height 9
type input "2025"
click at [670, 290] on span "8" at bounding box center [664, 290] width 32 height 32
type input "[DATE]"
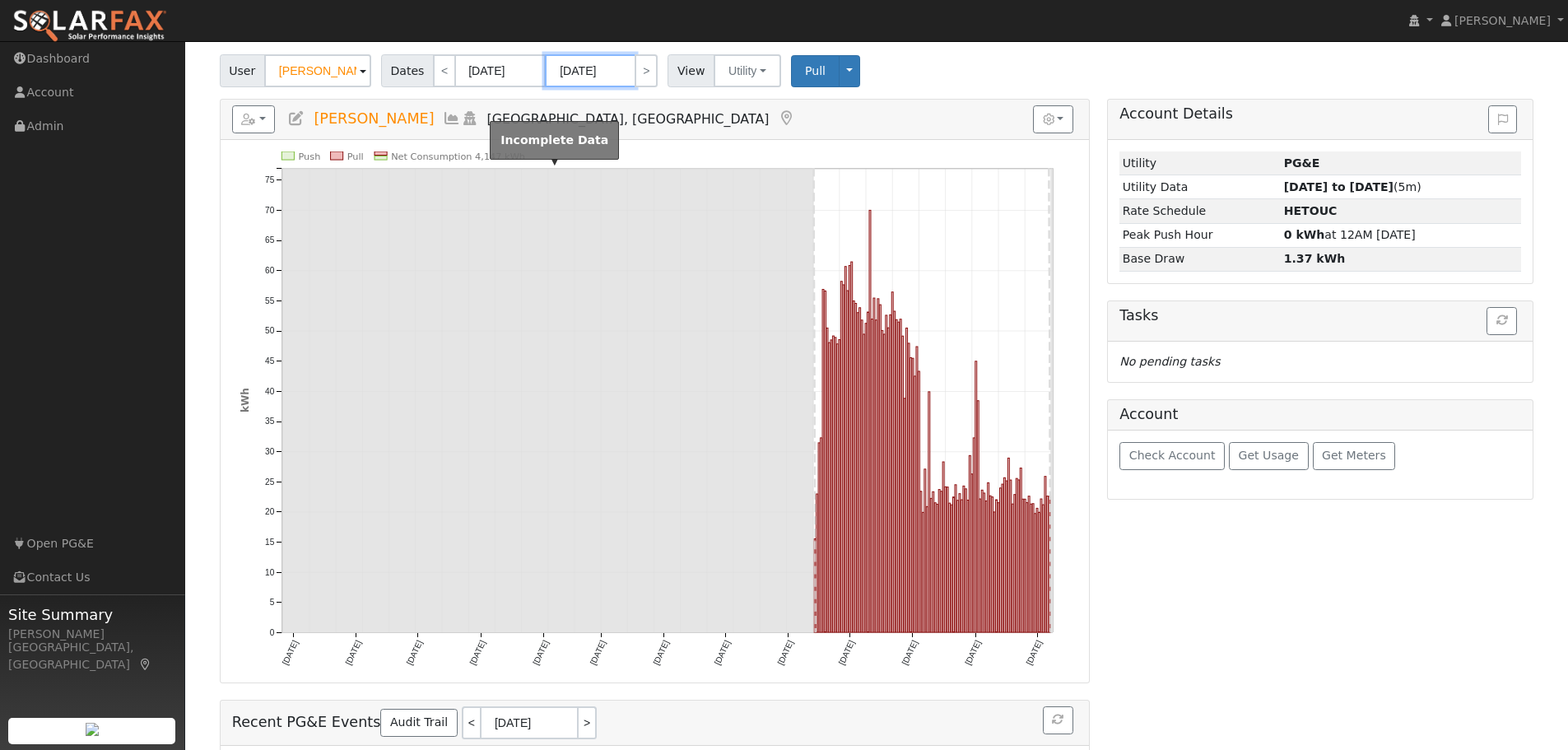
scroll to position [84, 0]
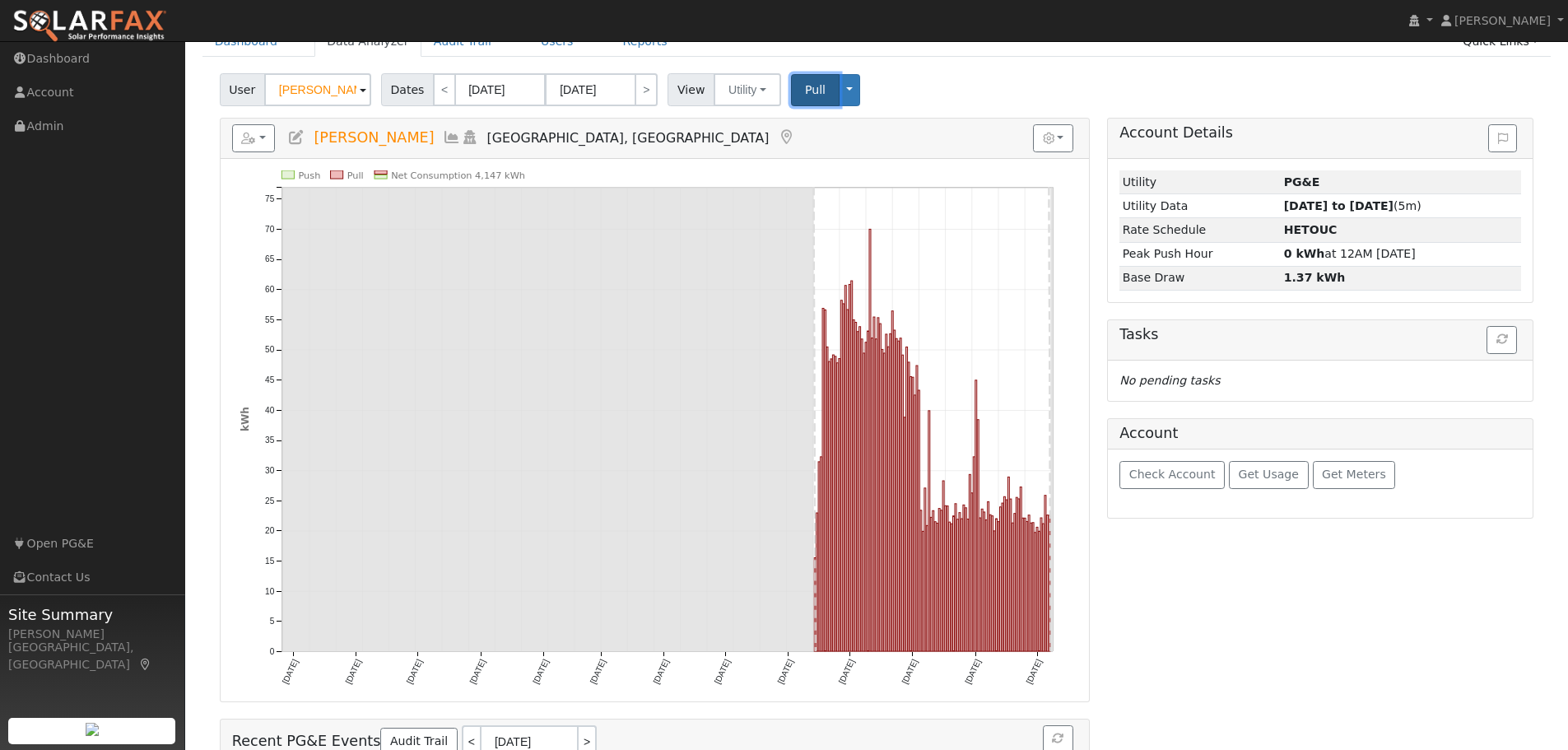
click at [805, 95] on span "Pull" at bounding box center [815, 90] width 20 height 14
click at [1245, 473] on span "Get Usage" at bounding box center [1269, 474] width 60 height 14
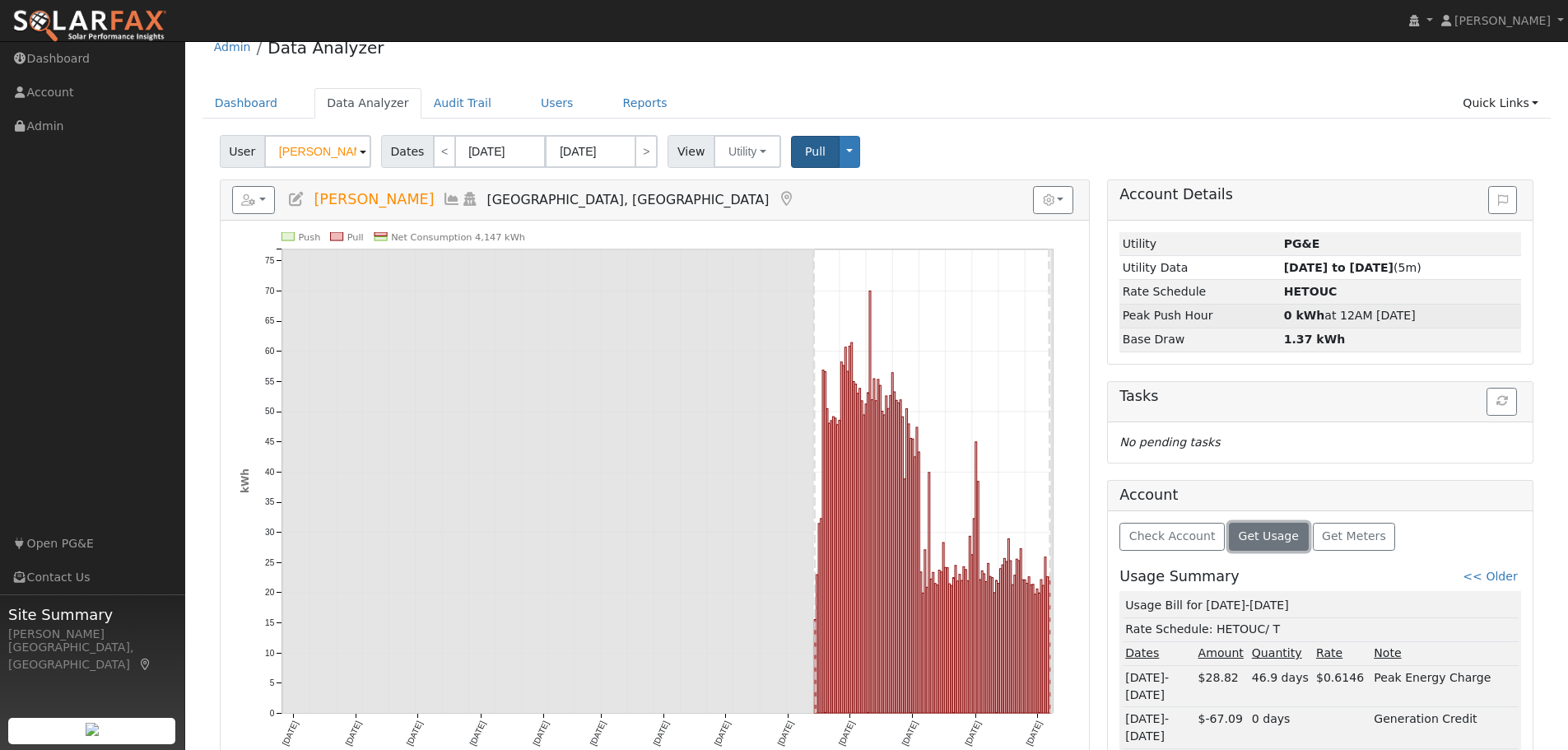
scroll to position [0, 0]
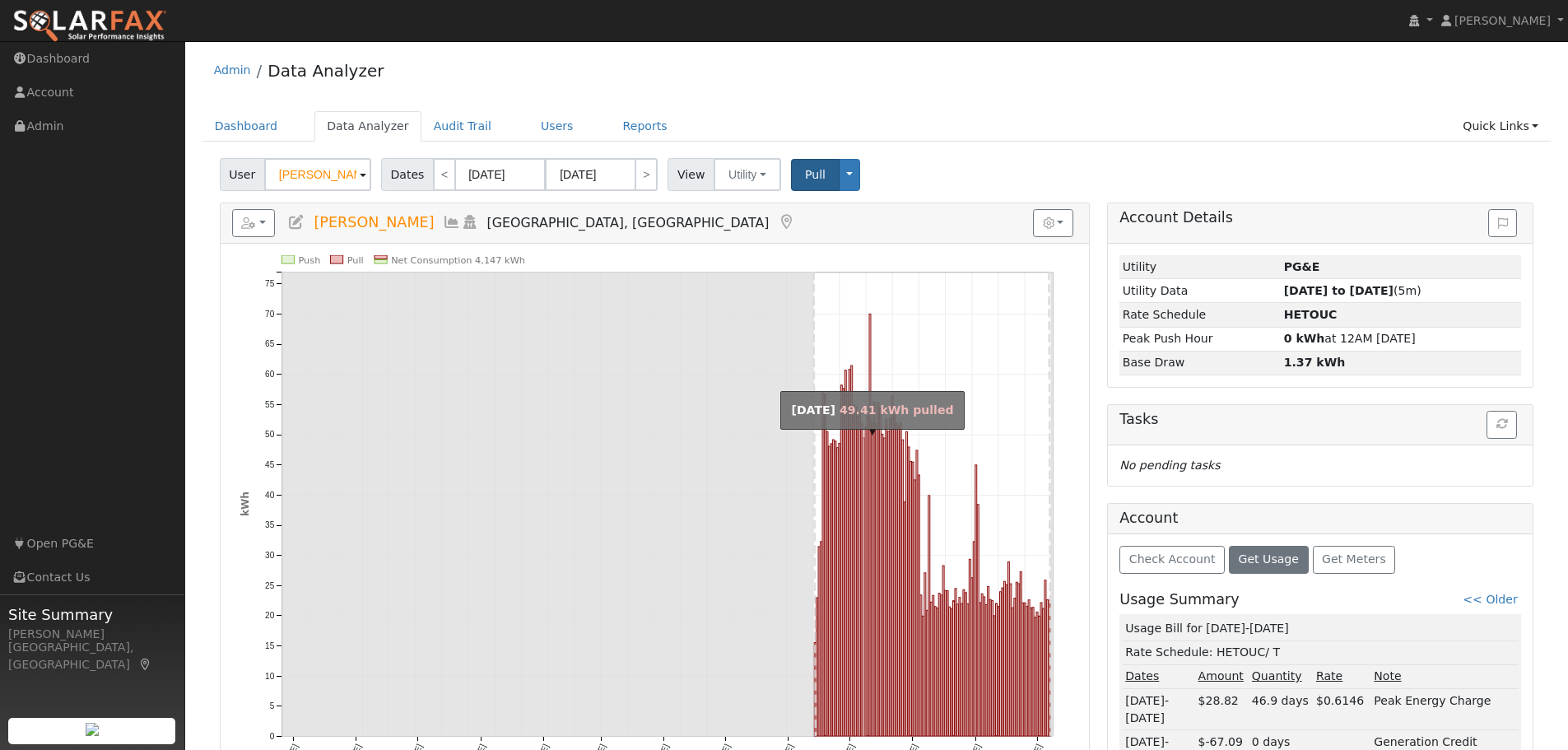
click at [865, 449] on rect "onclick=""" at bounding box center [865, 586] width 2 height 298
type input "[DATE]"
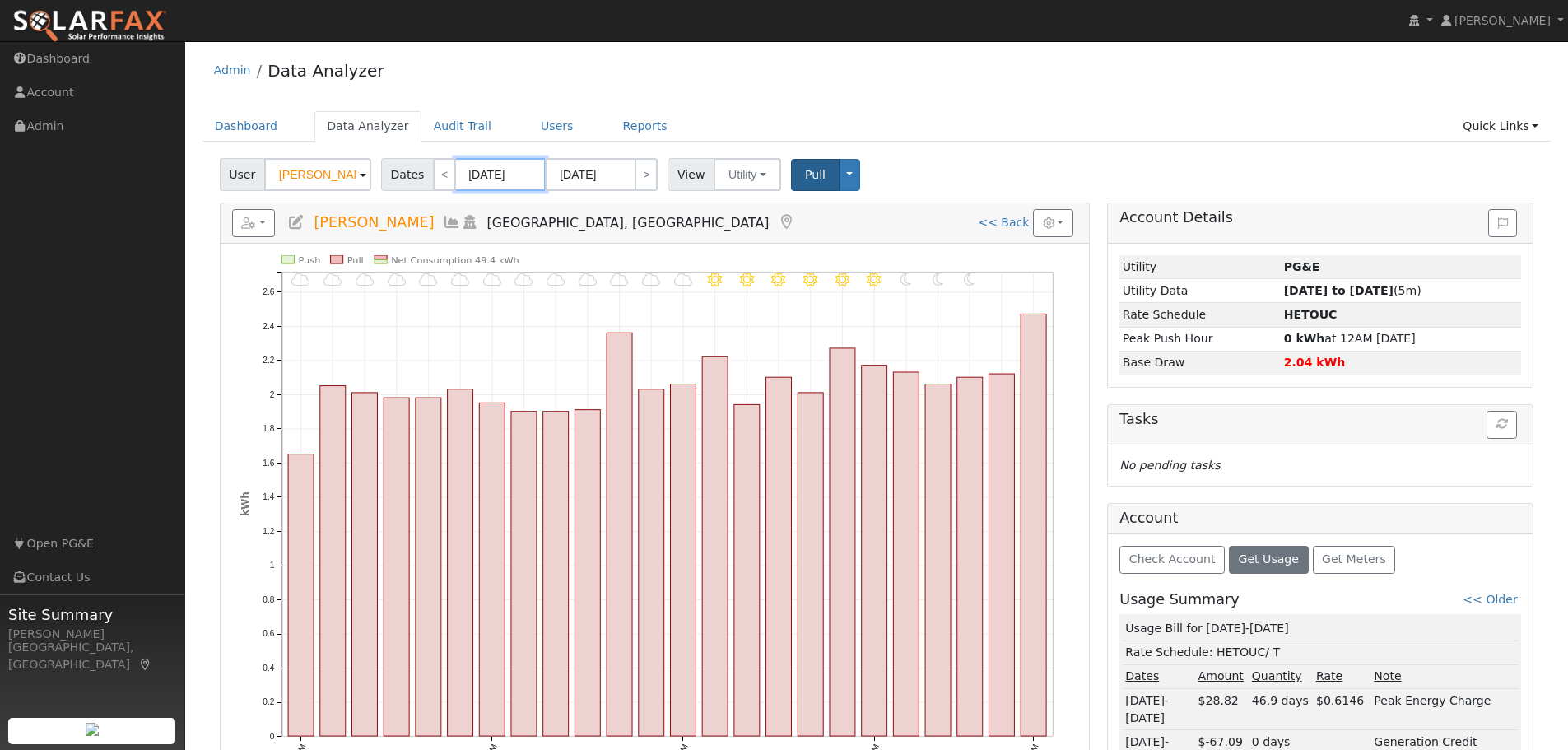
click at [509, 173] on input "[DATE]" at bounding box center [500, 175] width 90 height 33
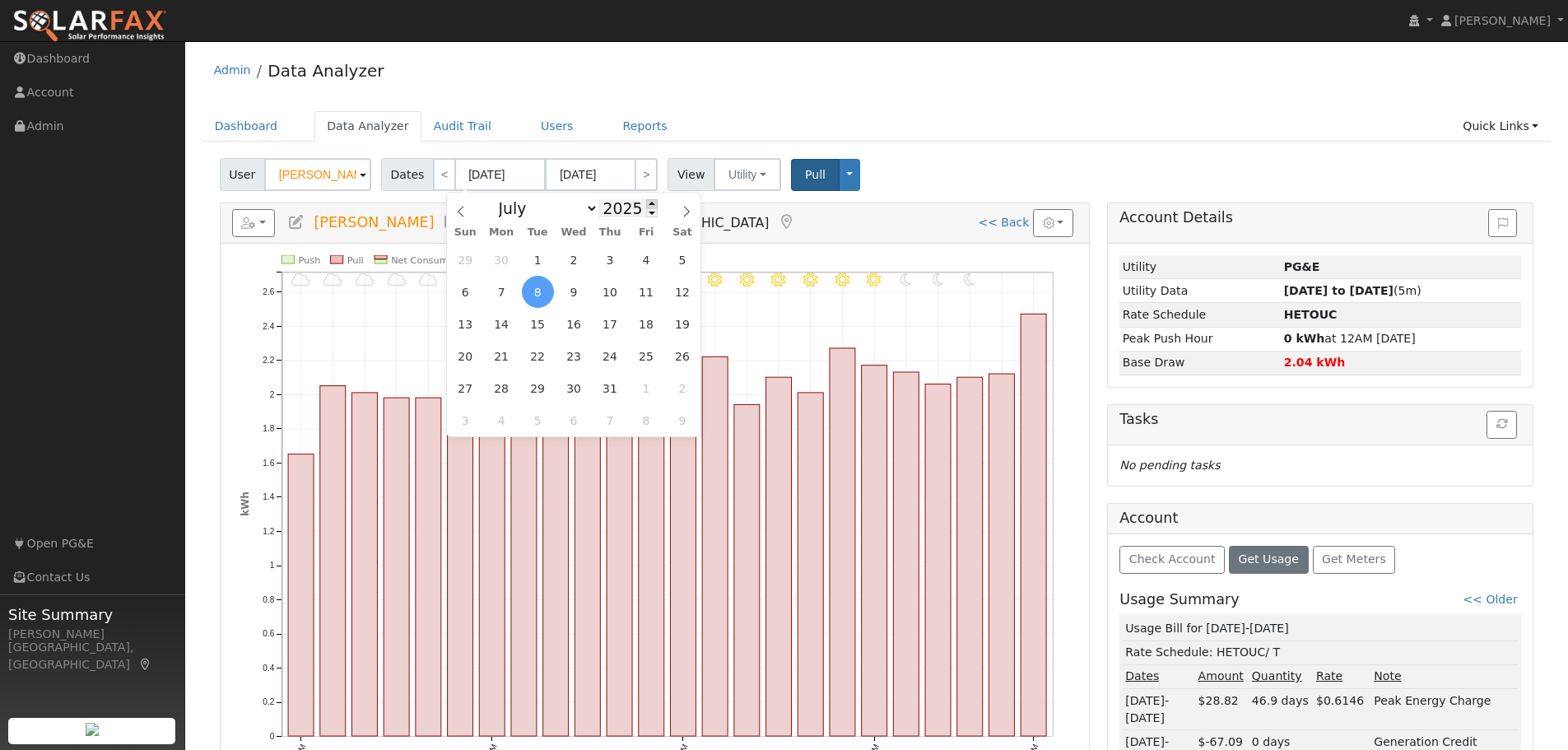
click at [646, 202] on span at bounding box center [652, 203] width 12 height 9
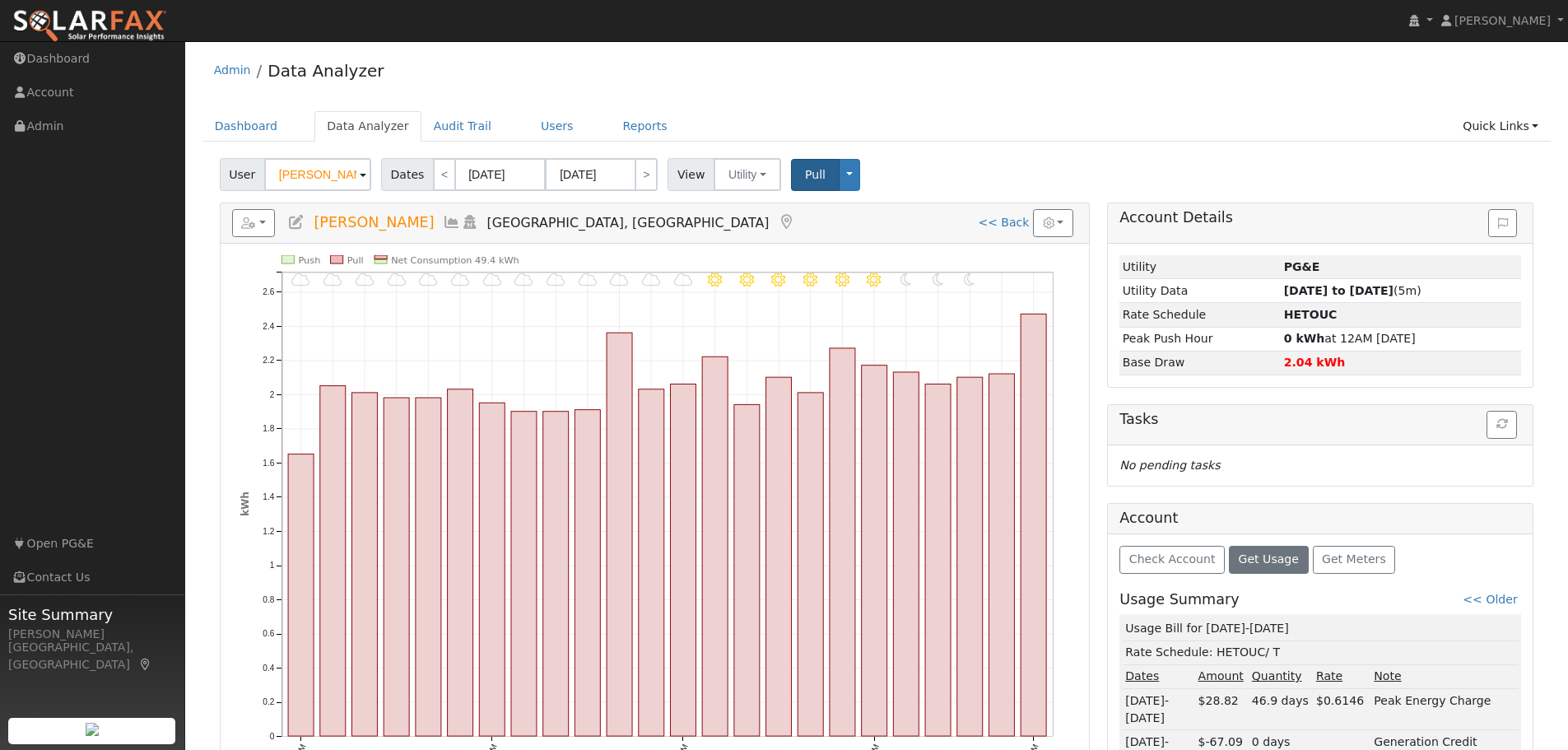
click at [744, 208] on div "Reports Scenario Health Check Energy Audit Account Timeline User Audit Trail In…" at bounding box center [654, 224] width 868 height 41
click at [511, 179] on input "[DATE]" at bounding box center [500, 175] width 90 height 33
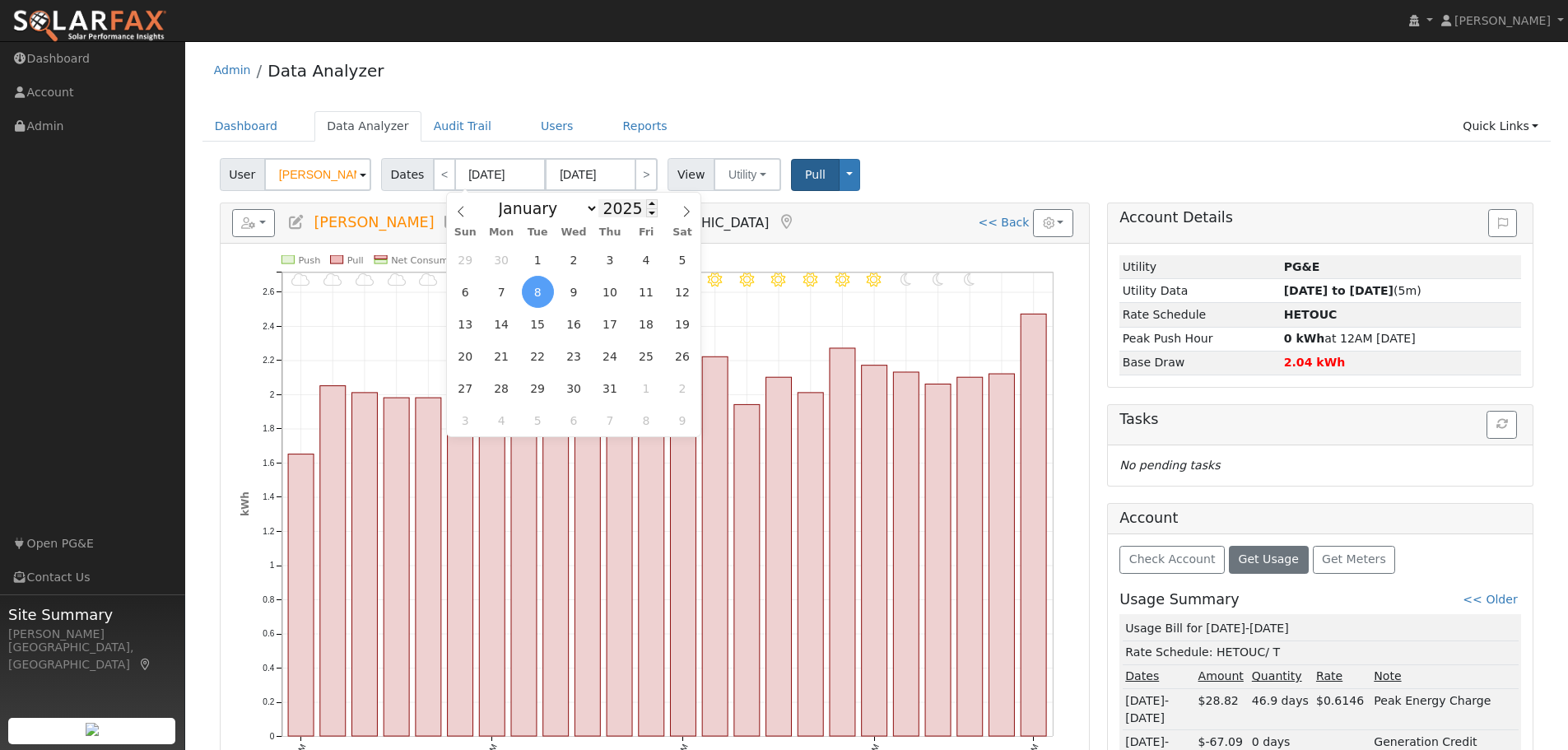
click at [632, 204] on input "2025" at bounding box center [628, 208] width 59 height 18
click at [646, 204] on span at bounding box center [652, 203] width 12 height 9
click at [646, 216] on span at bounding box center [652, 212] width 12 height 9
type input "2024"
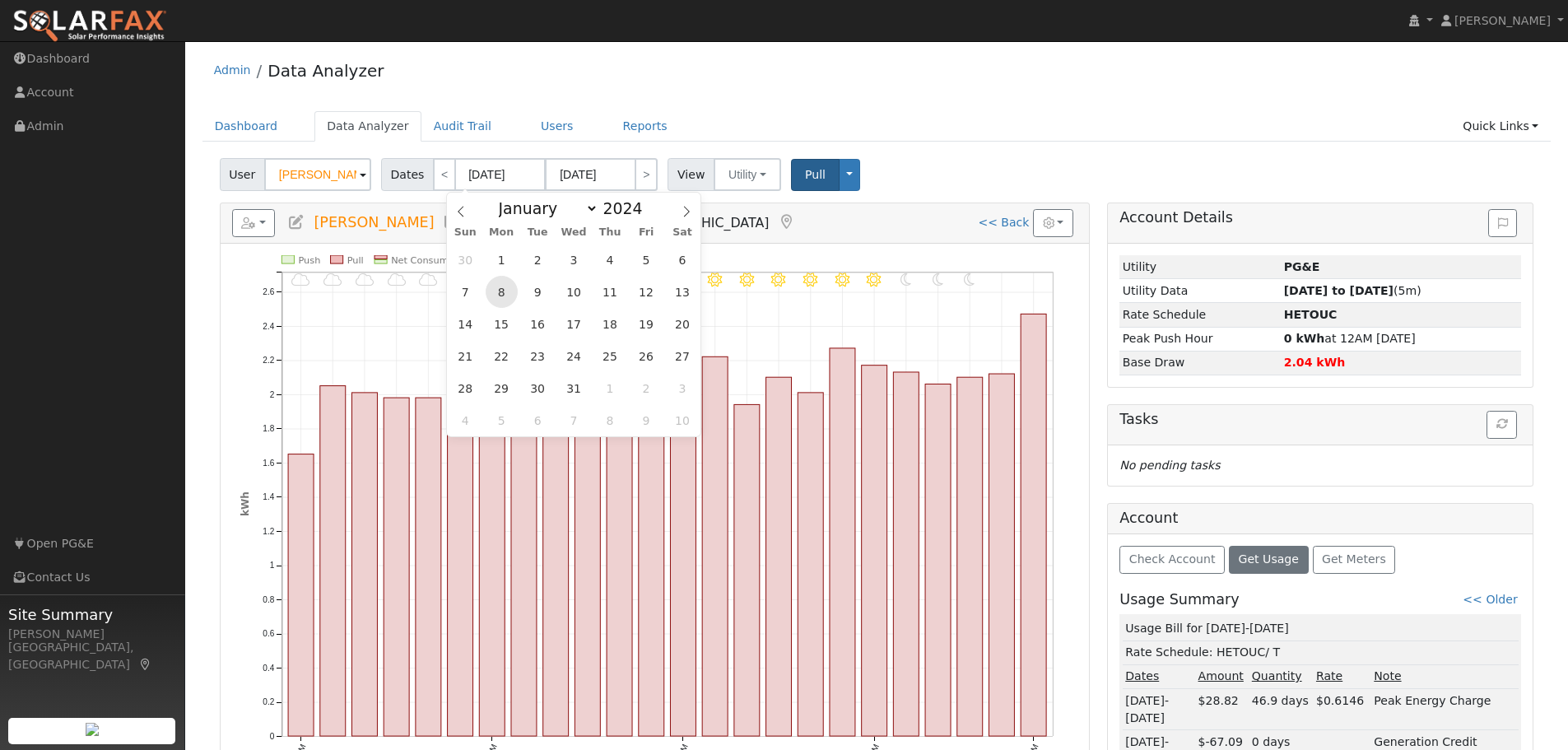
click at [500, 295] on span "8" at bounding box center [501, 291] width 32 height 32
type input "[DATE]"
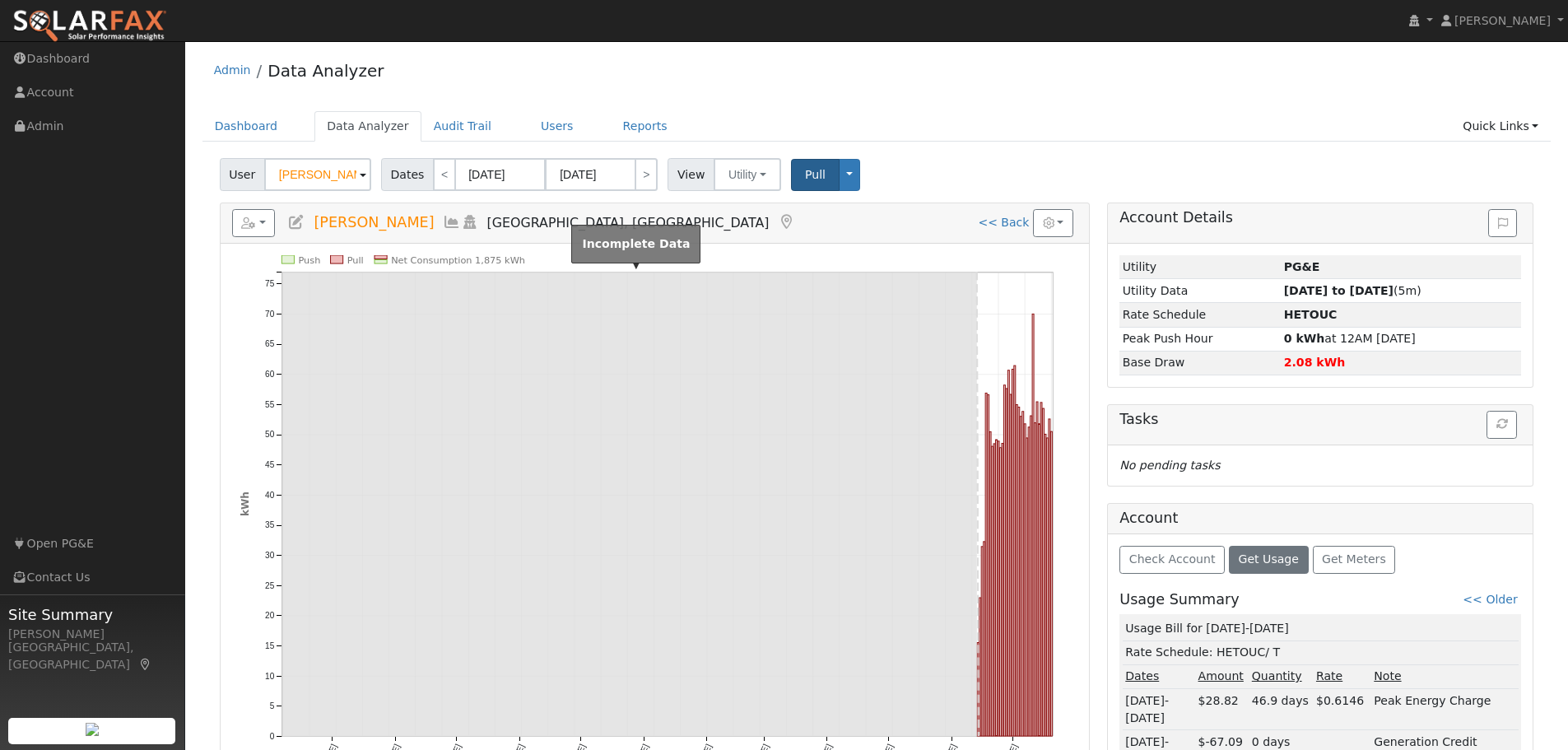
drag, startPoint x: 969, startPoint y: 572, endPoint x: 868, endPoint y: 563, distance: 101.4
click at [859, 559] on icon "Push Pull Net Consumption 1,875 kWh [DATE] [DATE] [DATE] [DATE] [DATE] [DATE] […" at bounding box center [655, 525] width 829 height 539
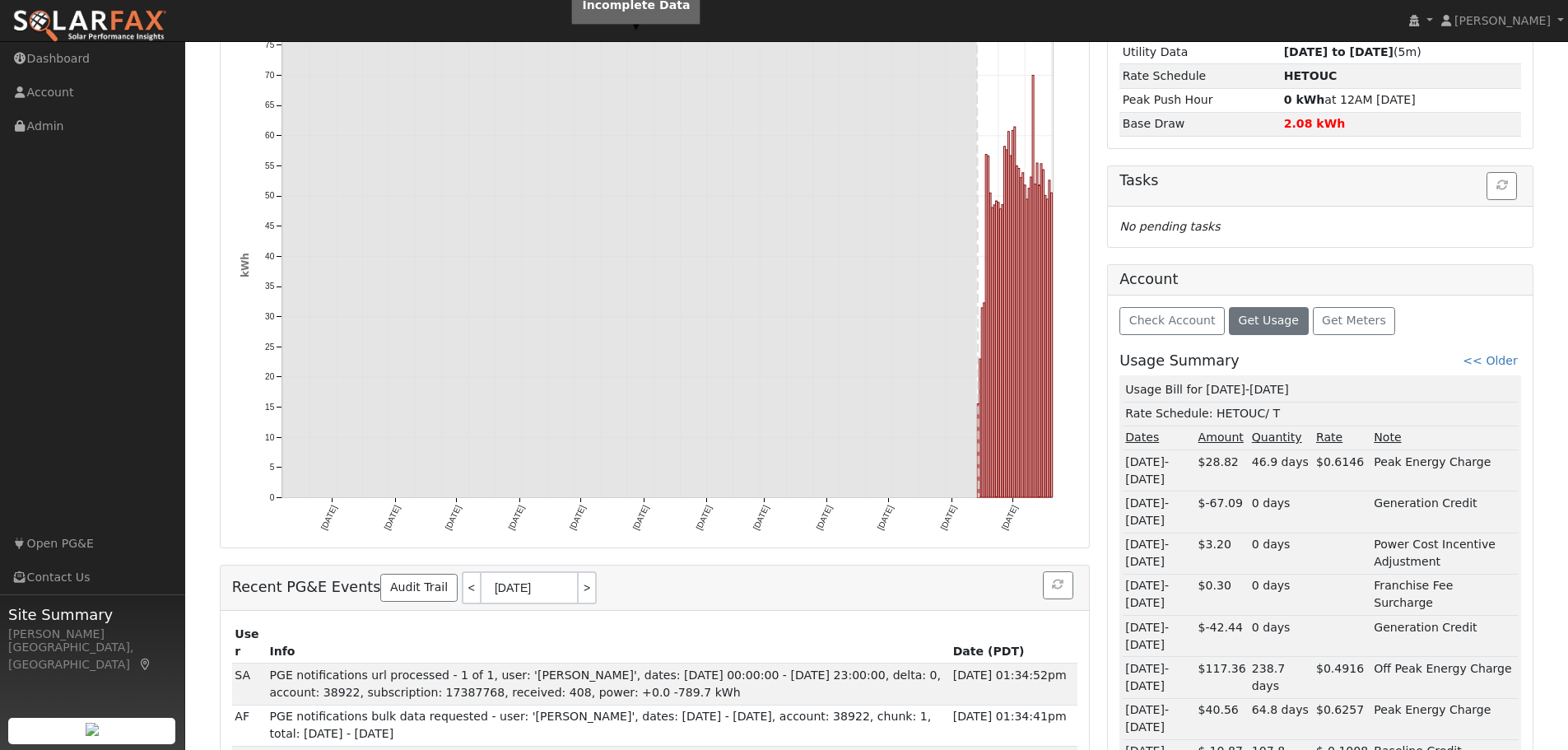
scroll to position [245, 0]
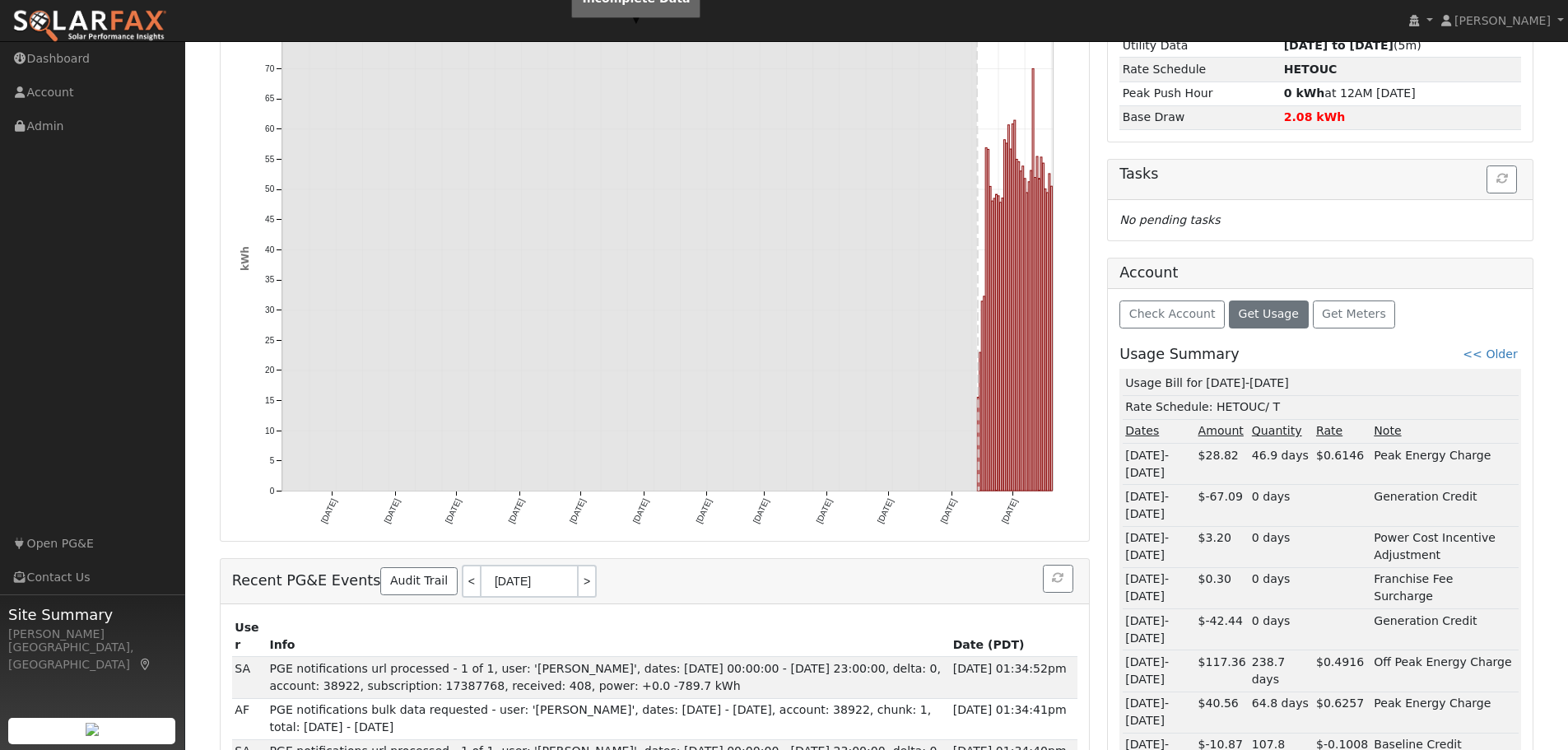
click at [711, 393] on rect at bounding box center [629, 258] width 696 height 464
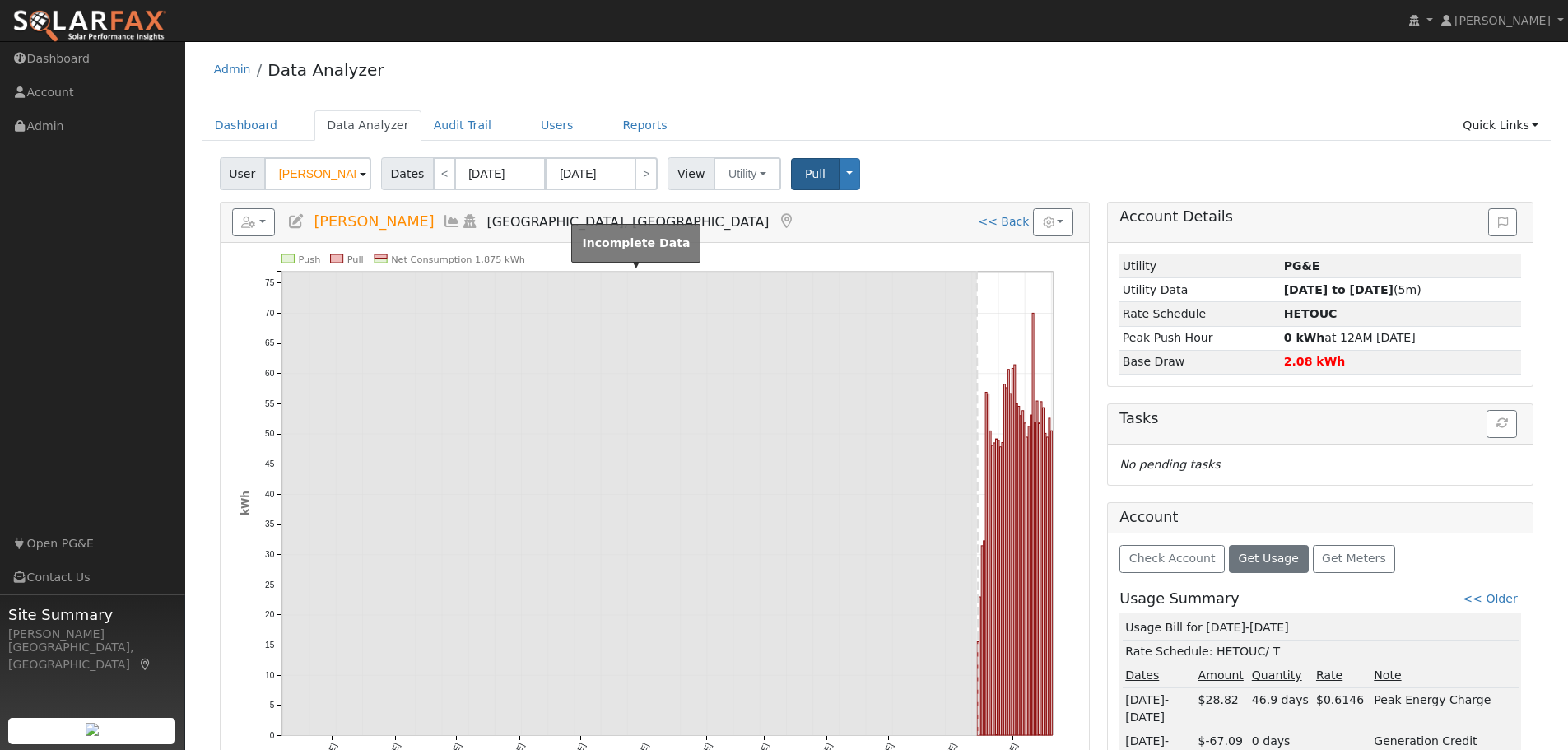
scroll to position [0, 0]
click at [491, 175] on input "[DATE]" at bounding box center [500, 175] width 90 height 33
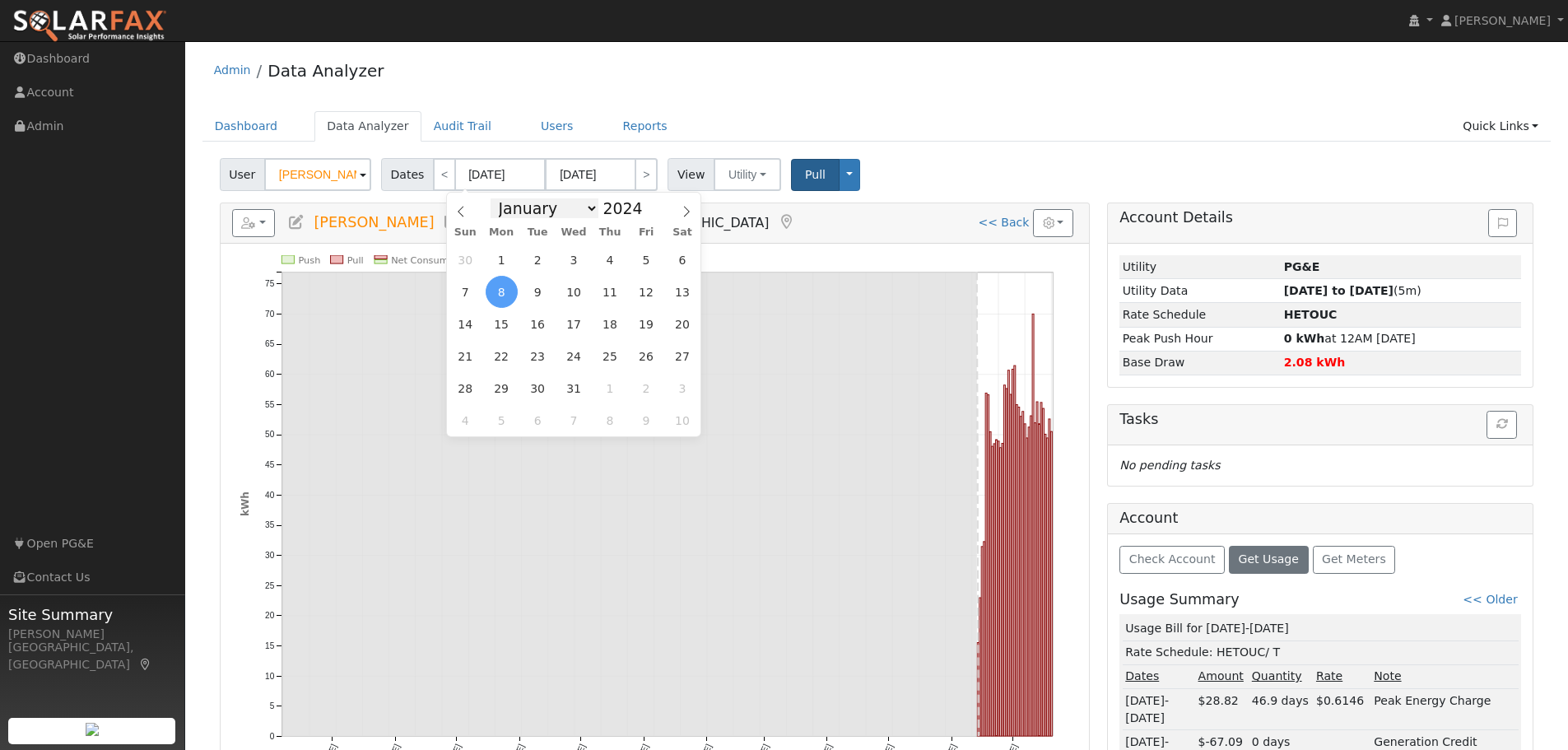
click at [584, 206] on select "January February March April May June July August September October November De…" at bounding box center [544, 208] width 108 height 19
click at [503, 198] on select "January February March April May June July August September October November De…" at bounding box center [544, 208] width 108 height 19
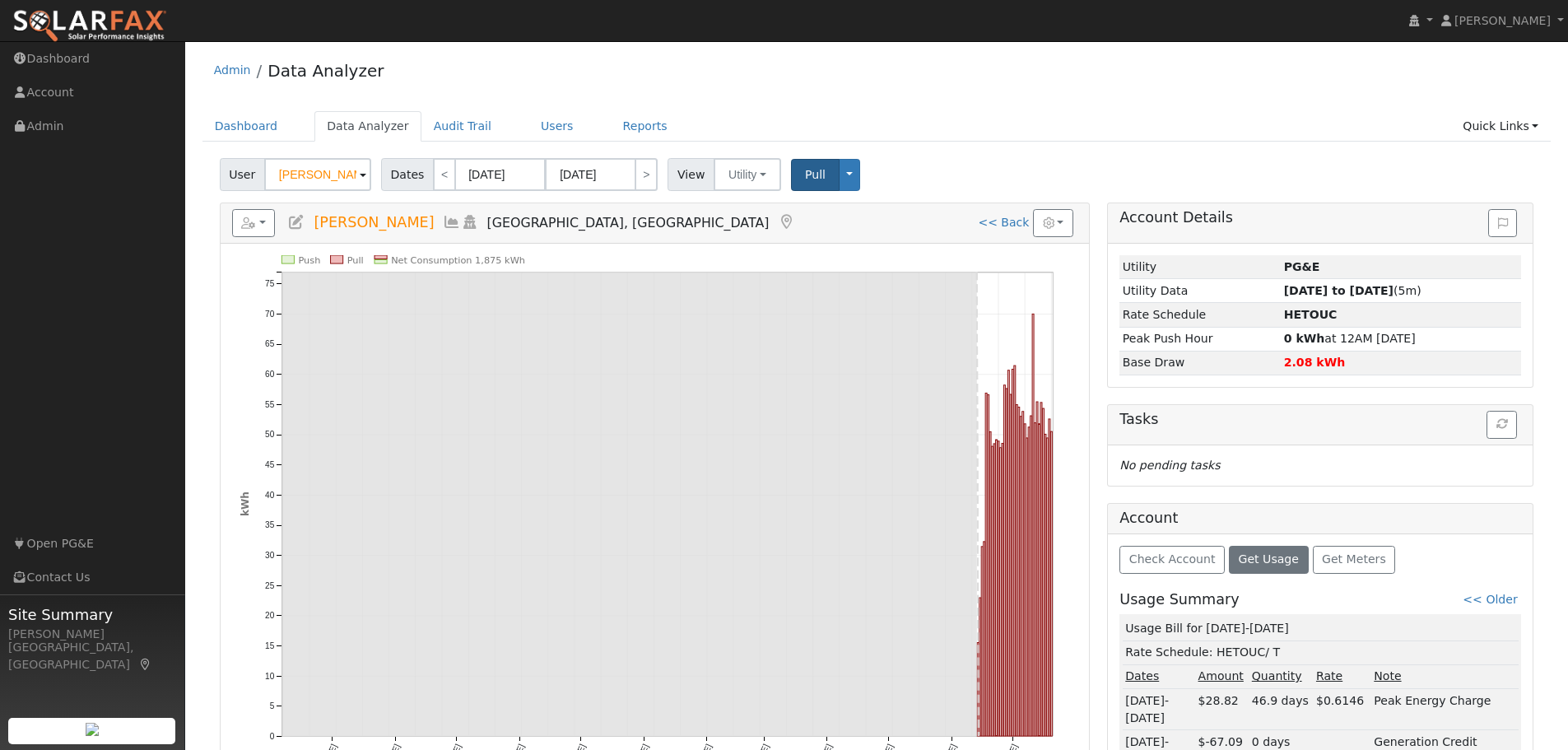
click at [800, 220] on h5 "Reports Scenario Health Check Energy Audit Account Timeline User Audit Trail In…" at bounding box center [654, 222] width 845 height 28
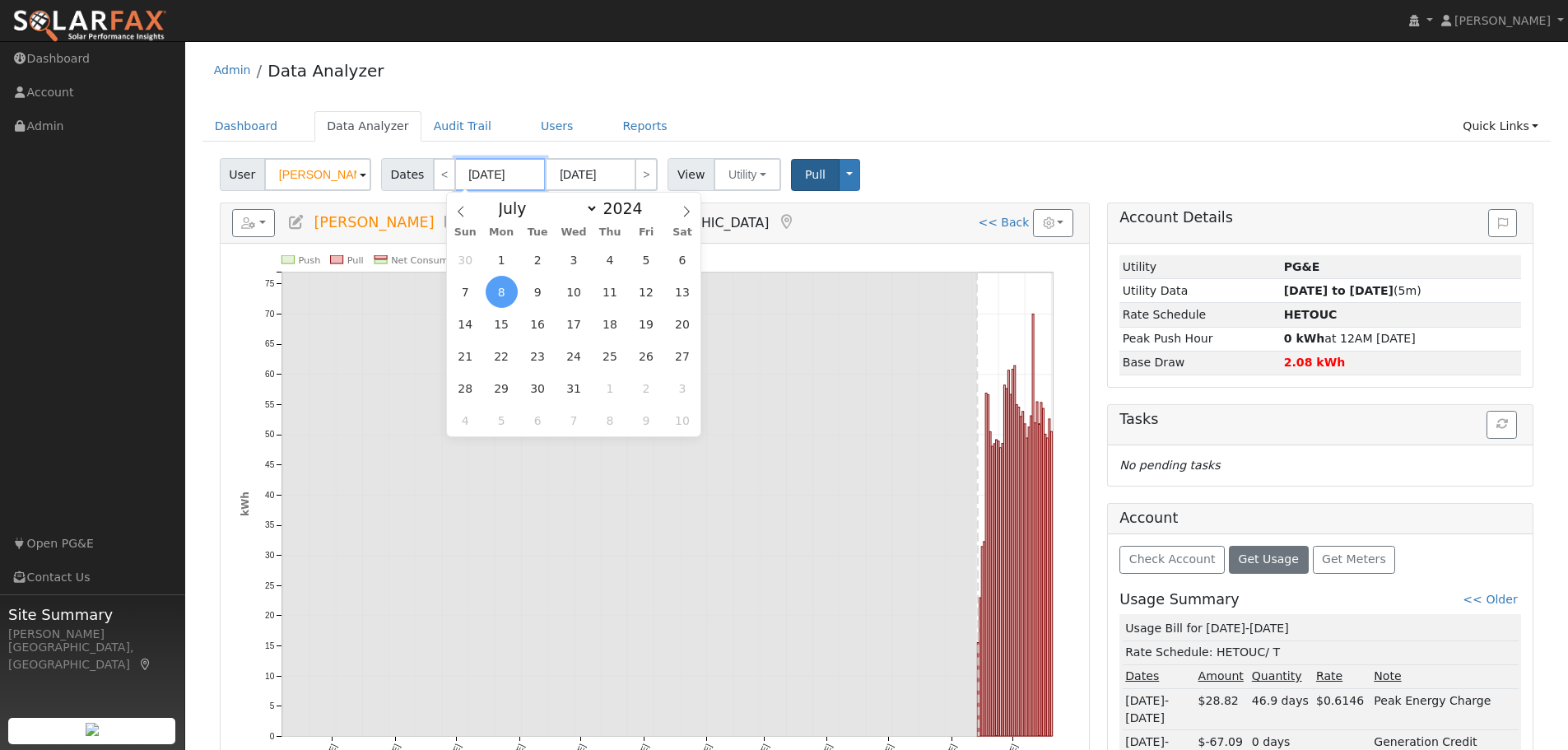
click at [500, 171] on input "[DATE]" at bounding box center [500, 175] width 90 height 33
click at [585, 206] on select "January February March April May June July August September October November De…" at bounding box center [544, 208] width 108 height 19
select select "3"
click at [503, 198] on select "January February March April May June July August September October November De…" at bounding box center [544, 208] width 108 height 19
click at [504, 261] on span "1" at bounding box center [501, 259] width 32 height 32
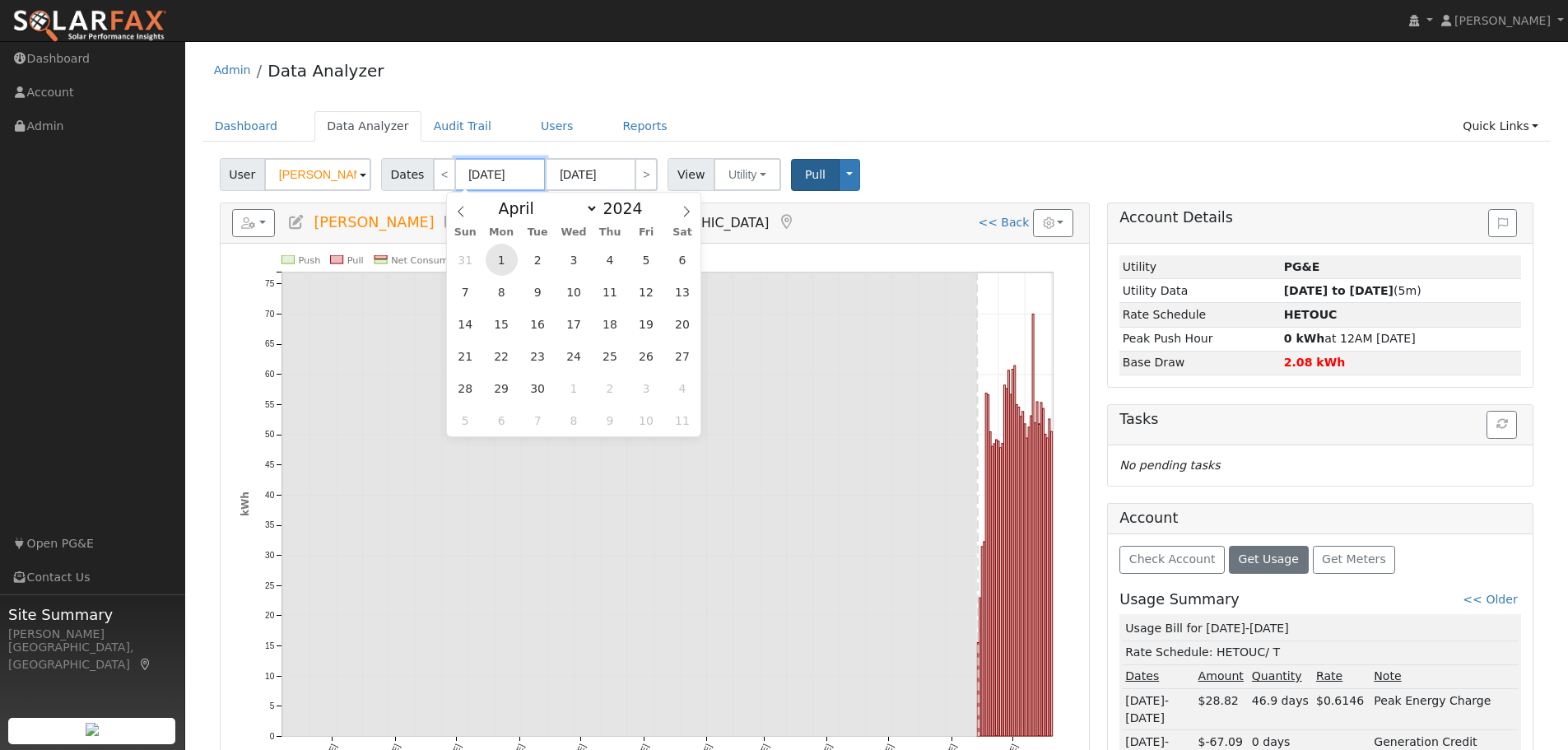
type input "[DATE]"
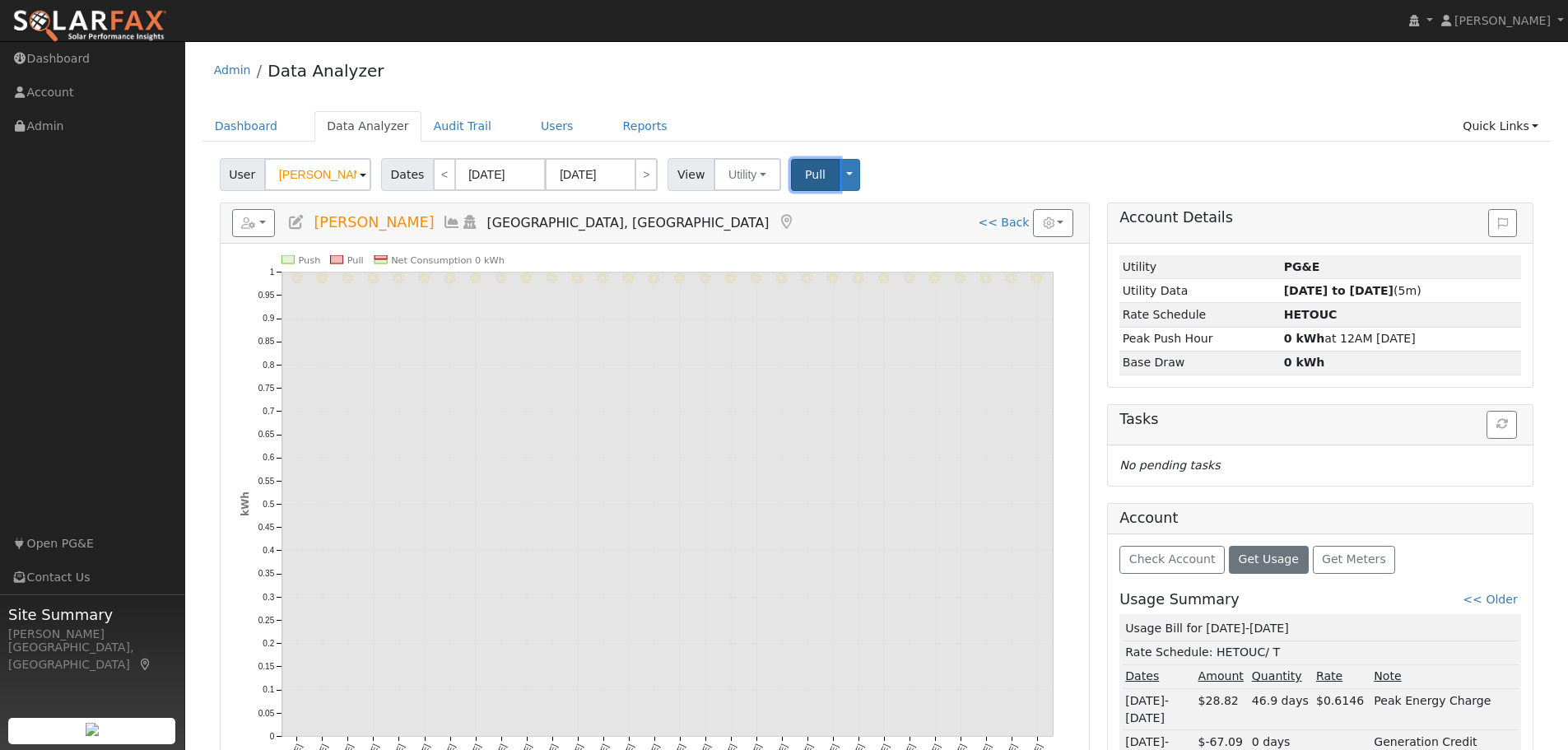
click at [805, 173] on span "Pull" at bounding box center [815, 175] width 20 height 14
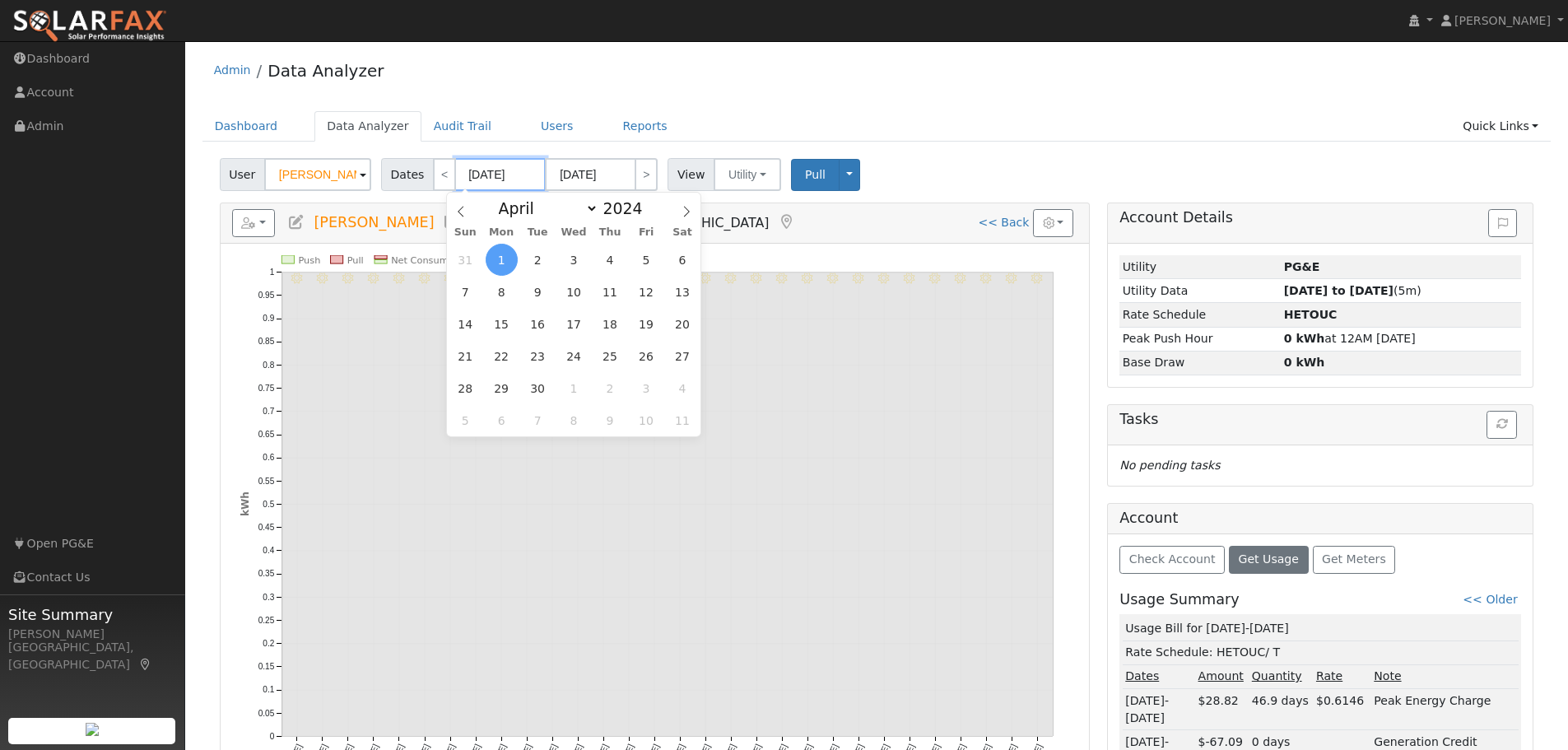
click at [505, 175] on input "[DATE]" at bounding box center [500, 175] width 90 height 33
click at [588, 204] on select "January February March April May June July August September October November De…" at bounding box center [544, 208] width 108 height 19
select select "5"
click at [503, 198] on select "January February March April May June July August September October November De…" at bounding box center [544, 208] width 108 height 19
click at [679, 327] on span "15" at bounding box center [681, 323] width 32 height 32
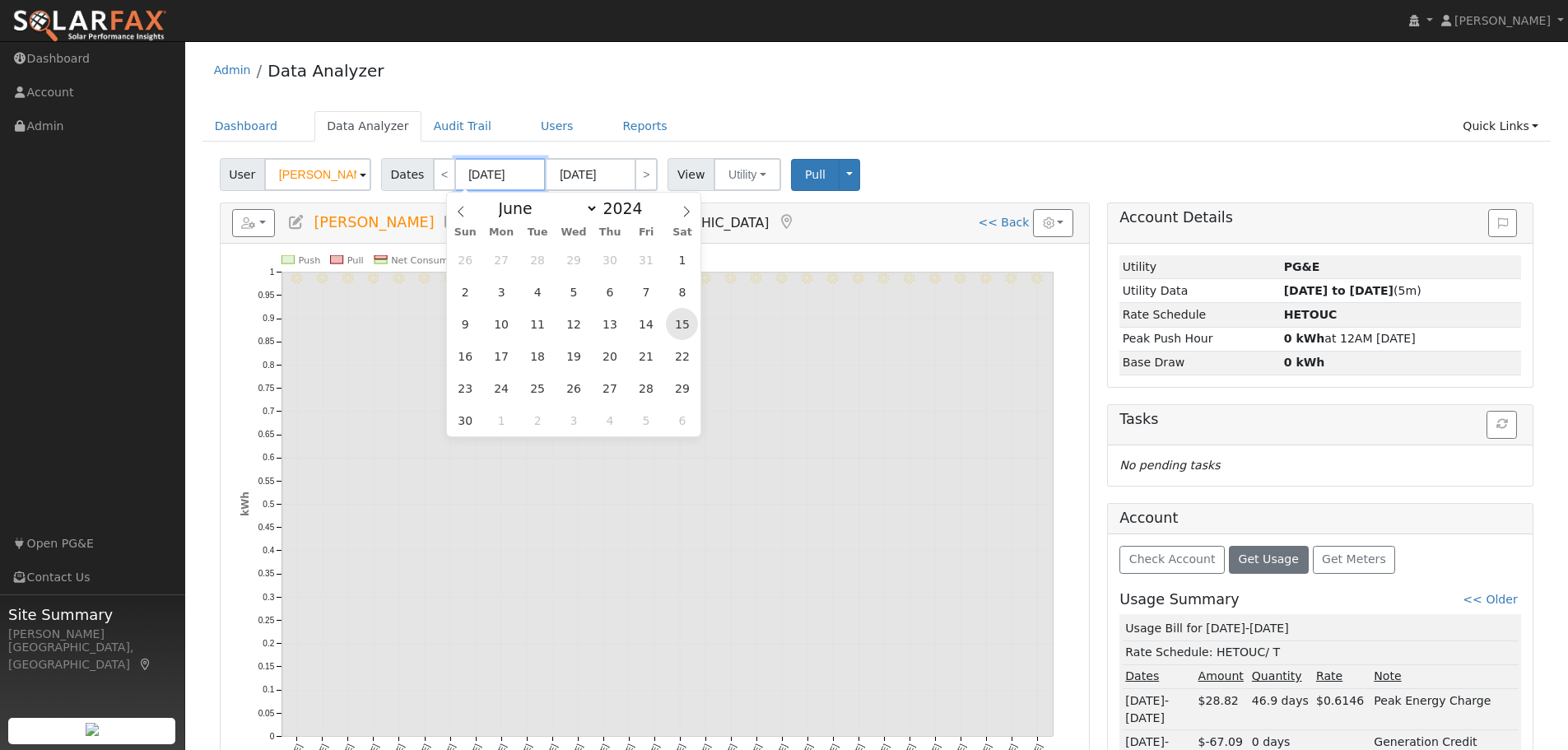
type input "[DATE]"
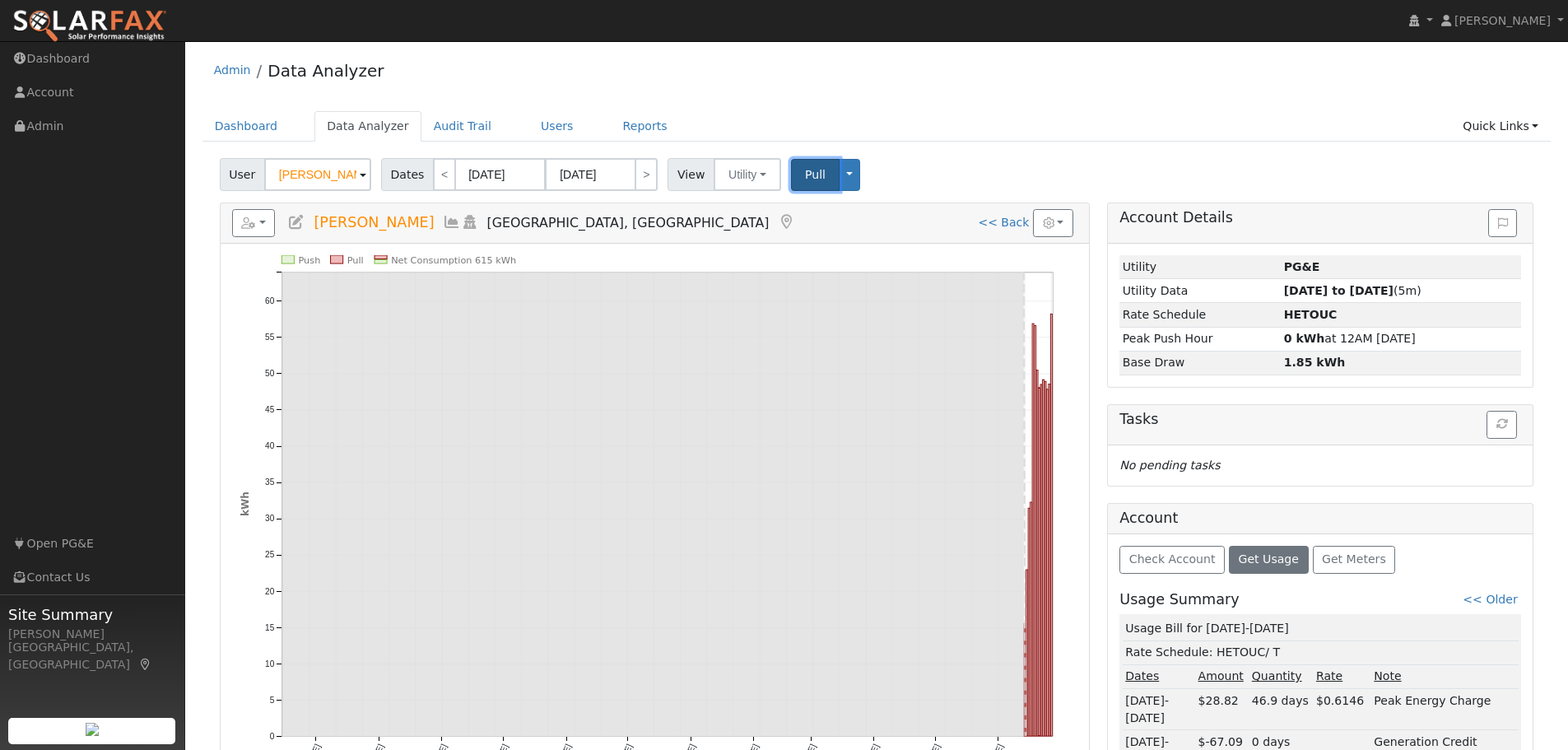
click at [809, 181] on span "Pull" at bounding box center [815, 175] width 20 height 14
